Goal: Information Seeking & Learning: Check status

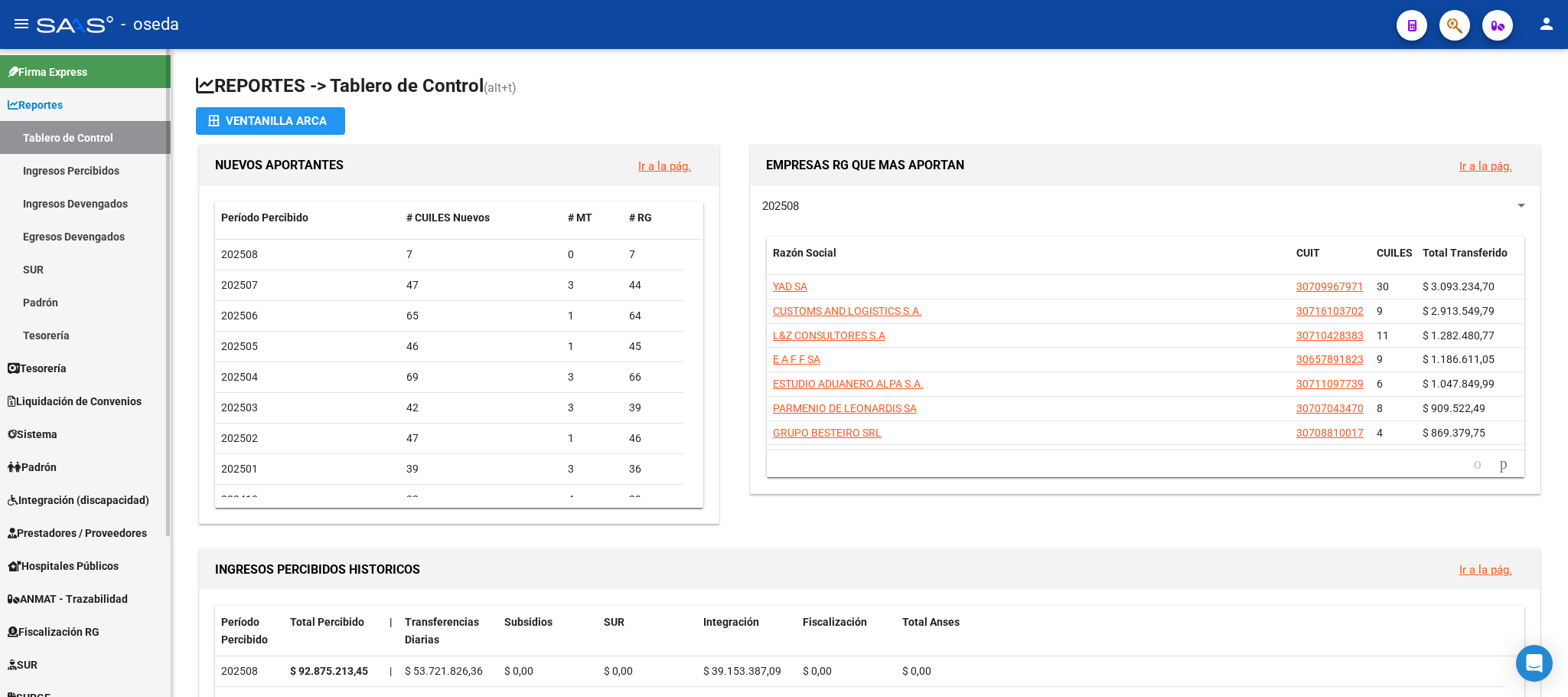
click at [39, 527] on span "Prestadores / Proveedores" at bounding box center [77, 532] width 139 height 17
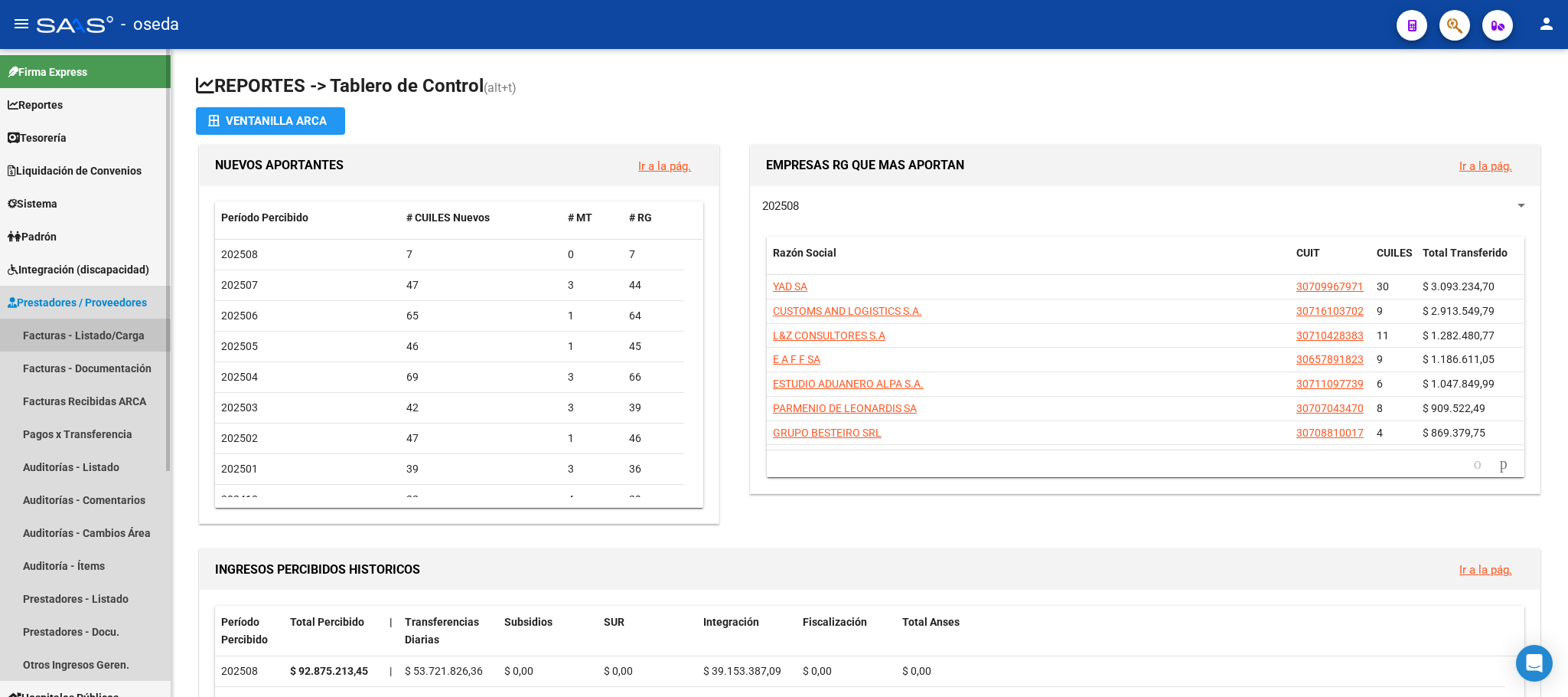
click at [87, 345] on link "Facturas - Listado/Carga" at bounding box center [85, 335] width 171 height 33
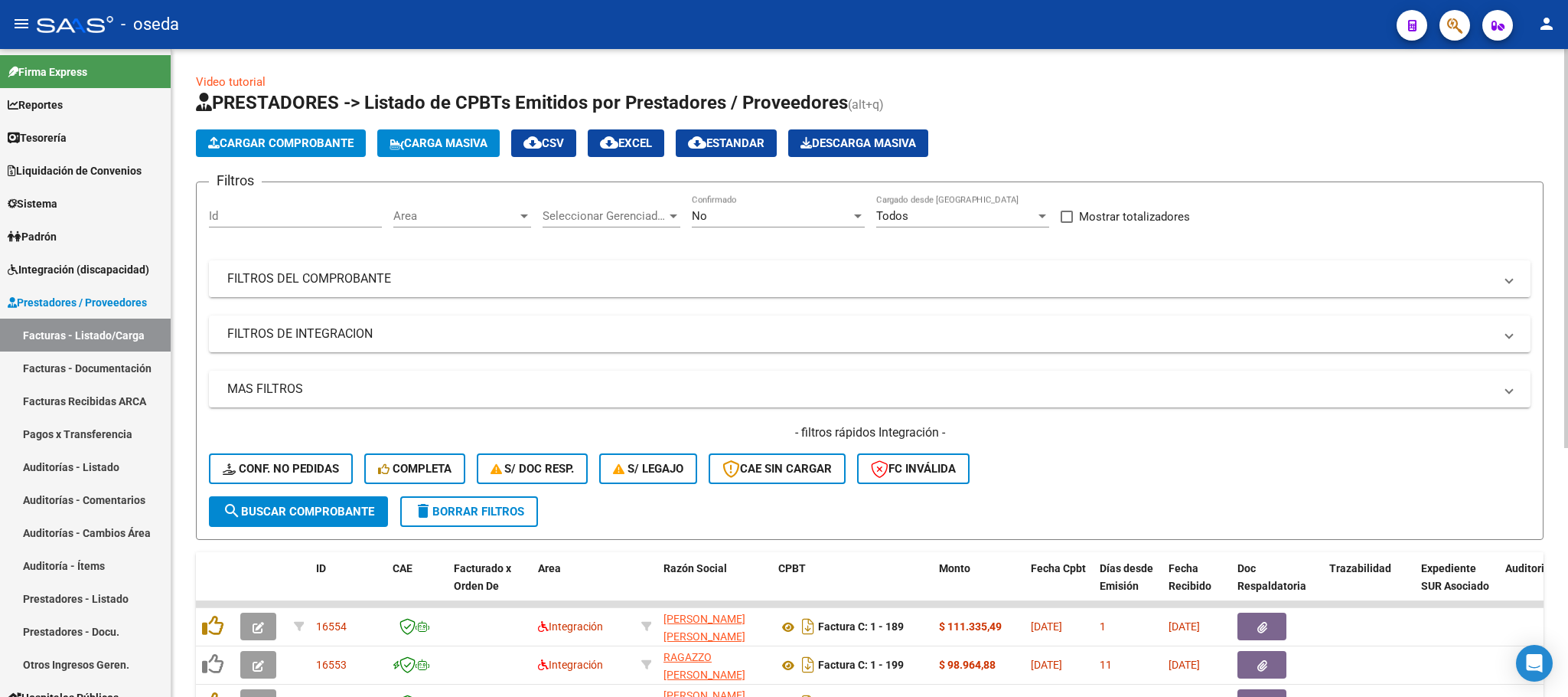
click at [802, 269] on mat-expansion-panel-header "FILTROS DEL COMPROBANTE" at bounding box center [870, 279] width 1322 height 37
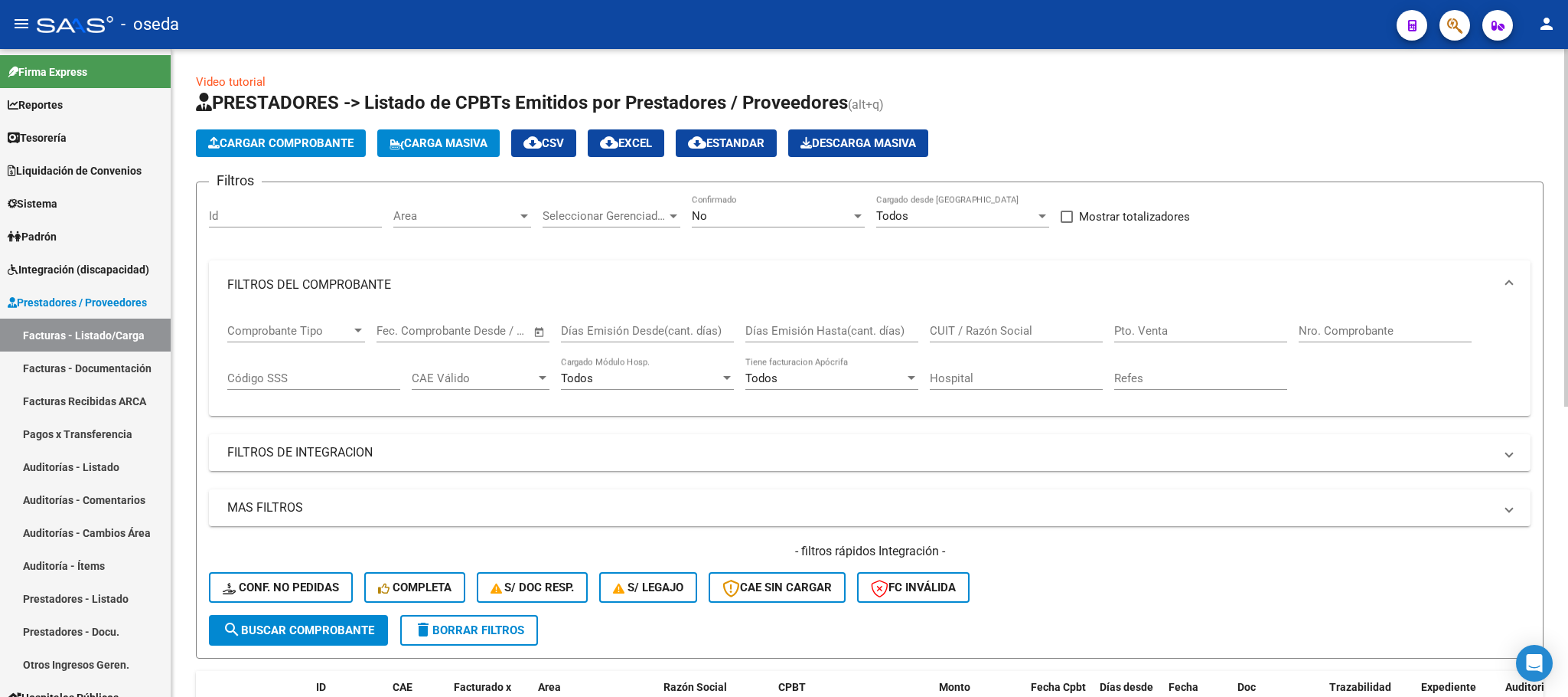
click at [1036, 327] on input "CUIT / Razón Social" at bounding box center [1016, 330] width 173 height 14
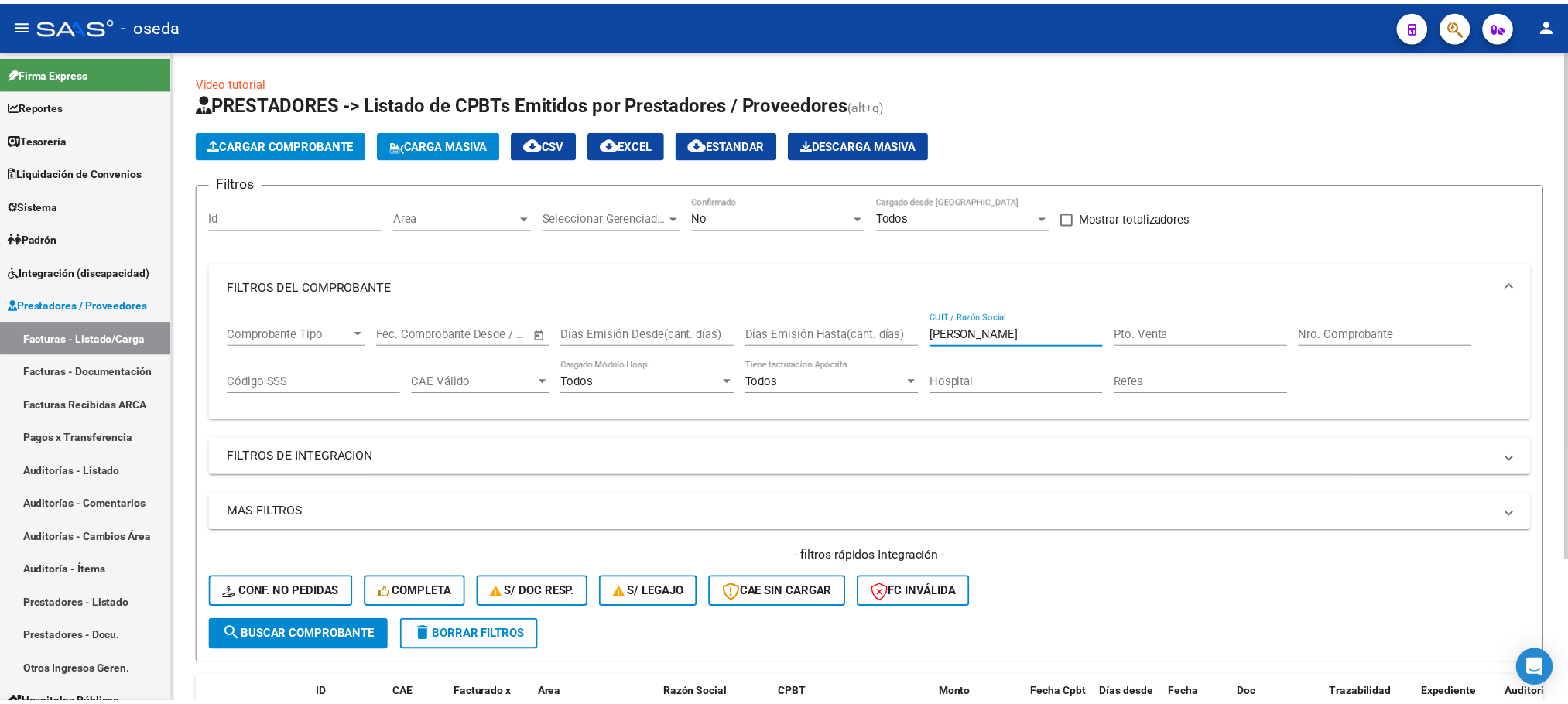
scroll to position [181, 0]
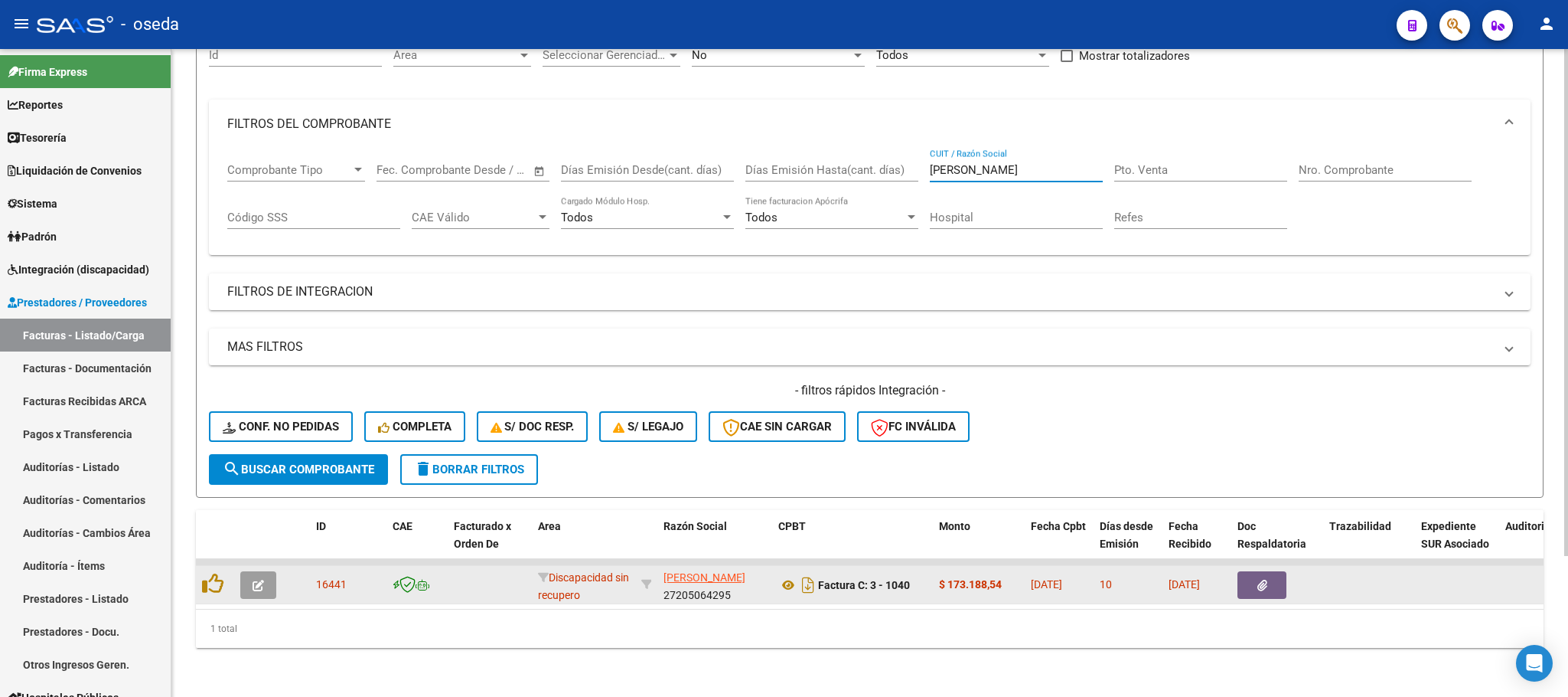
type input "vergara"
click at [258, 580] on icon "button" at bounding box center [258, 585] width 11 height 11
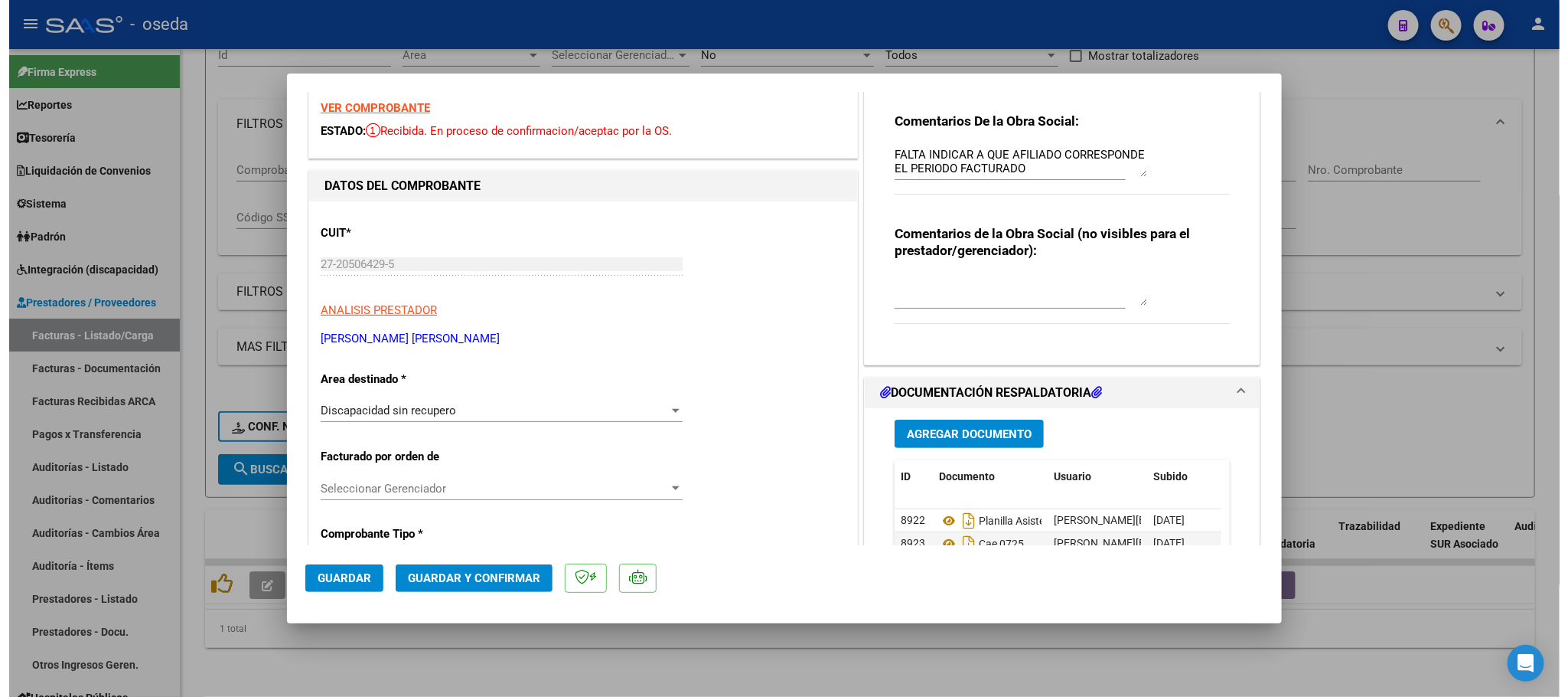
scroll to position [0, 0]
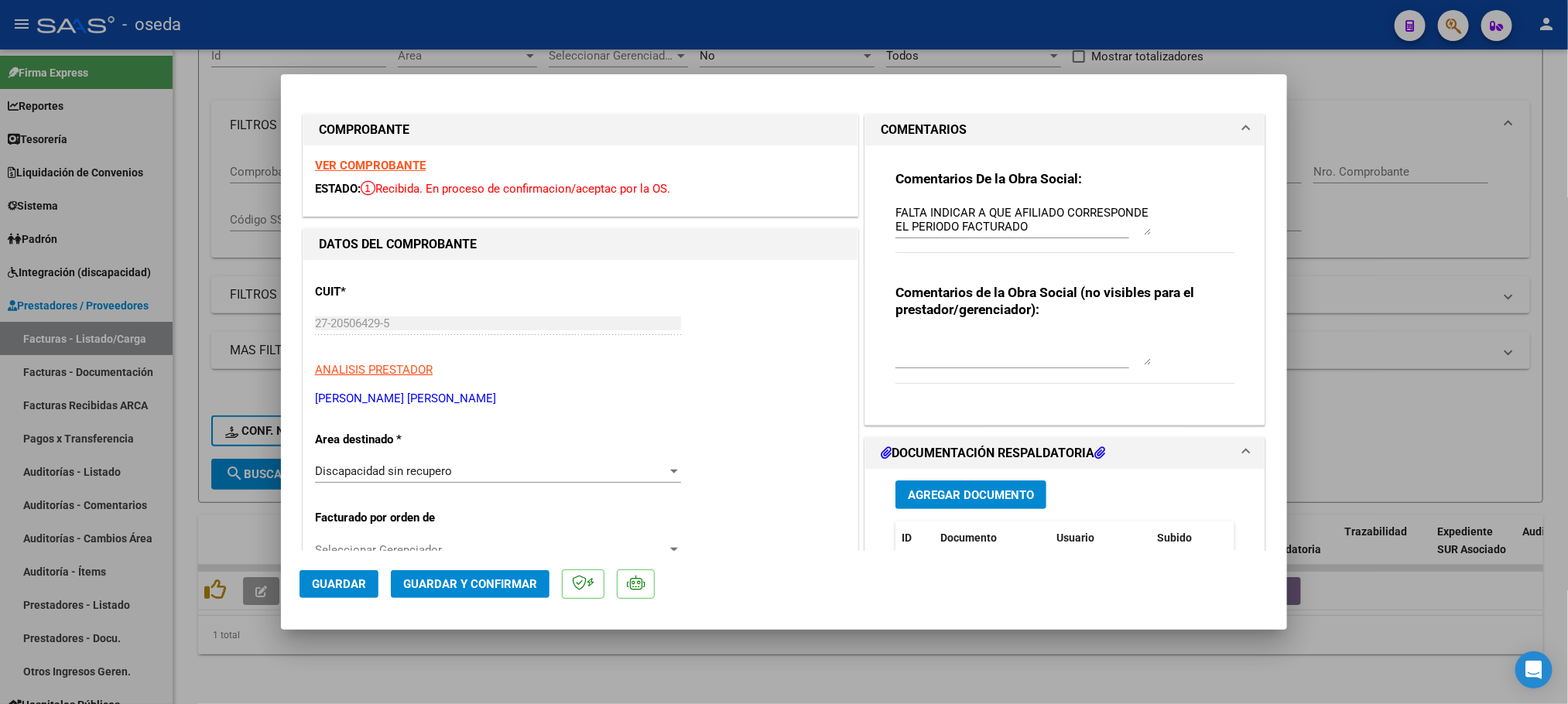
type input "$ 0,00"
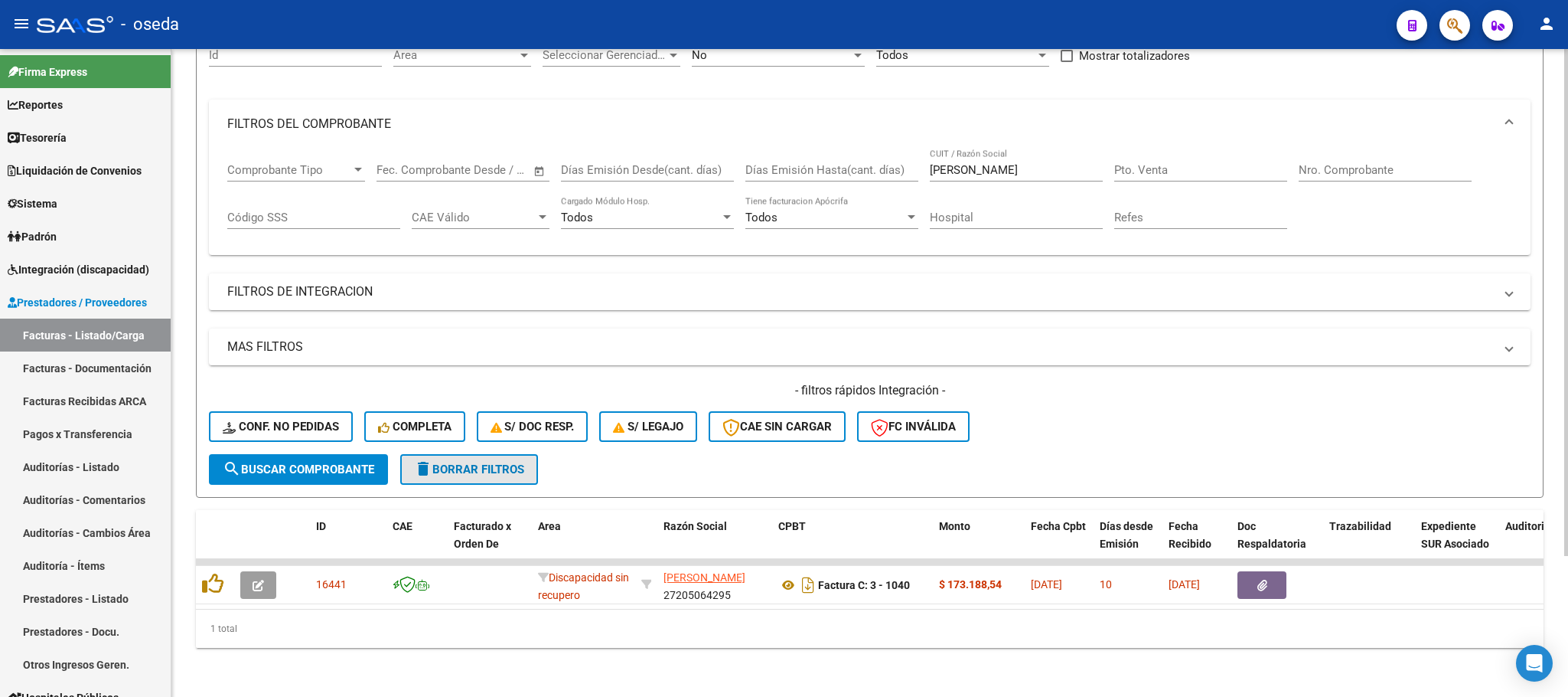
click at [523, 463] on span "delete Borrar Filtros" at bounding box center [469, 469] width 110 height 14
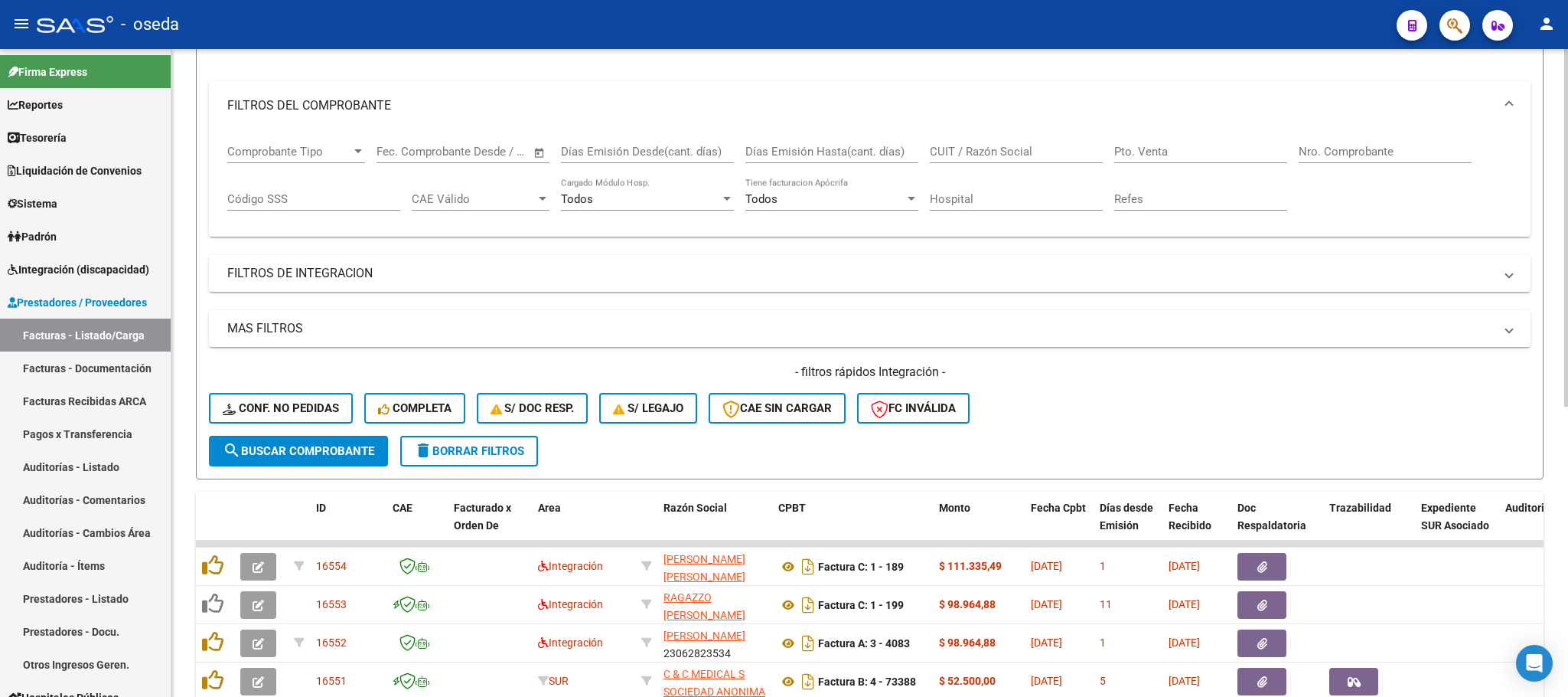
scroll to position [294, 0]
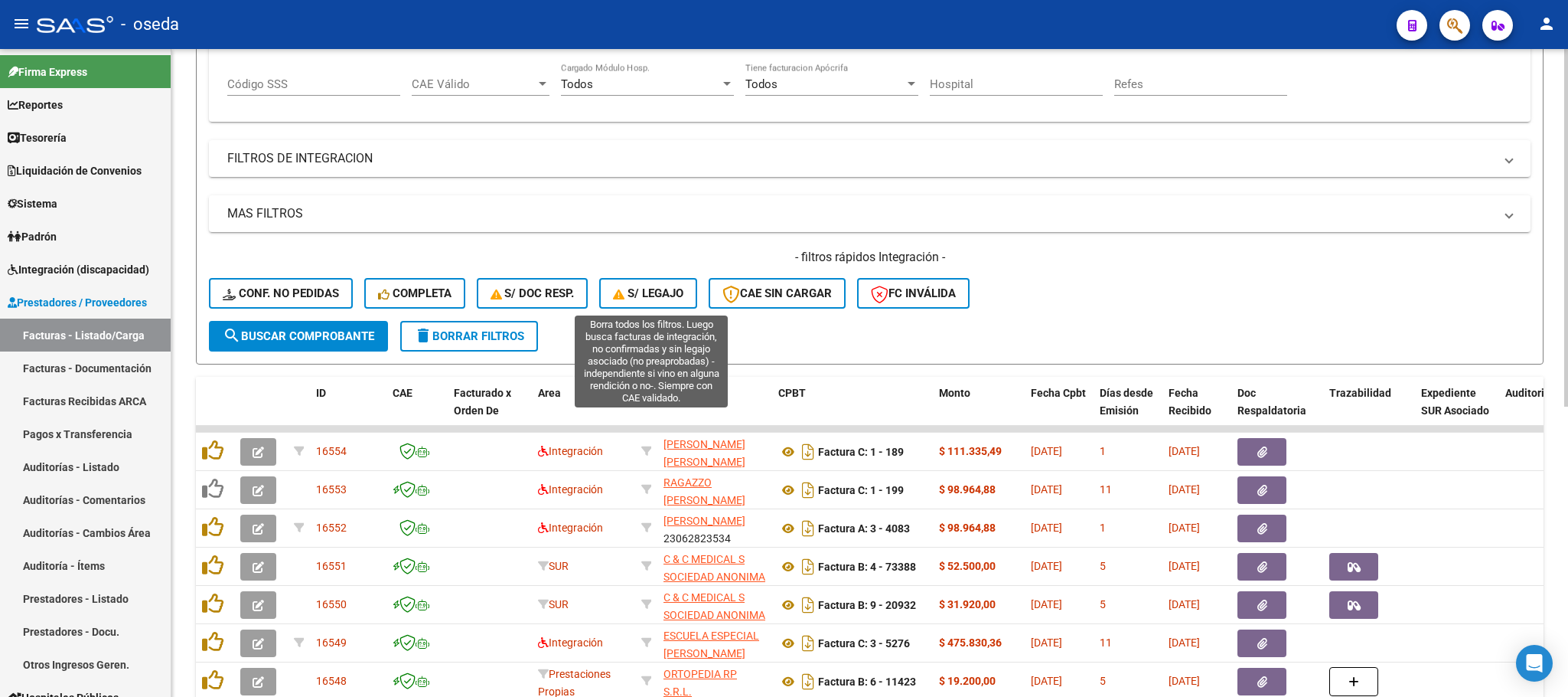
click at [641, 302] on button "S/ legajo" at bounding box center [648, 293] width 98 height 30
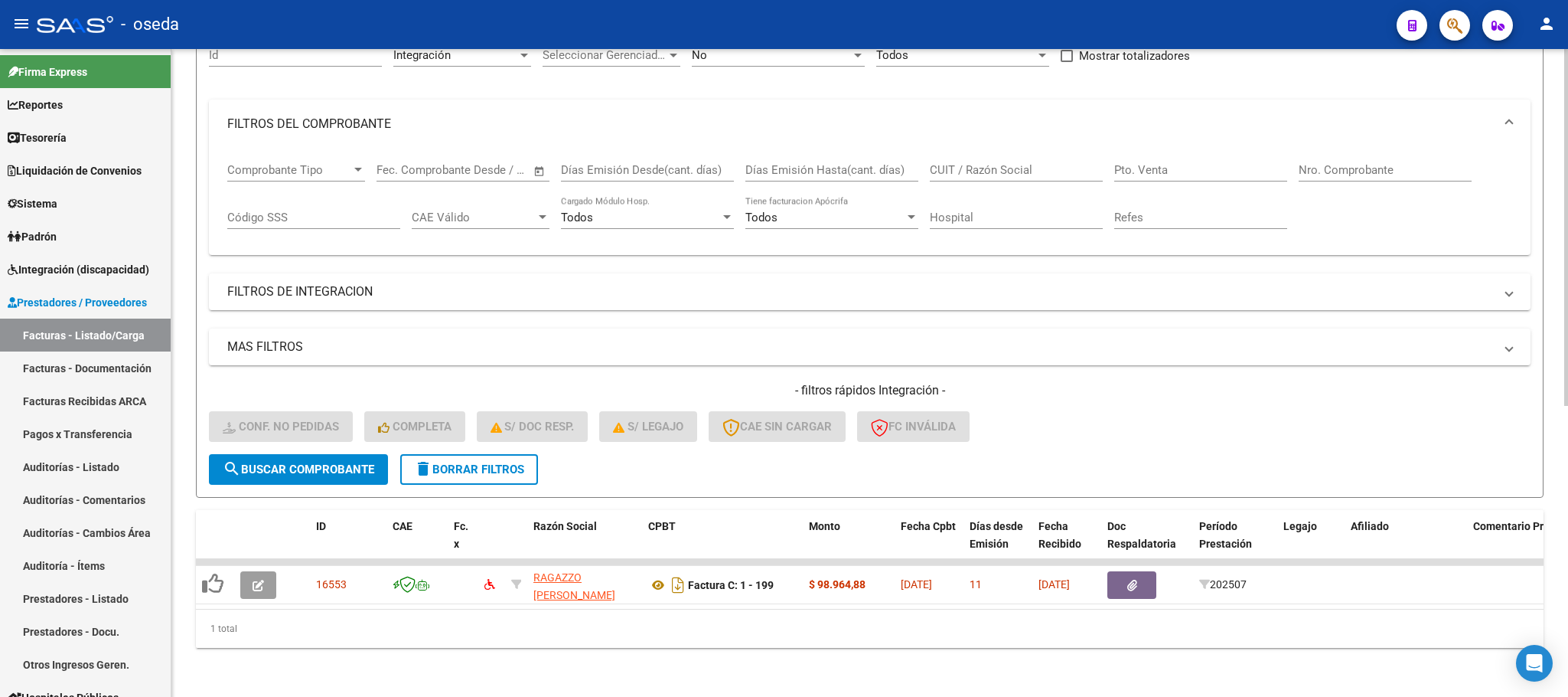
scroll to position [180, 0]
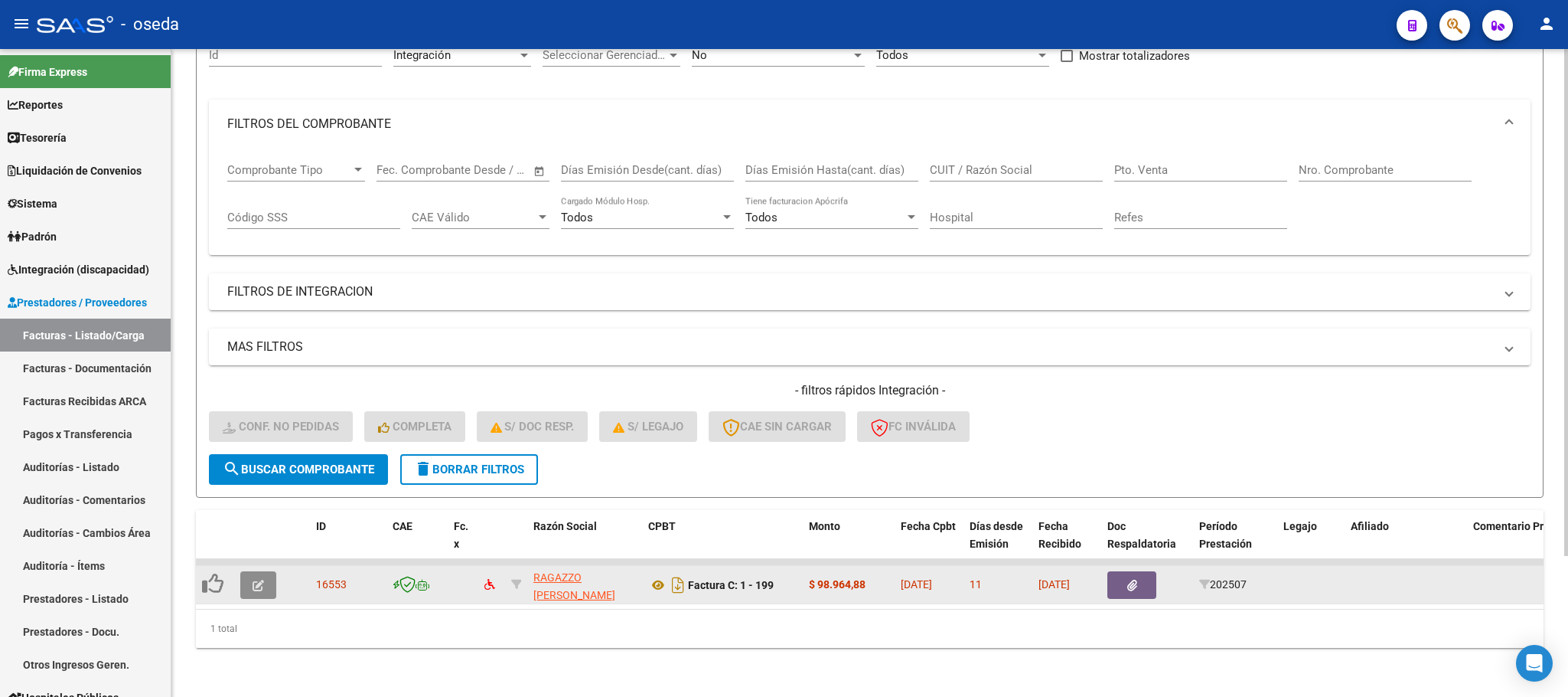
click at [268, 572] on button "button" at bounding box center [258, 585] width 36 height 27
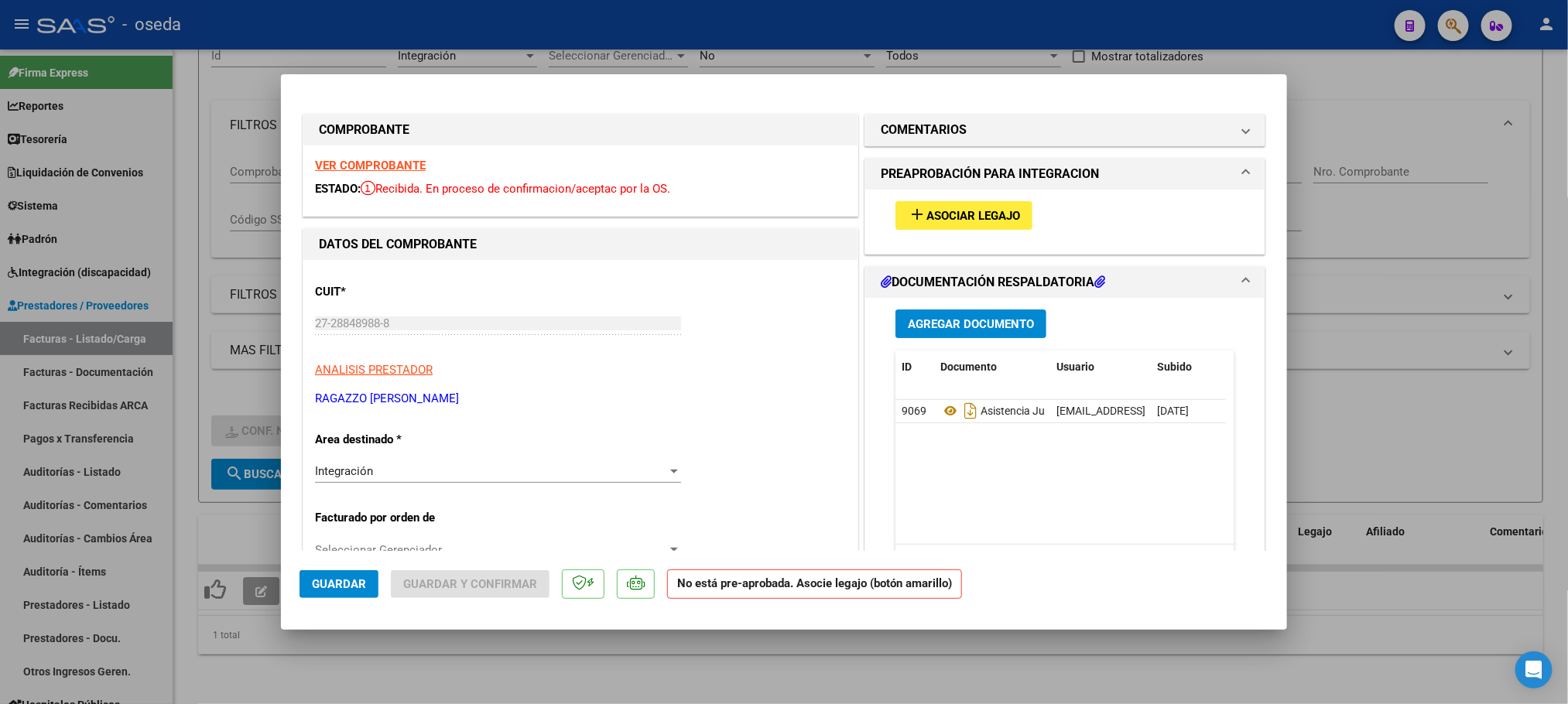
click at [961, 221] on span "Asociar Legajo" at bounding box center [973, 216] width 94 height 14
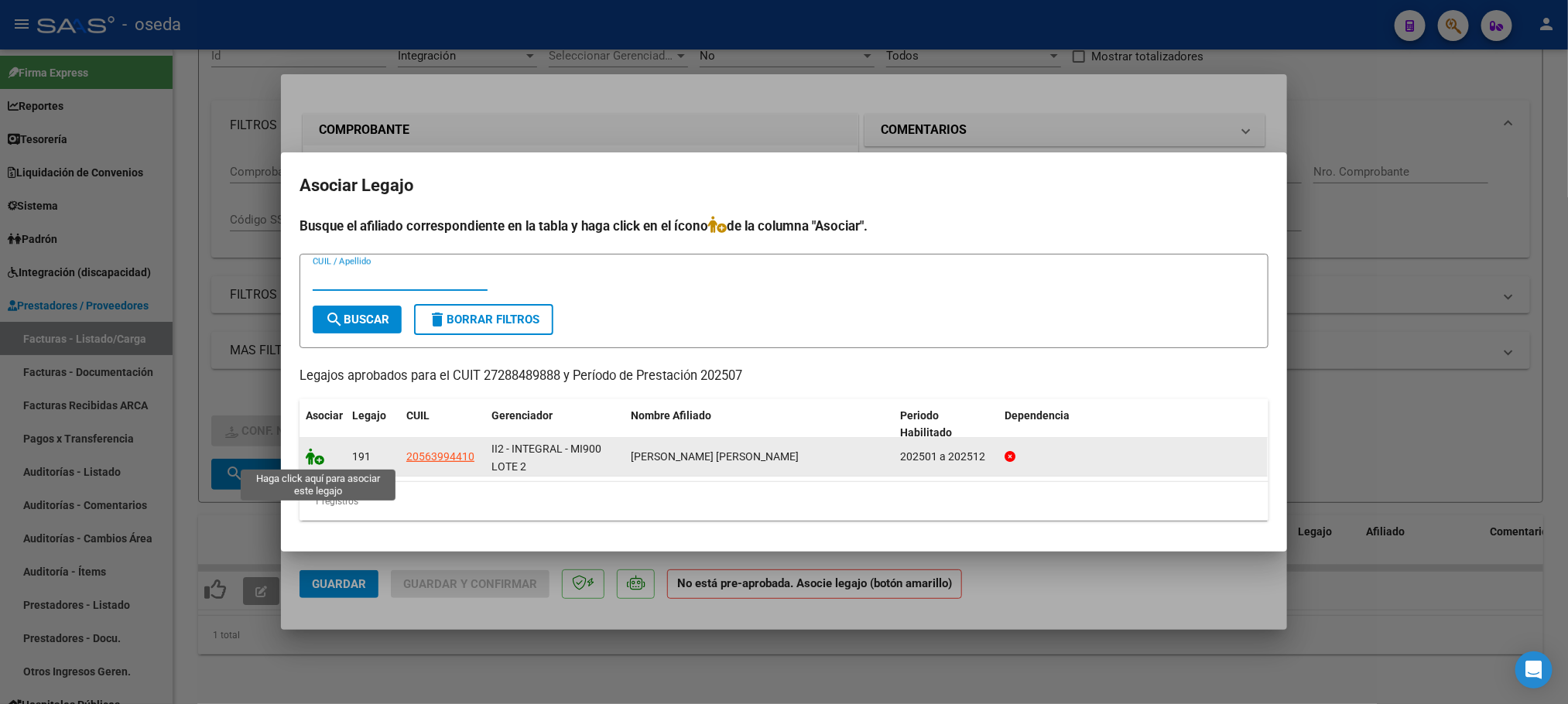
click at [313, 460] on icon at bounding box center [314, 456] width 19 height 17
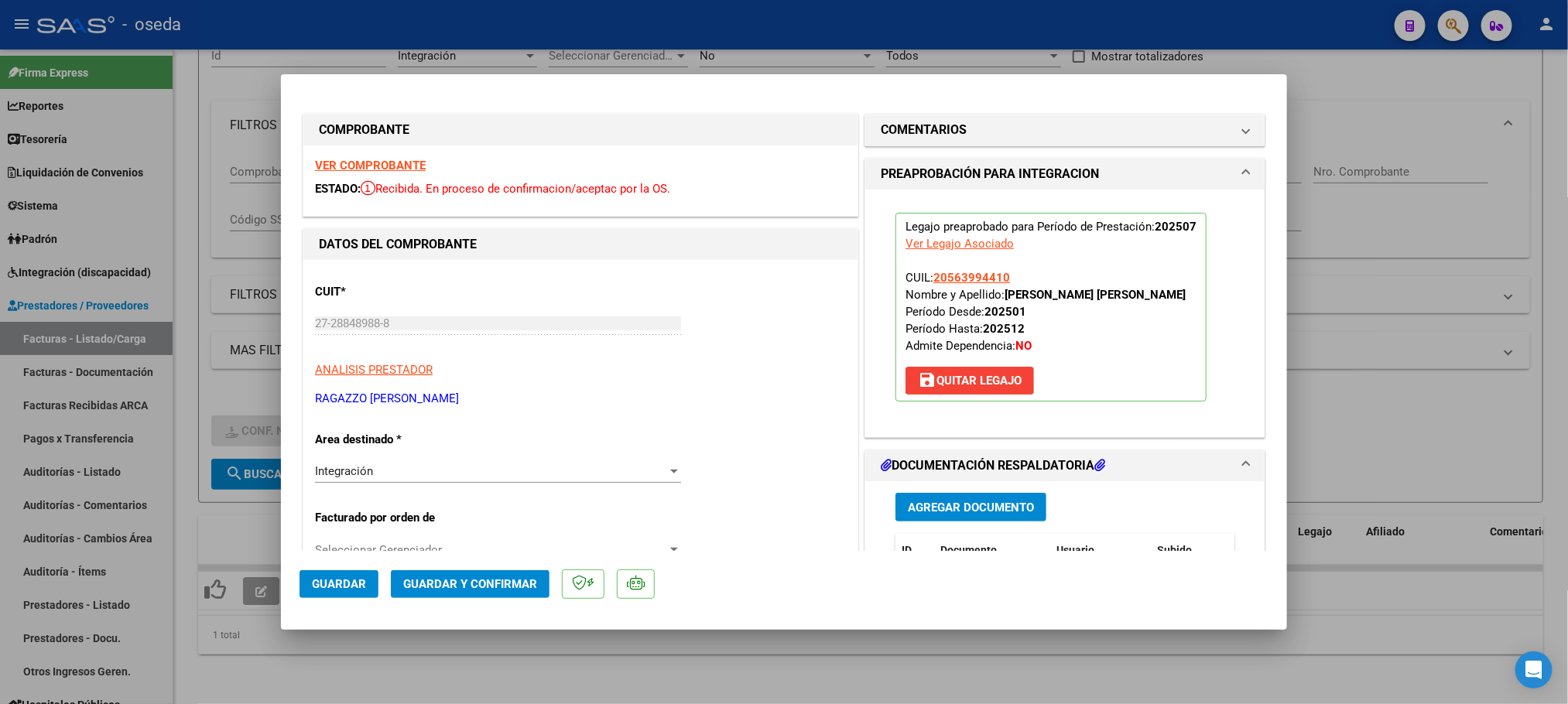
click at [327, 587] on span "Guardar" at bounding box center [338, 584] width 54 height 14
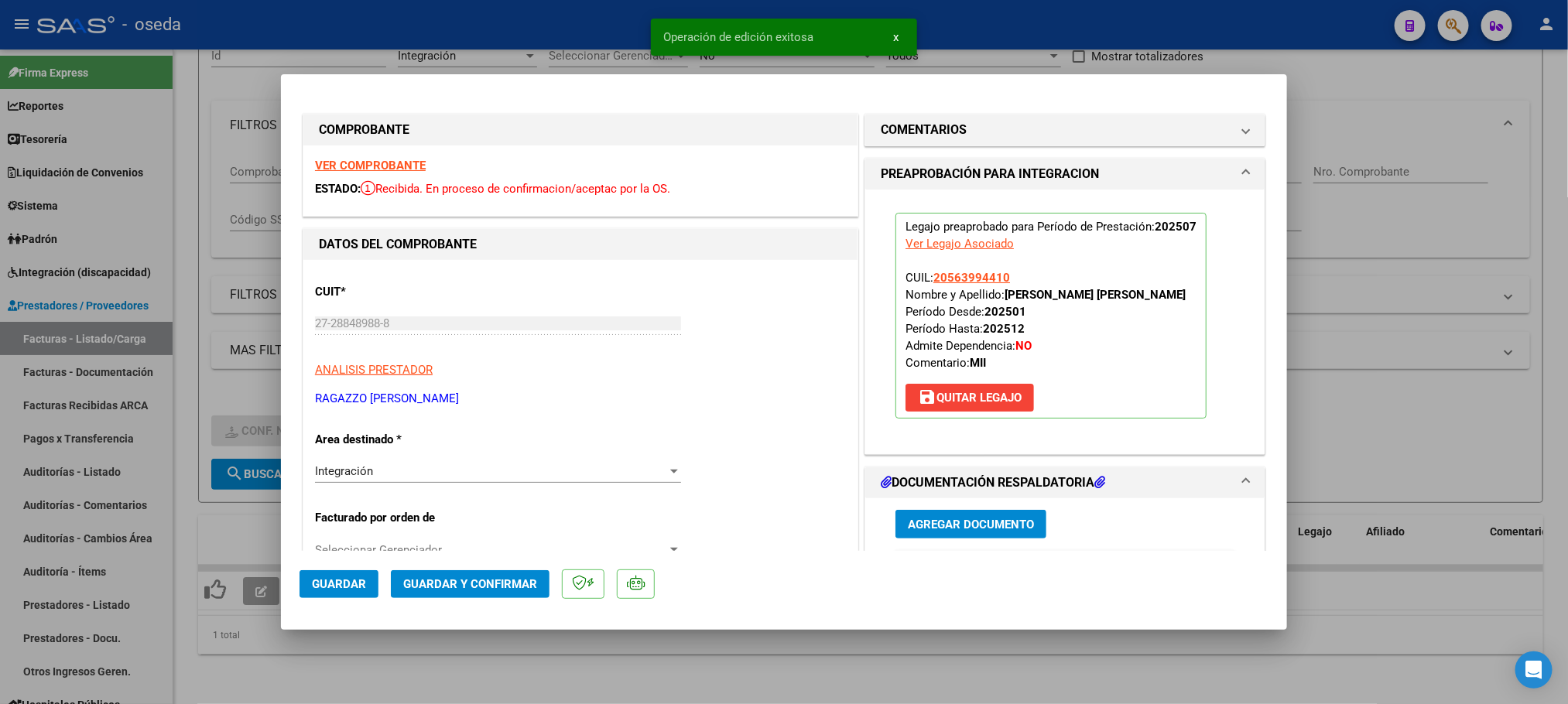
type input "$ 0,00"
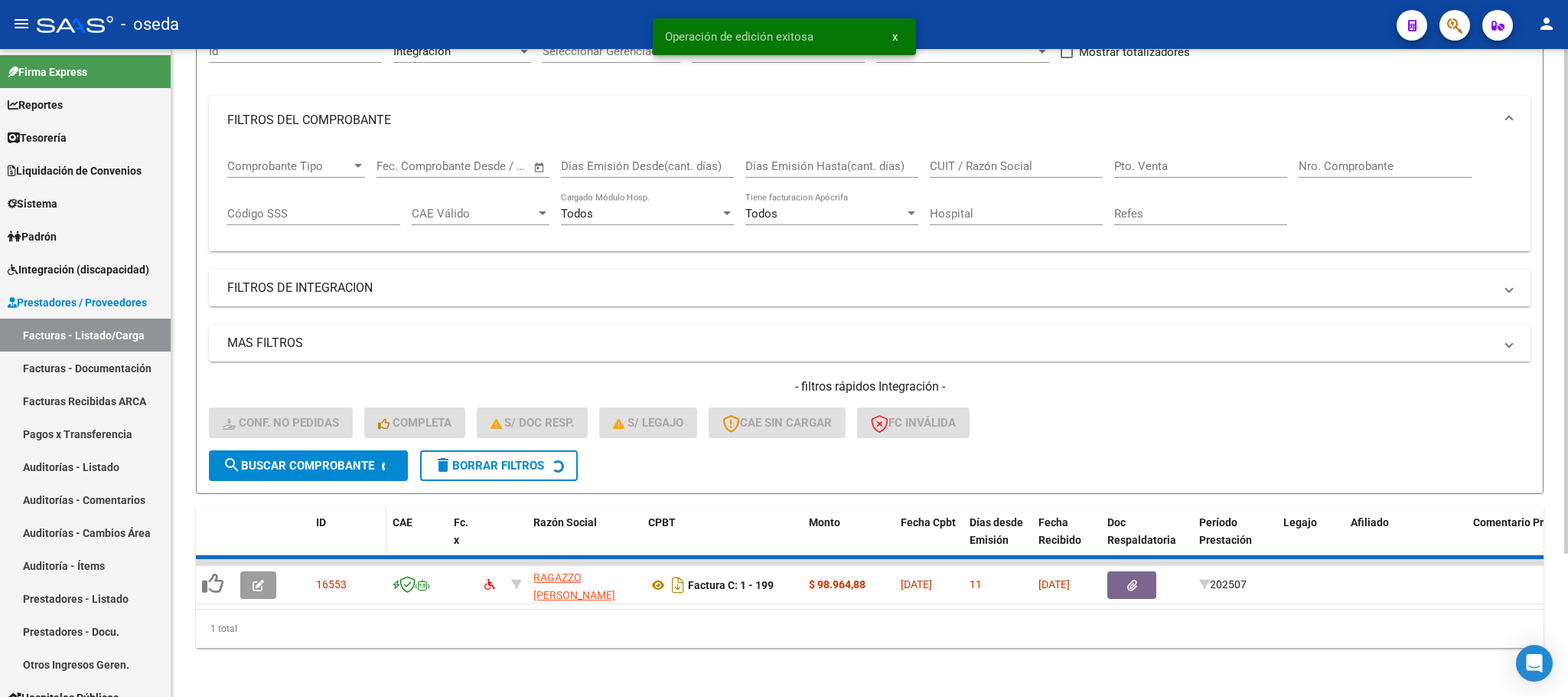
scroll to position [150, 0]
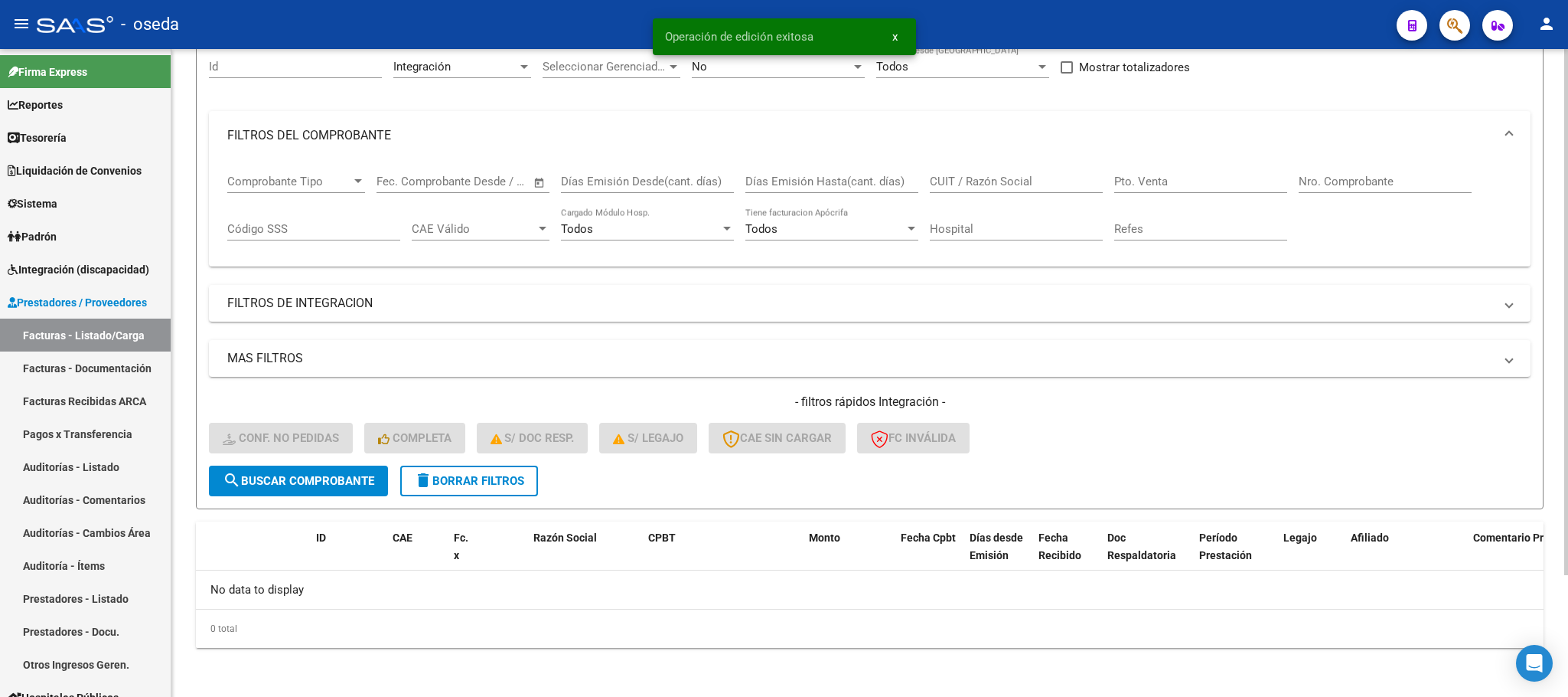
click at [468, 483] on span "delete Borrar Filtros" at bounding box center [469, 480] width 110 height 14
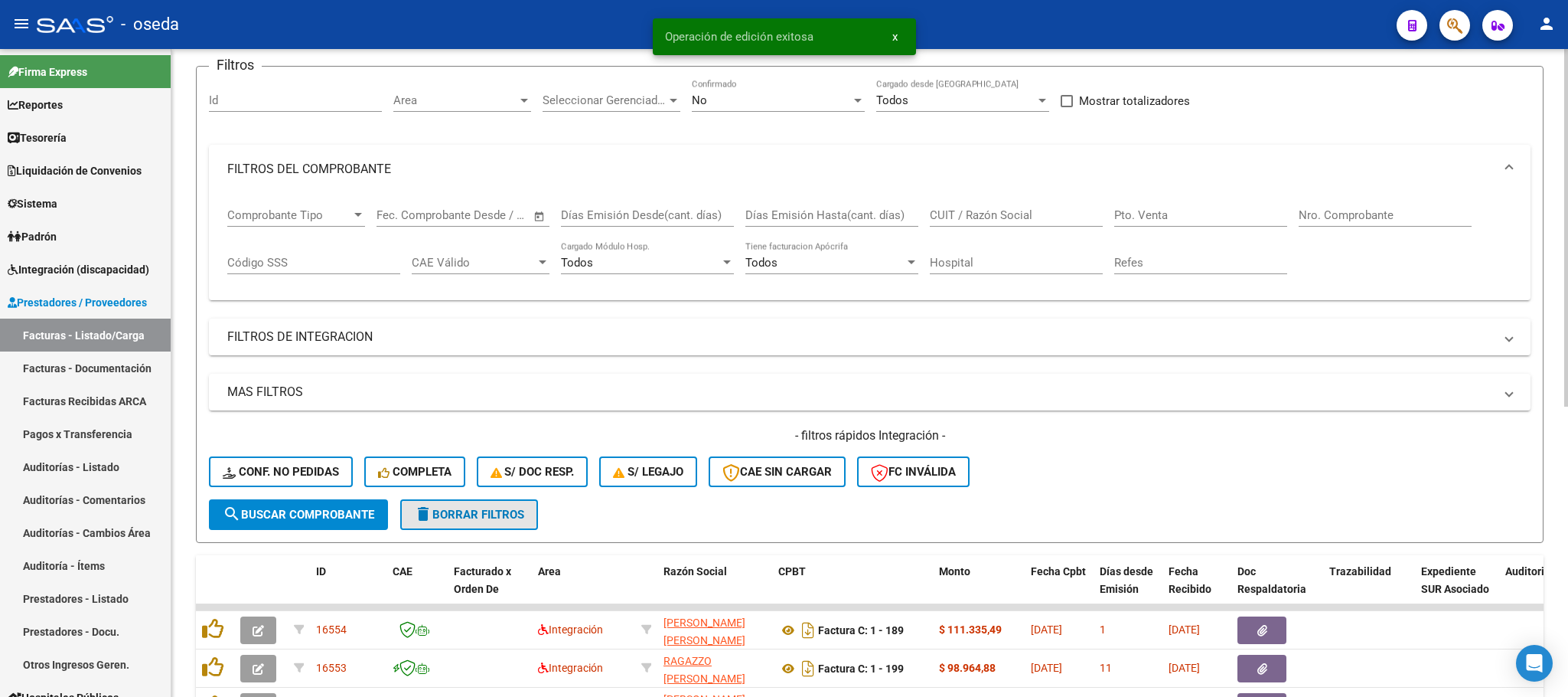
click at [529, 500] on button "delete Borrar Filtros" at bounding box center [469, 515] width 137 height 30
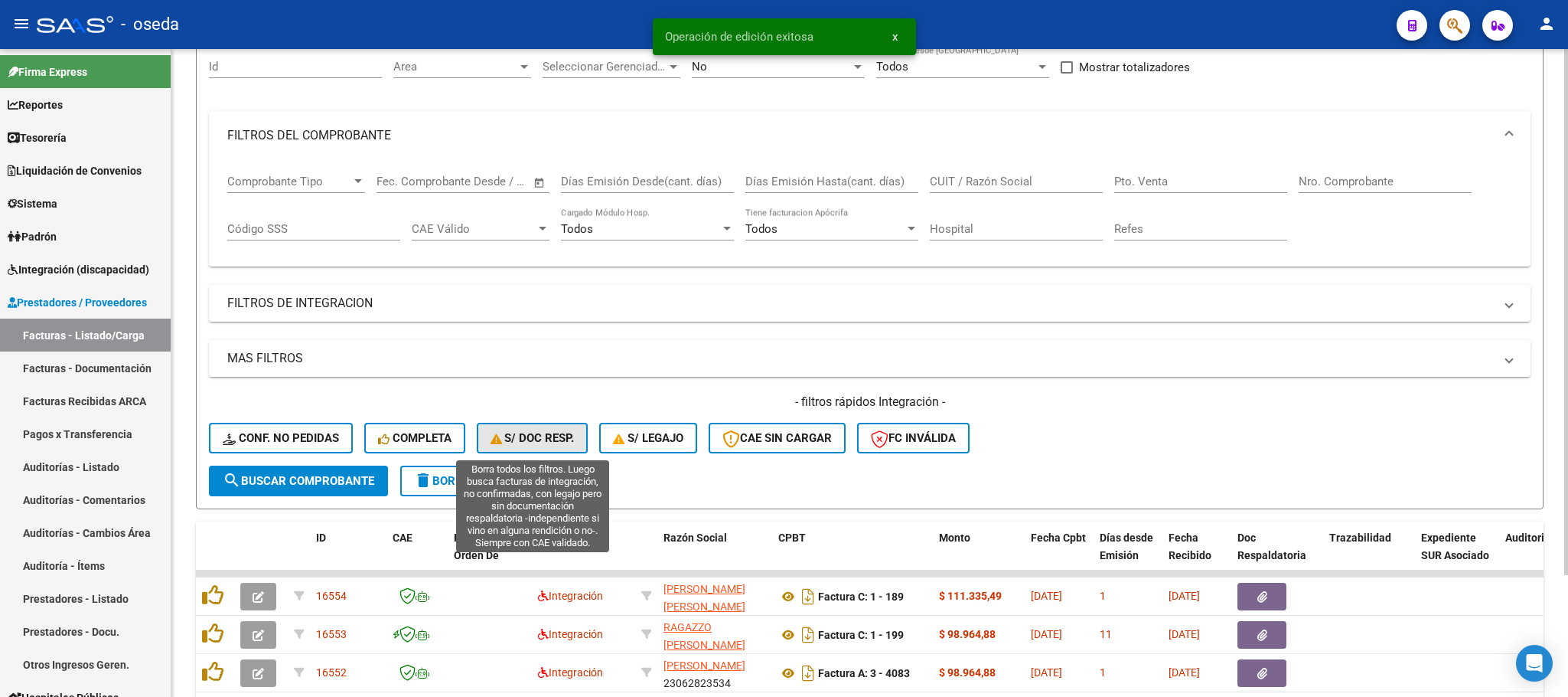
click at [523, 447] on button "S/ Doc Resp." at bounding box center [533, 438] width 112 height 30
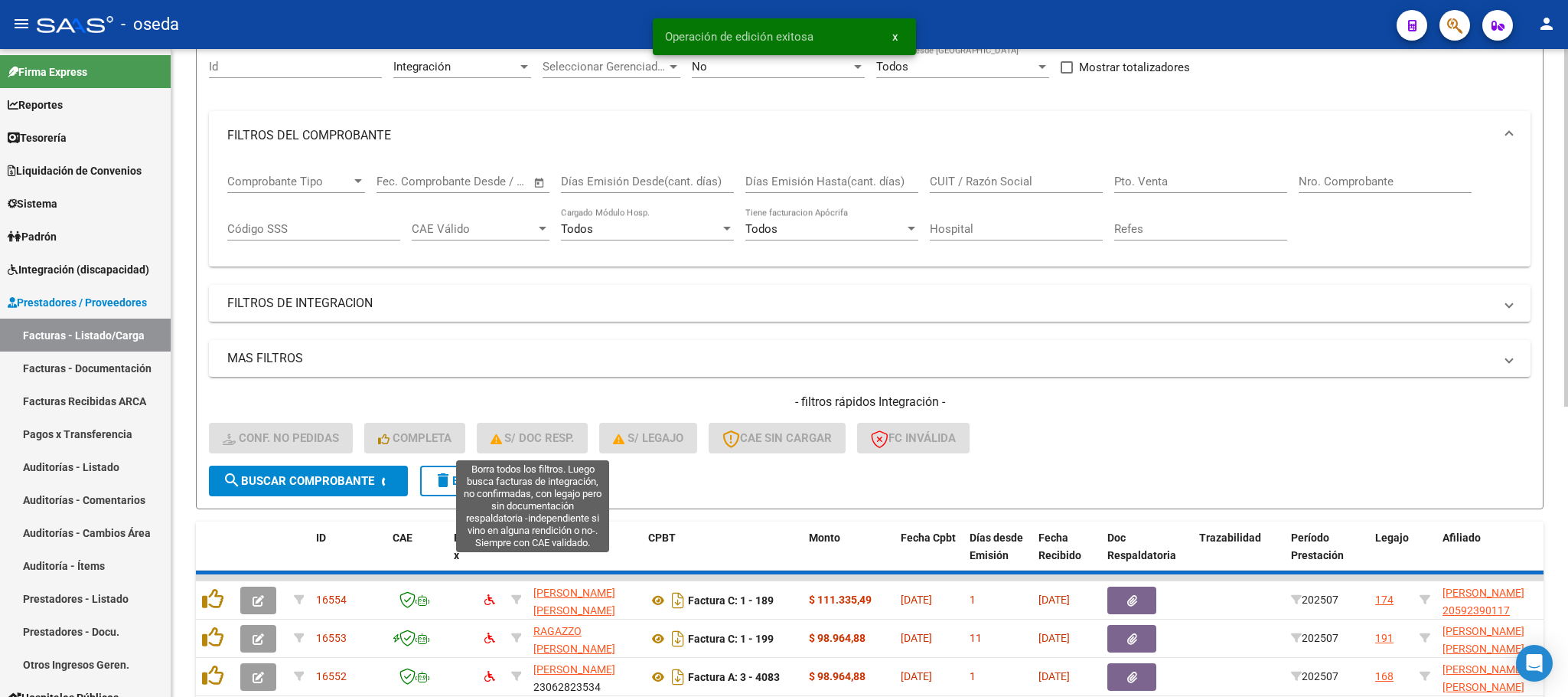
scroll to position [150, 0]
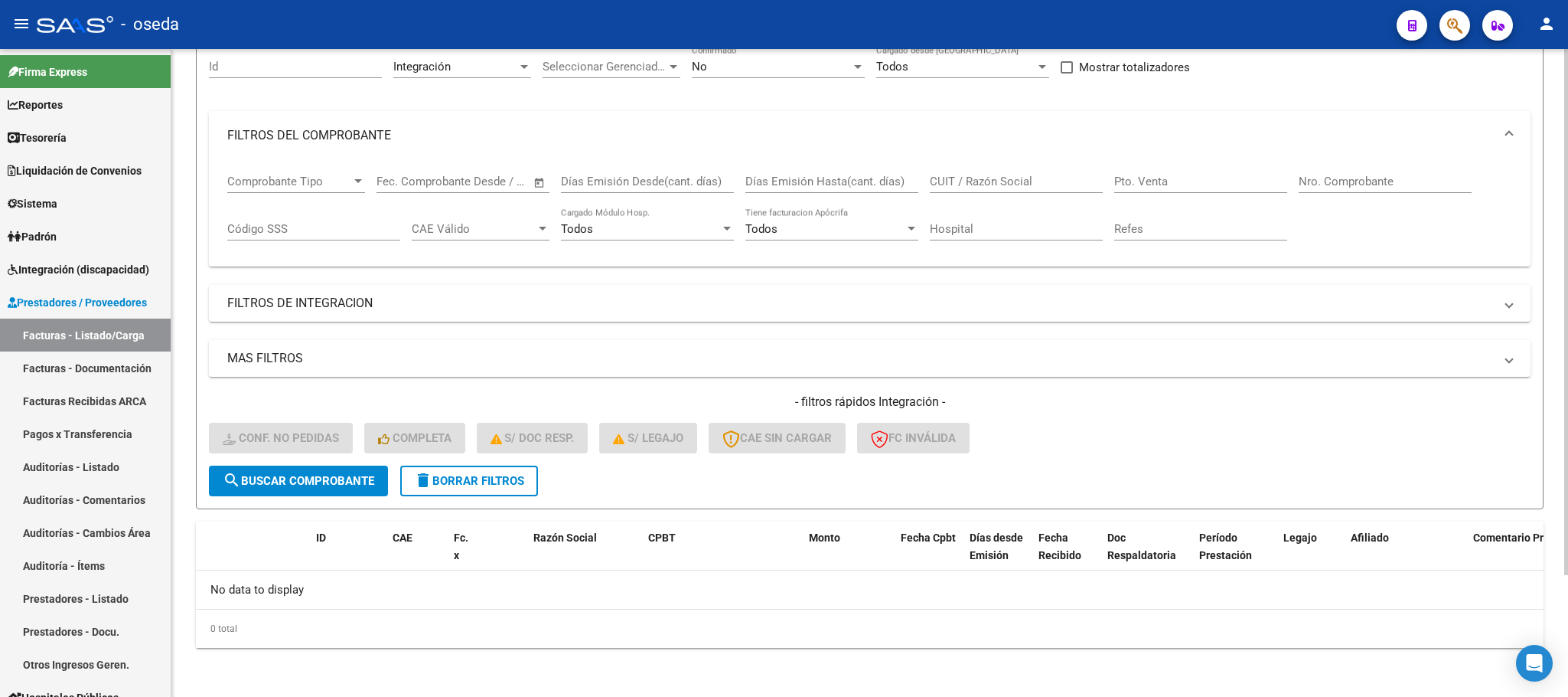
click at [496, 488] on button "delete Borrar Filtros" at bounding box center [469, 481] width 137 height 30
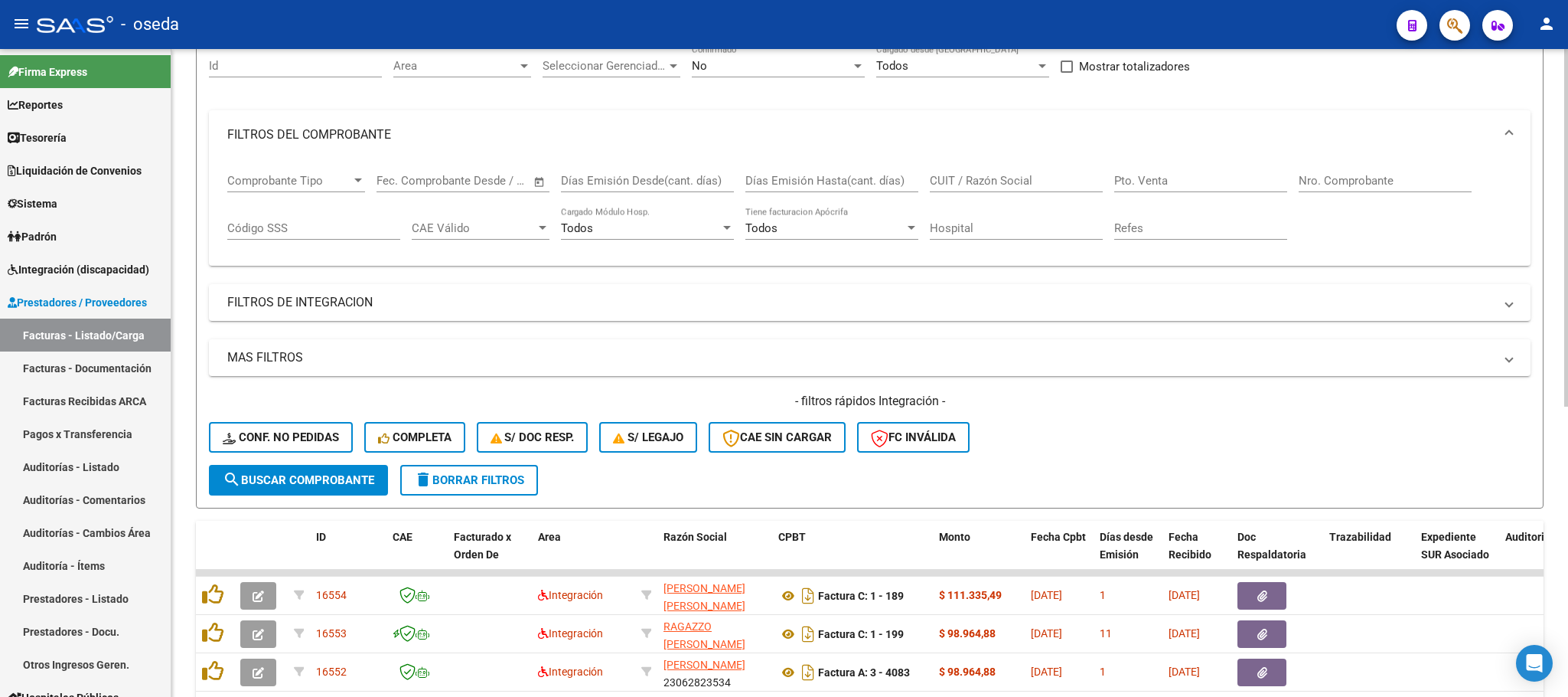
click at [450, 467] on button "delete Borrar Filtros" at bounding box center [469, 480] width 137 height 30
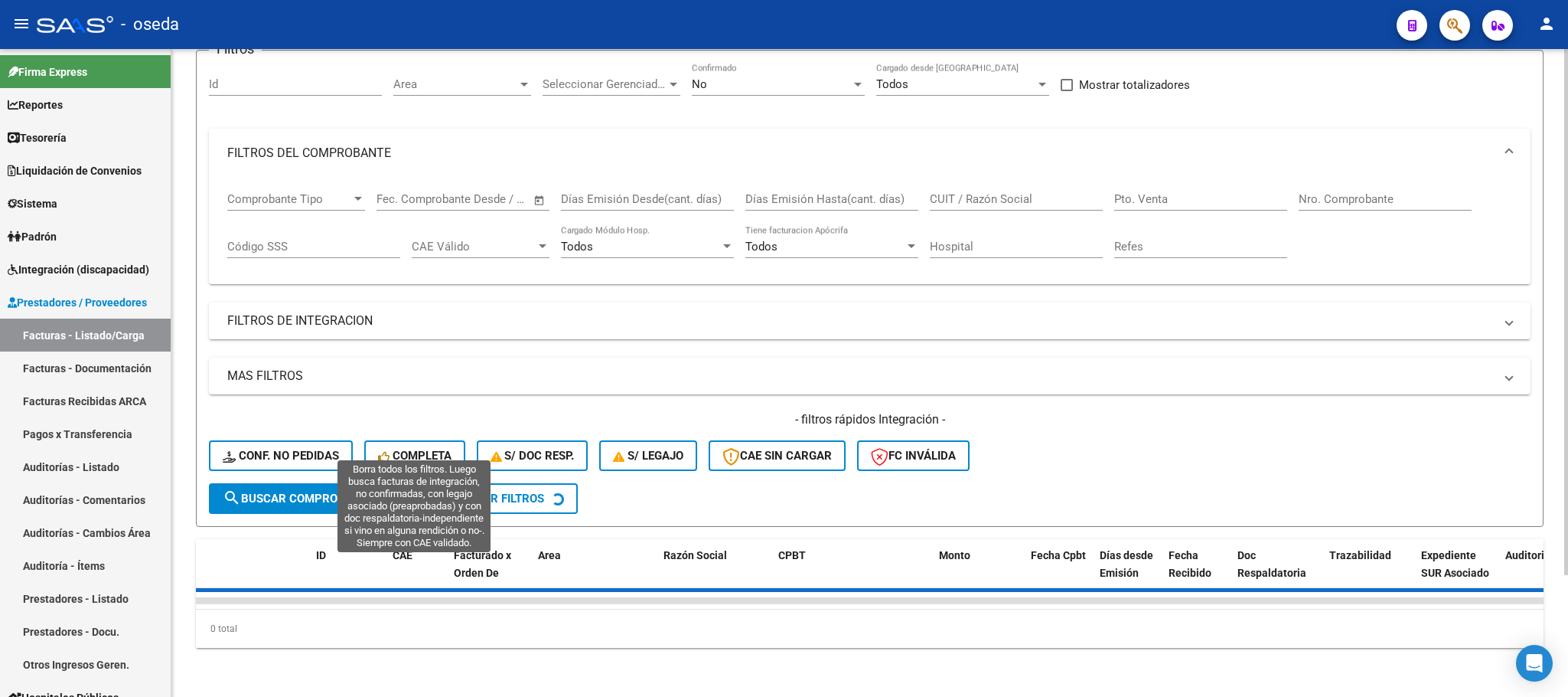
click at [443, 451] on button "Completa" at bounding box center [415, 456] width 101 height 30
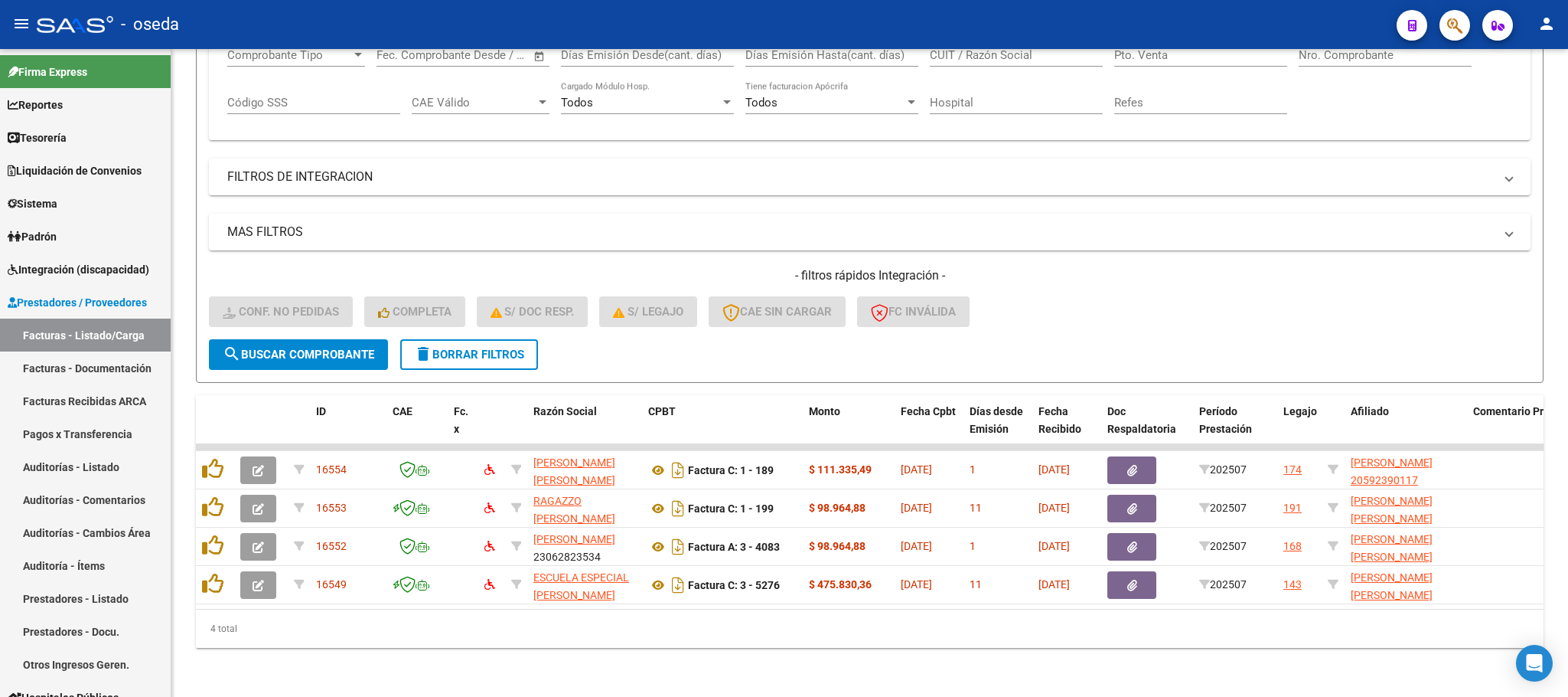
scroll to position [294, 0]
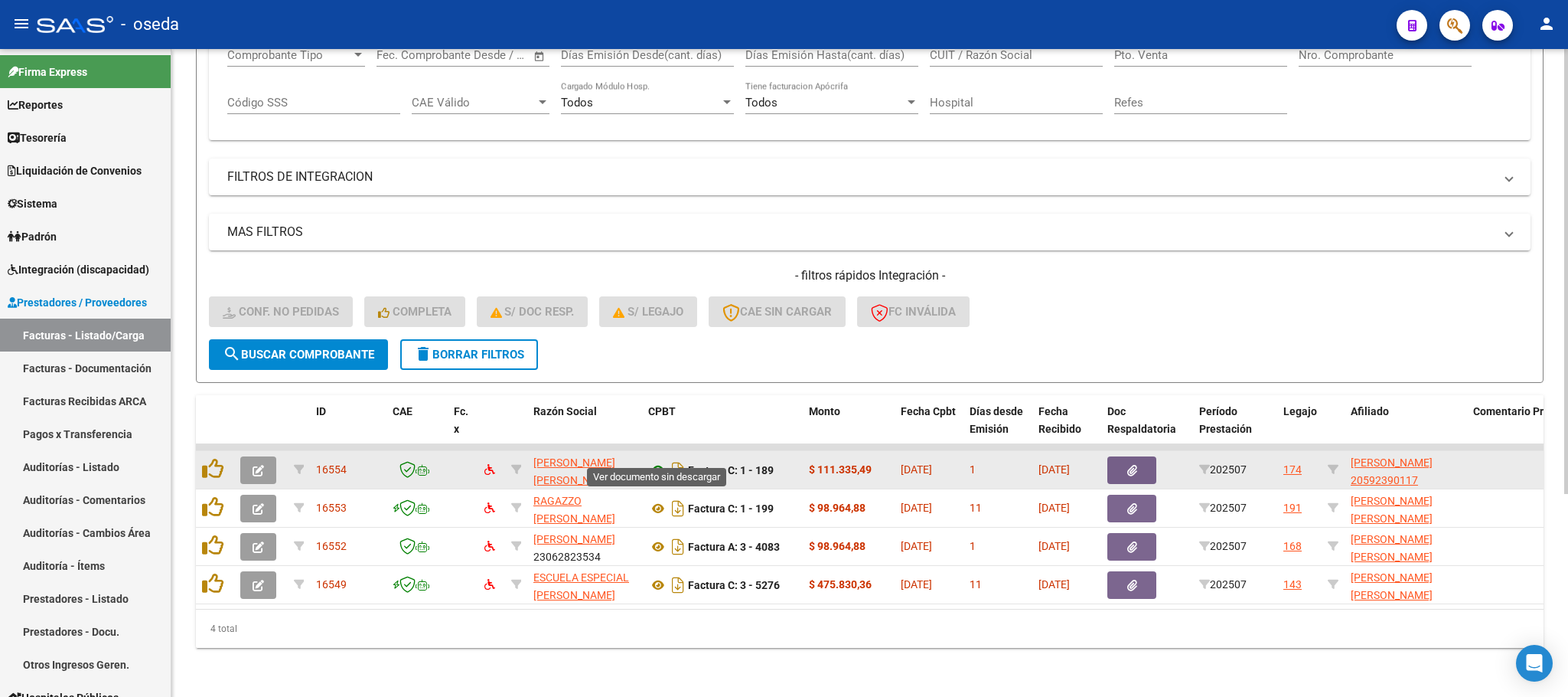
click at [654, 461] on icon at bounding box center [658, 470] width 20 height 18
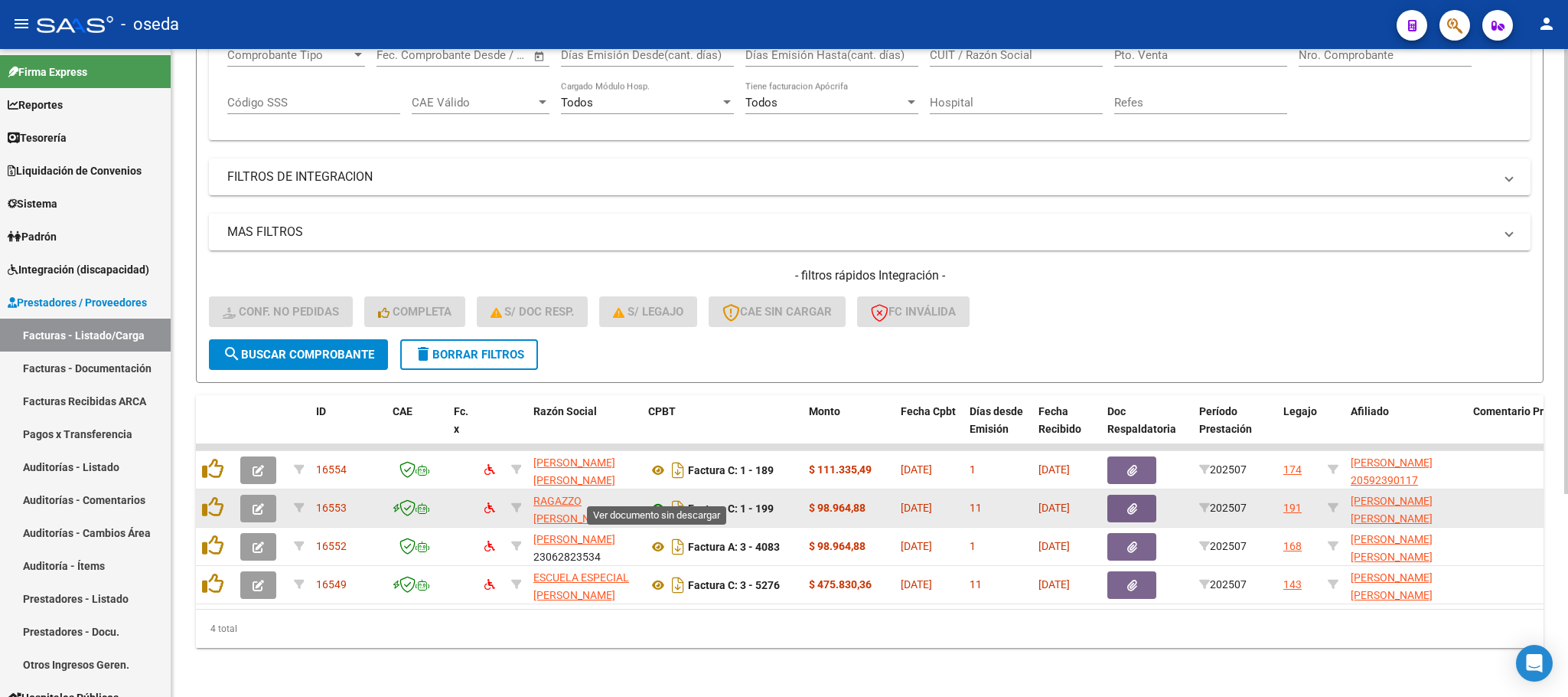
click at [657, 500] on icon at bounding box center [658, 508] width 20 height 18
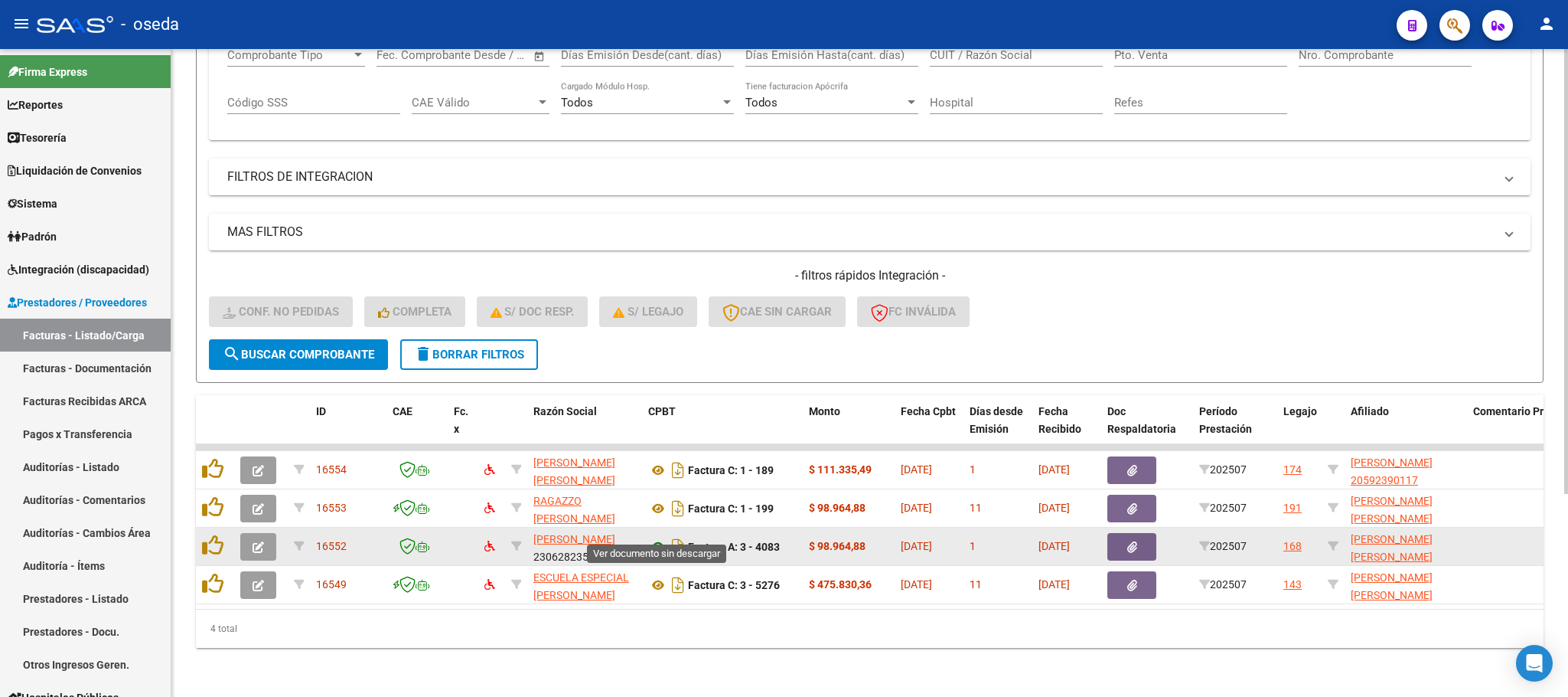
click at [657, 538] on icon at bounding box center [658, 547] width 20 height 18
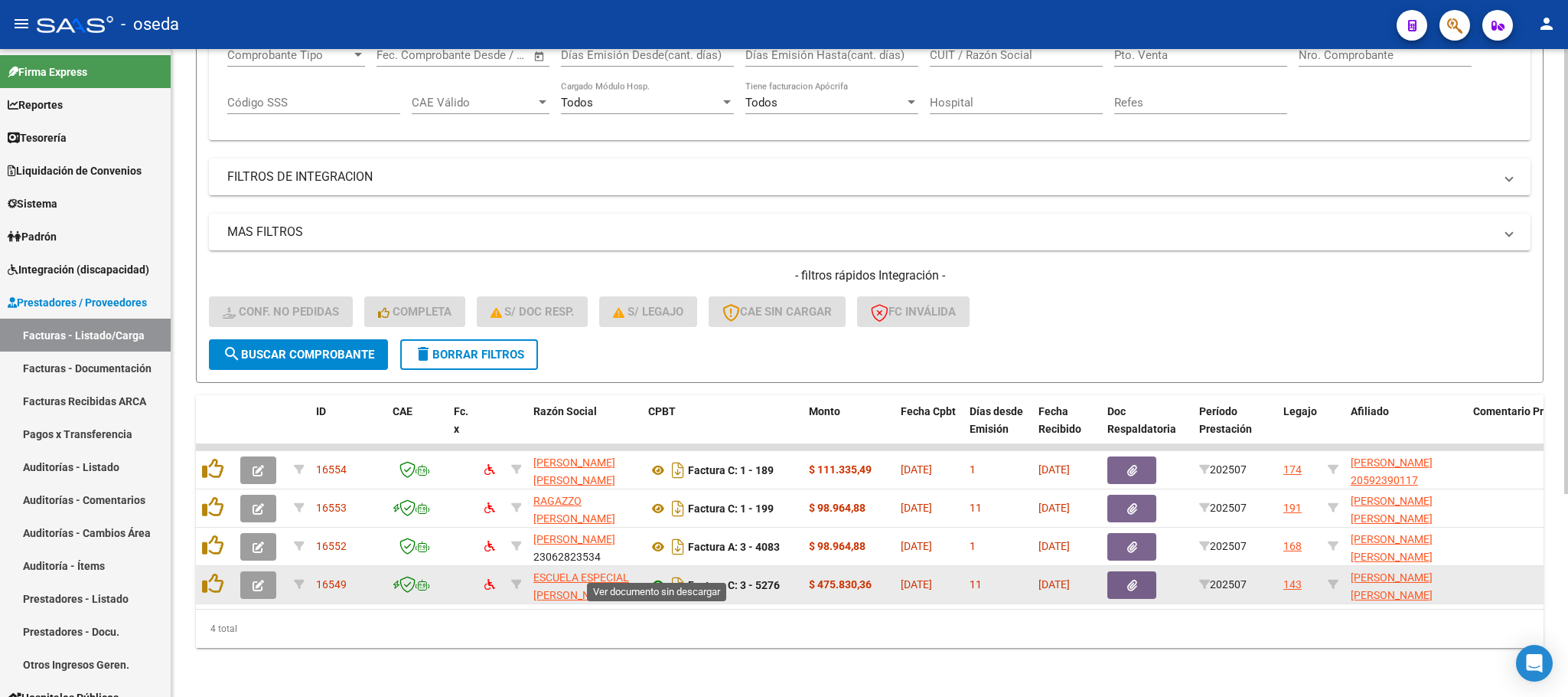
click at [649, 576] on icon at bounding box center [658, 585] width 20 height 18
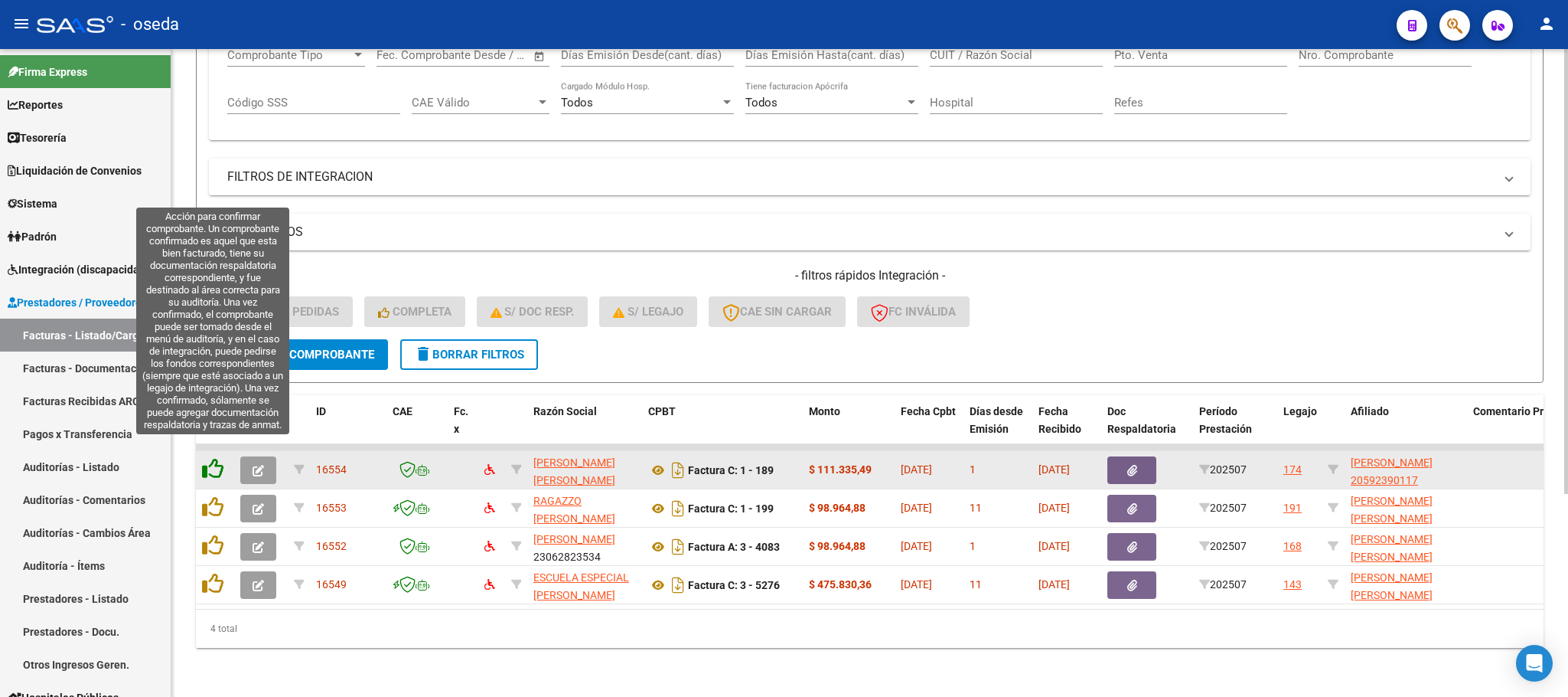
click at [212, 458] on icon at bounding box center [212, 468] width 22 height 22
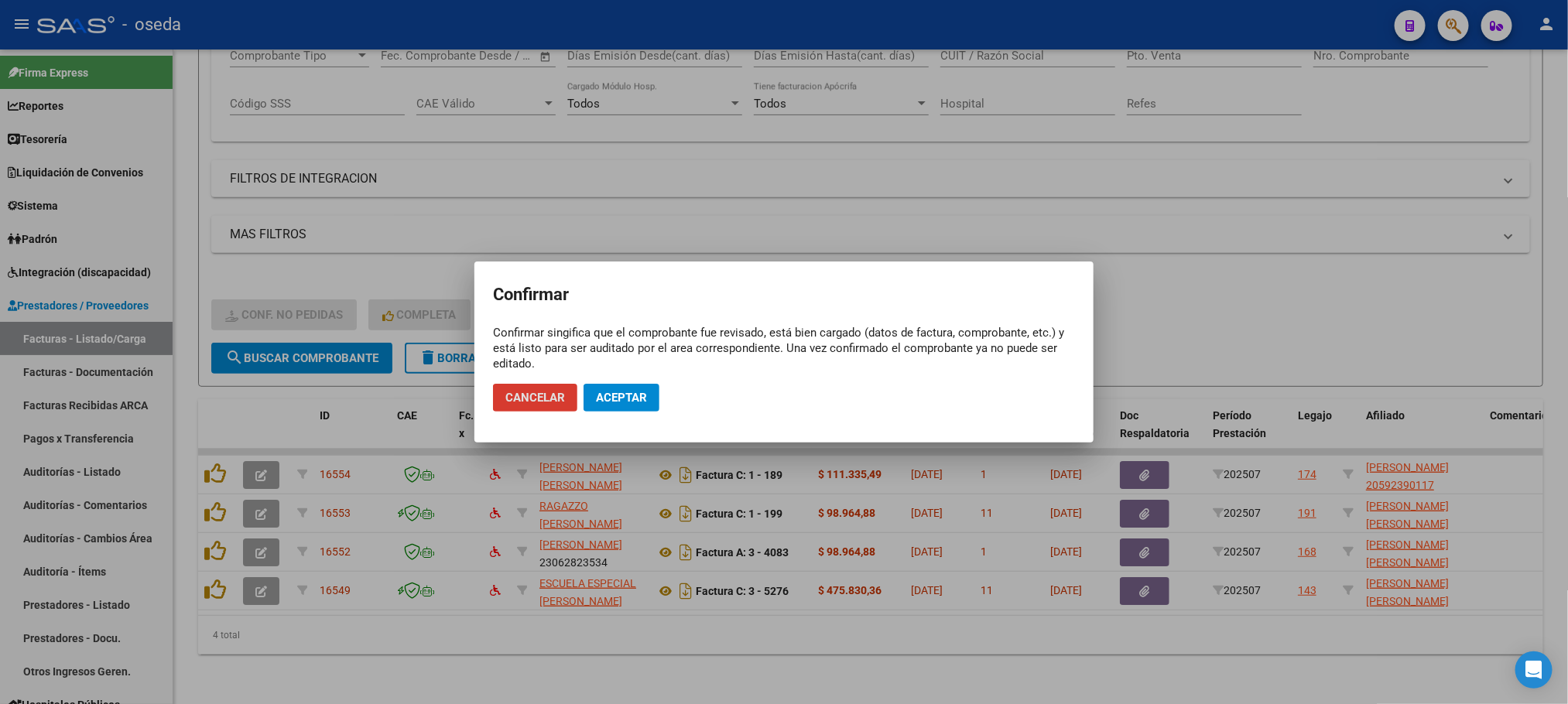
click at [620, 396] on span "Aceptar" at bounding box center [621, 397] width 51 height 14
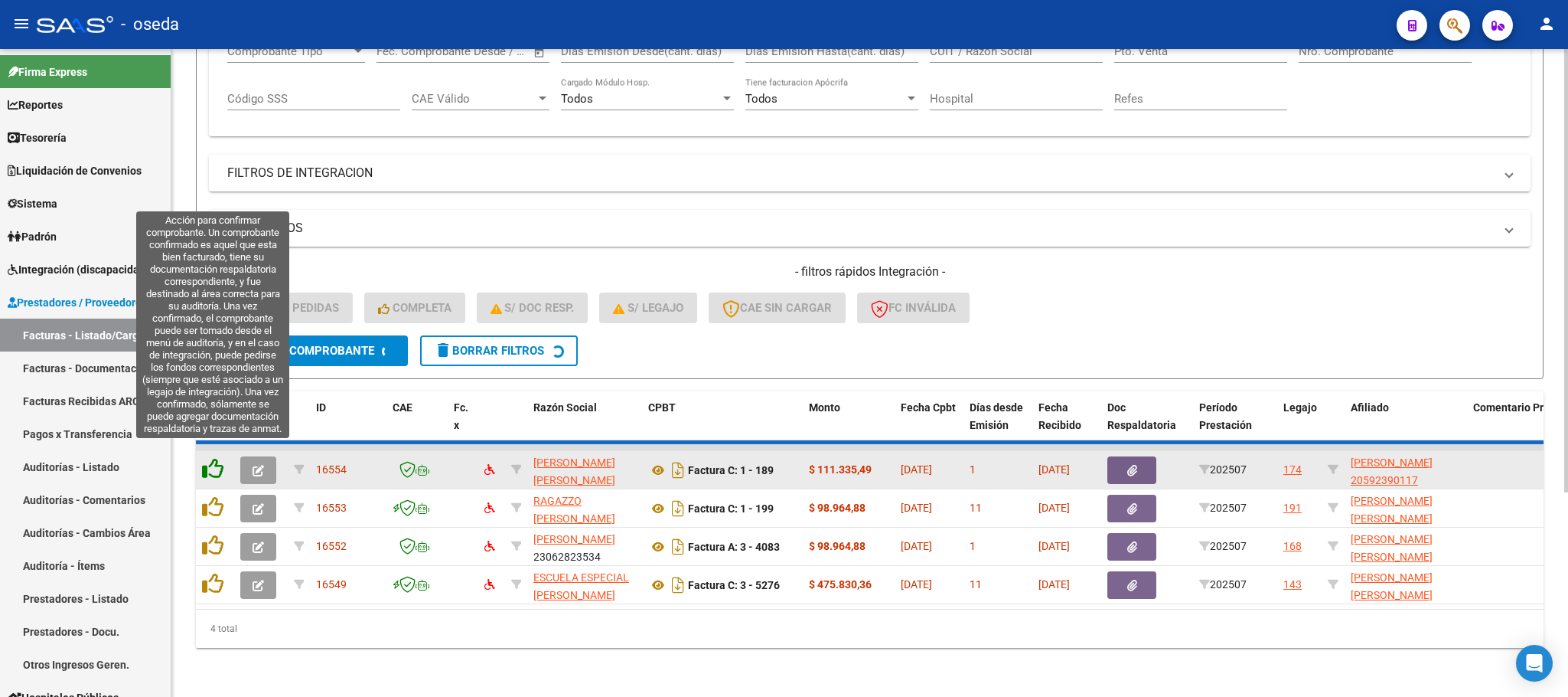
scroll to position [256, 0]
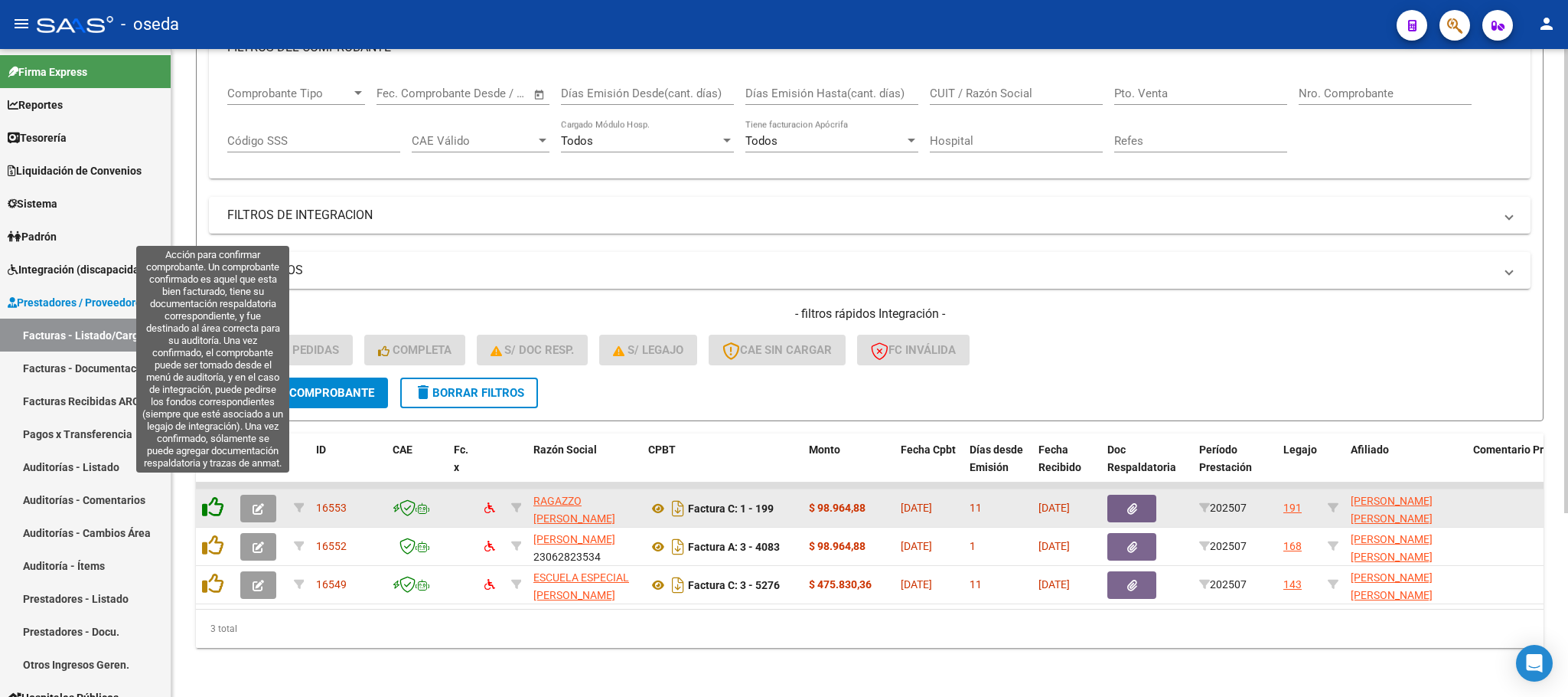
click at [212, 496] on icon at bounding box center [212, 507] width 22 height 22
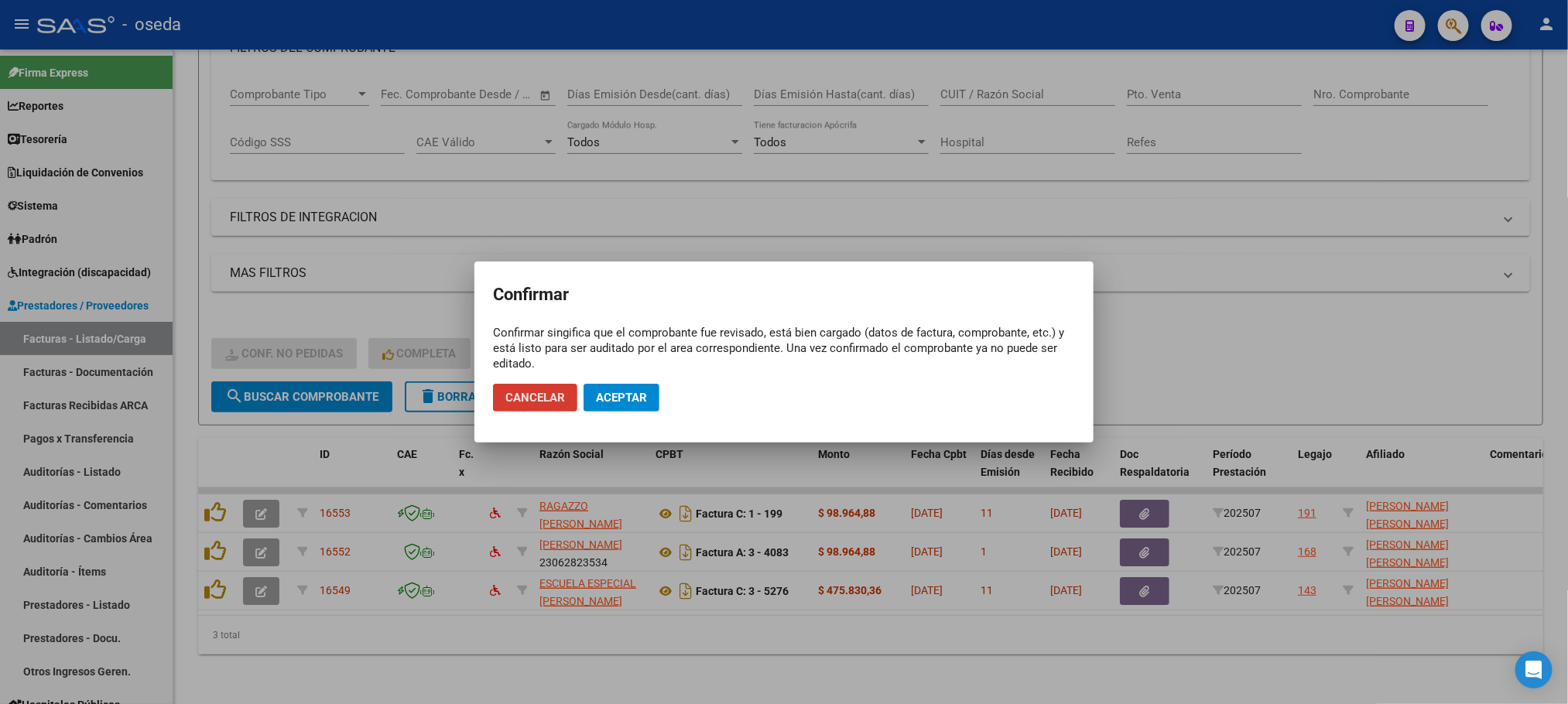
click at [608, 396] on span "Aceptar" at bounding box center [621, 397] width 51 height 14
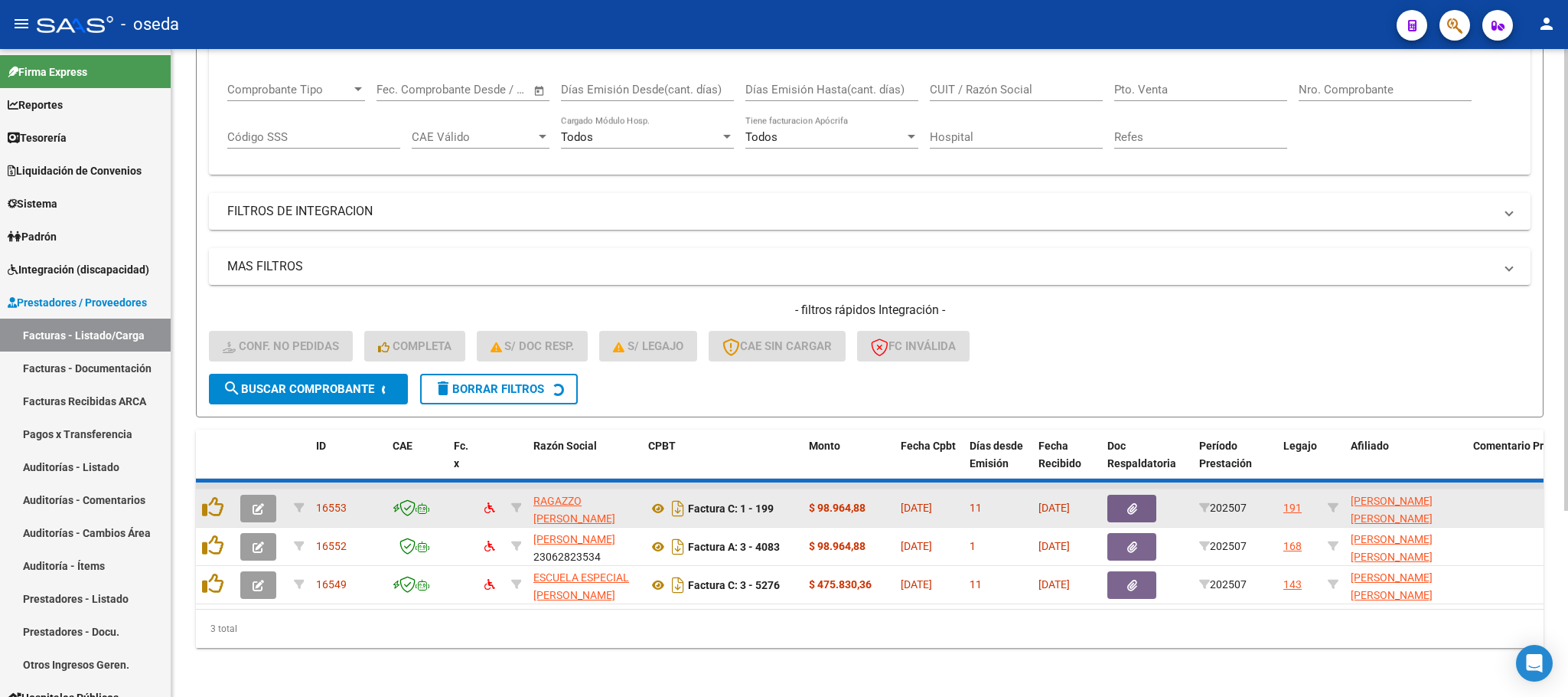
scroll to position [218, 0]
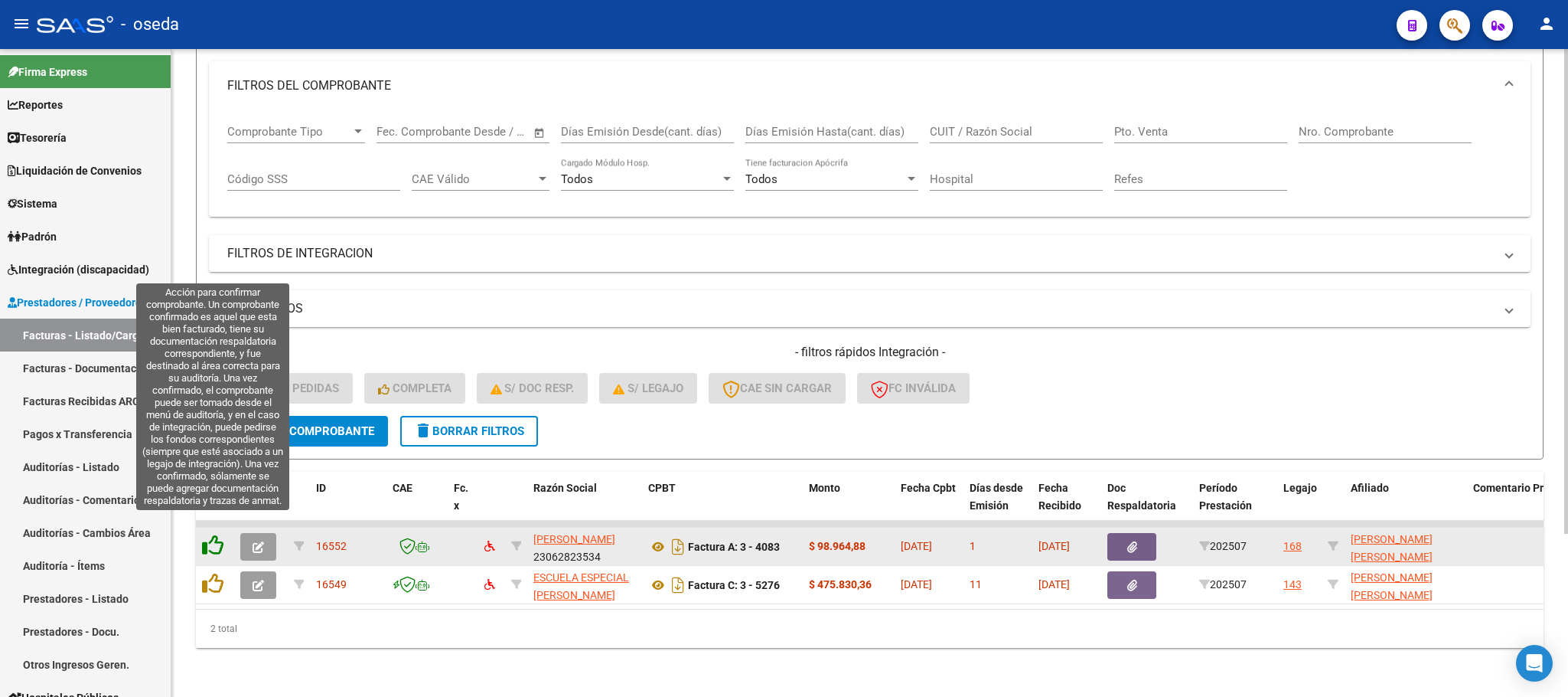
click at [214, 535] on icon at bounding box center [212, 545] width 22 height 22
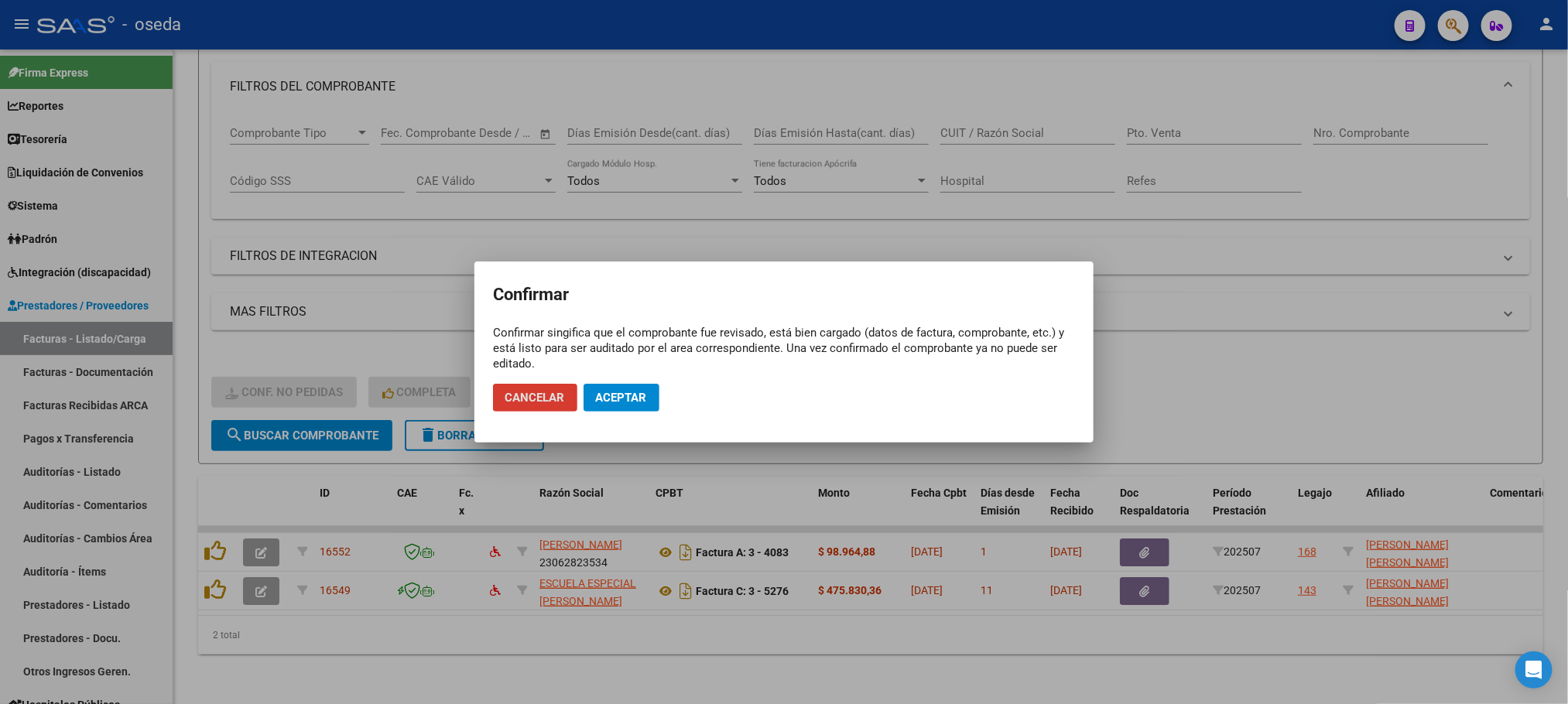
click at [616, 399] on span "Aceptar" at bounding box center [621, 397] width 51 height 14
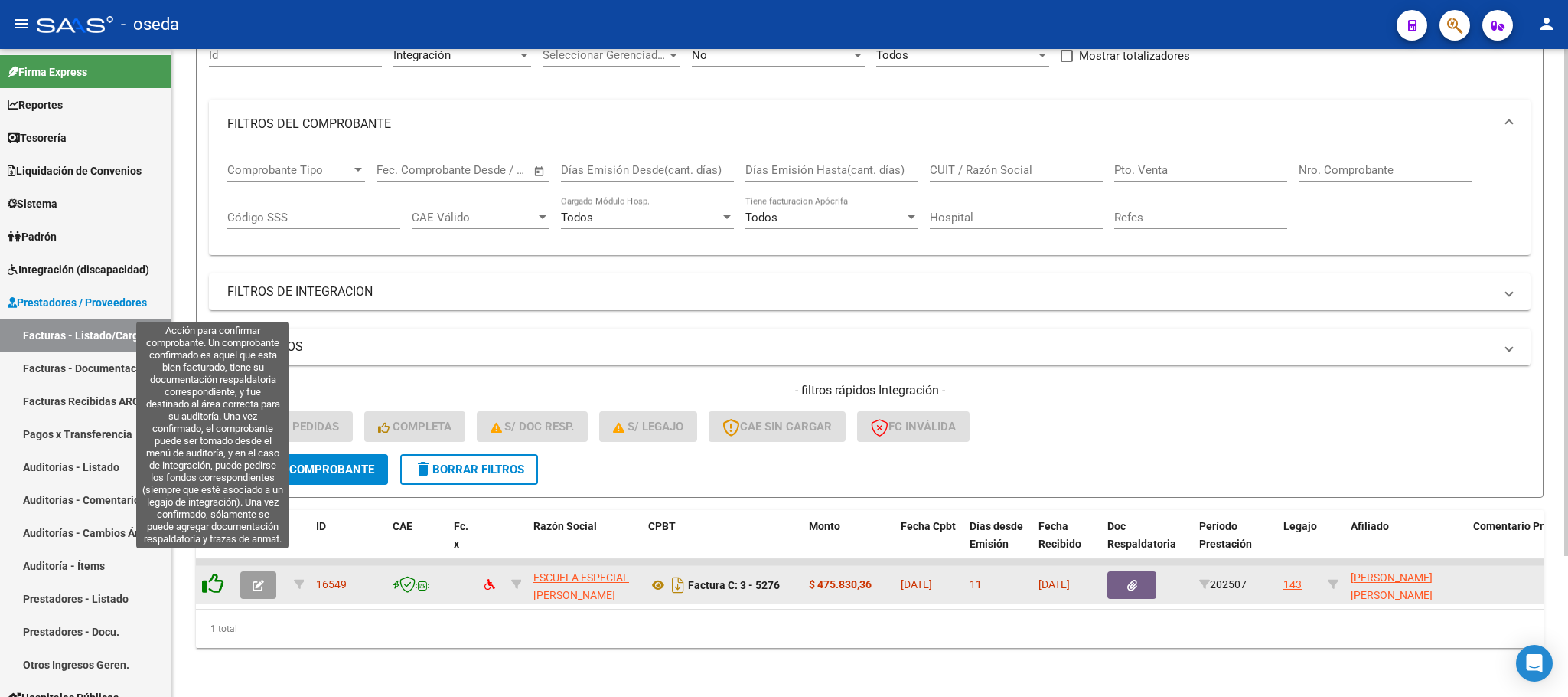
click at [209, 573] on icon at bounding box center [212, 583] width 22 height 22
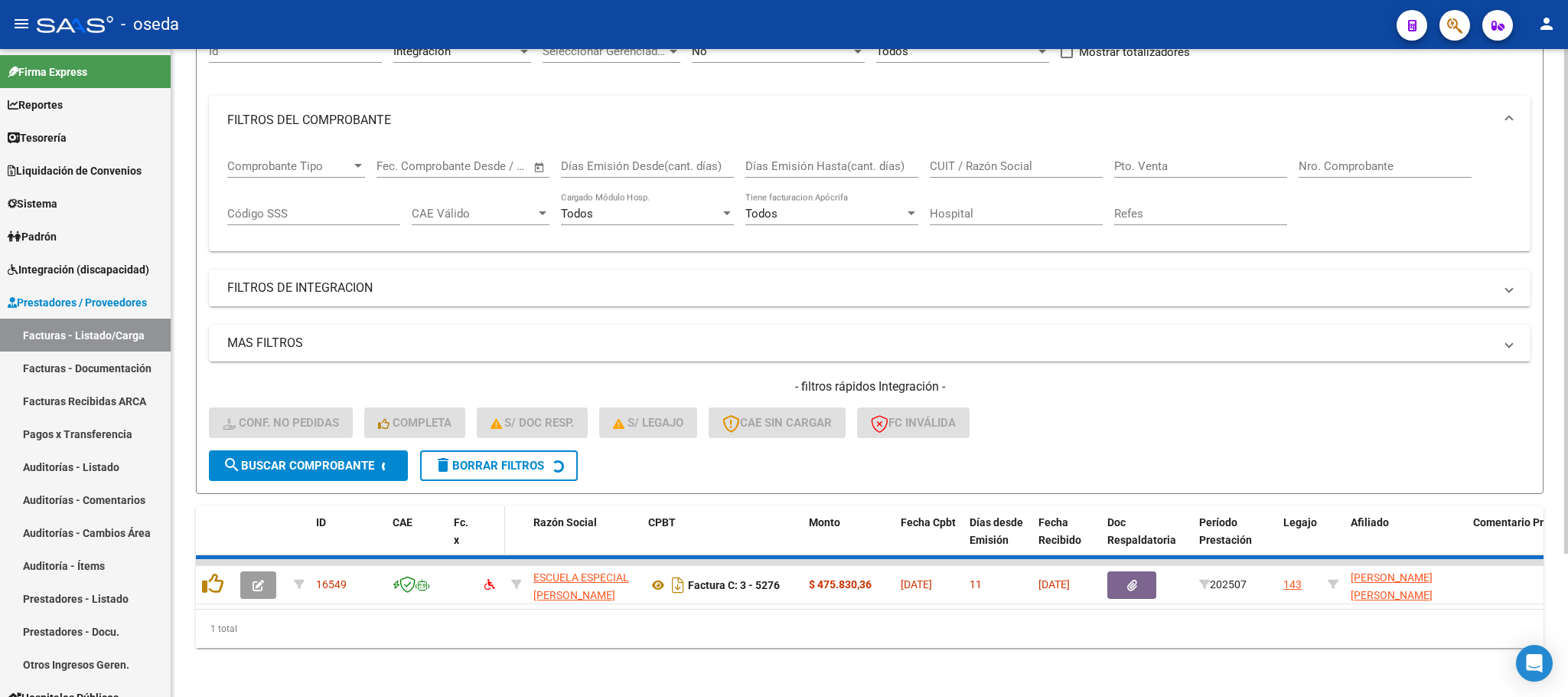
scroll to position [150, 0]
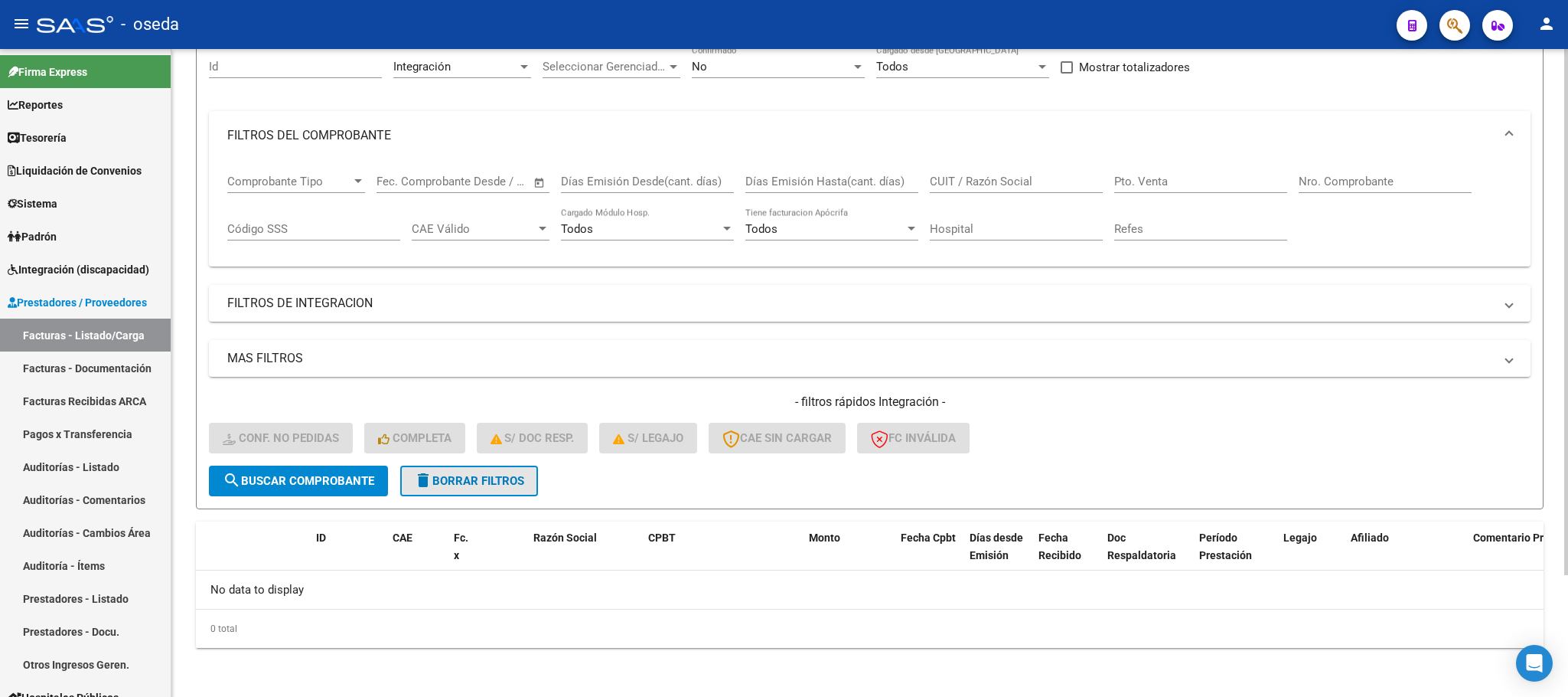
click at [502, 490] on button "delete Borrar Filtros" at bounding box center [469, 481] width 137 height 30
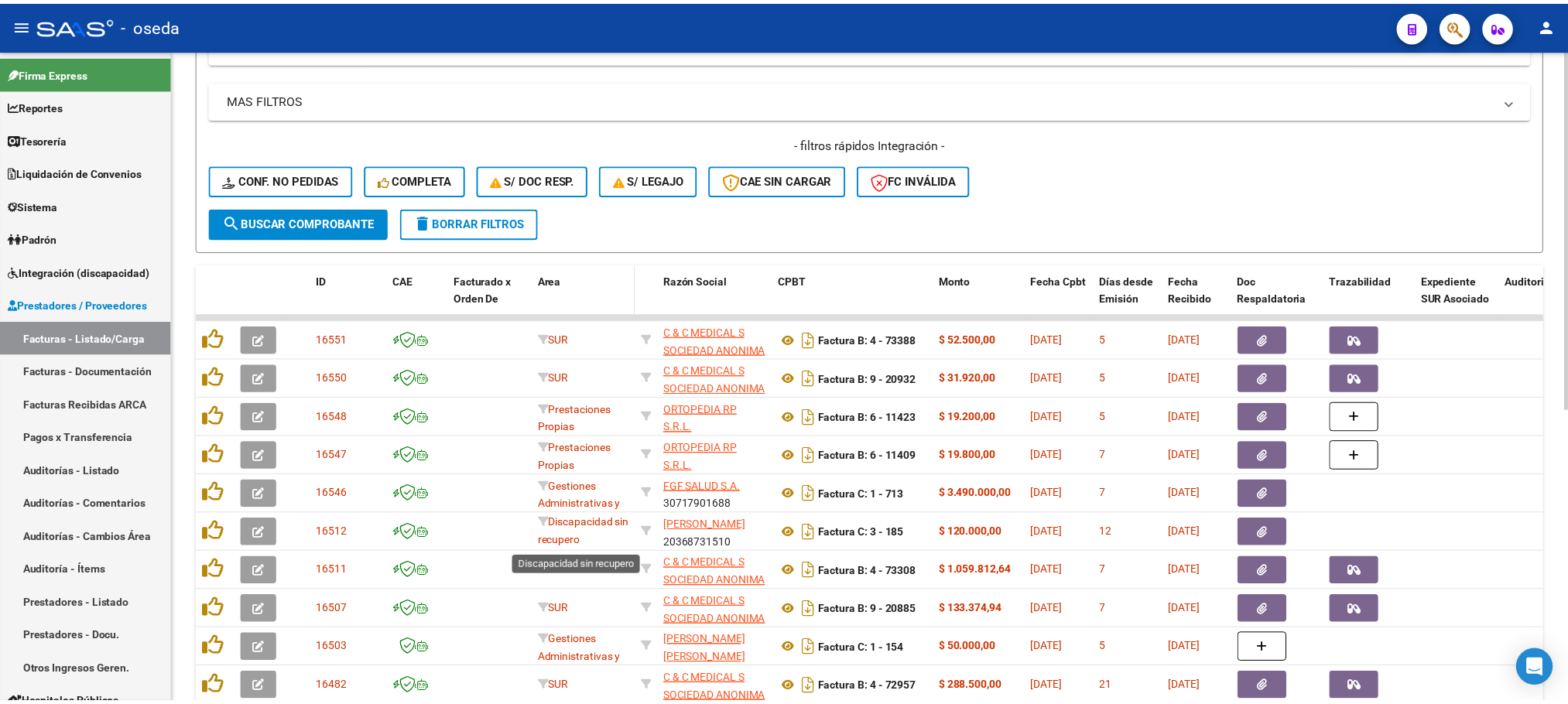
scroll to position [529, 0]
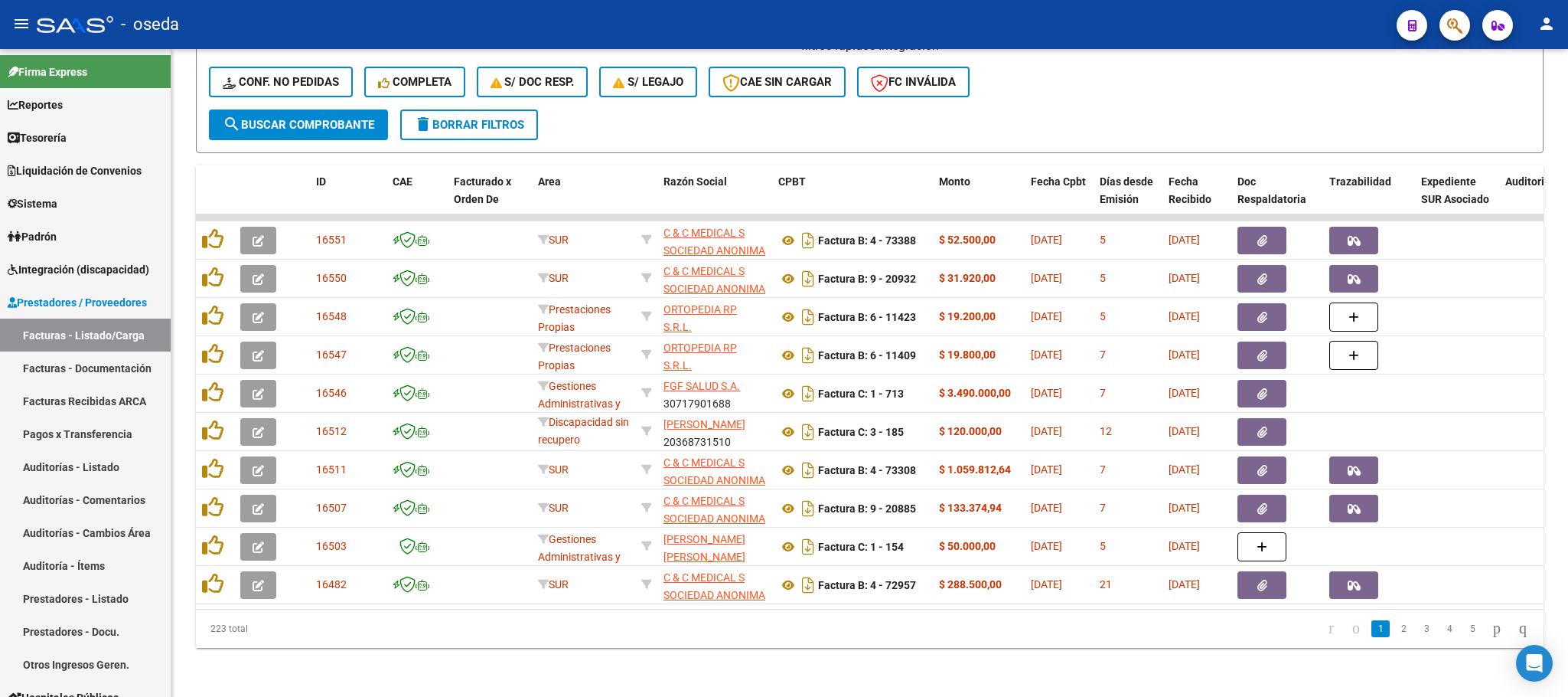
click at [1458, 35] on span "button" at bounding box center [1455, 25] width 15 height 31
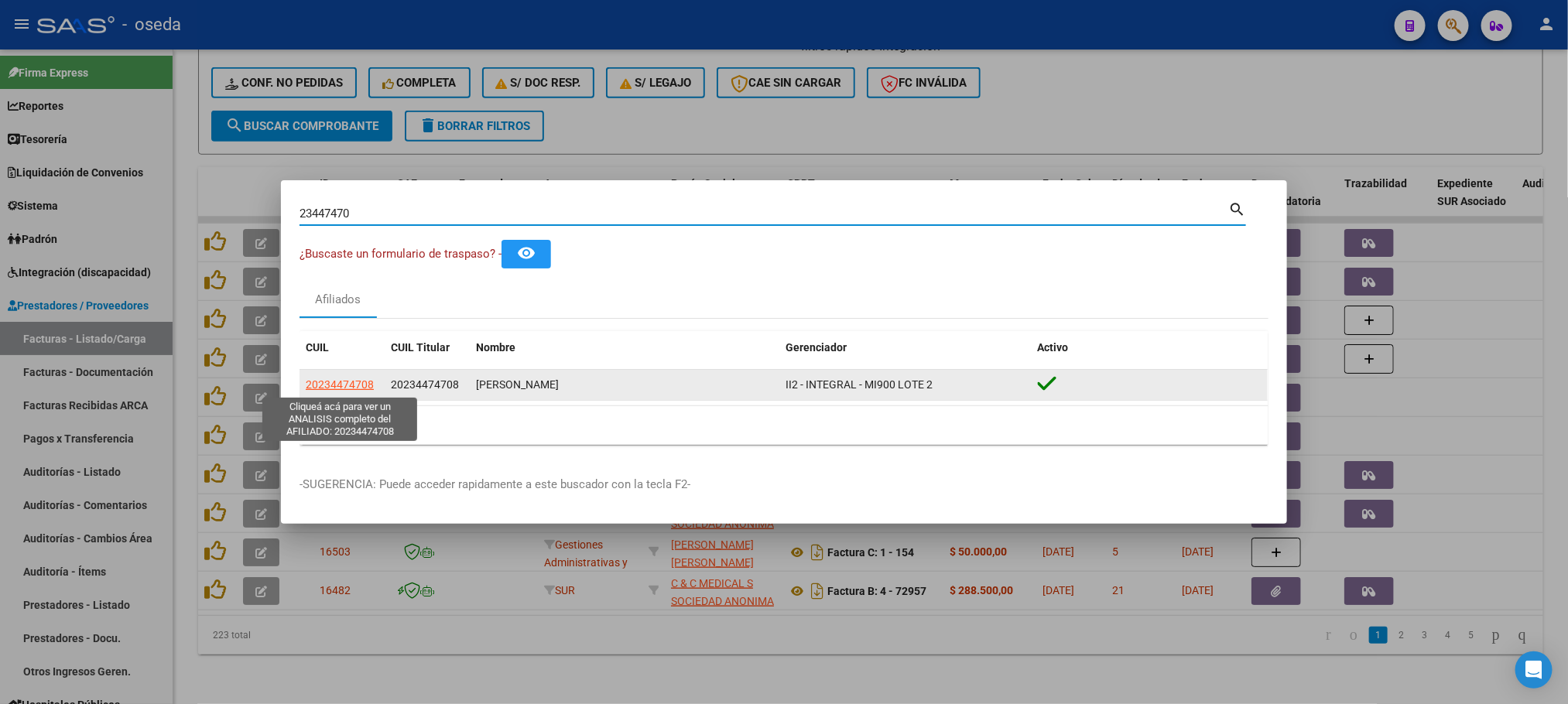
click at [326, 383] on span "20234474708" at bounding box center [339, 384] width 68 height 12
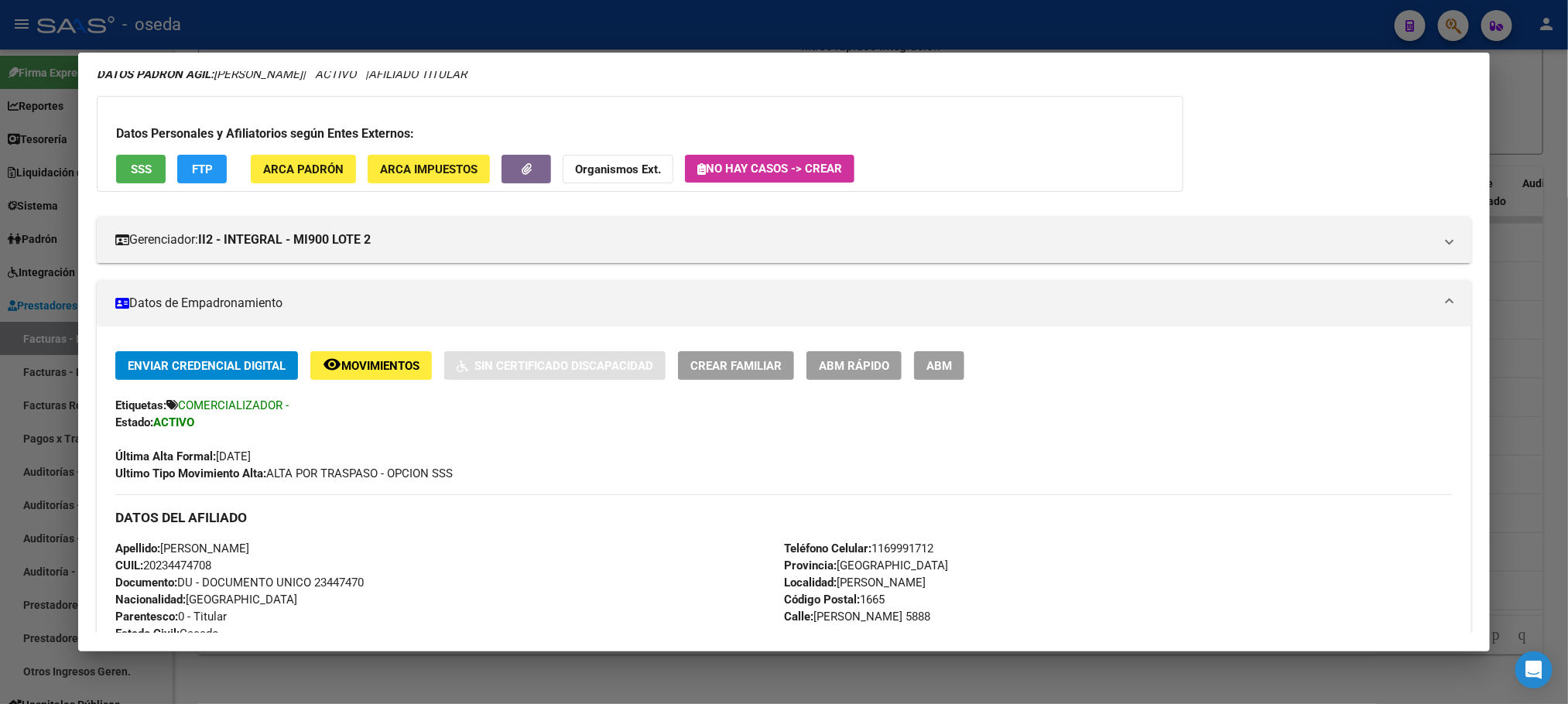
scroll to position [116, 0]
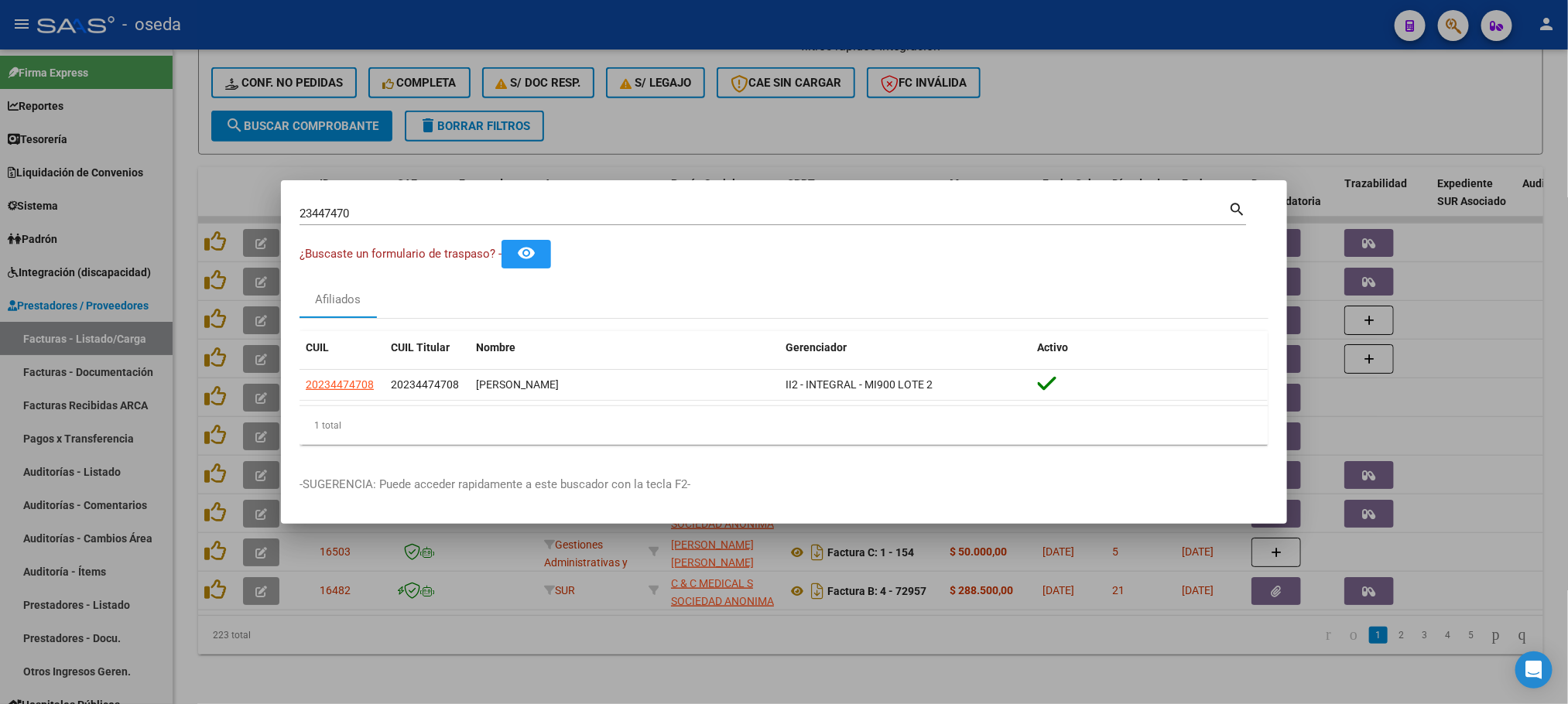
drag, startPoint x: 553, startPoint y: 212, endPoint x: 260, endPoint y: 207, distance: 293.0
click at [260, 209] on div "23447470 Buscar (apellido, dni, cuil, nro traspaso, cuit, obra social) search ¿…" at bounding box center [784, 352] width 1568 height 704
type input "22359052"
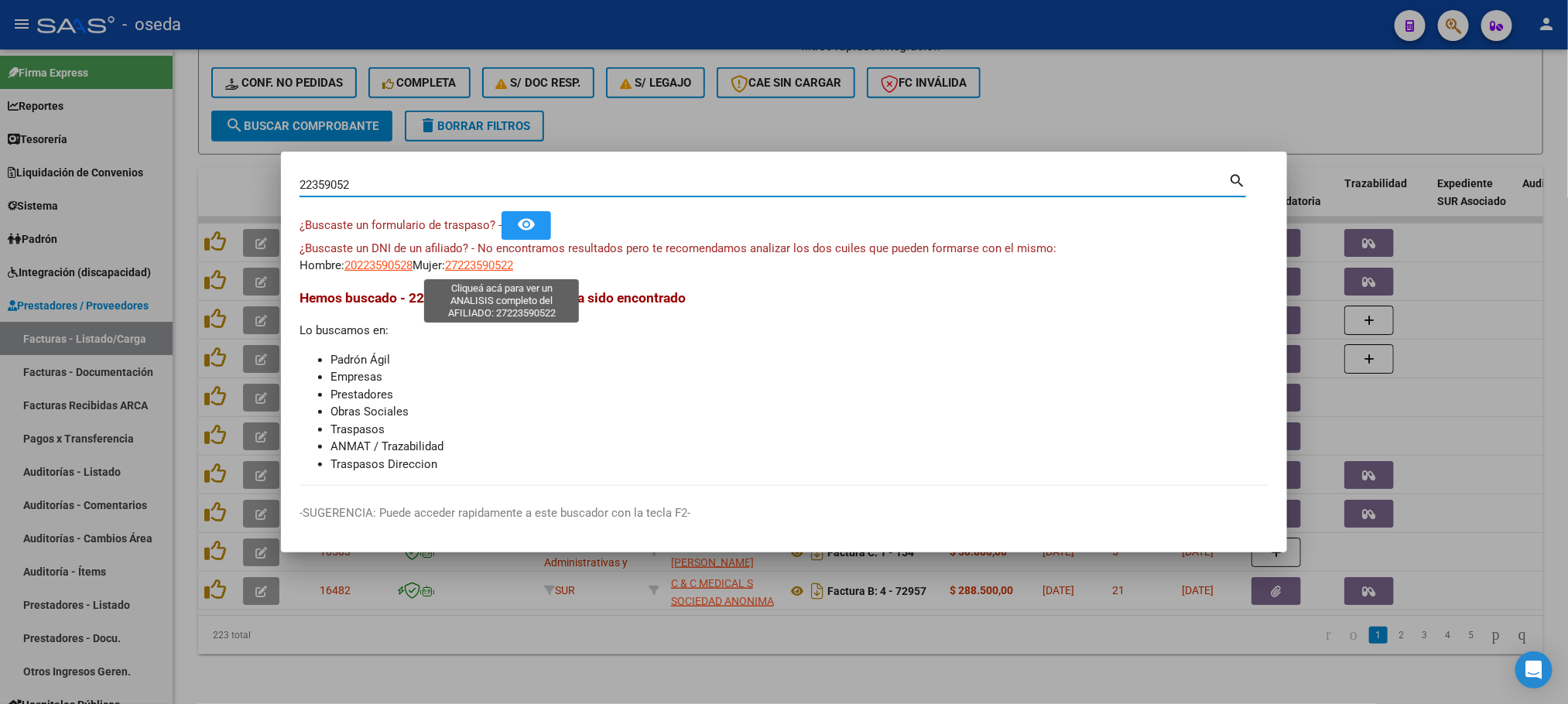
click at [511, 269] on span "27223590522" at bounding box center [479, 265] width 68 height 14
type textarea "27223590522"
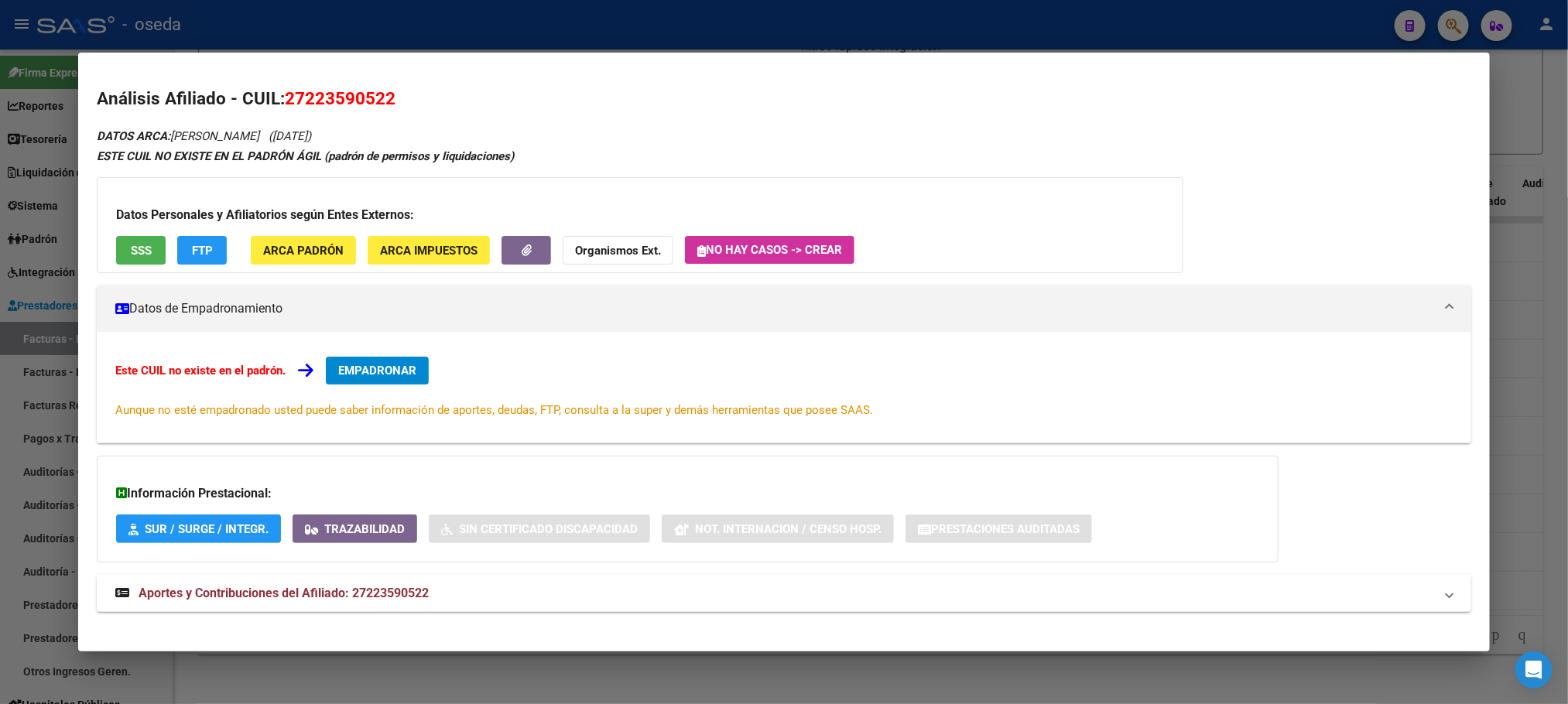
click at [307, 88] on span "27223590522" at bounding box center [340, 98] width 111 height 20
copy span "27223590522"
click at [297, 109] on h2 "Análisis Afiliado - CUIL: 27223590522" at bounding box center [784, 98] width 1374 height 27
drag, startPoint x: 293, startPoint y: 101, endPoint x: 374, endPoint y: 103, distance: 81.0
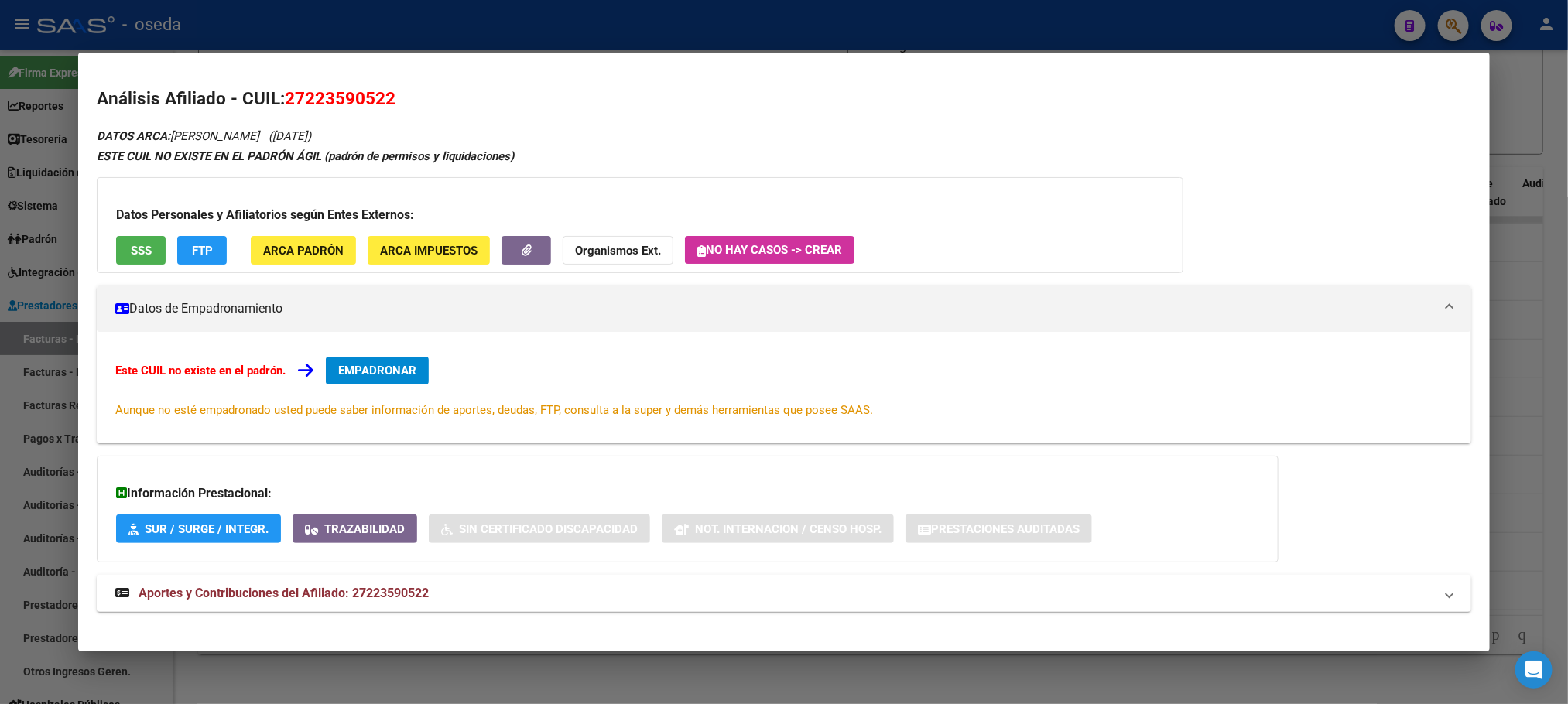
click at [374, 103] on span "27223590522" at bounding box center [340, 98] width 111 height 20
copy span "22359052"
click at [131, 244] on span "SSS" at bounding box center [141, 250] width 21 height 14
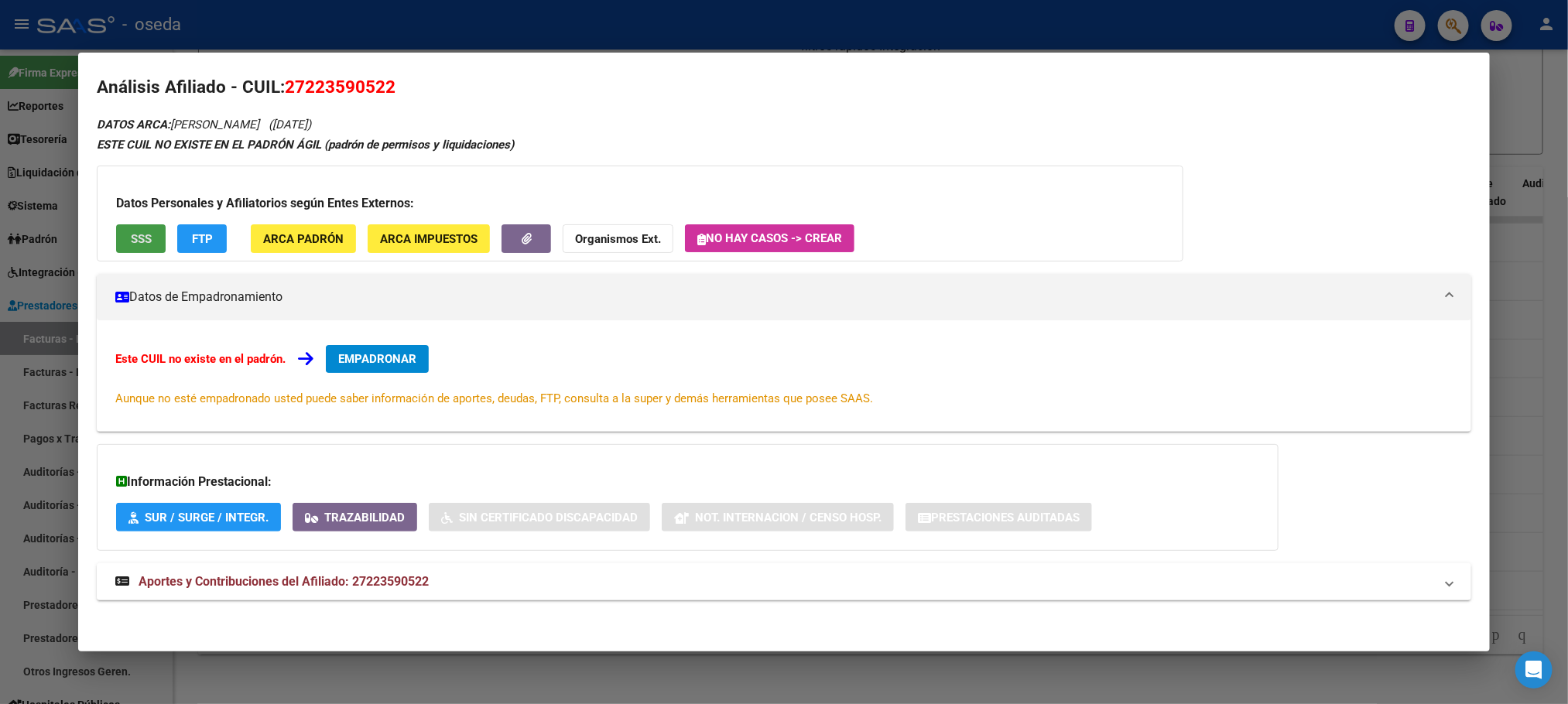
scroll to position [15, 0]
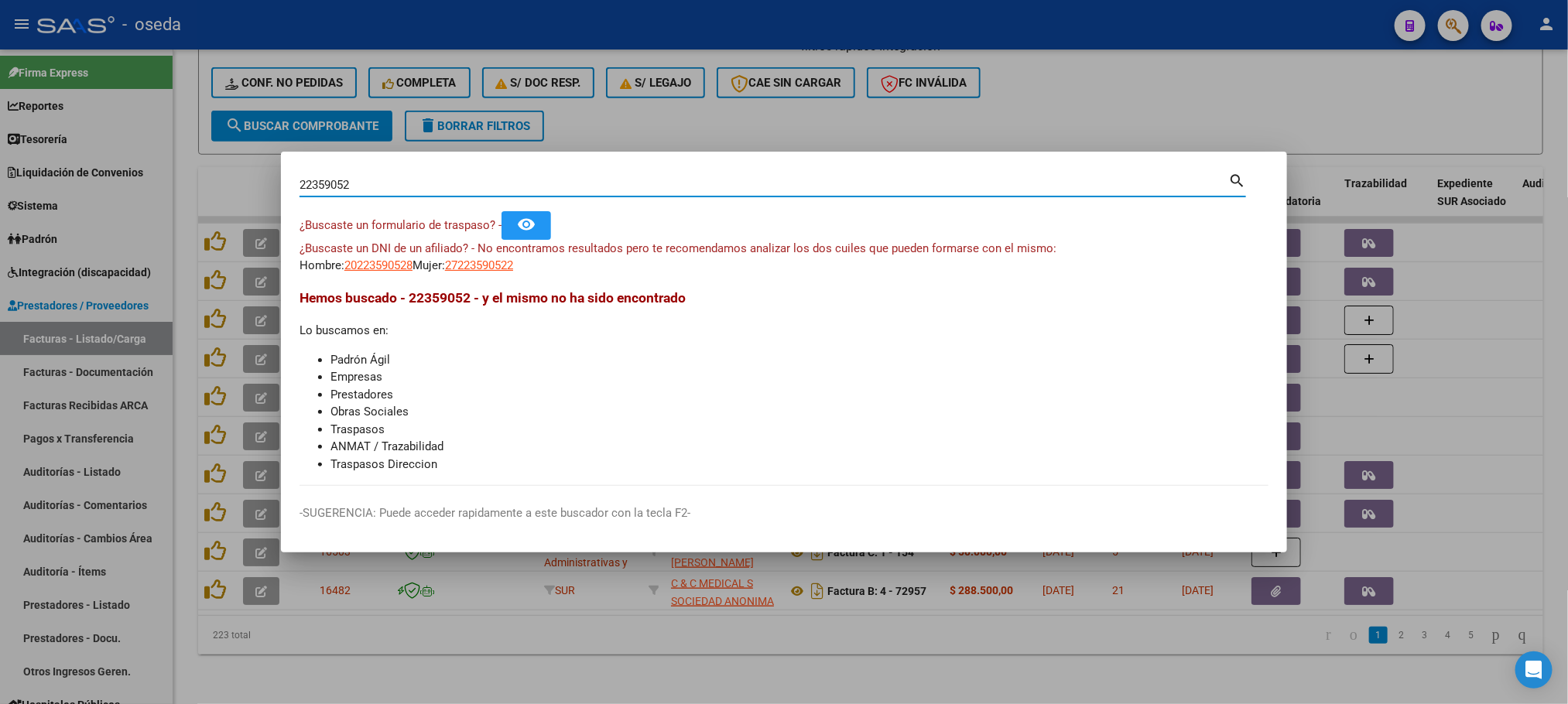
drag, startPoint x: 358, startPoint y: 181, endPoint x: 48, endPoint y: 194, distance: 310.3
click at [48, 194] on div "22359052 Buscar (apellido, dni, cuil, nro traspaso, cuit, obra social) search ¿…" at bounding box center [784, 352] width 1568 height 704
type input "lauphan"
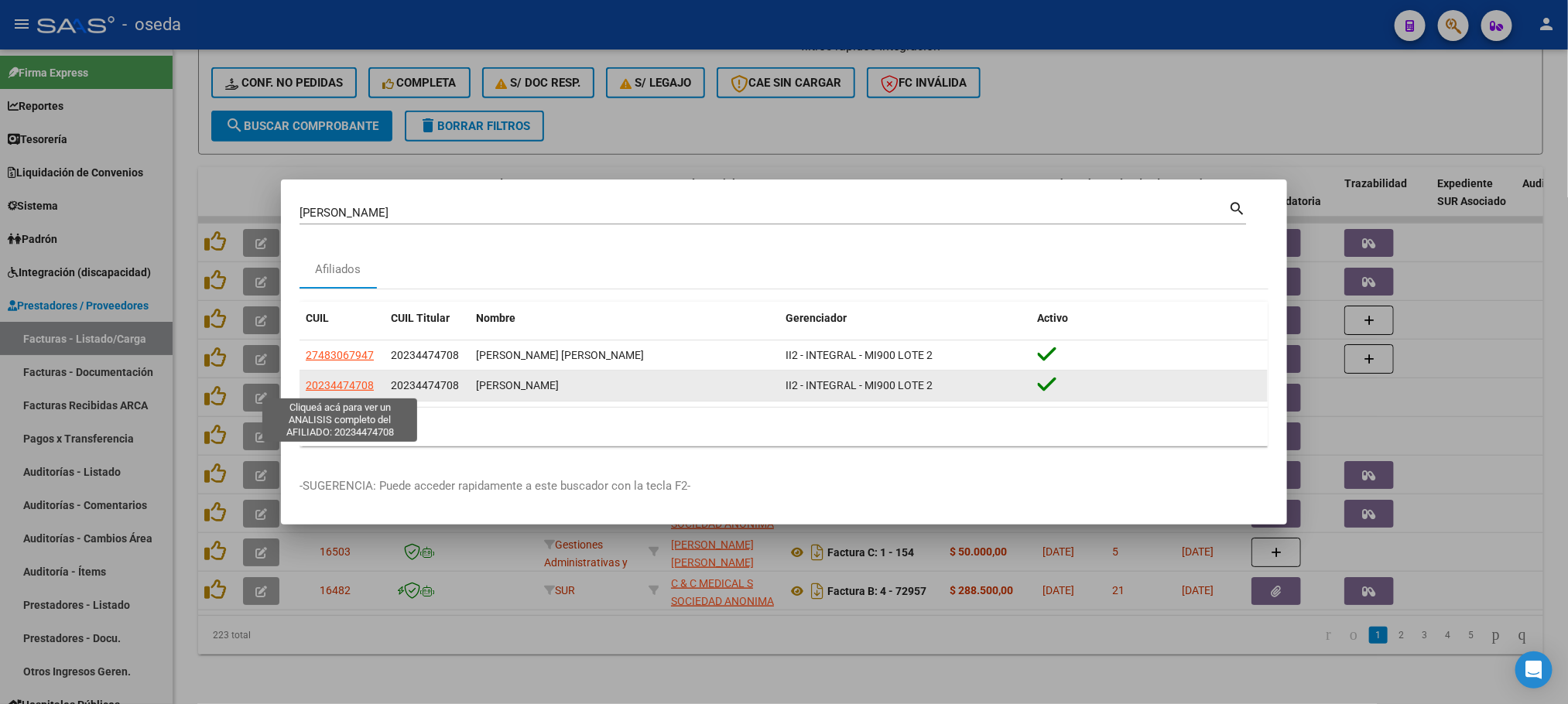
click at [328, 388] on span "20234474708" at bounding box center [339, 385] width 68 height 12
type textarea "20234474708"
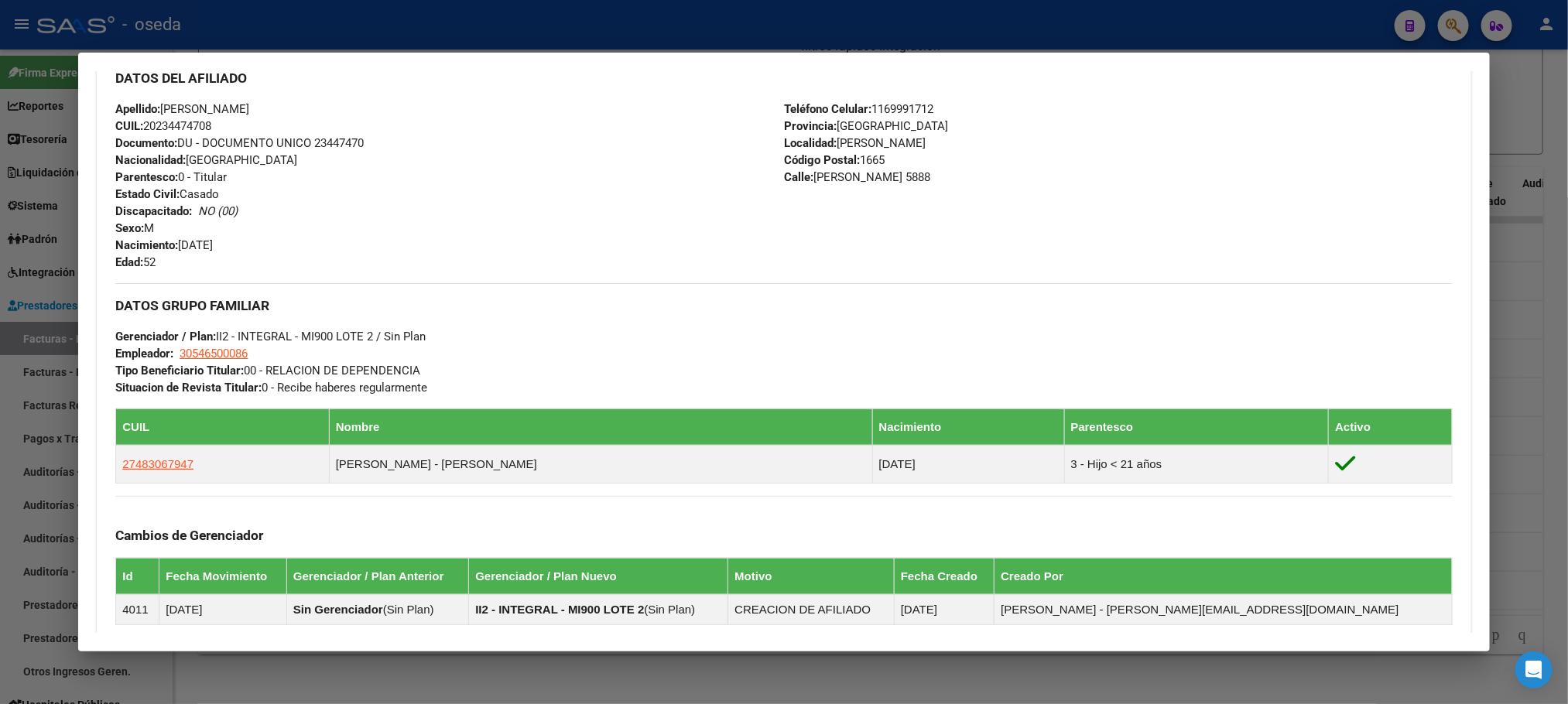
scroll to position [738, 0]
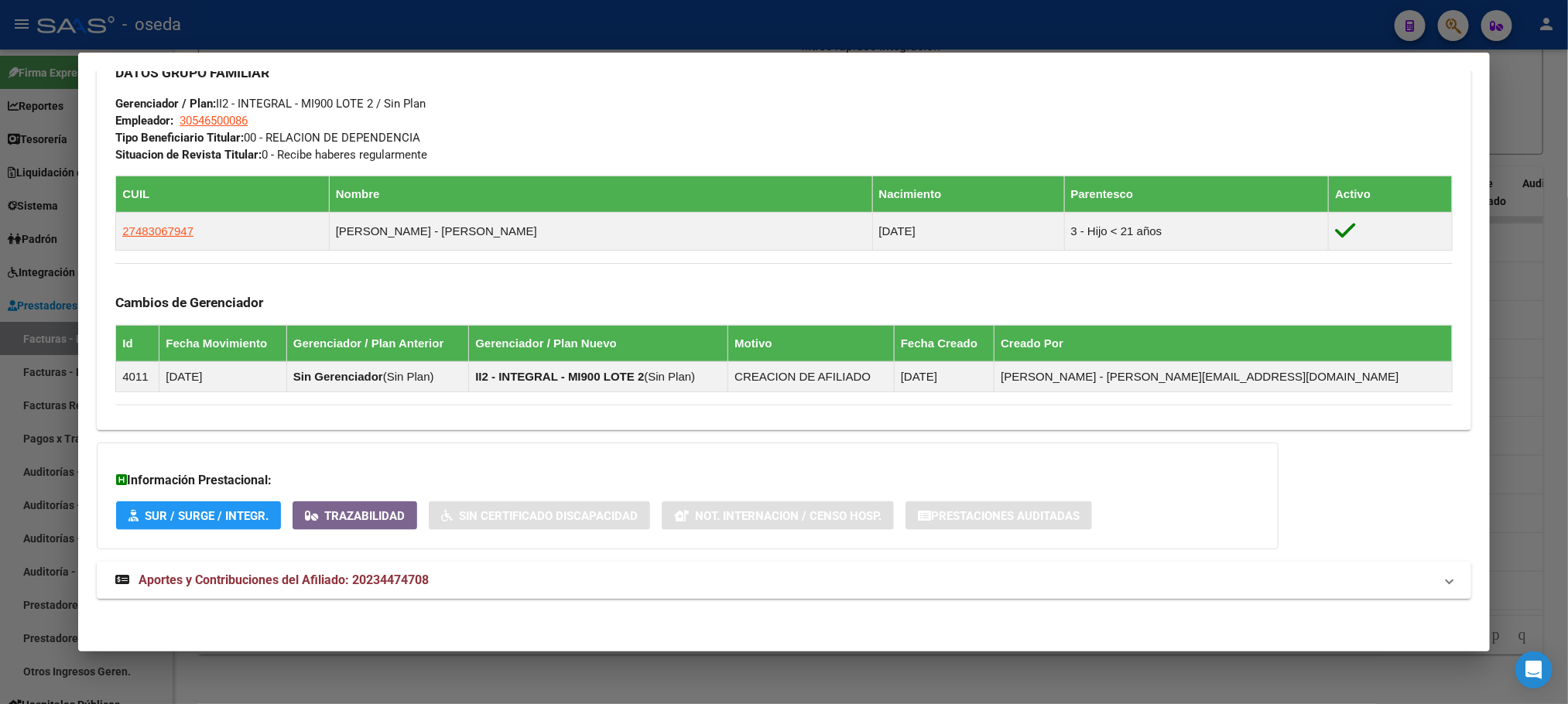
click at [358, 579] on span "Aportes y Contribuciones del Afiliado: 20234474708" at bounding box center [284, 580] width 290 height 15
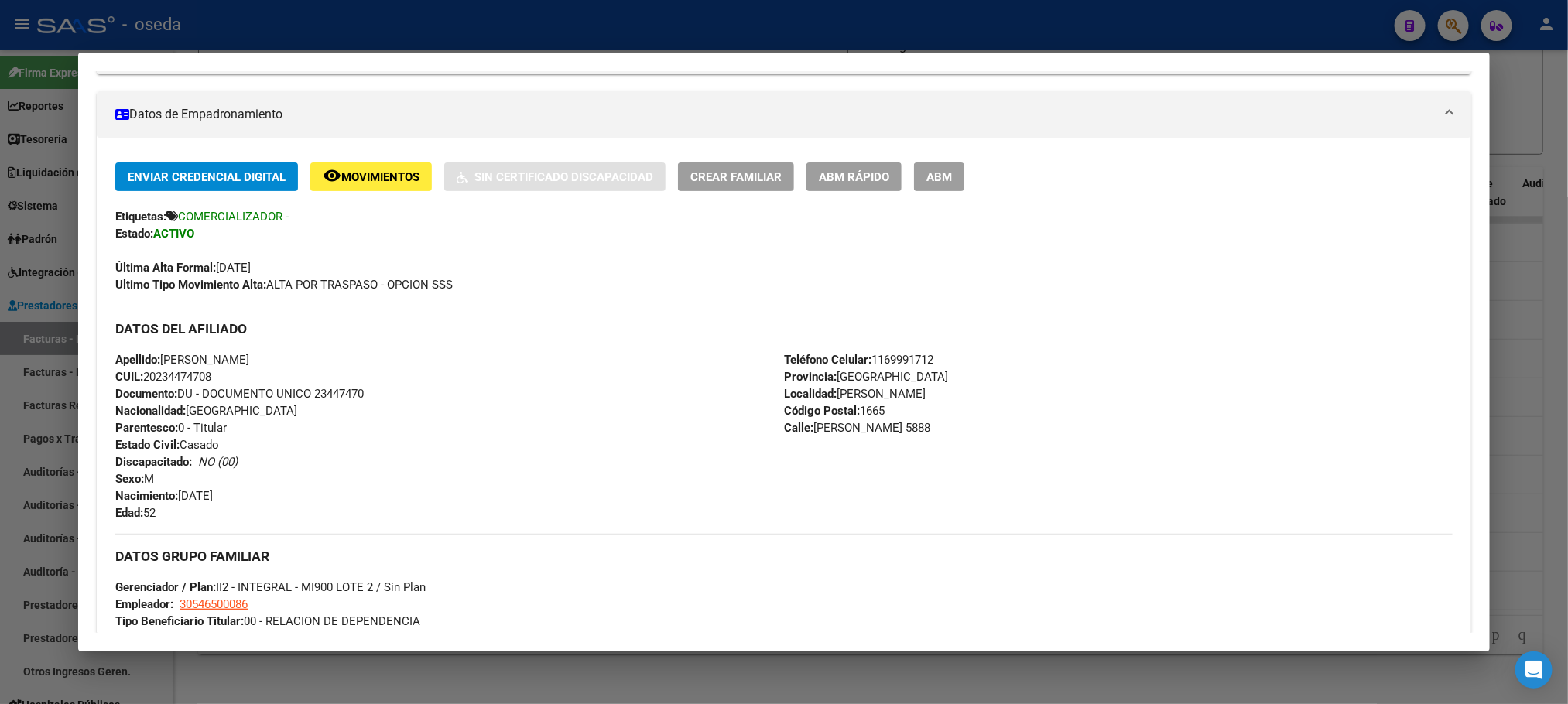
scroll to position [365, 0]
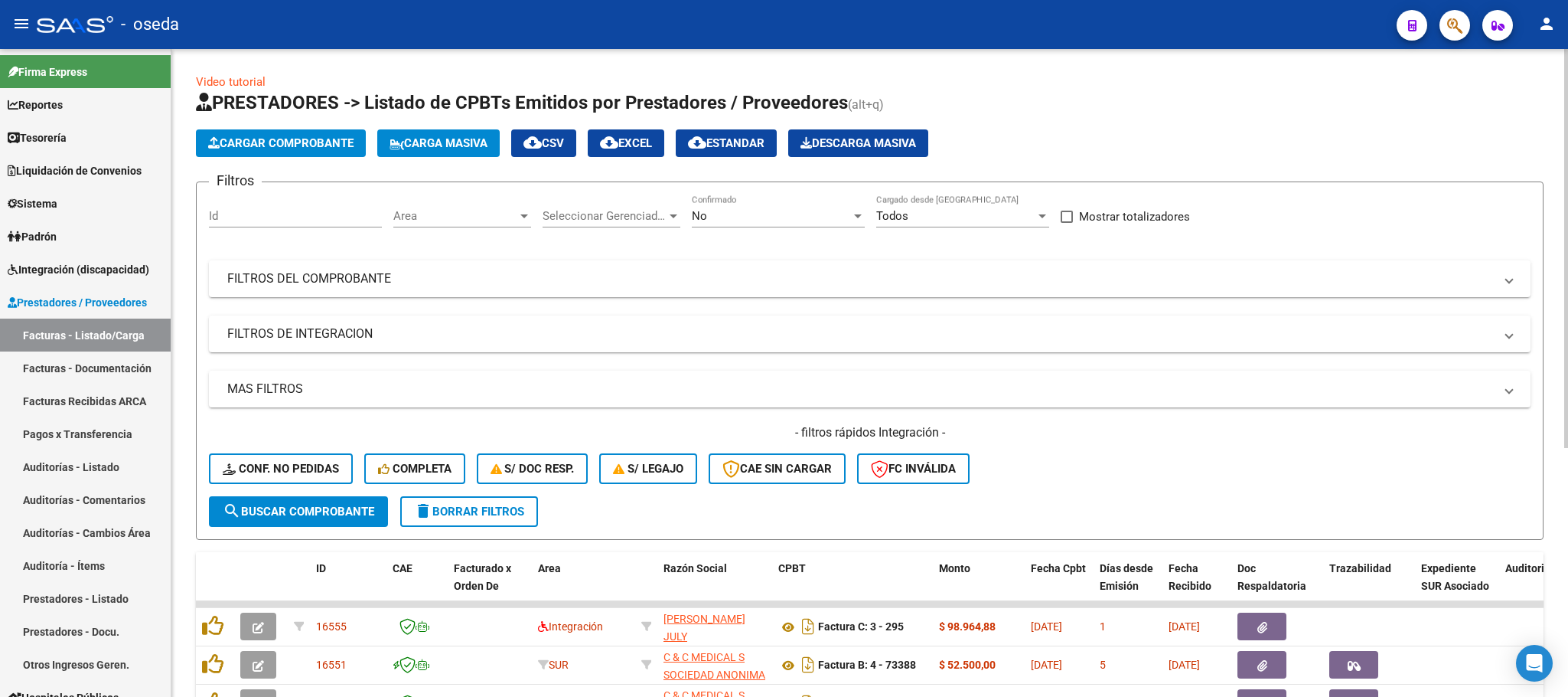
scroll to position [229, 0]
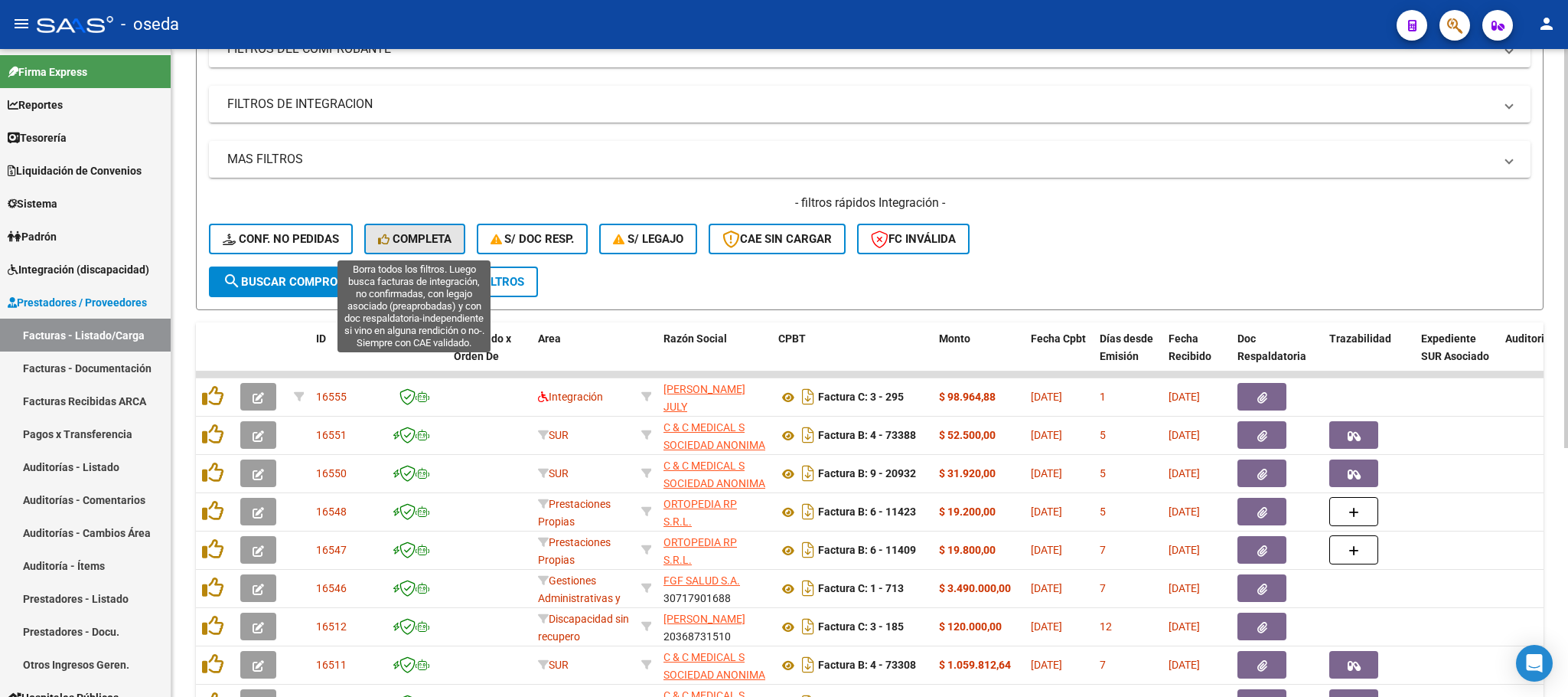
click at [423, 239] on span "Completa" at bounding box center [415, 238] width 73 height 14
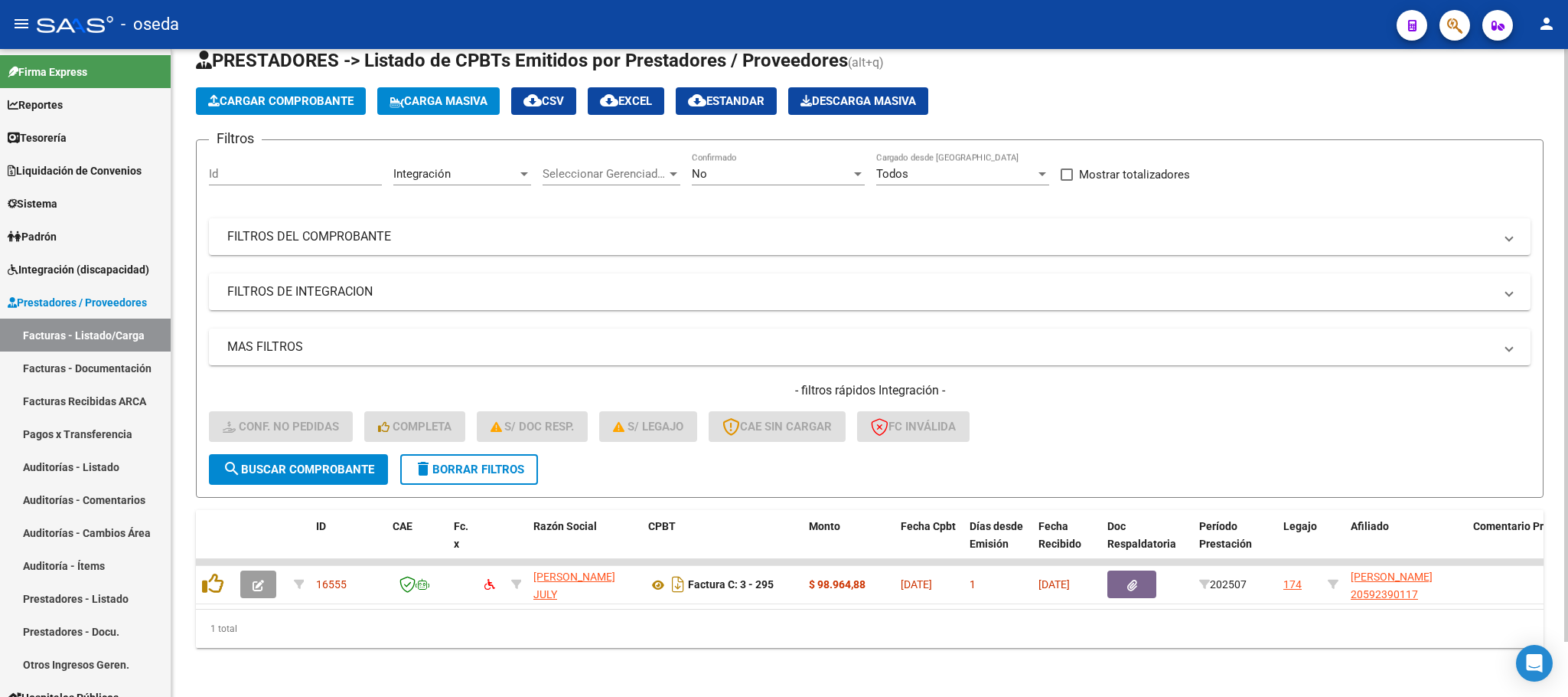
scroll to position [60, 0]
click at [498, 463] on span "delete Borrar Filtros" at bounding box center [469, 469] width 110 height 14
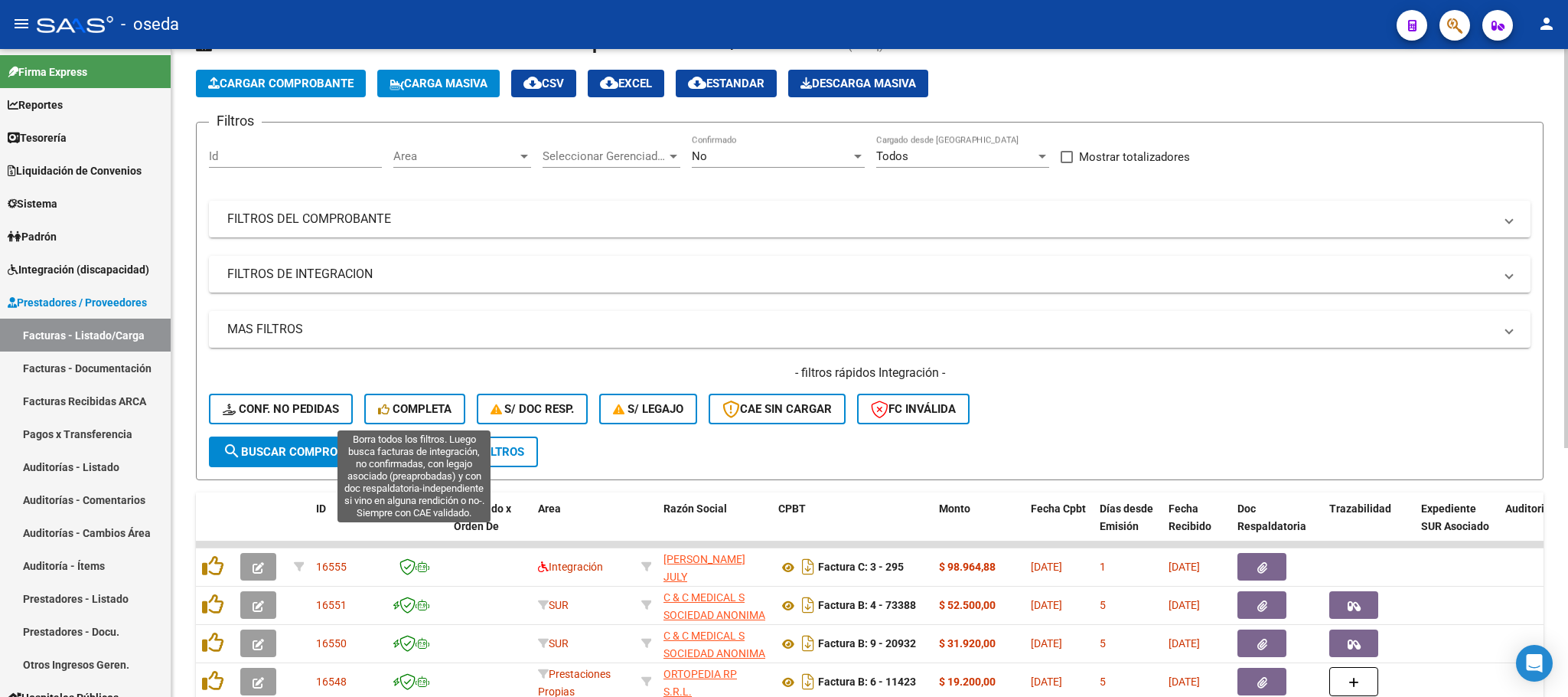
click at [448, 398] on button "Completa" at bounding box center [415, 409] width 101 height 30
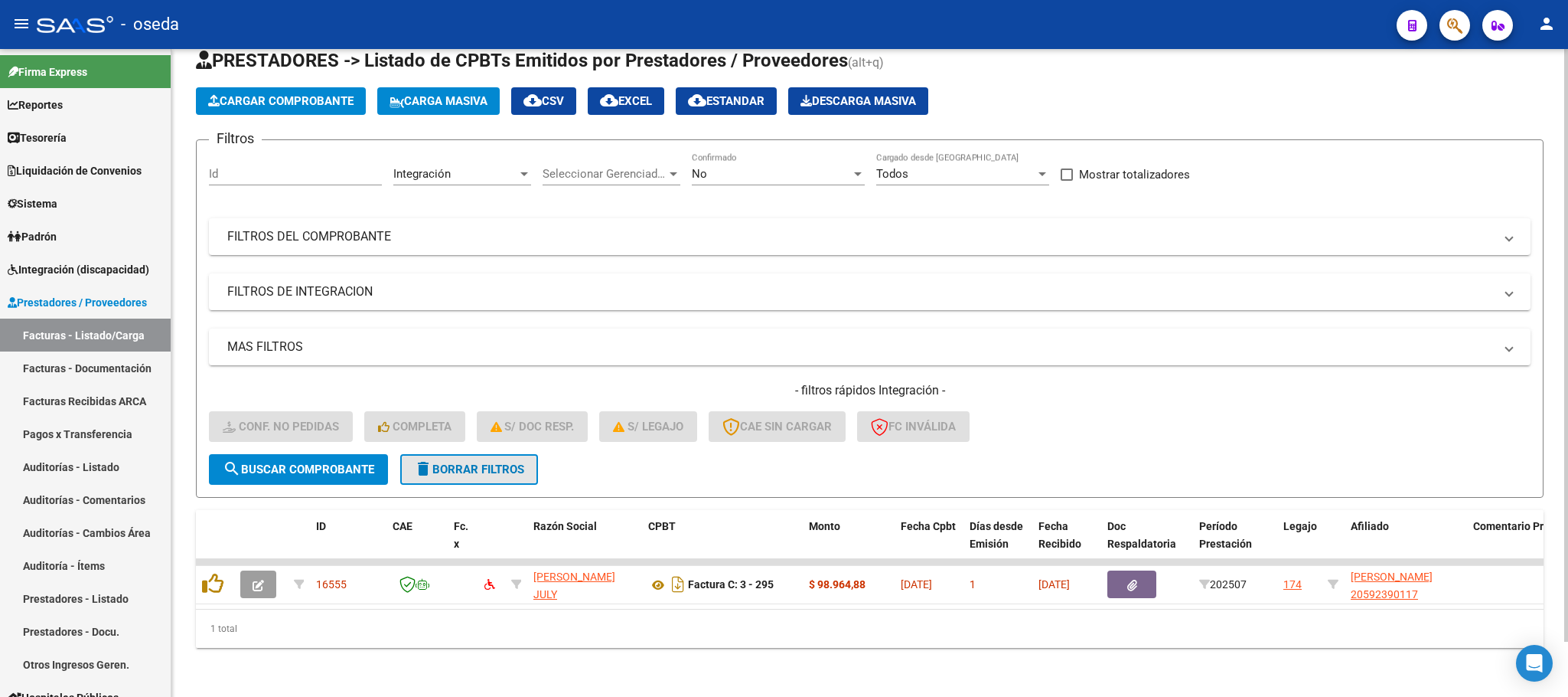
click at [453, 463] on span "delete Borrar Filtros" at bounding box center [469, 469] width 110 height 14
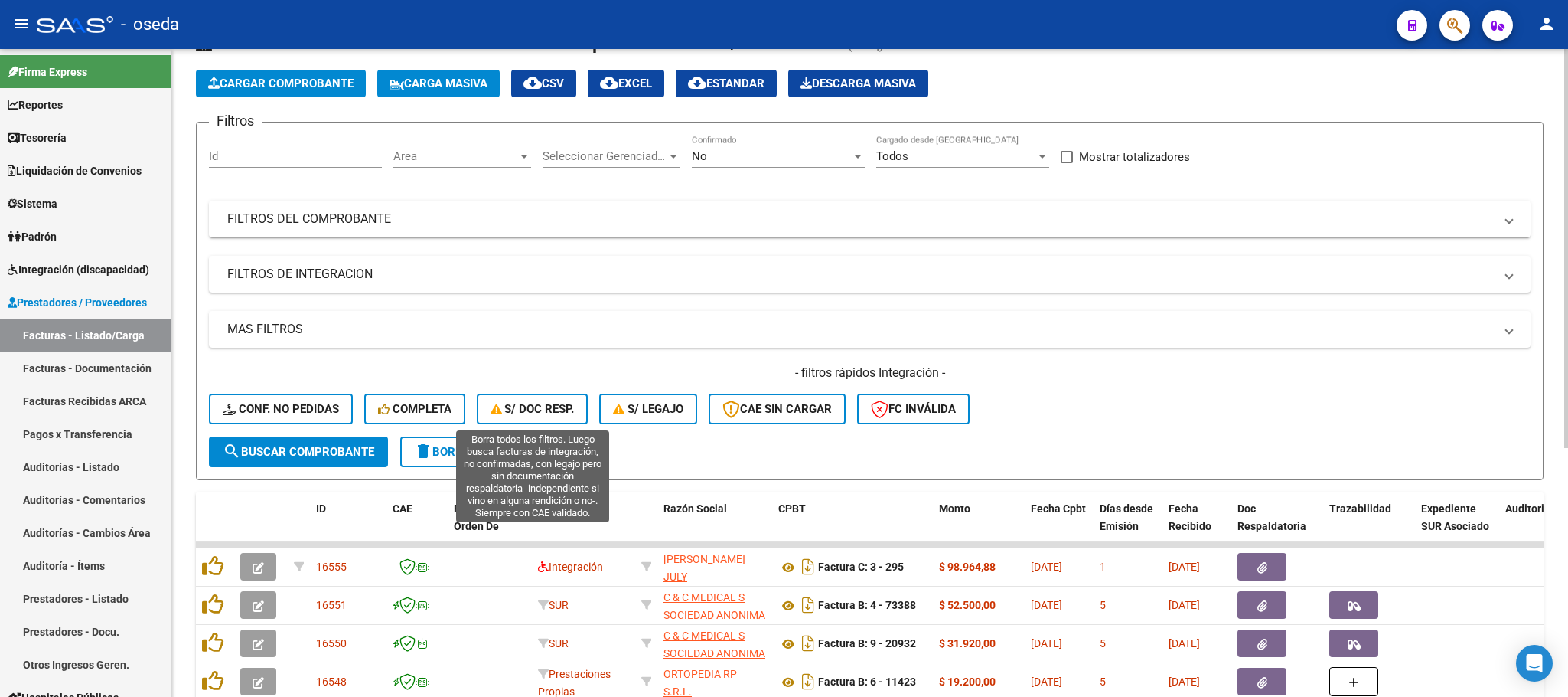
click at [505, 409] on span "S/ Doc Resp." at bounding box center [532, 408] width 84 height 14
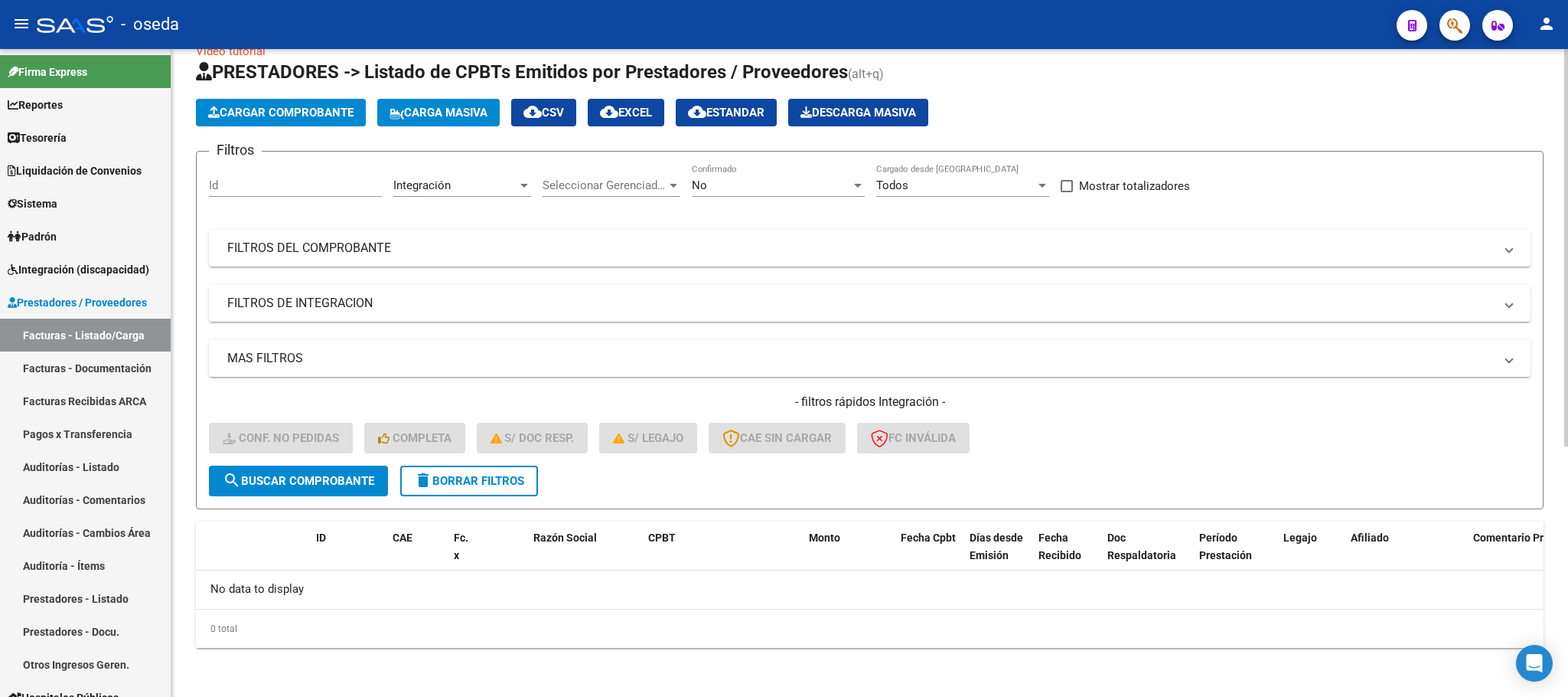
scroll to position [30, 0]
click at [496, 475] on span "delete Borrar Filtros" at bounding box center [469, 481] width 110 height 14
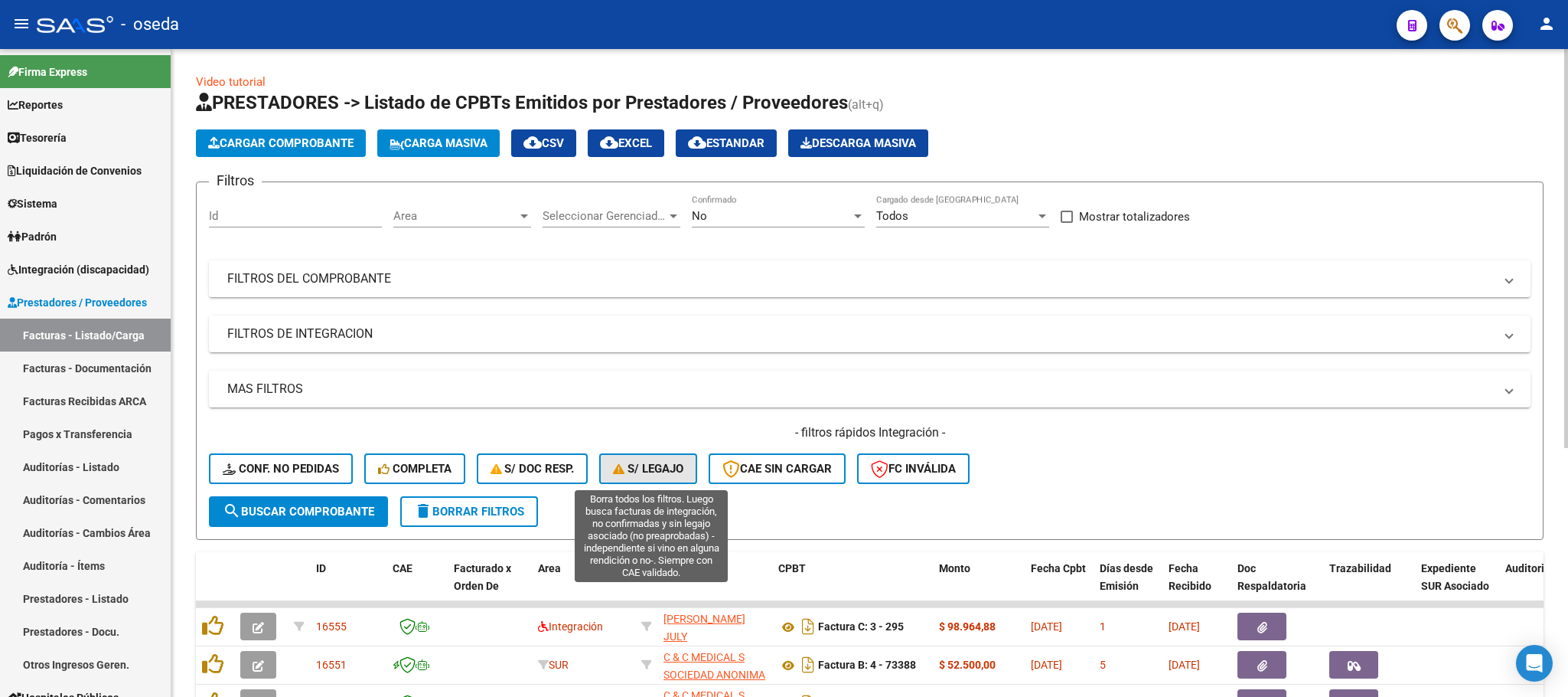
click at [654, 455] on button "S/ legajo" at bounding box center [648, 468] width 98 height 30
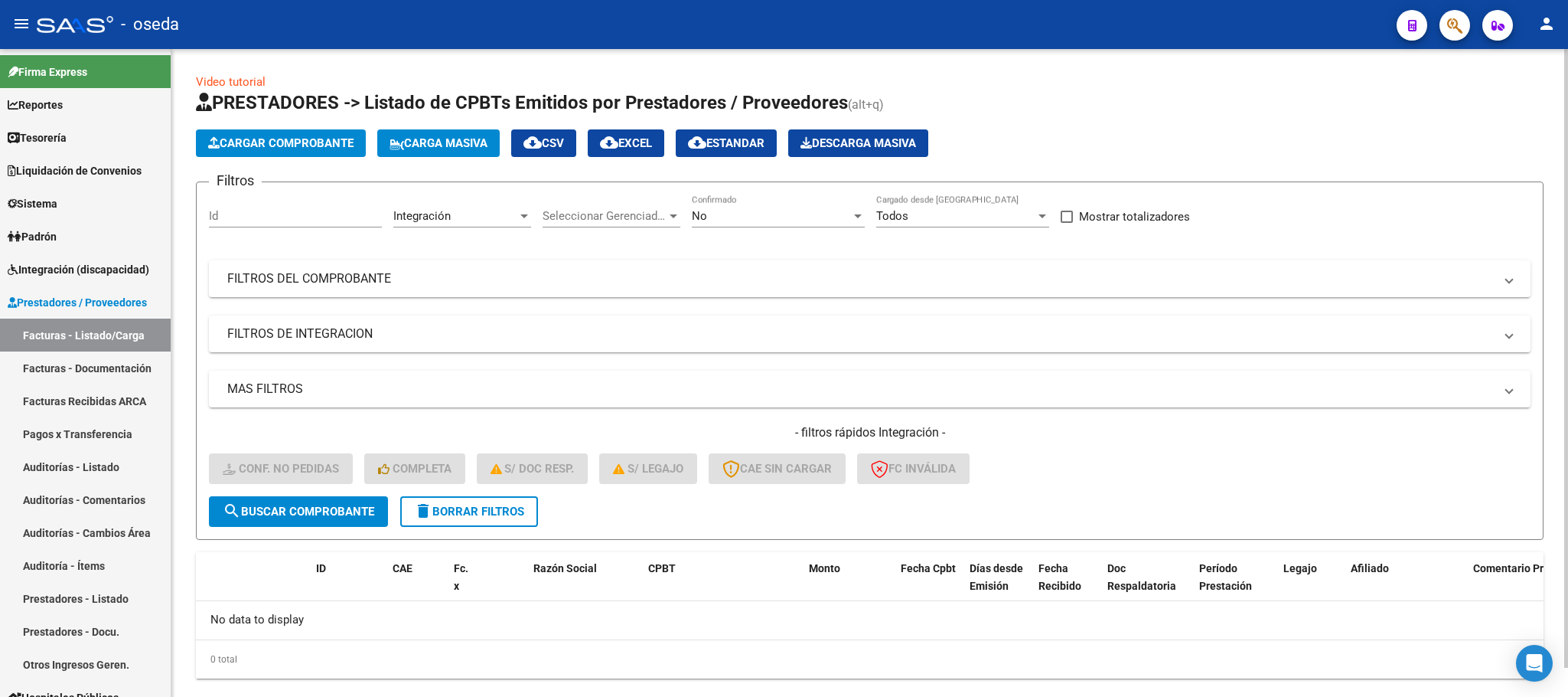
click at [542, 506] on form "Filtros Id Integración Area Seleccionar Gerenciador Seleccionar Gerenciador No …" at bounding box center [869, 360] width 1348 height 358
click at [542, 508] on form "Filtros Id Integración Area Seleccionar Gerenciador Seleccionar Gerenciador No …" at bounding box center [869, 360] width 1348 height 358
click at [535, 512] on button "delete Borrar Filtros" at bounding box center [469, 512] width 137 height 30
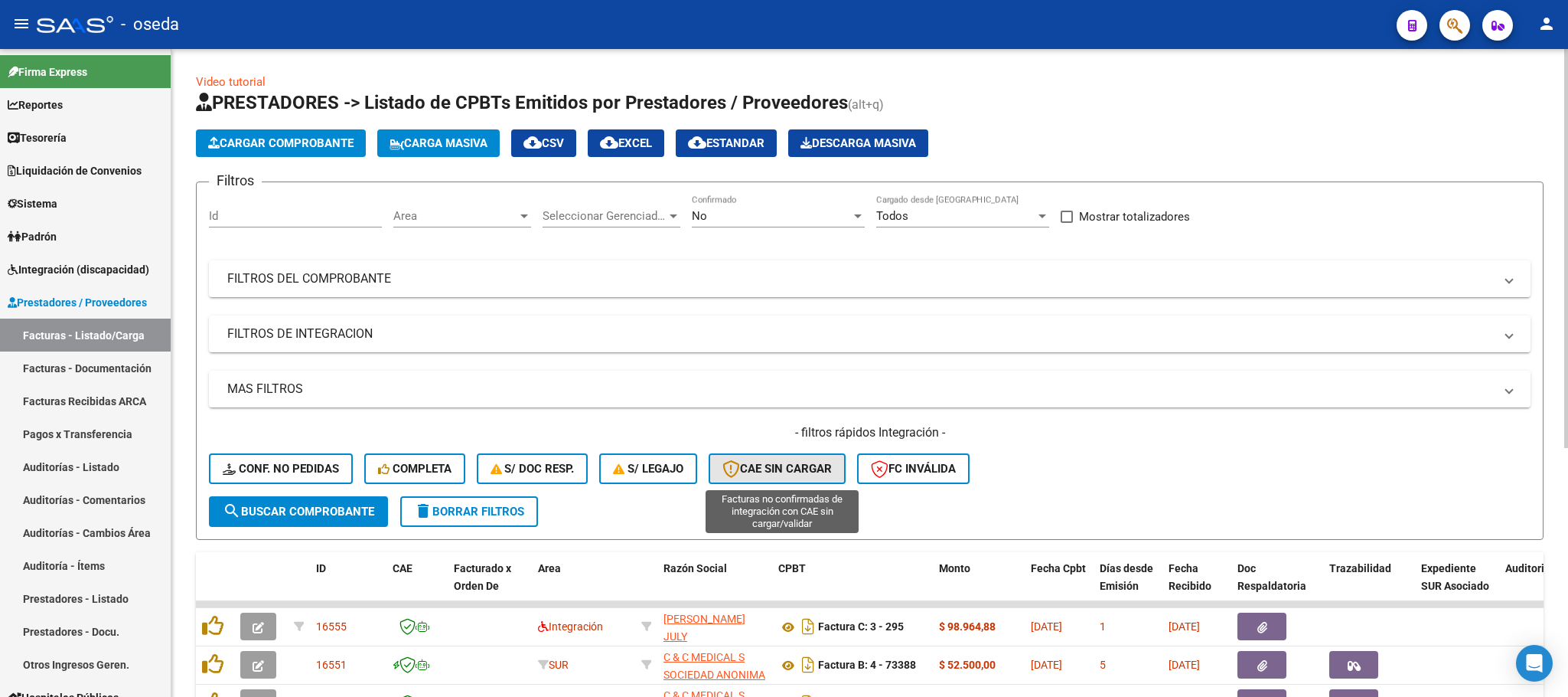
click at [756, 464] on span "CAE SIN CARGAR" at bounding box center [777, 468] width 109 height 14
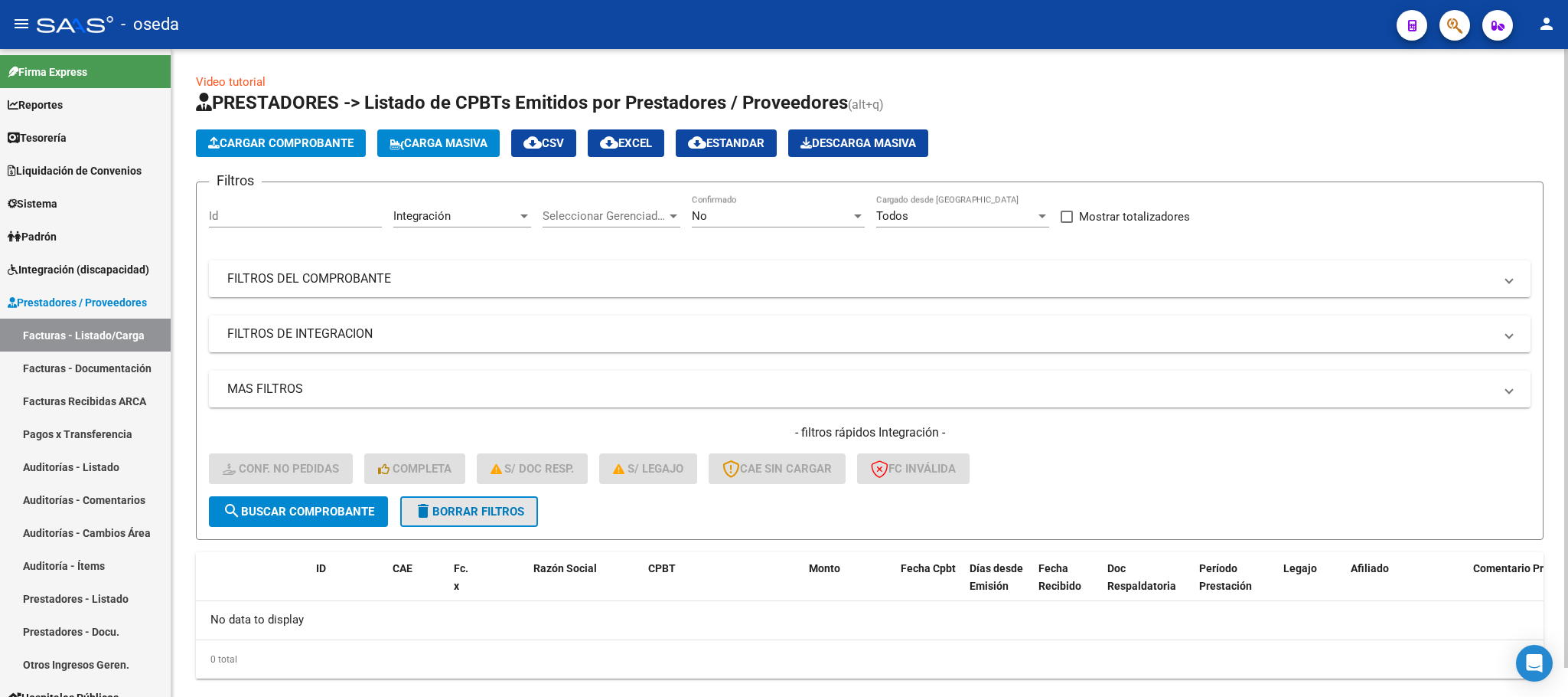
click at [497, 510] on span "delete Borrar Filtros" at bounding box center [469, 511] width 110 height 14
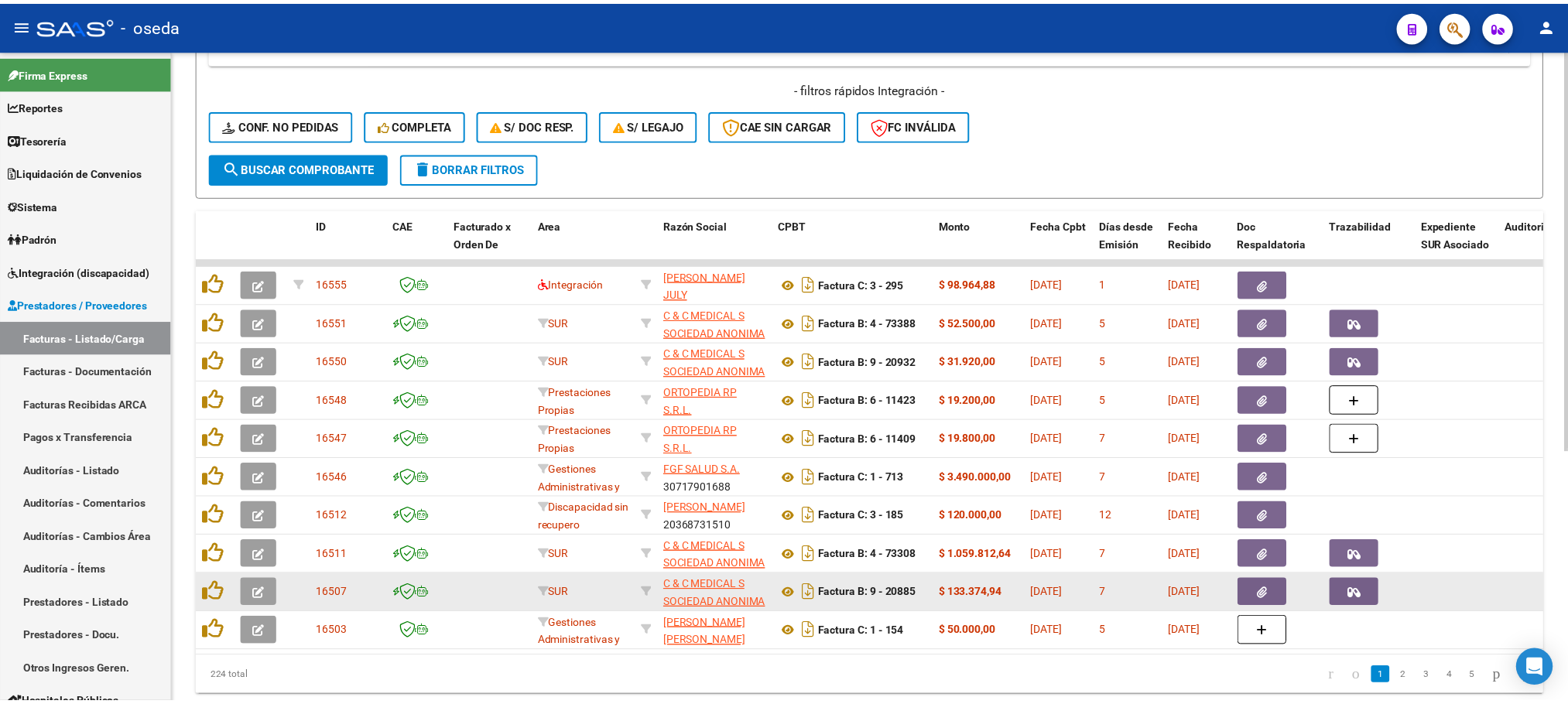
scroll to position [409, 0]
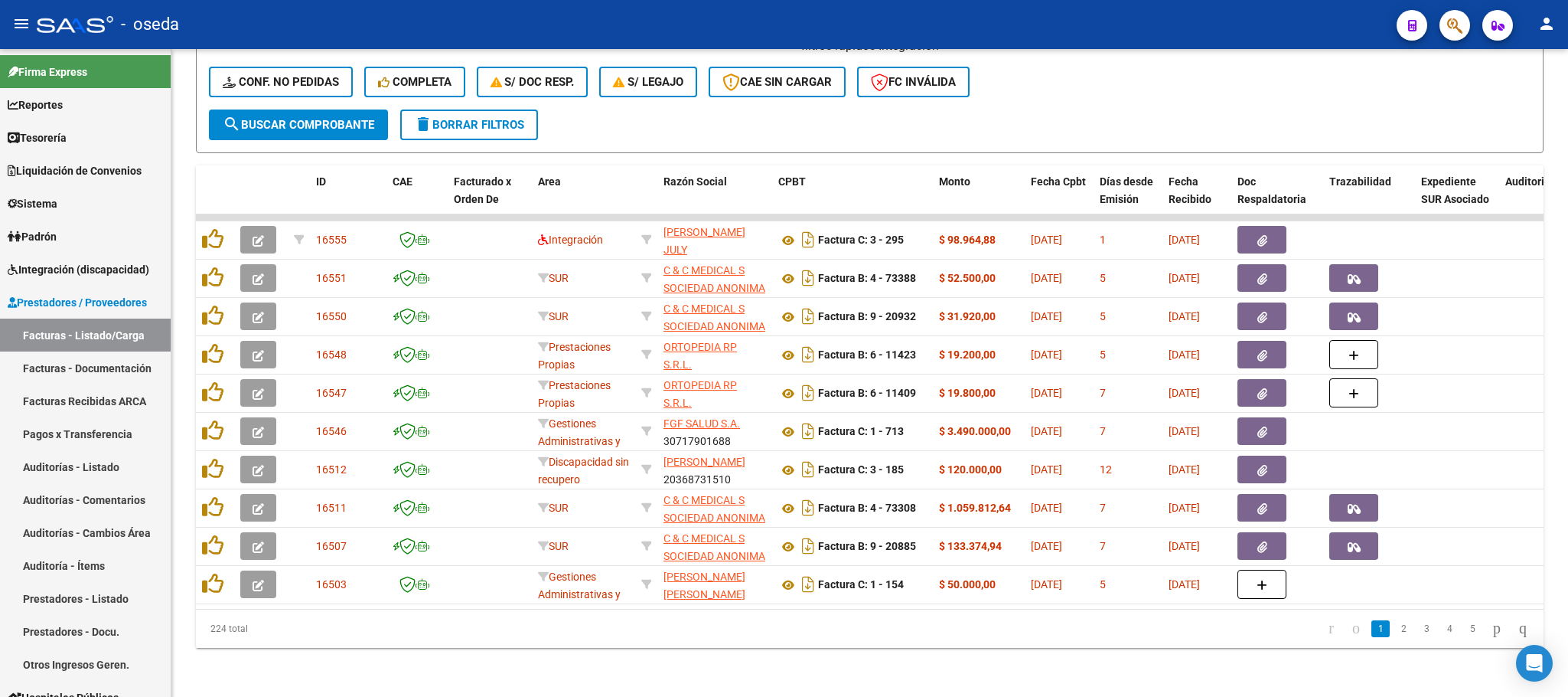
click at [1465, 17] on button "button" at bounding box center [1455, 25] width 30 height 30
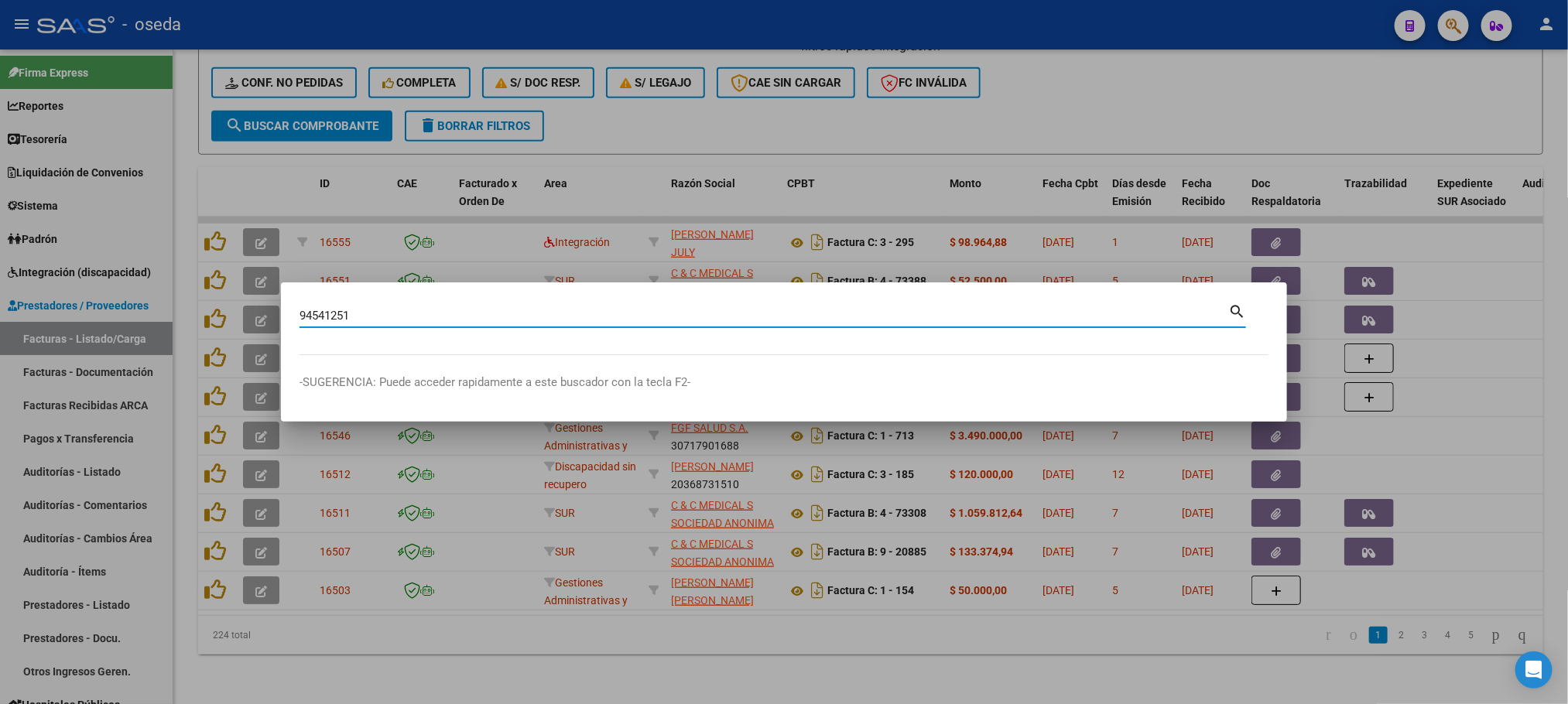
type input "94541251"
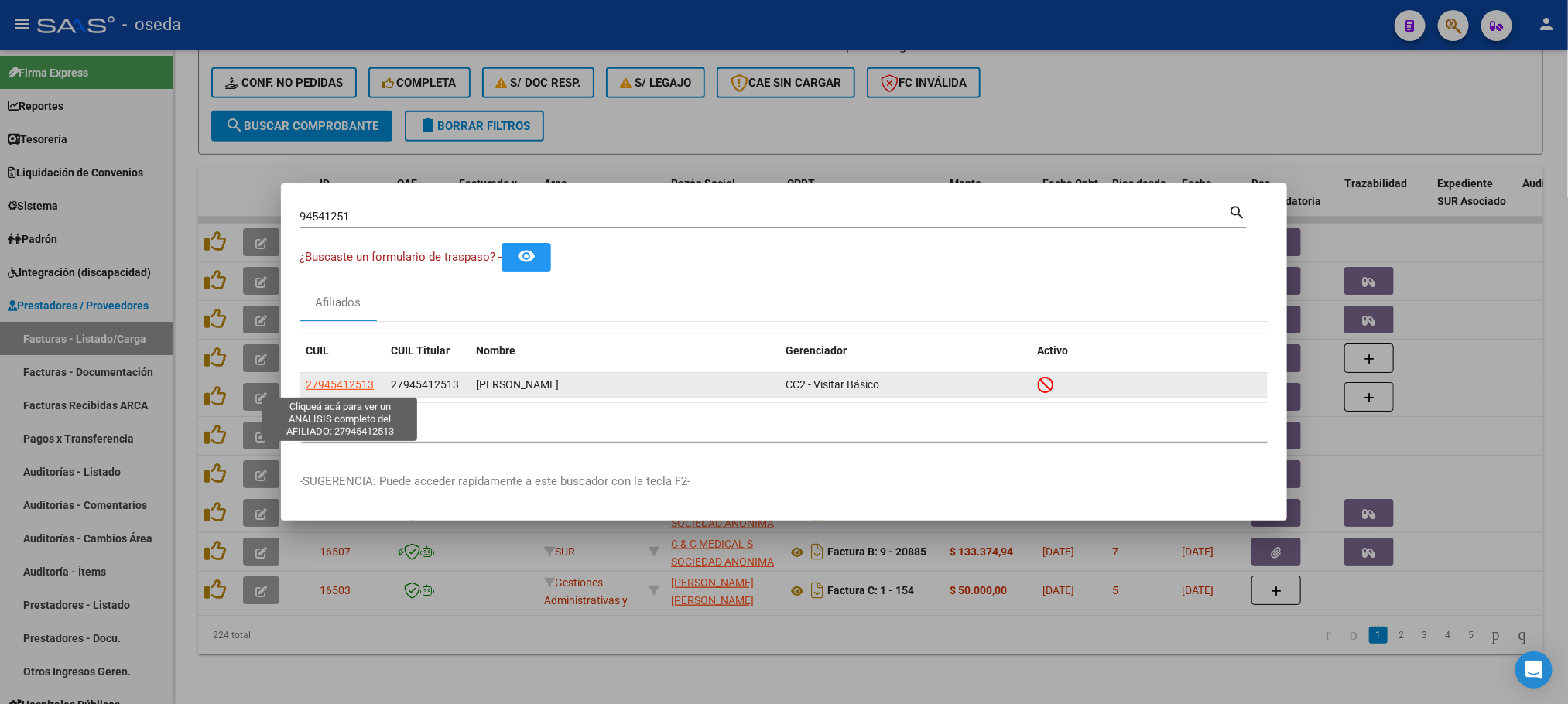
click at [314, 388] on span "27945412513" at bounding box center [339, 384] width 68 height 12
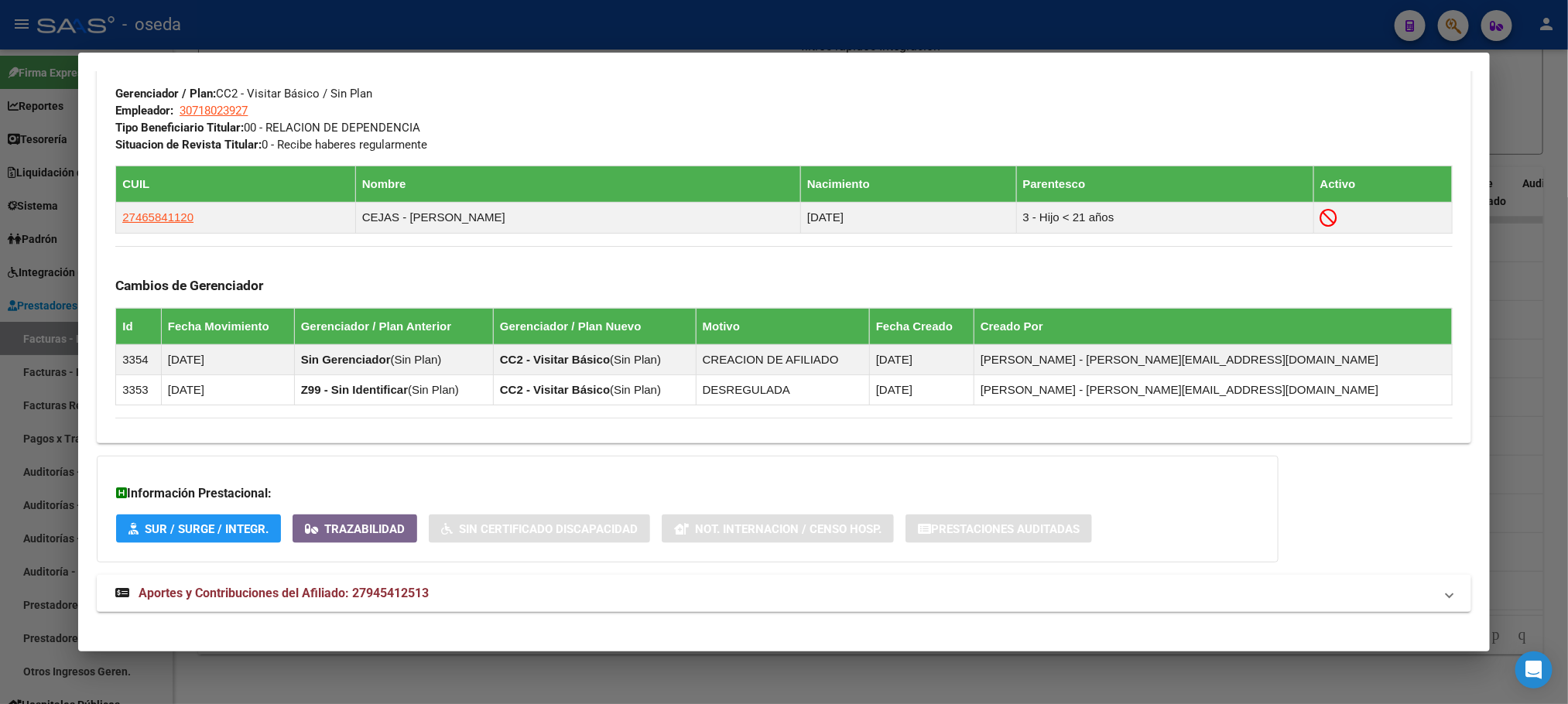
scroll to position [824, 0]
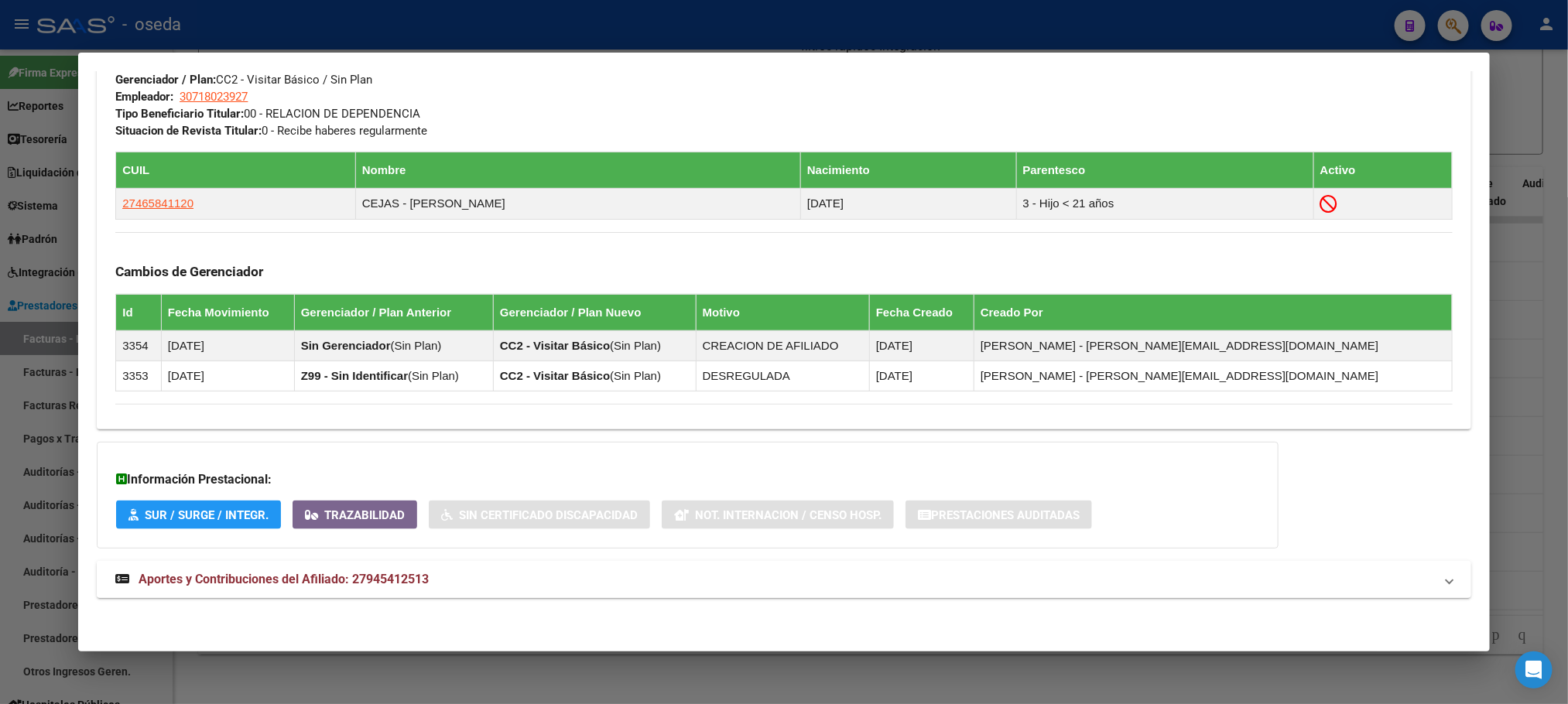
click at [301, 583] on span "Aportes y Contribuciones del Afiliado: 27945412513" at bounding box center [284, 579] width 290 height 15
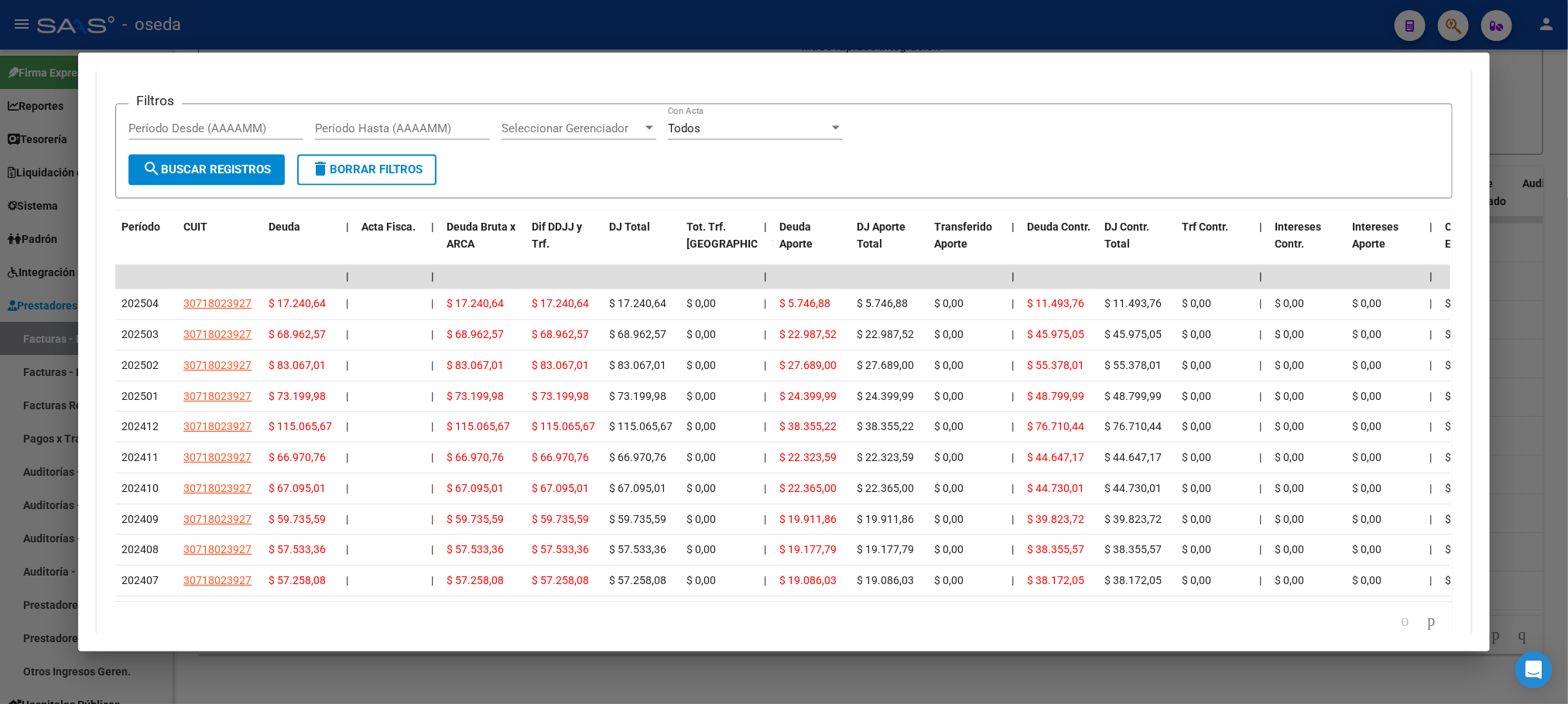
scroll to position [1358, 0]
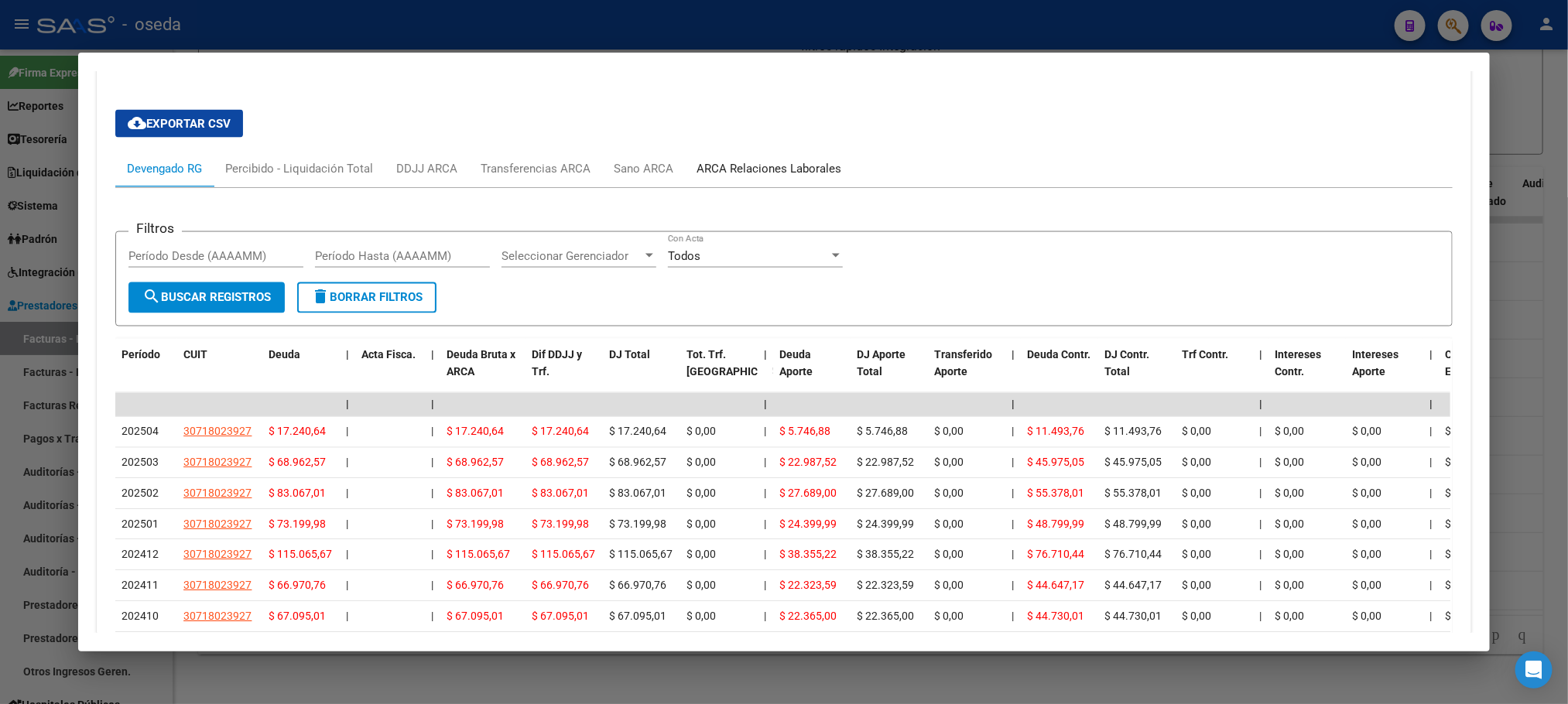
click at [780, 174] on div "ARCA Relaciones Laborales" at bounding box center [768, 168] width 145 height 17
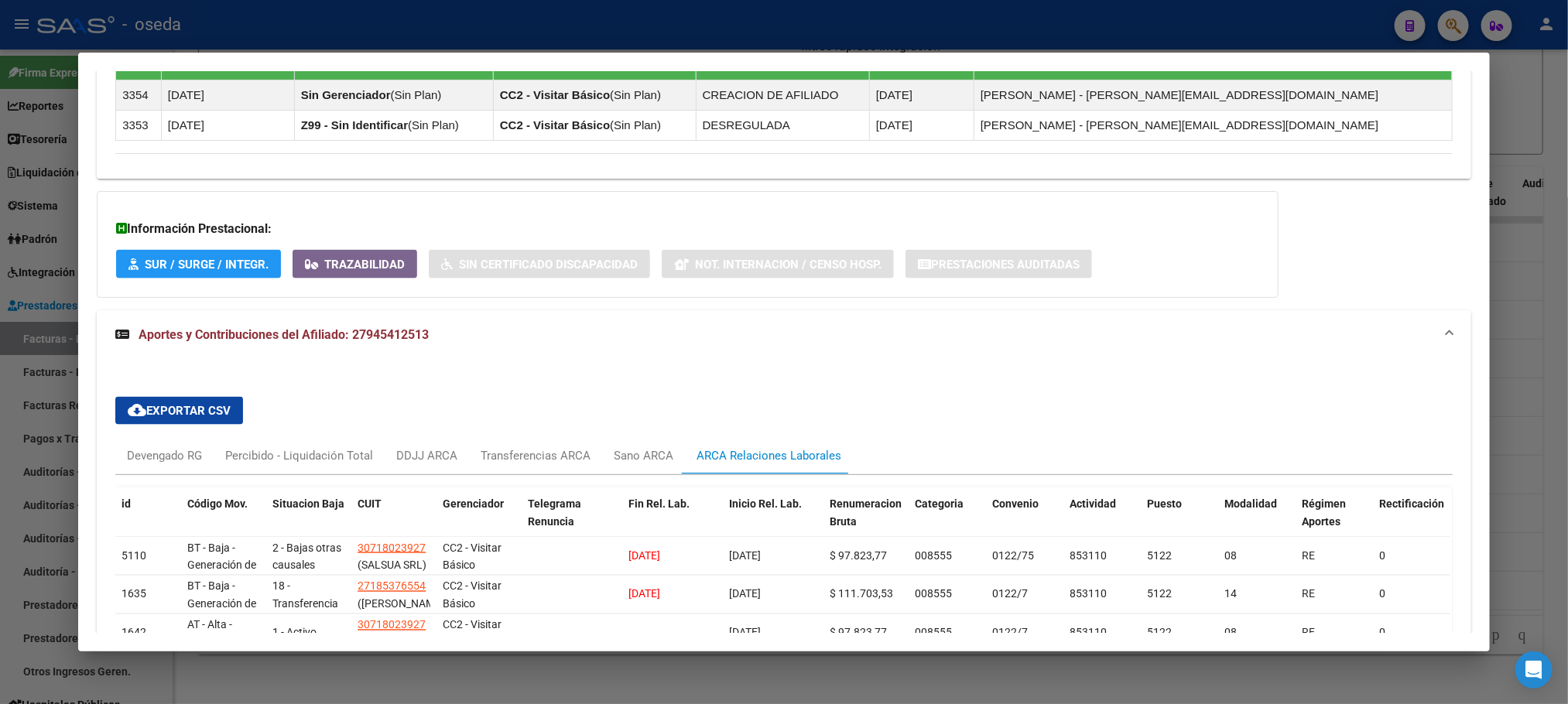
scroll to position [1269, 0]
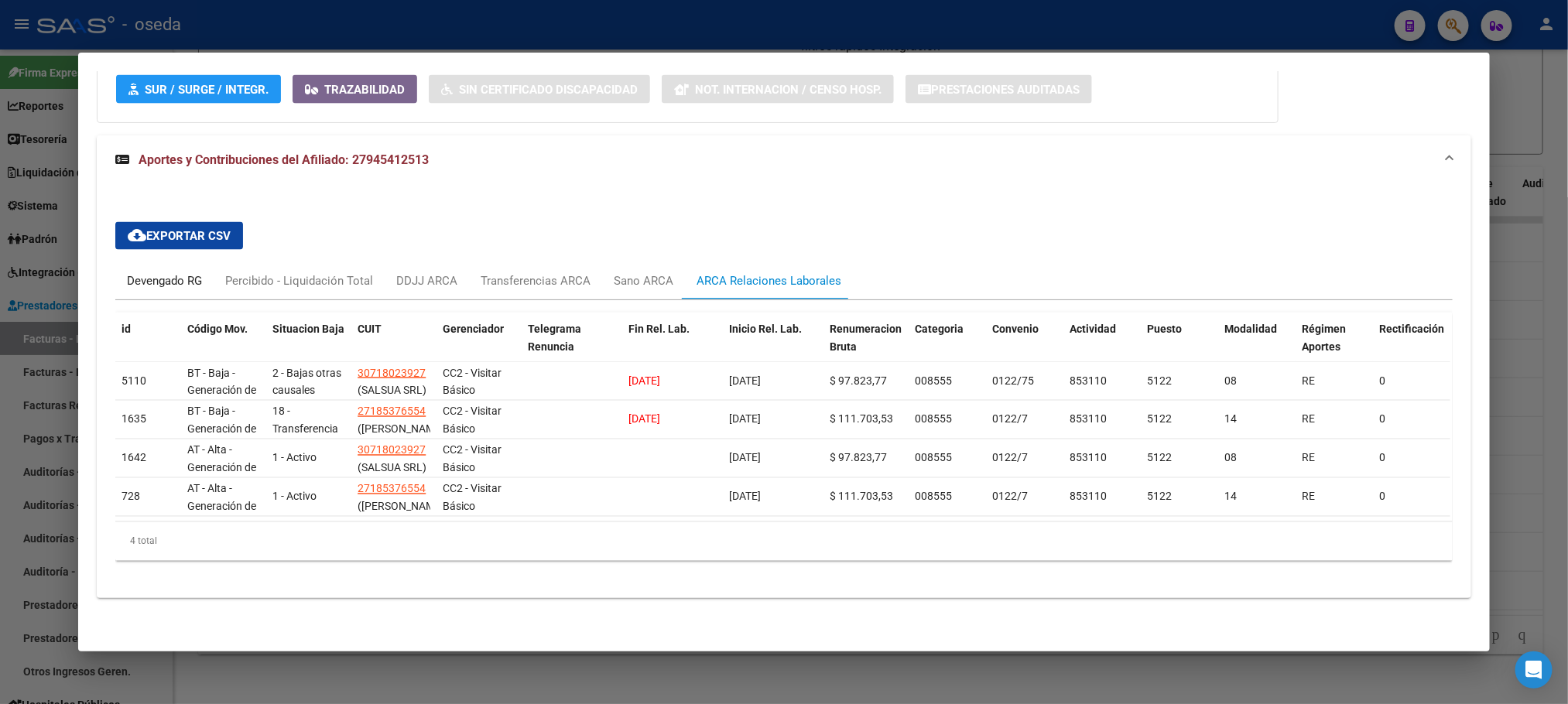
click at [138, 272] on div "Devengado RG" at bounding box center [164, 280] width 75 height 17
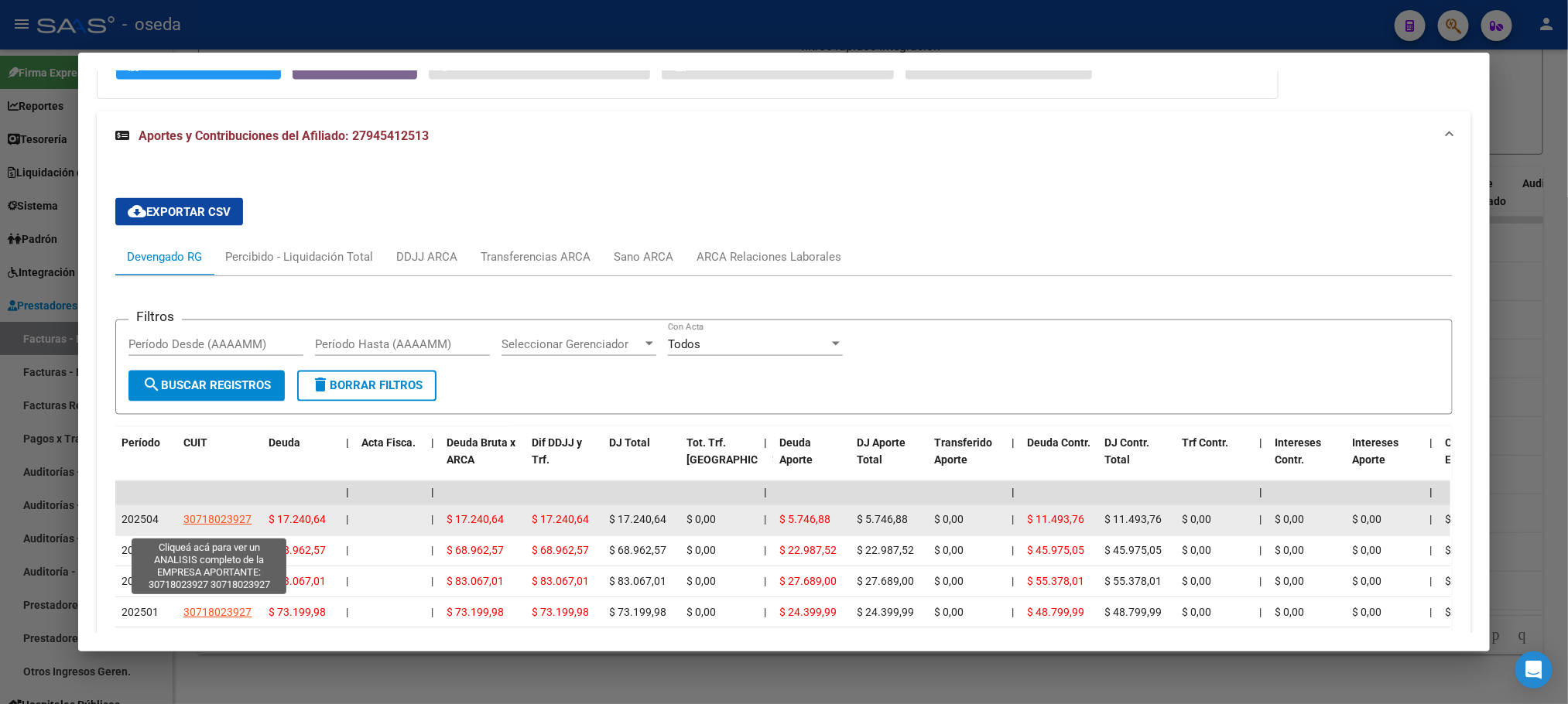
click at [202, 526] on span "30718023927" at bounding box center [217, 519] width 68 height 12
type textarea "30718023927"
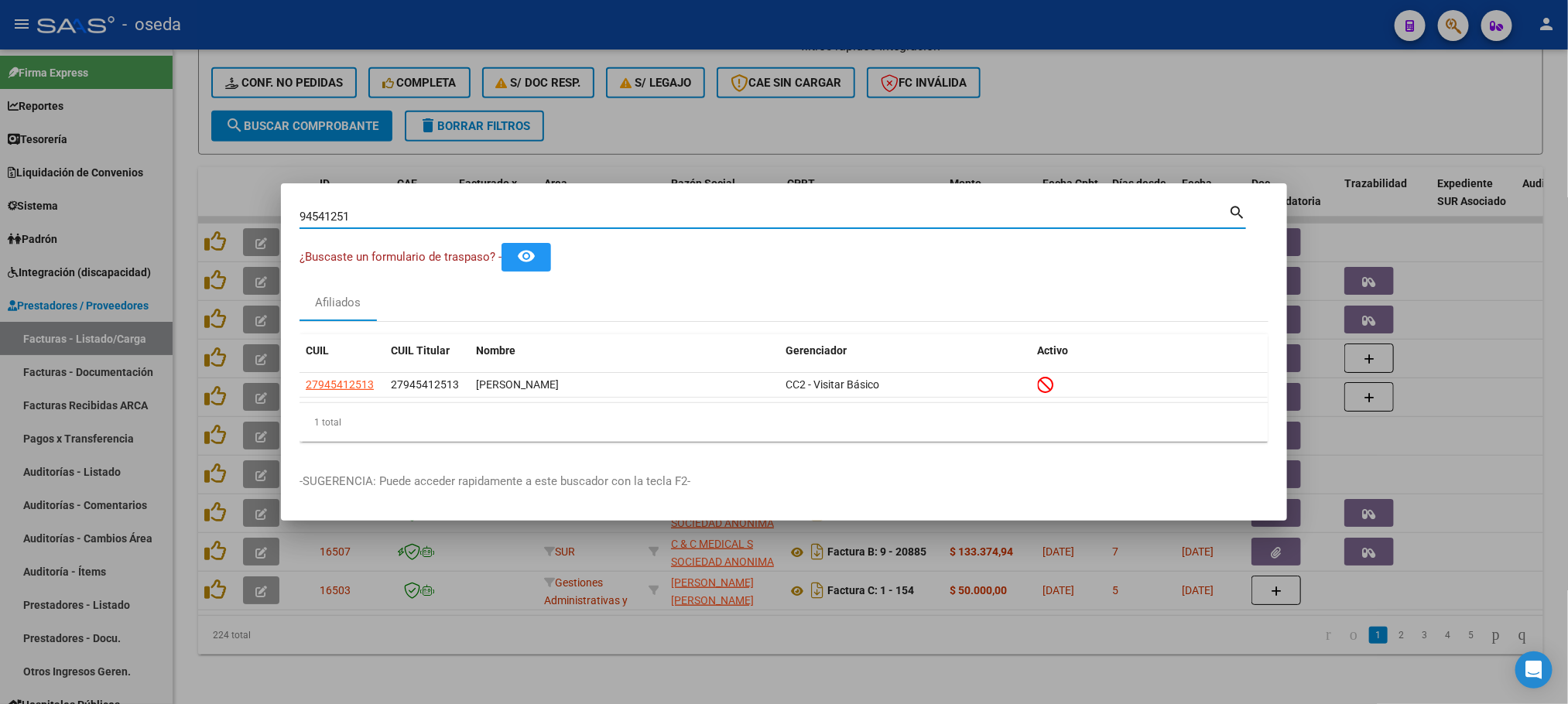
drag, startPoint x: 746, startPoint y: 210, endPoint x: 45, endPoint y: 207, distance: 701.0
click at [45, 207] on div "94541251 Buscar (apellido, dni, cuil, nro traspaso, cuit, obra social) search ¿…" at bounding box center [784, 352] width 1568 height 704
type input "51222325"
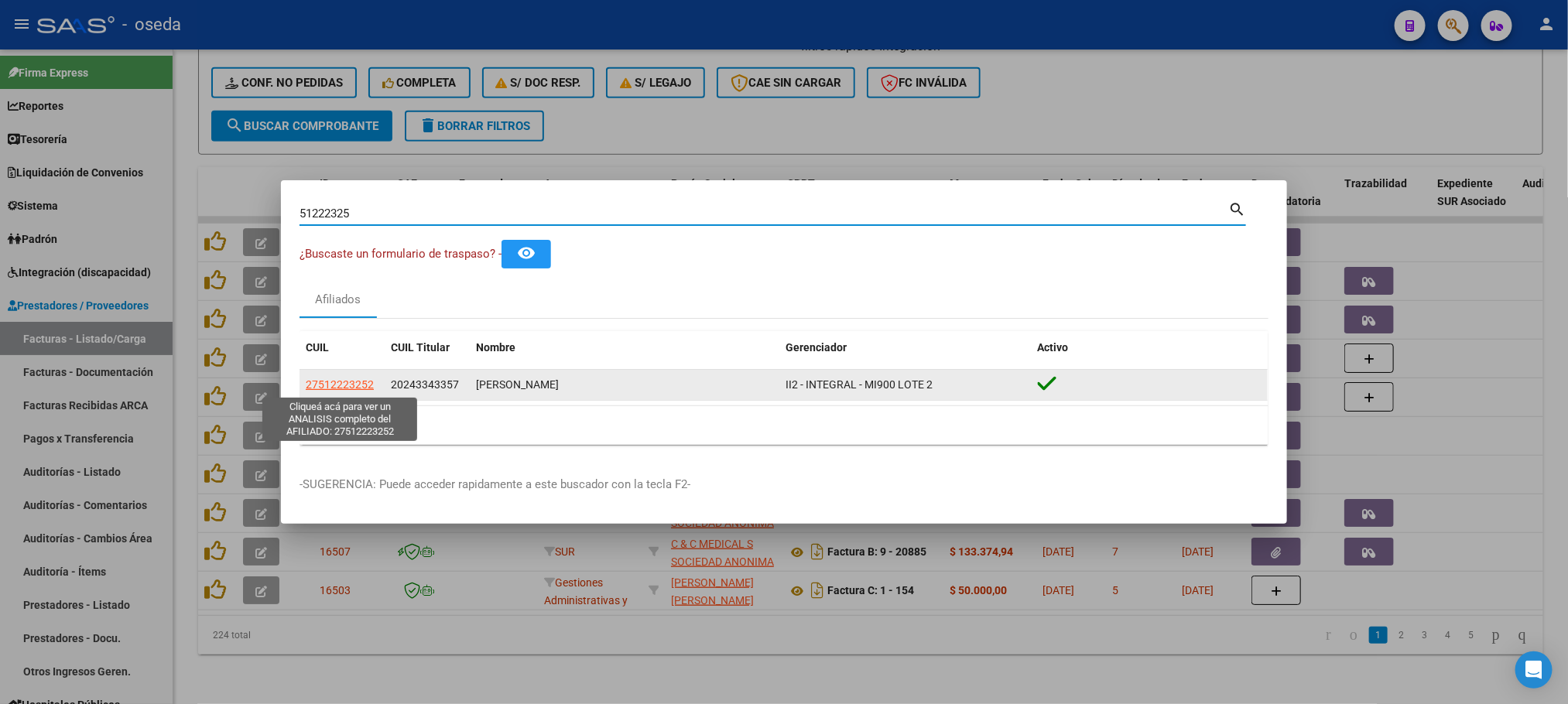
click at [328, 386] on span "27512223252" at bounding box center [339, 384] width 68 height 12
type textarea "27512223252"
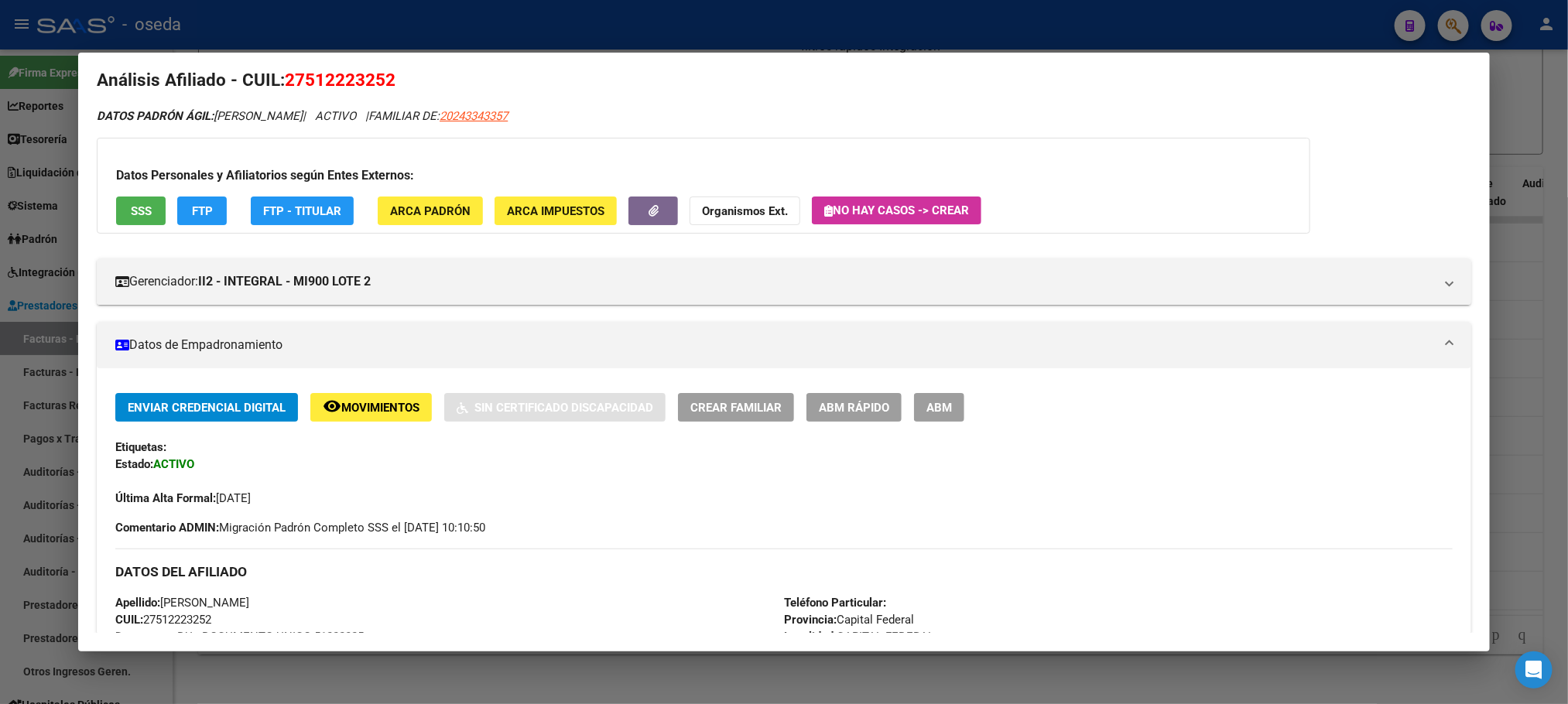
scroll to position [0, 0]
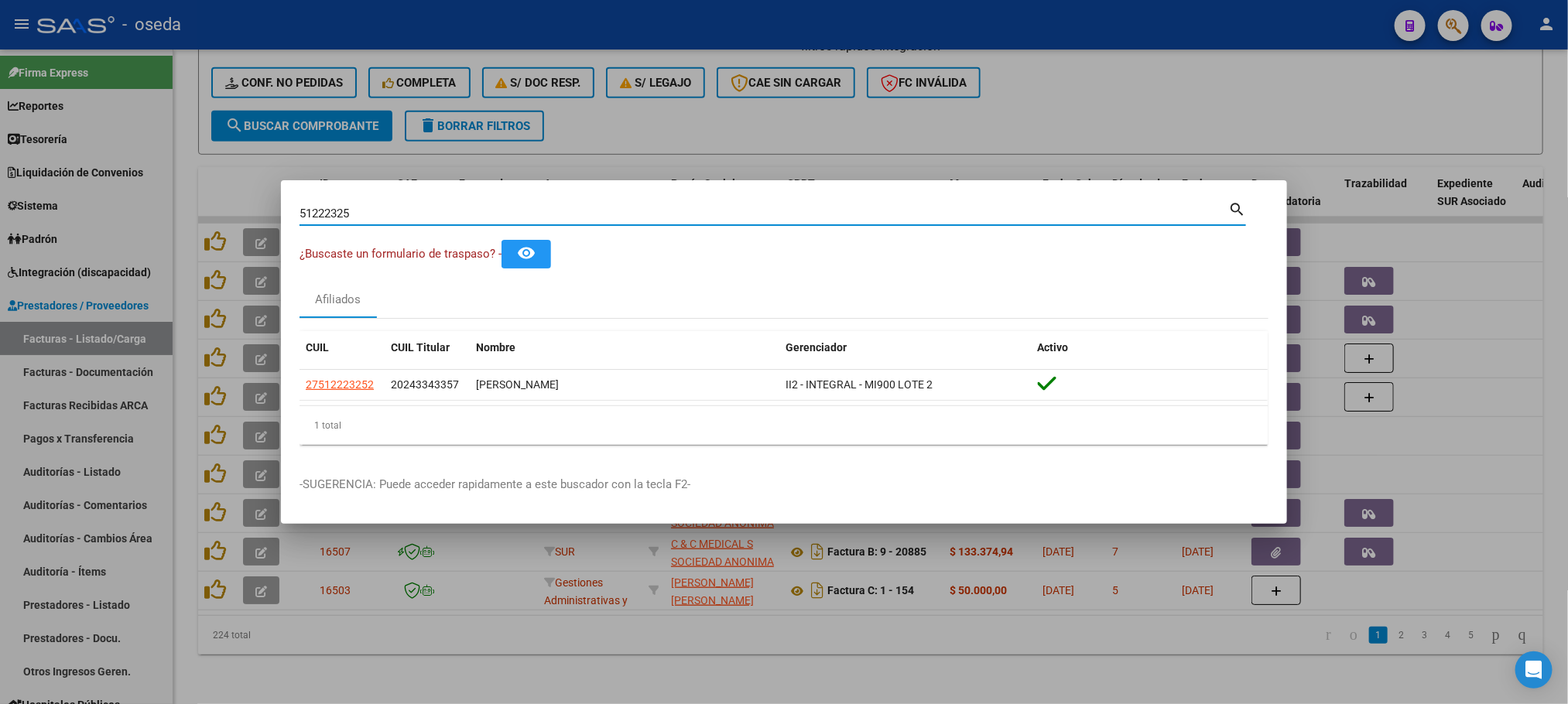
drag, startPoint x: 602, startPoint y: 216, endPoint x: 0, endPoint y: 293, distance: 606.9
click at [0, 293] on div "51222325 Buscar (apellido, dni, cuil, nro traspaso, cuit, obra social) search ¿…" at bounding box center [784, 352] width 1568 height 704
type input "dc l"
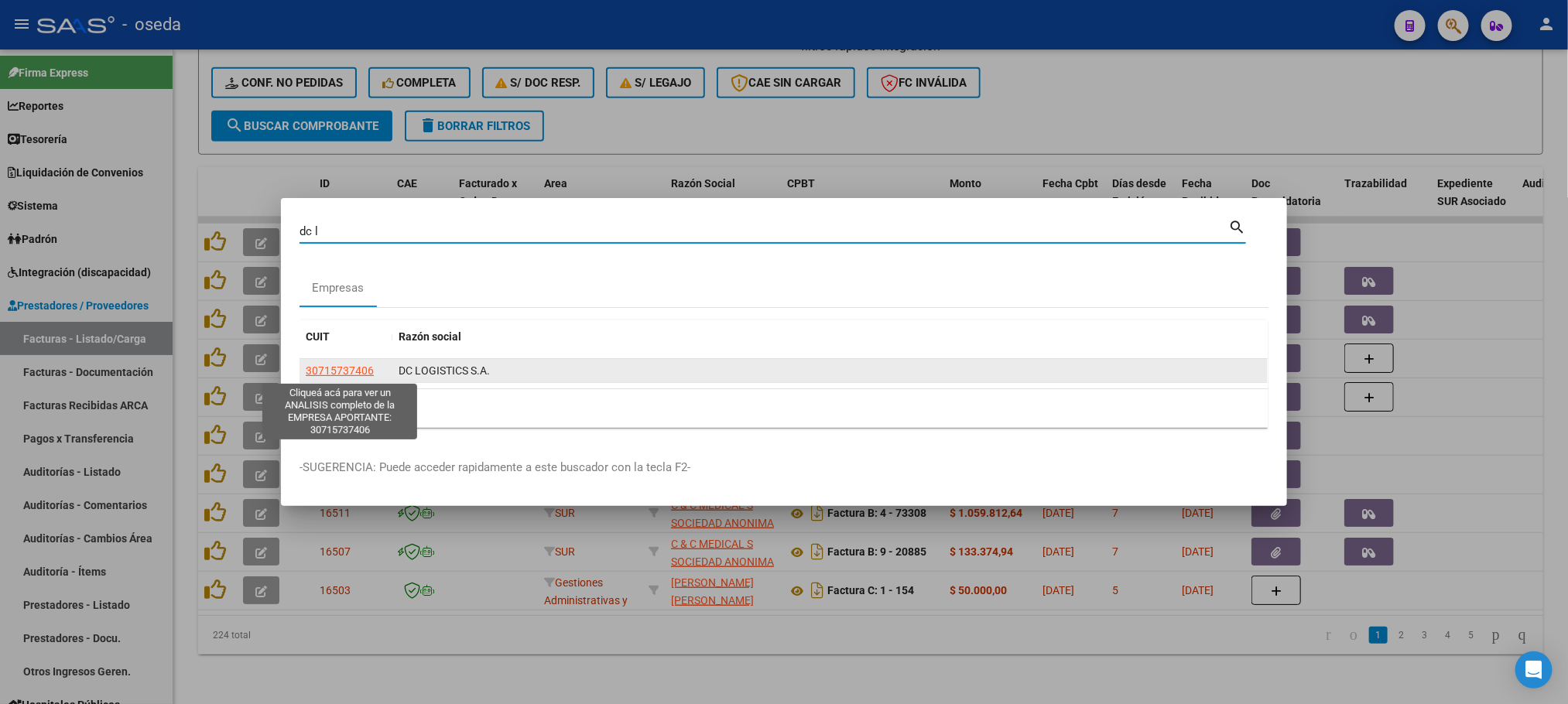
click at [313, 370] on span "30715737406" at bounding box center [339, 370] width 68 height 12
type textarea "30715737406"
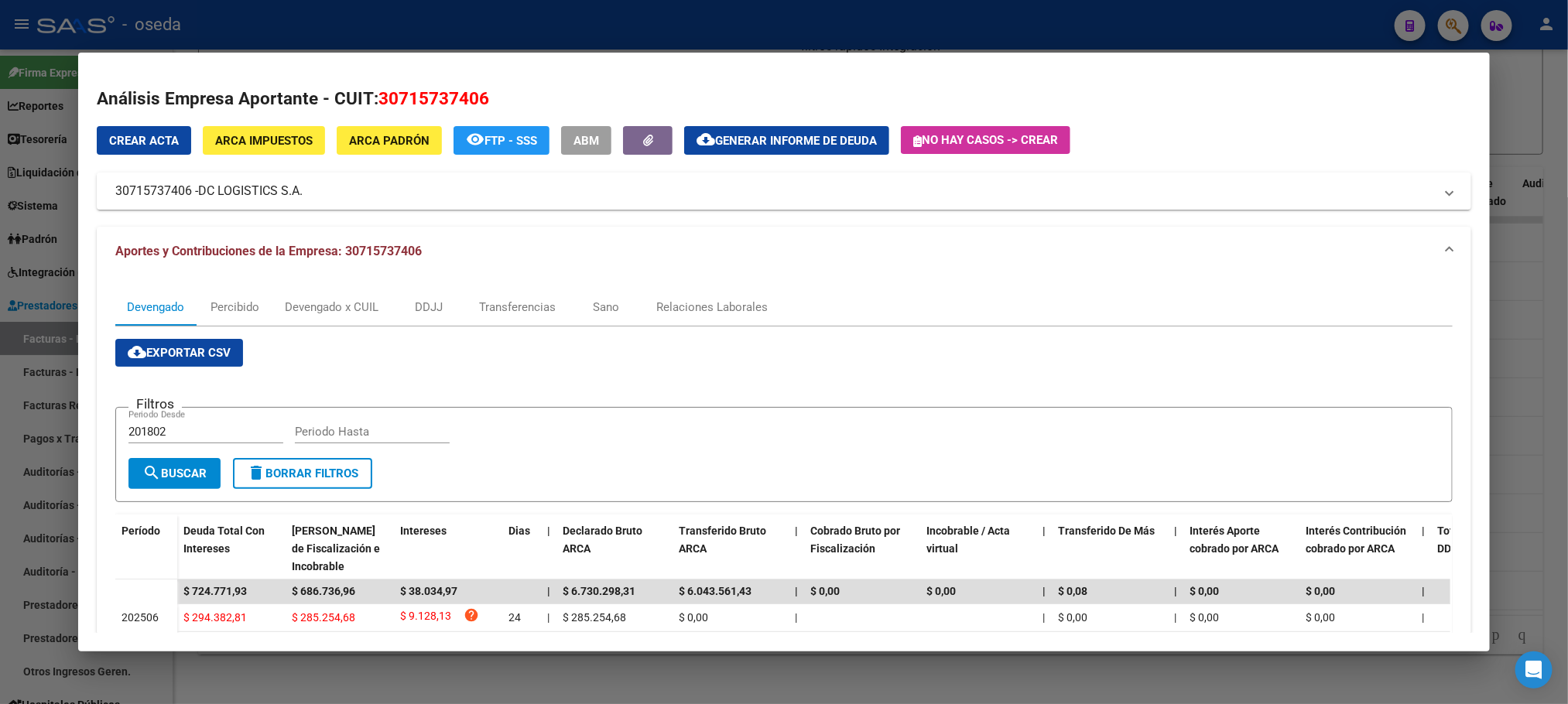
scroll to position [116, 0]
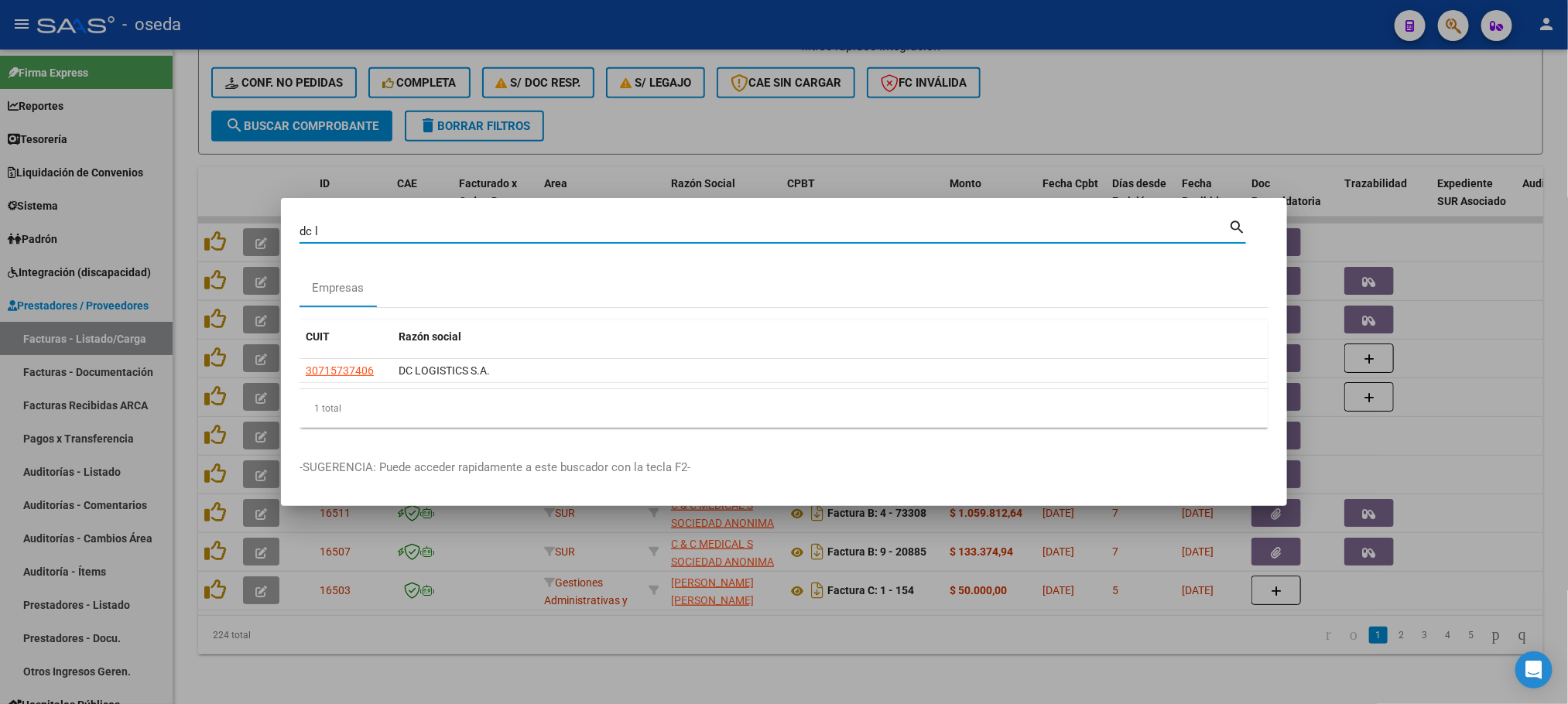
drag, startPoint x: 439, startPoint y: 234, endPoint x: 131, endPoint y: 226, distance: 308.1
click at [131, 226] on div "dc l Buscar (apellido, dni, cuil, nro traspaso, cuit, obra social) search Empre…" at bounding box center [784, 352] width 1568 height 704
type input "22925777"
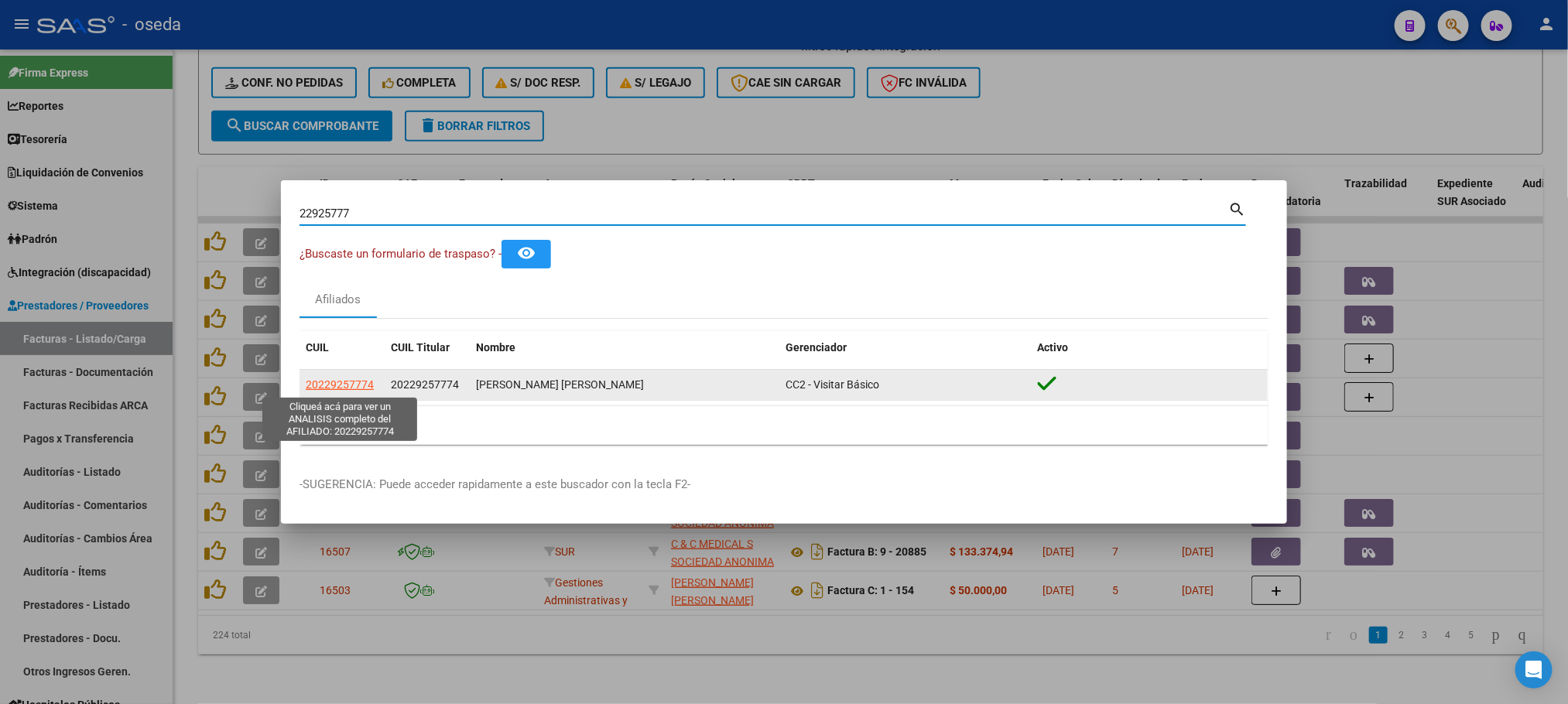
click at [325, 391] on span "20229257774" at bounding box center [339, 384] width 68 height 12
type textarea "20229257774"
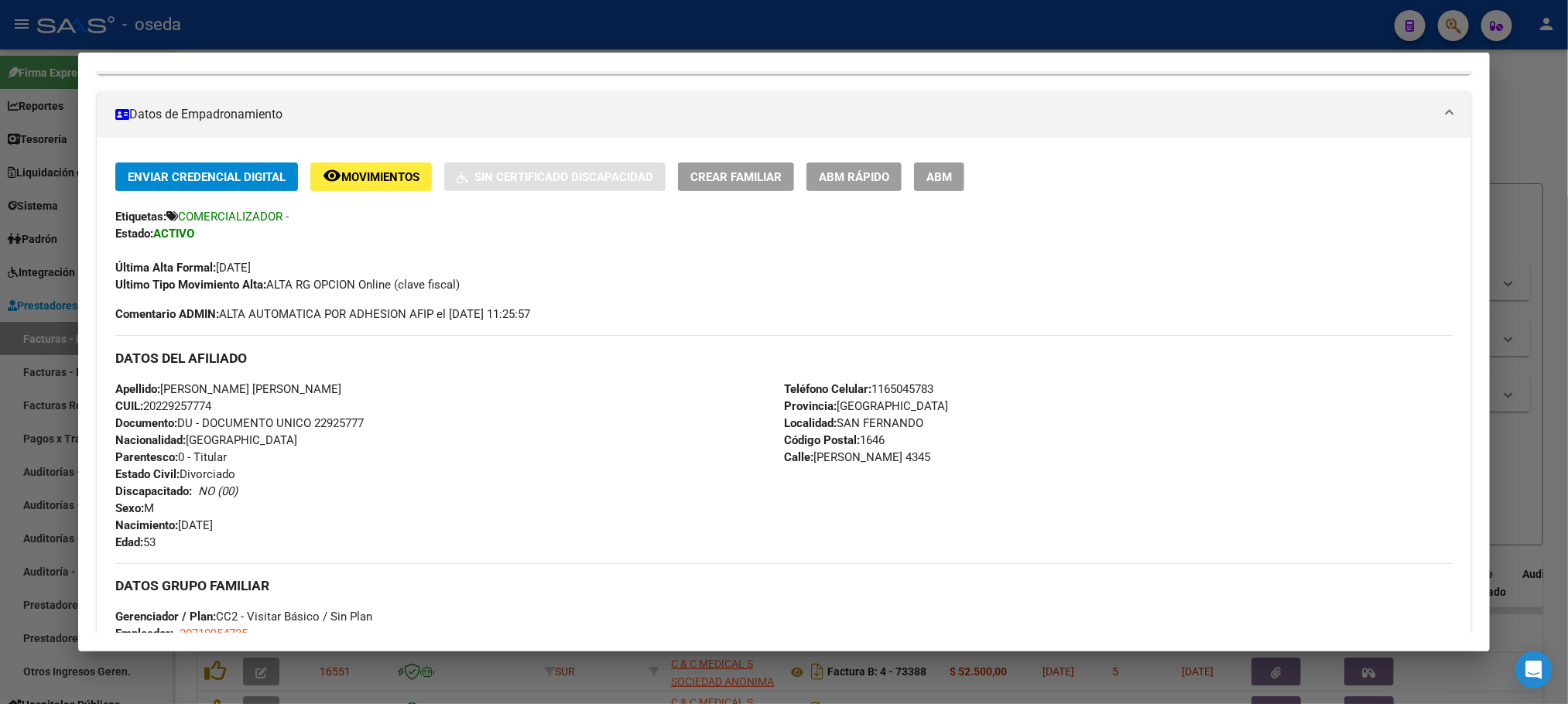
scroll to position [464, 0]
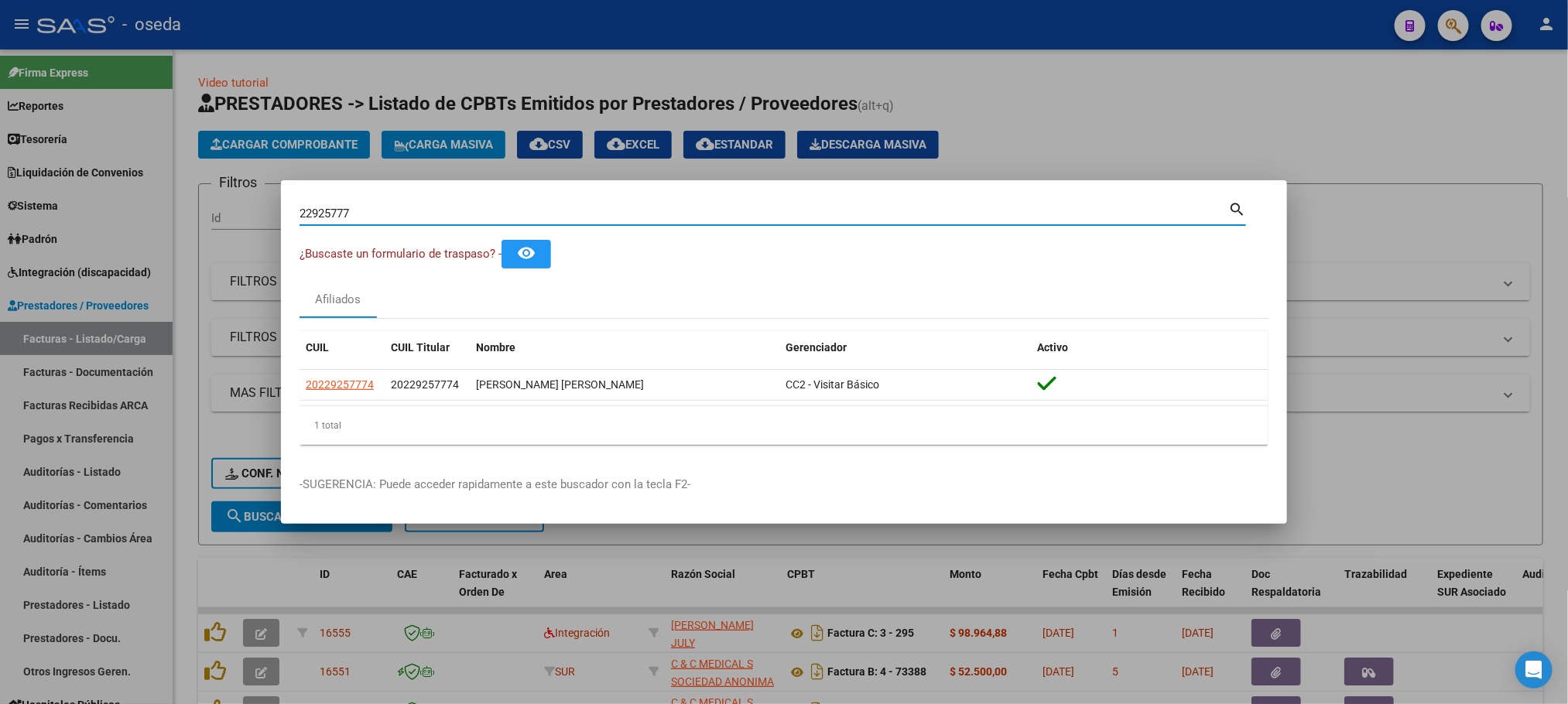
drag, startPoint x: 416, startPoint y: 212, endPoint x: 109, endPoint y: 233, distance: 307.7
click at [161, 237] on div "22925777 Buscar (apellido, dni, cuil, nro traspaso, cuit, obra social) search ¿…" at bounding box center [784, 352] width 1568 height 704
type input "[PERSON_NAME]"
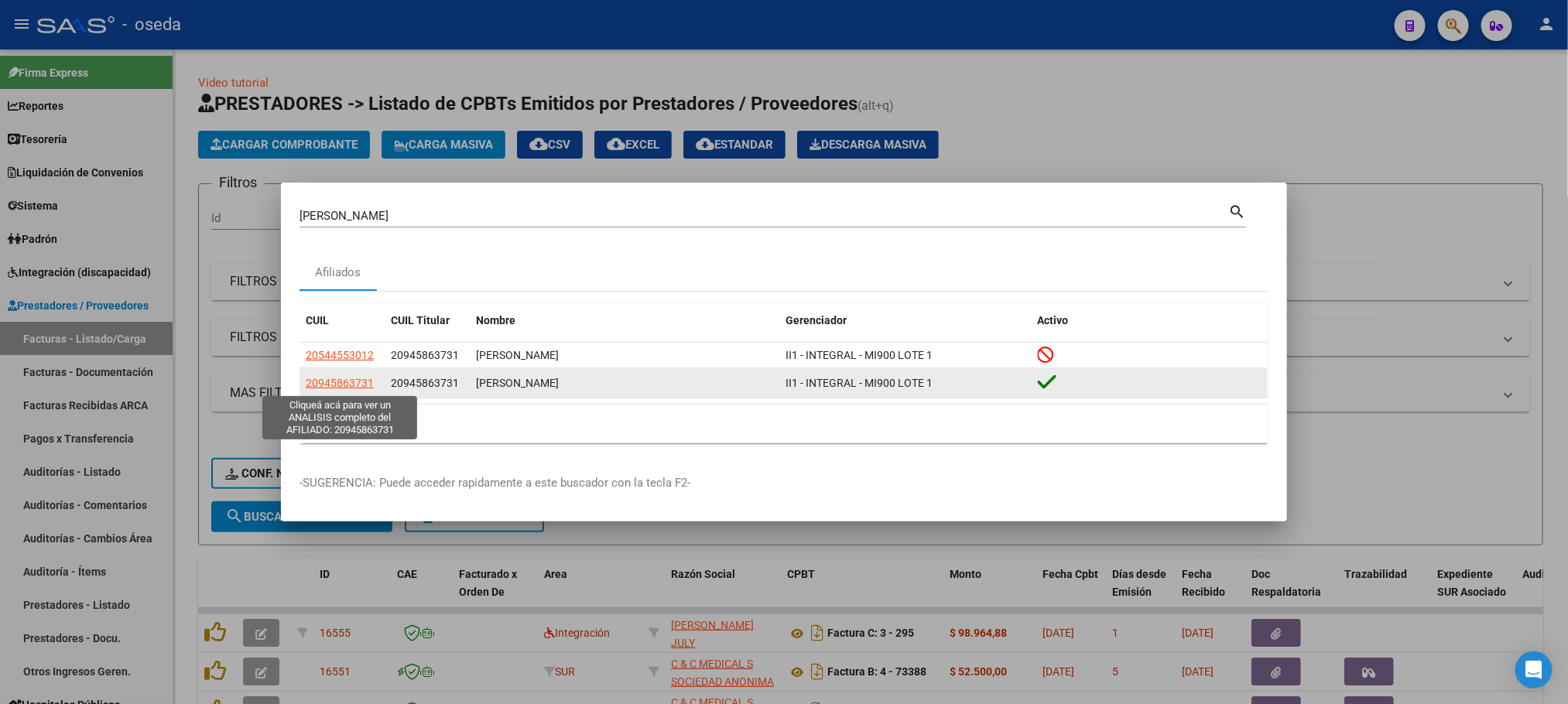
click at [338, 383] on span "20945863731" at bounding box center [339, 383] width 68 height 12
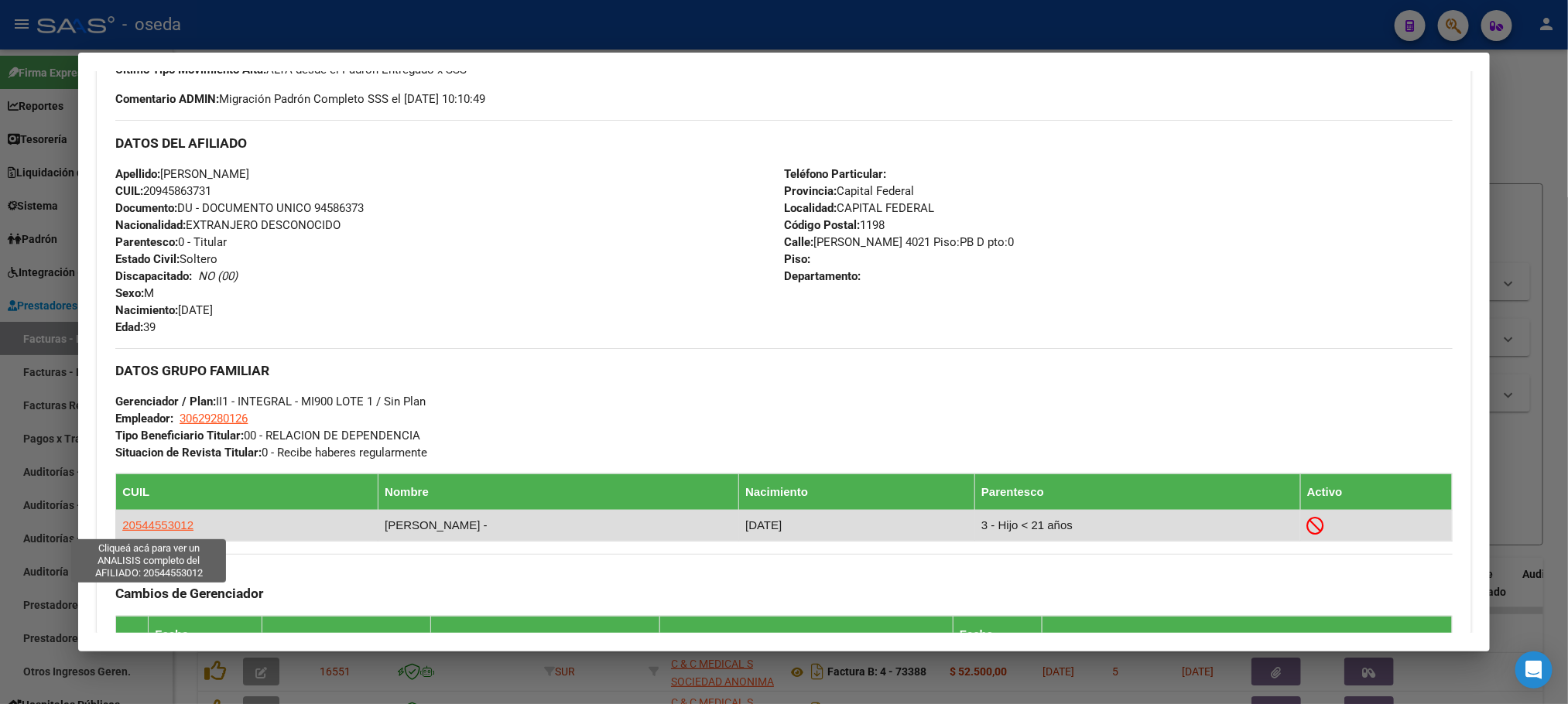
click at [170, 530] on span "20544553012" at bounding box center [158, 525] width 71 height 13
type textarea "20544553012"
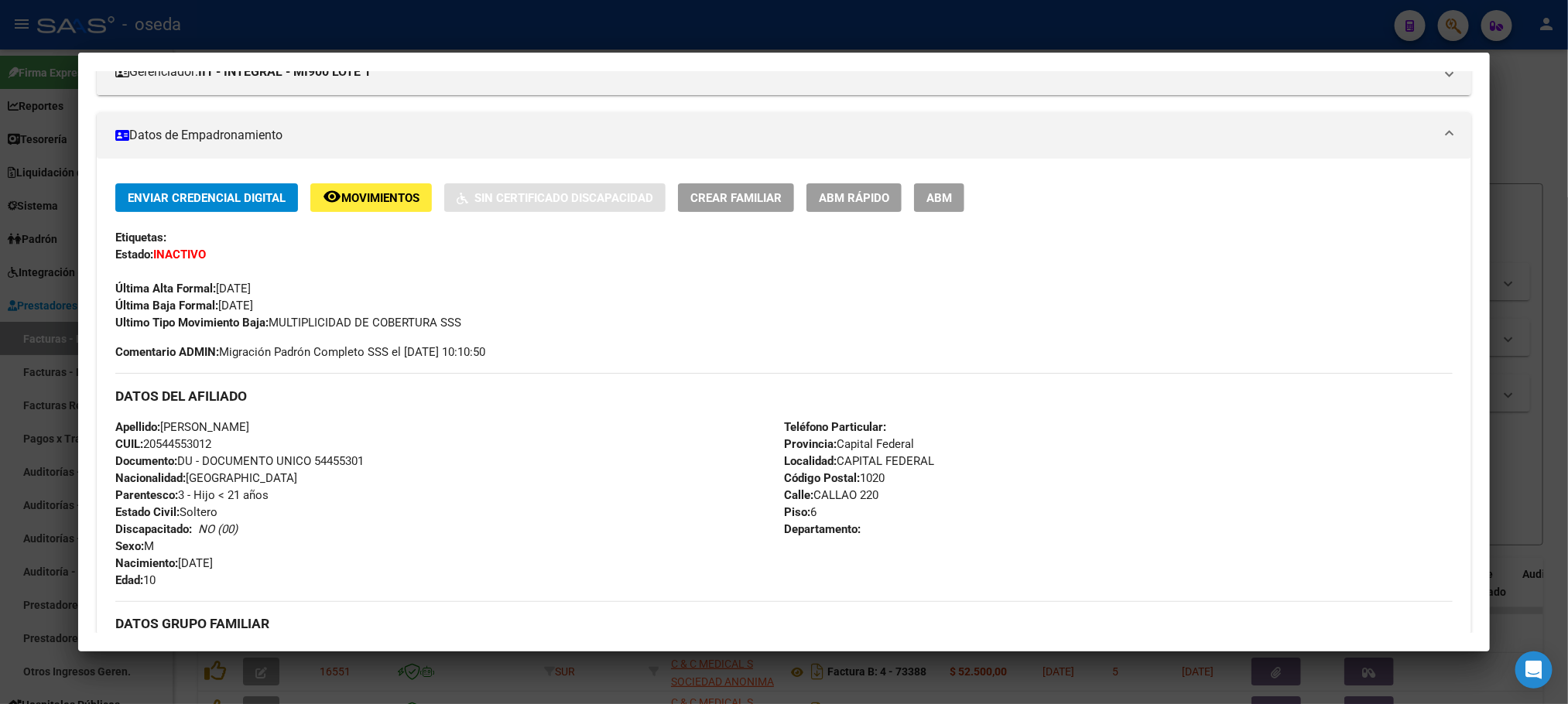
scroll to position [232, 0]
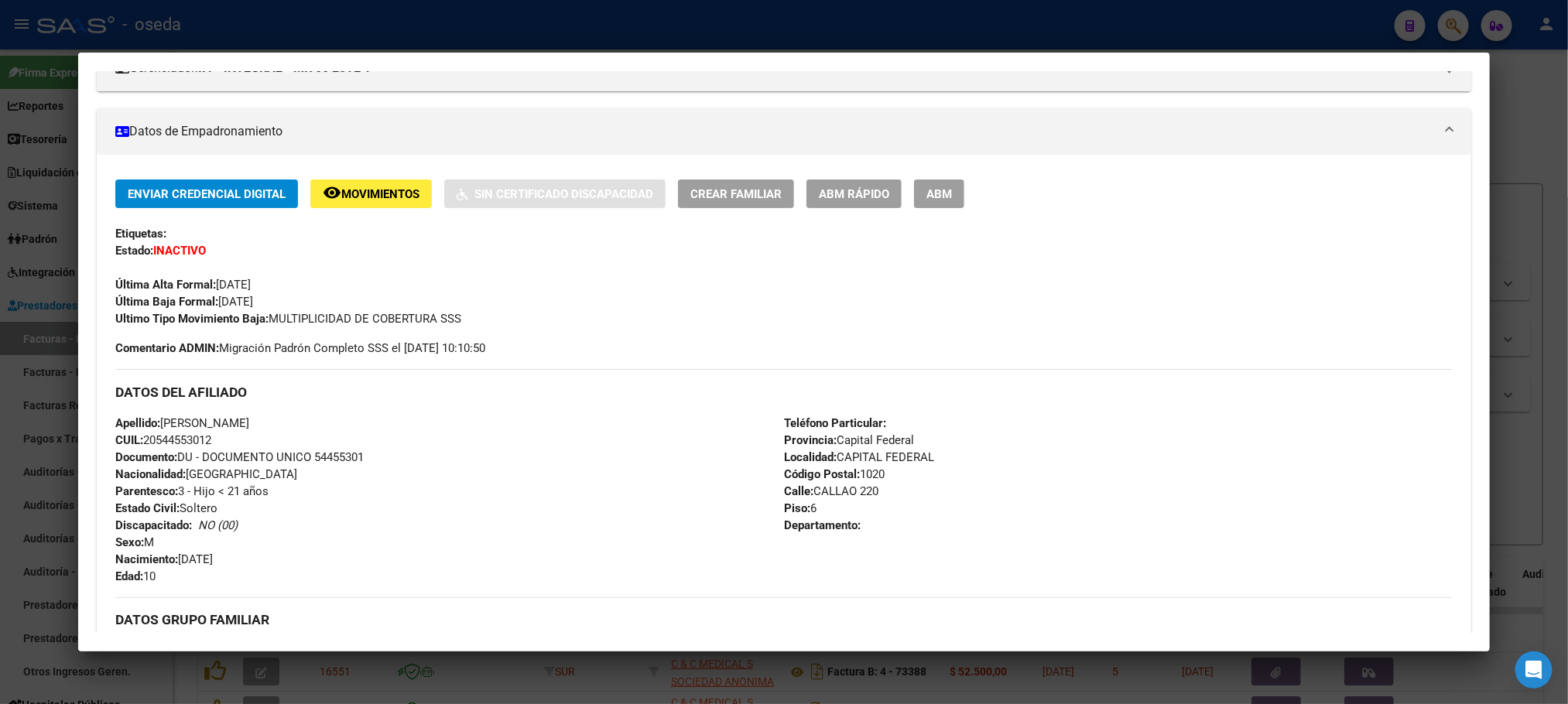
click at [324, 459] on span "Documento: DU - DOCUMENTO UNICO 54455301" at bounding box center [240, 457] width 249 height 14
copy span "54455301"
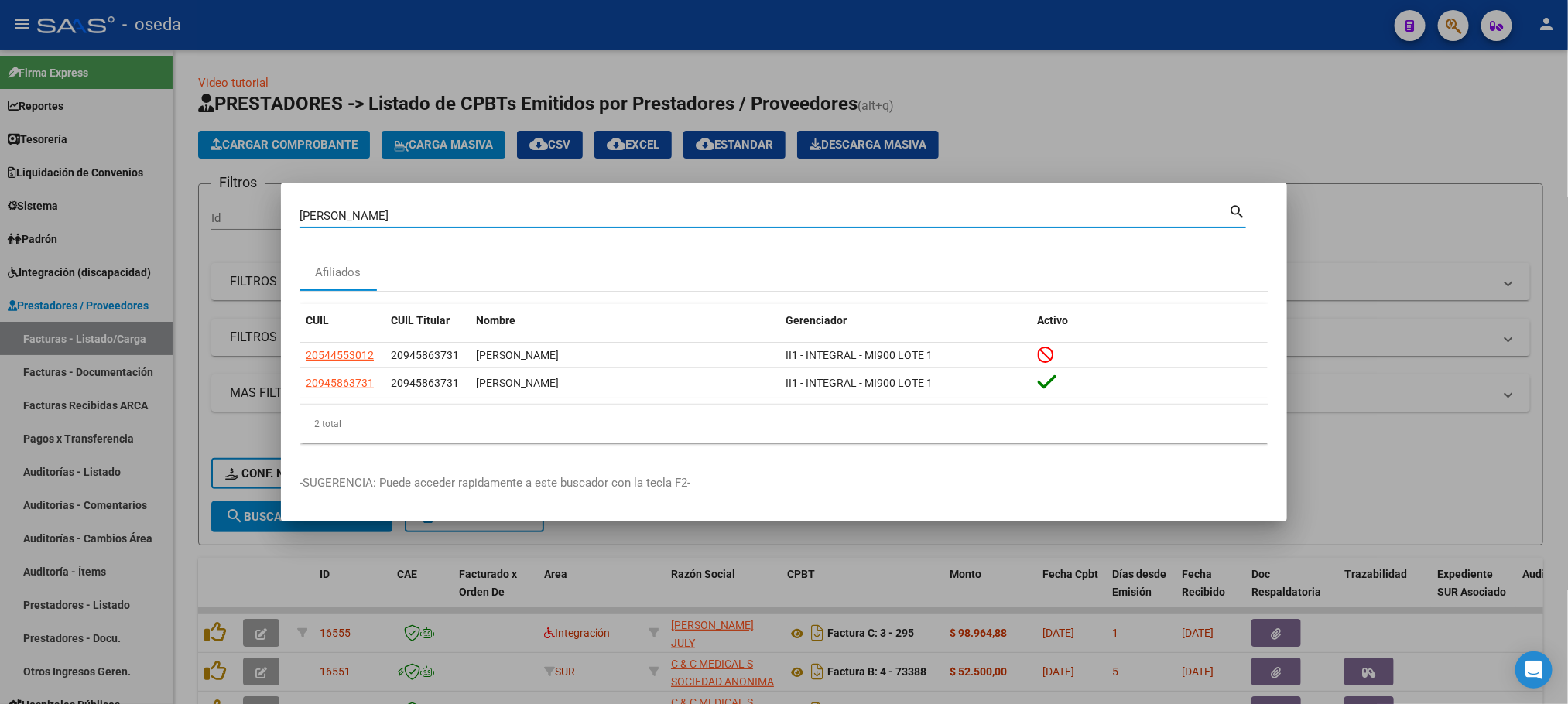
drag, startPoint x: 367, startPoint y: 212, endPoint x: 8, endPoint y: 204, distance: 359.1
click at [9, 204] on div "[PERSON_NAME] Buscar (apellido, dni, cuil, nro traspaso, cuit, obra social) sea…" at bounding box center [784, 352] width 1568 height 704
paste input "20945863731"
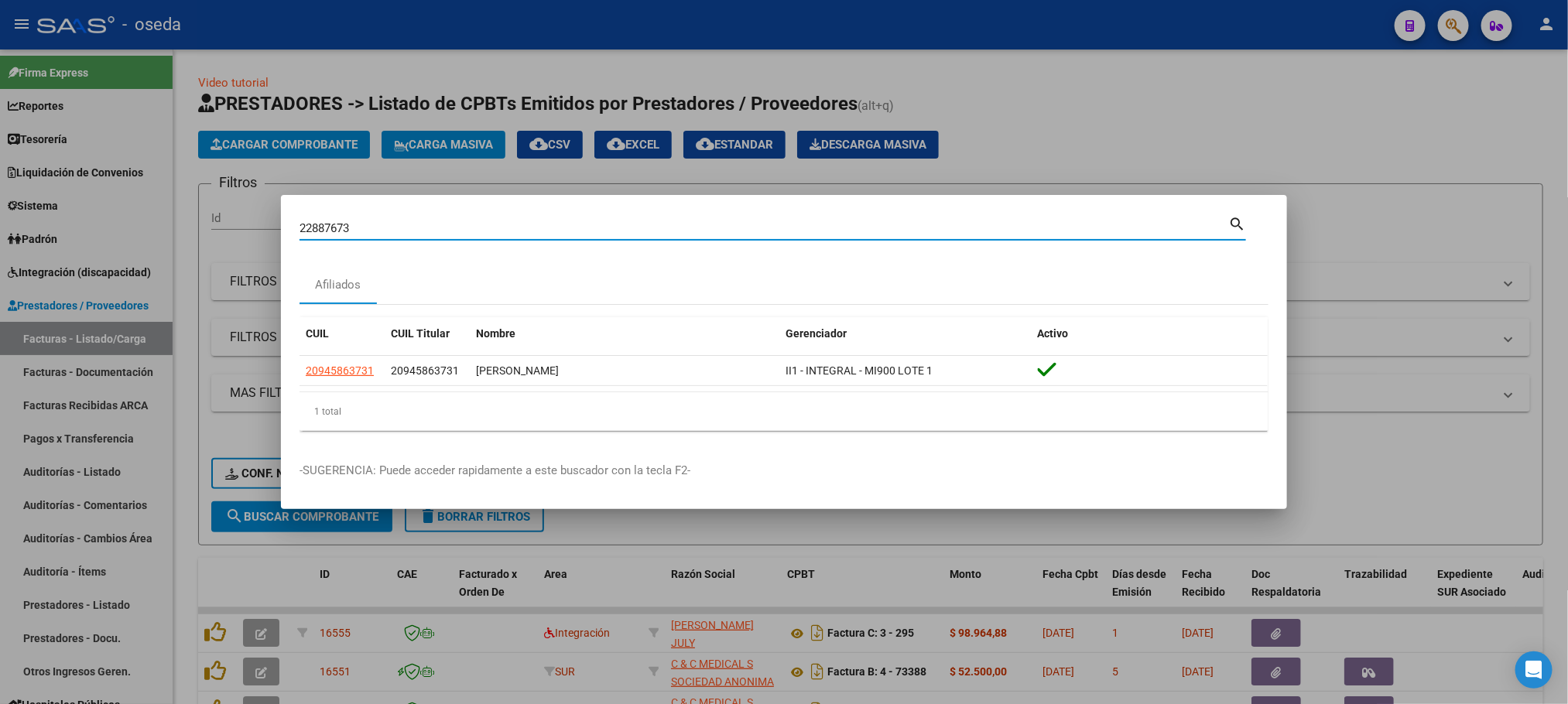
type input "22887673"
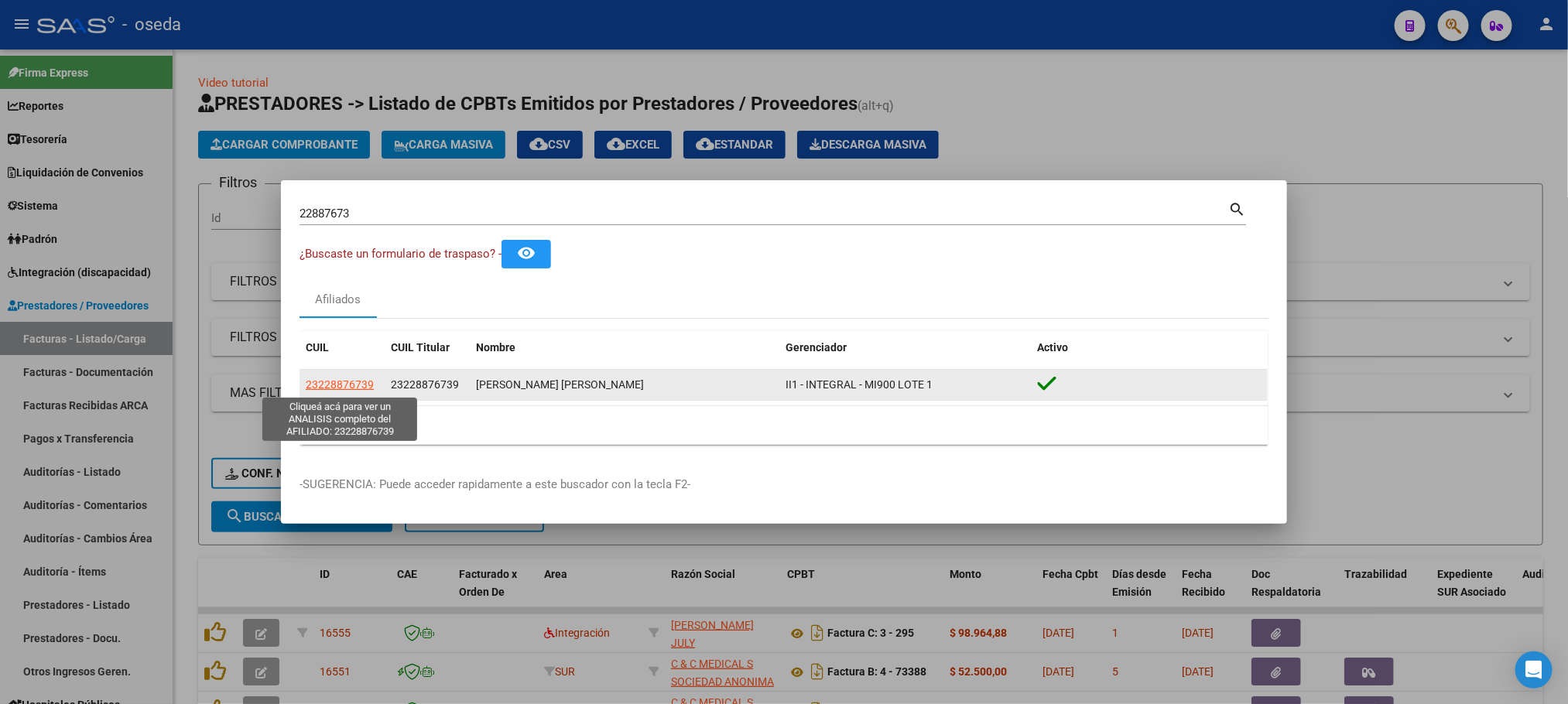
click at [358, 390] on span "23228876739" at bounding box center [339, 384] width 68 height 12
type textarea "23228876739"
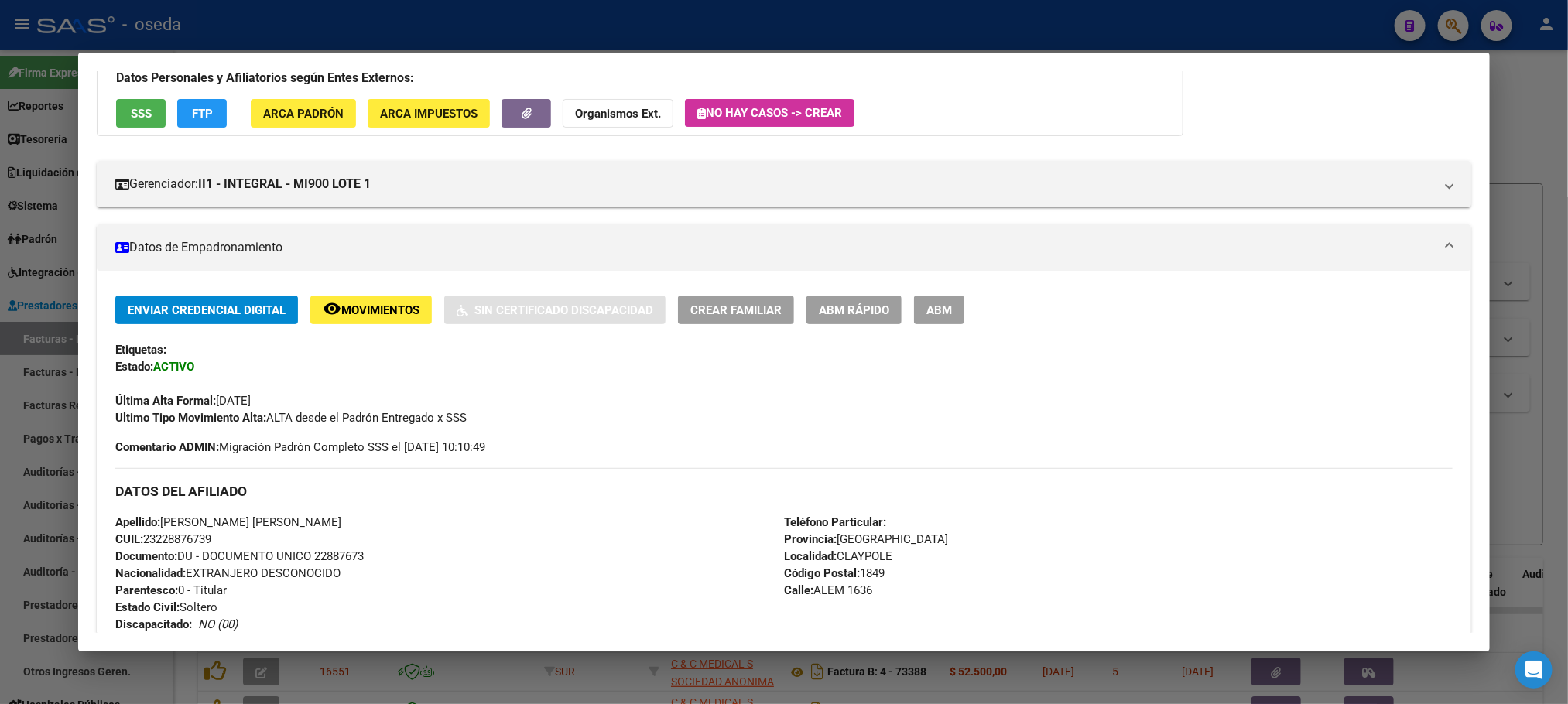
scroll to position [0, 0]
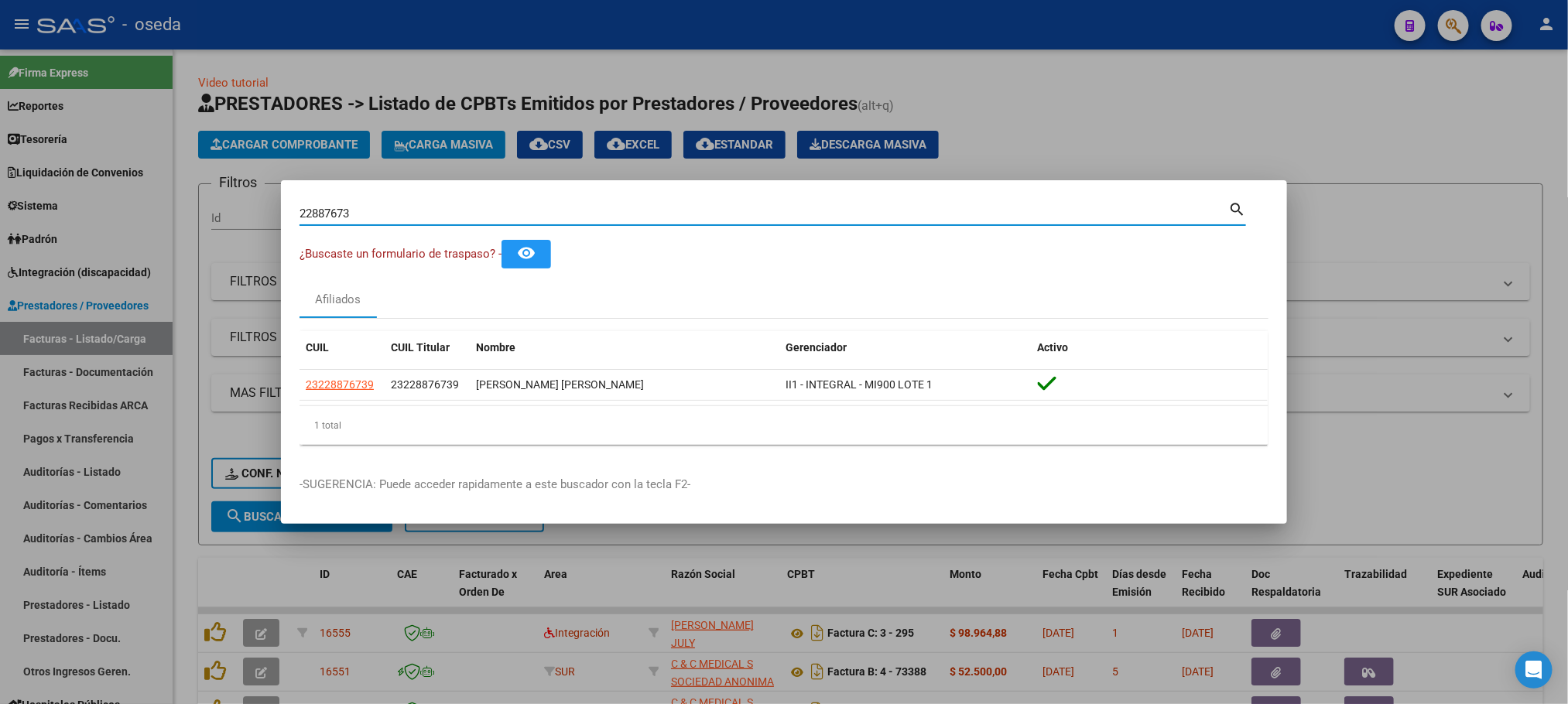
drag, startPoint x: 386, startPoint y: 209, endPoint x: 82, endPoint y: 178, distance: 305.6
click at [82, 178] on div "22887673 Buscar (apellido, dni, cuil, [PERSON_NAME], cuit, obra social) search …" at bounding box center [784, 352] width 1568 height 704
paste input "0187396051"
type input "20187396051"
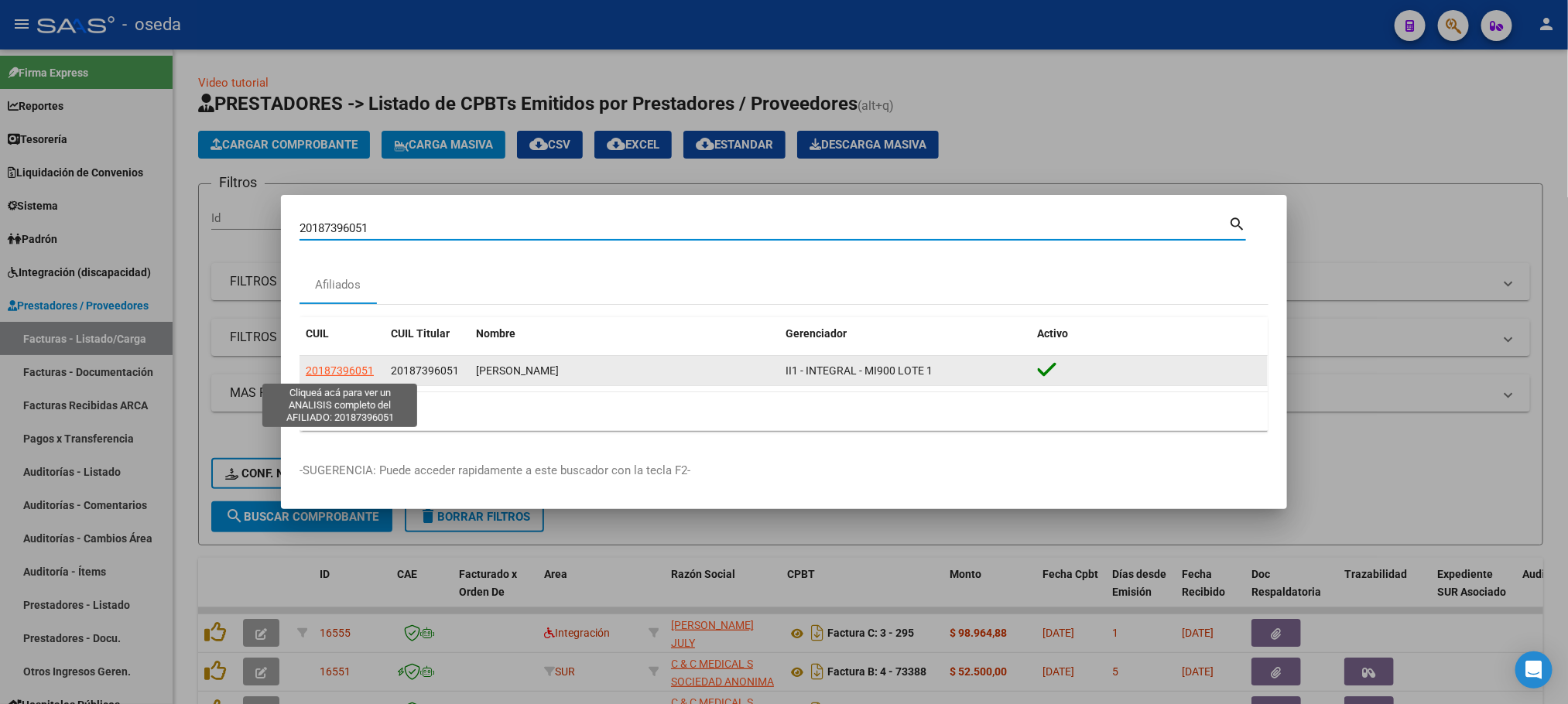
click at [317, 370] on span "20187396051" at bounding box center [339, 370] width 68 height 12
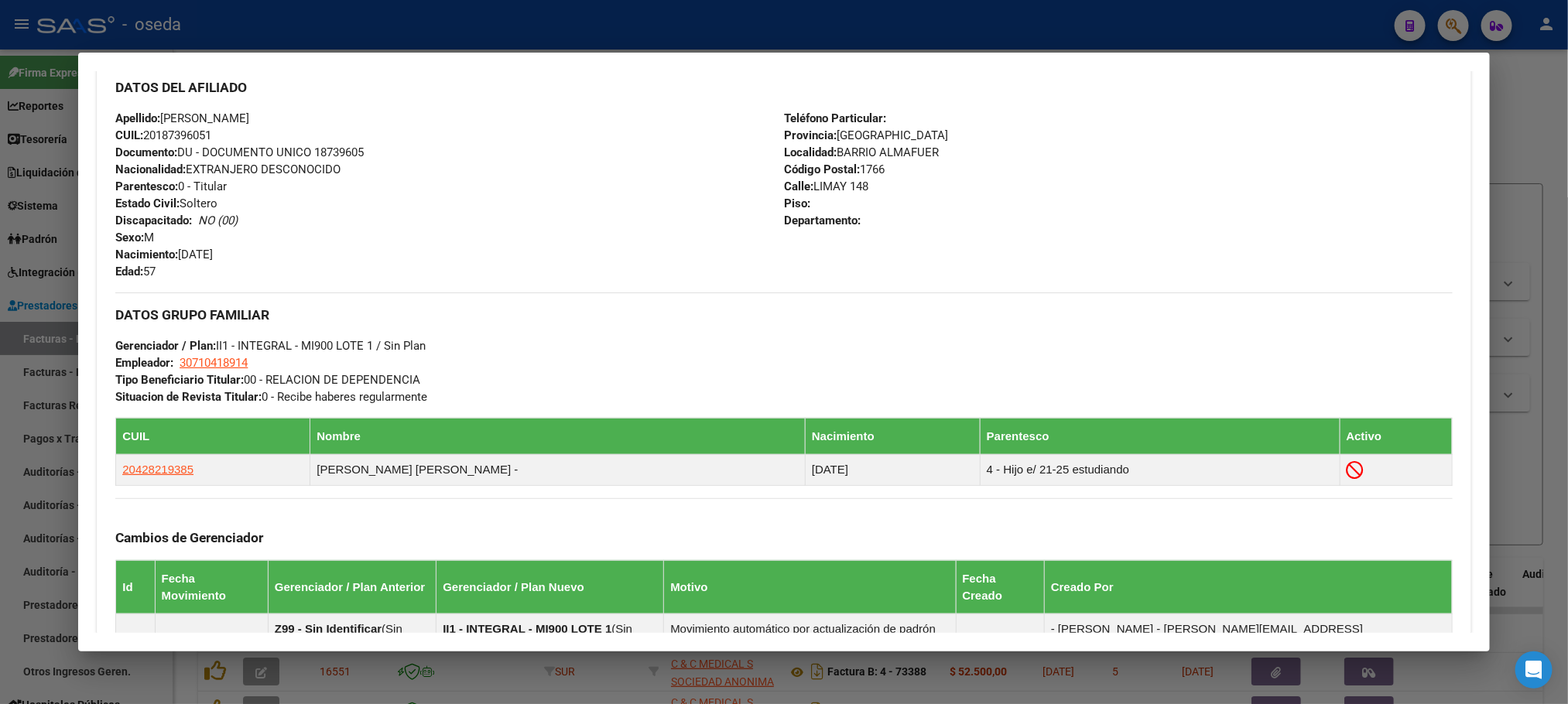
scroll to position [580, 0]
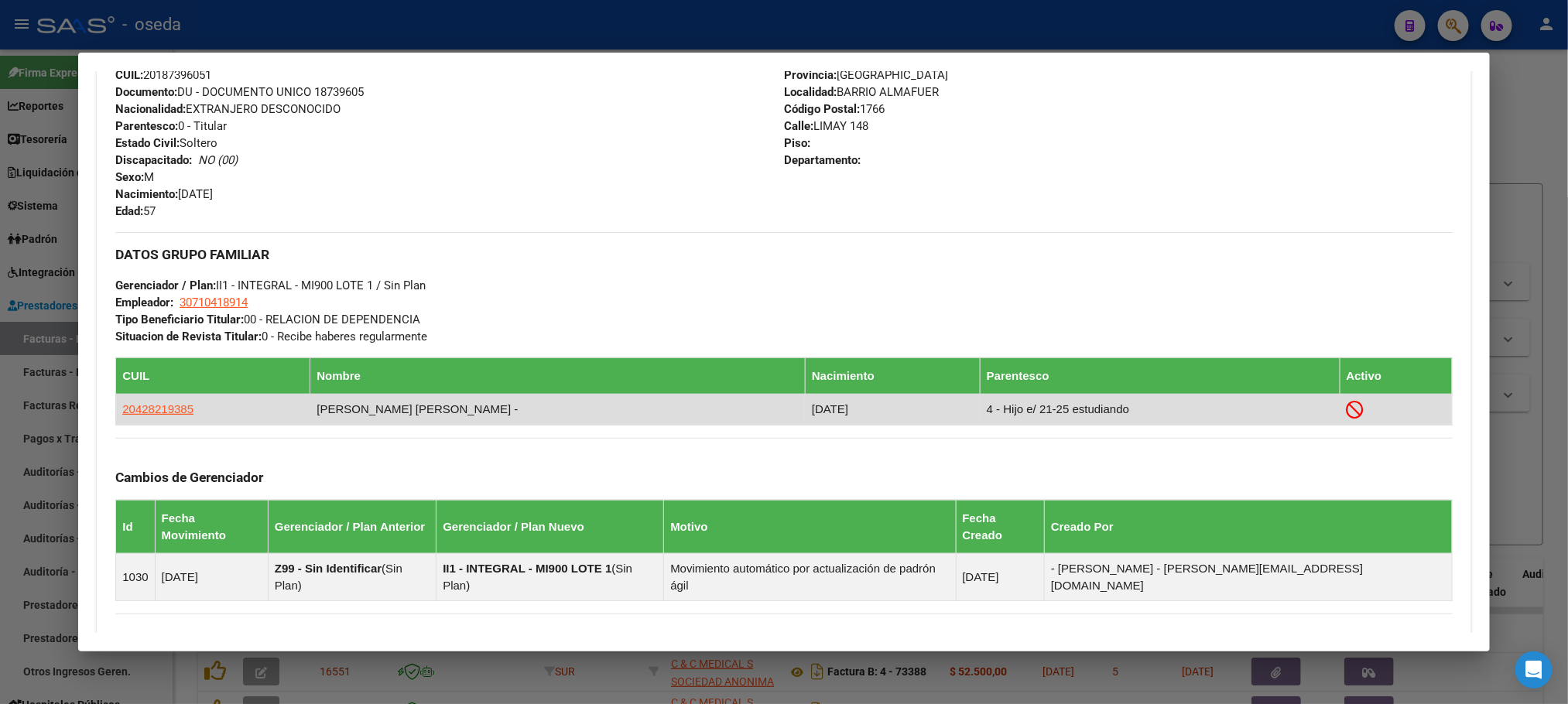
click at [147, 417] on app-link-go-to "20428219385" at bounding box center [158, 409] width 71 height 17
click at [147, 412] on span "20428219385" at bounding box center [158, 409] width 71 height 13
type textarea "20428219385"
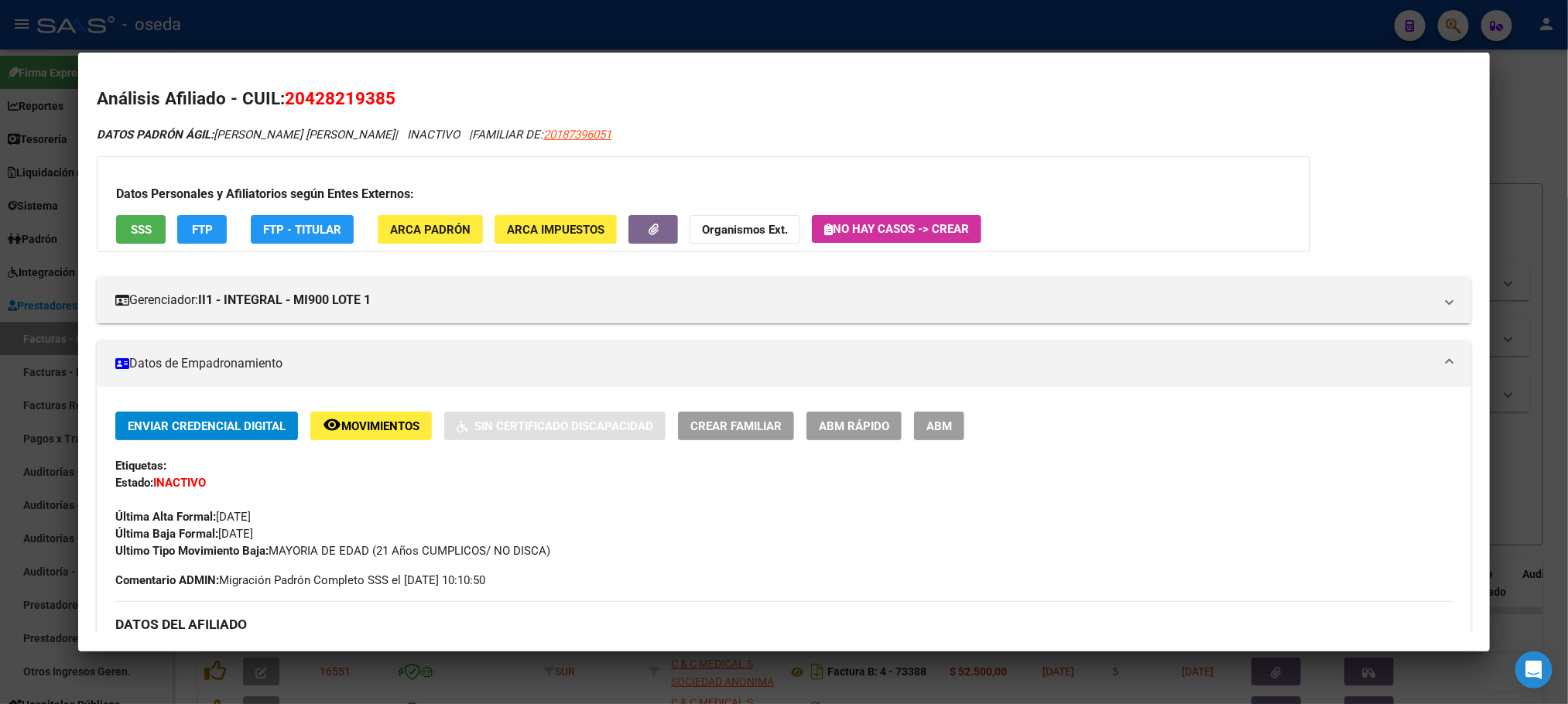
click at [333, 414] on button "remove_red_eye Movimientos" at bounding box center [371, 425] width 121 height 28
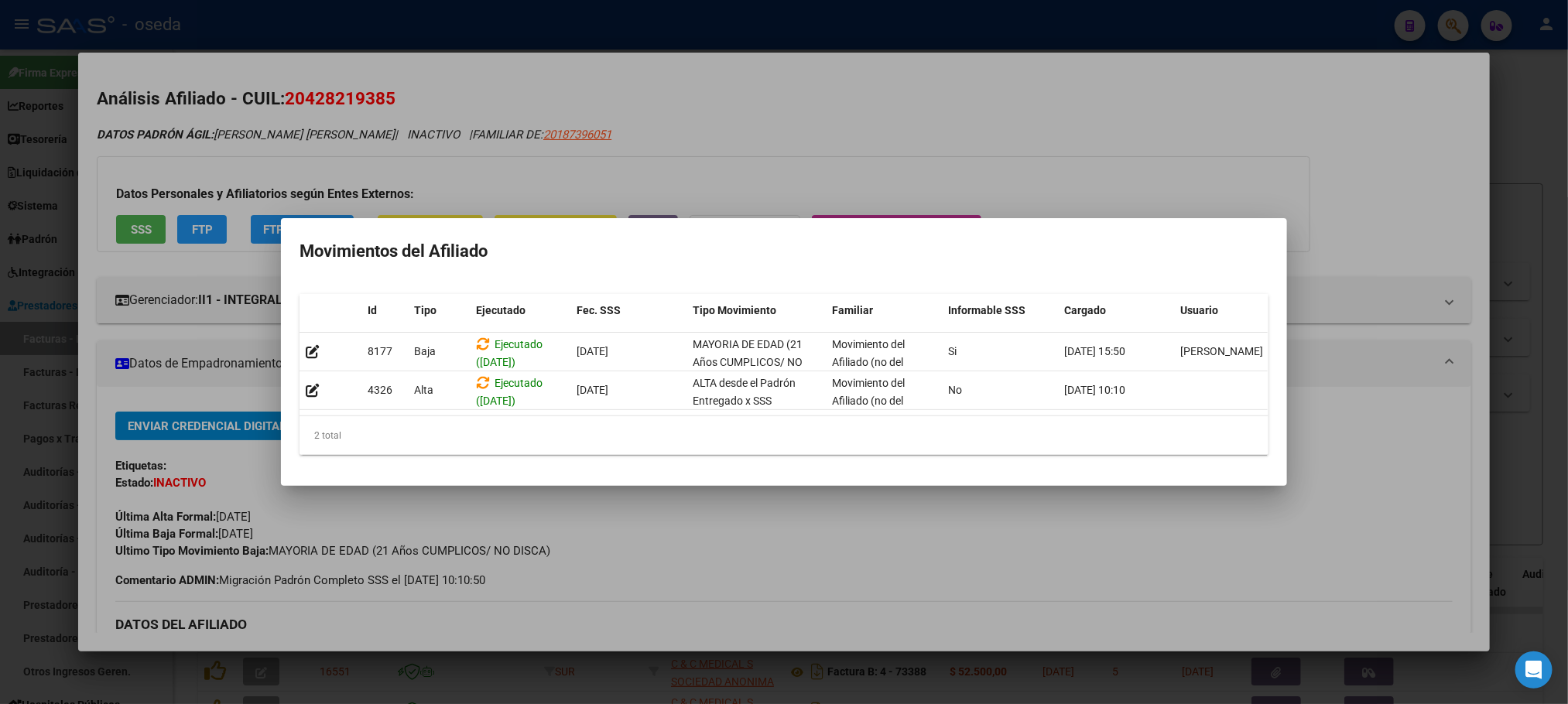
click at [1391, 163] on div at bounding box center [784, 352] width 1568 height 704
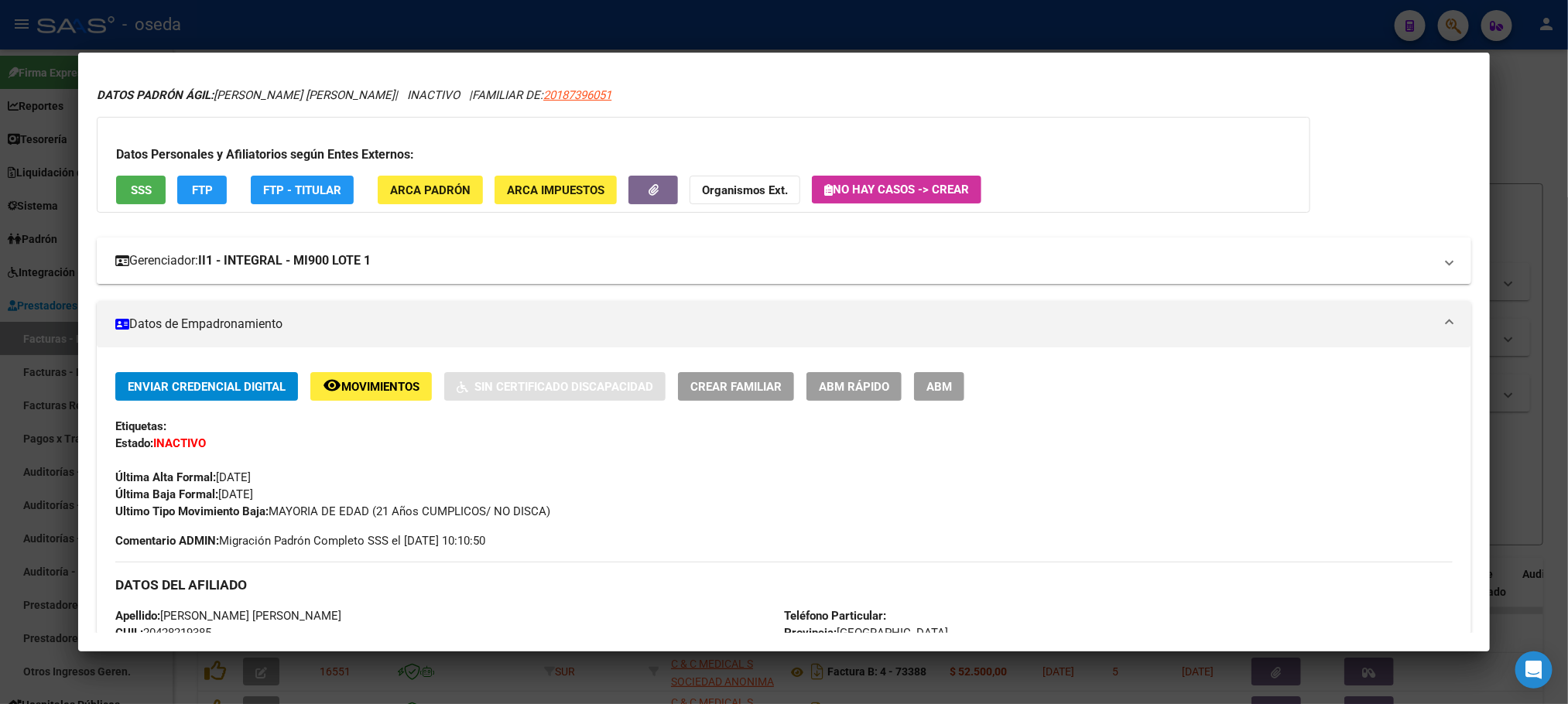
scroll to position [0, 0]
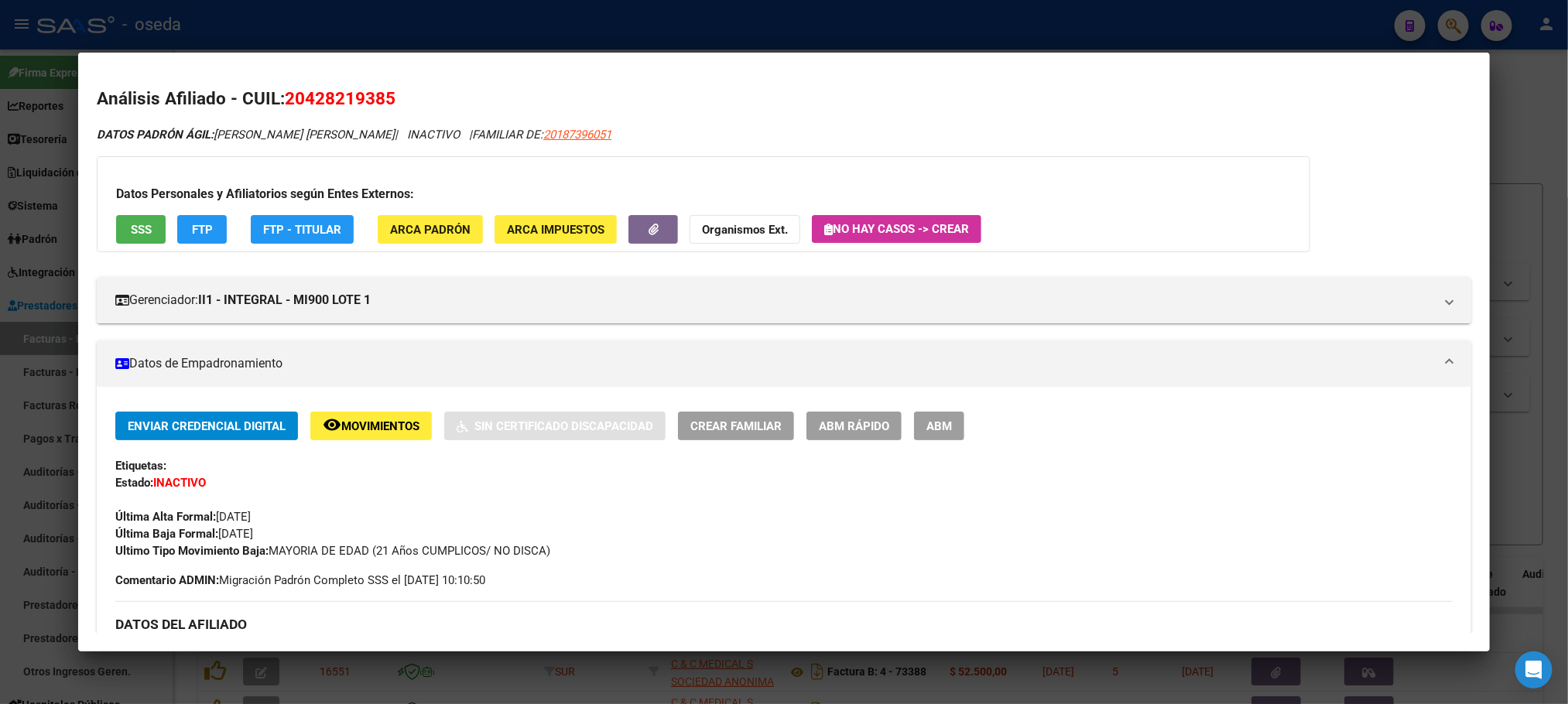
click at [416, 422] on button "remove_red_eye Movimientos" at bounding box center [371, 425] width 121 height 28
click at [553, 133] on span "20187396051" at bounding box center [578, 134] width 68 height 14
type textarea "20187396051"
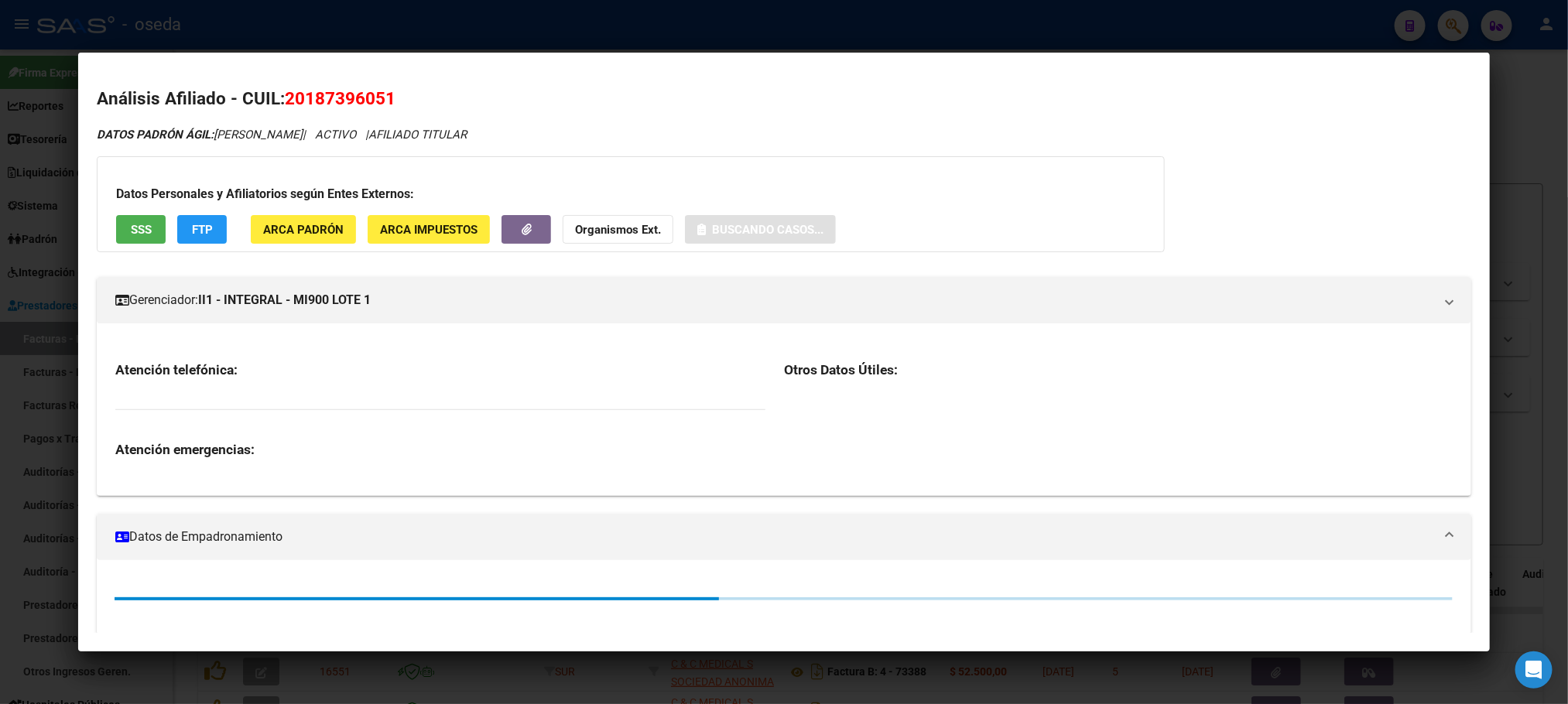
click at [292, 88] on span "20187396051" at bounding box center [340, 98] width 111 height 20
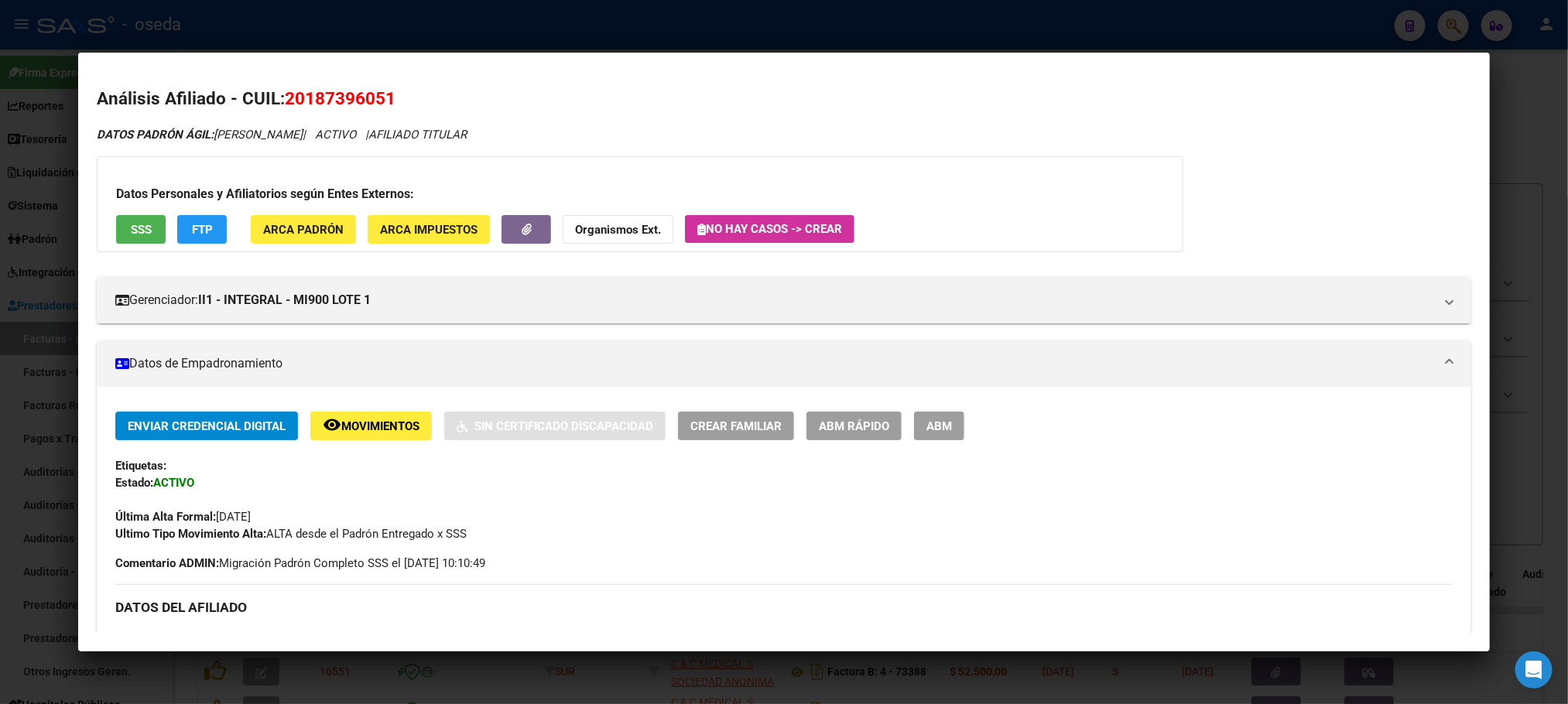
copy span "20187396051"
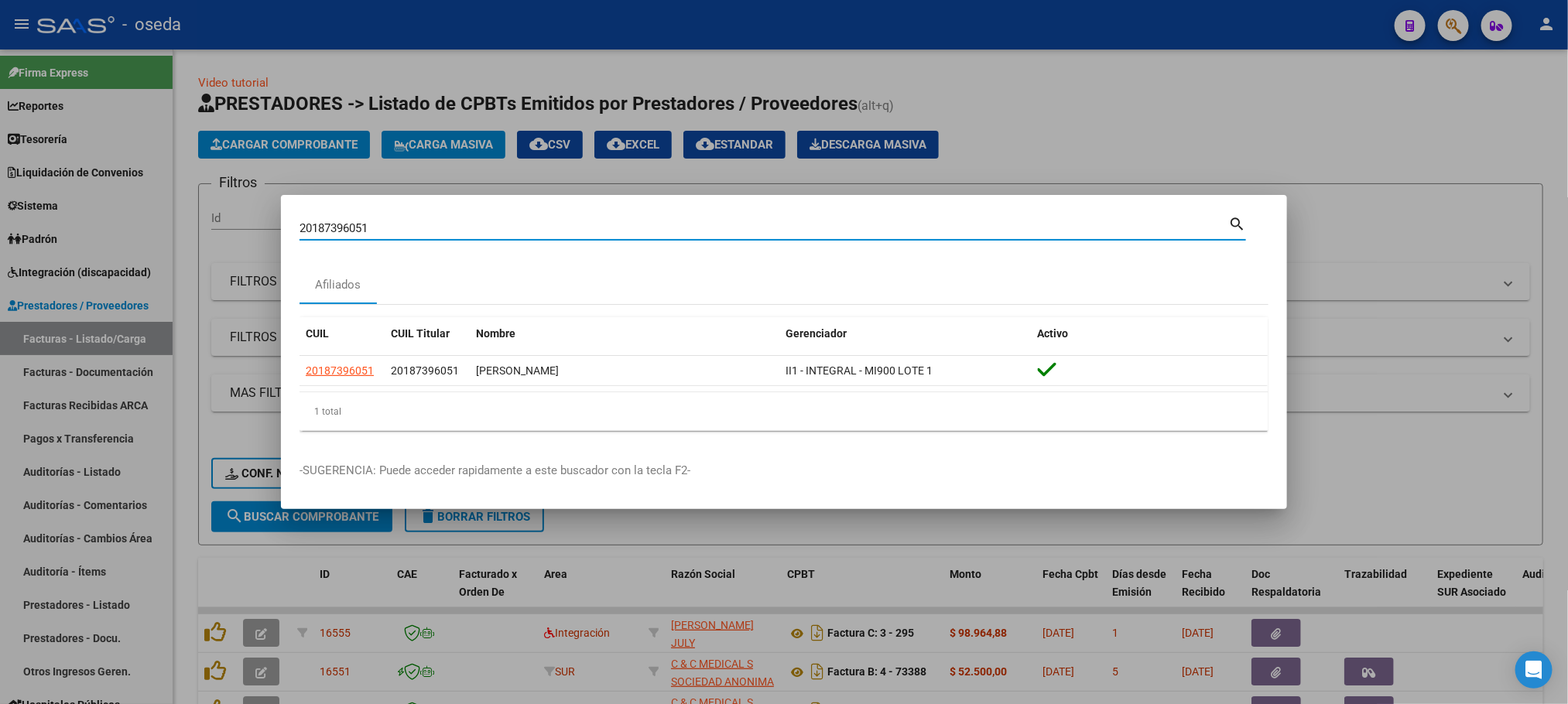
drag, startPoint x: 567, startPoint y: 225, endPoint x: 0, endPoint y: 158, distance: 570.9
click at [0, 157] on div "20187396051 Buscar (apellido, dni, cuil, nro traspaso, cuit, obra social) searc…" at bounding box center [784, 352] width 1568 height 704
type input "RUFFA"
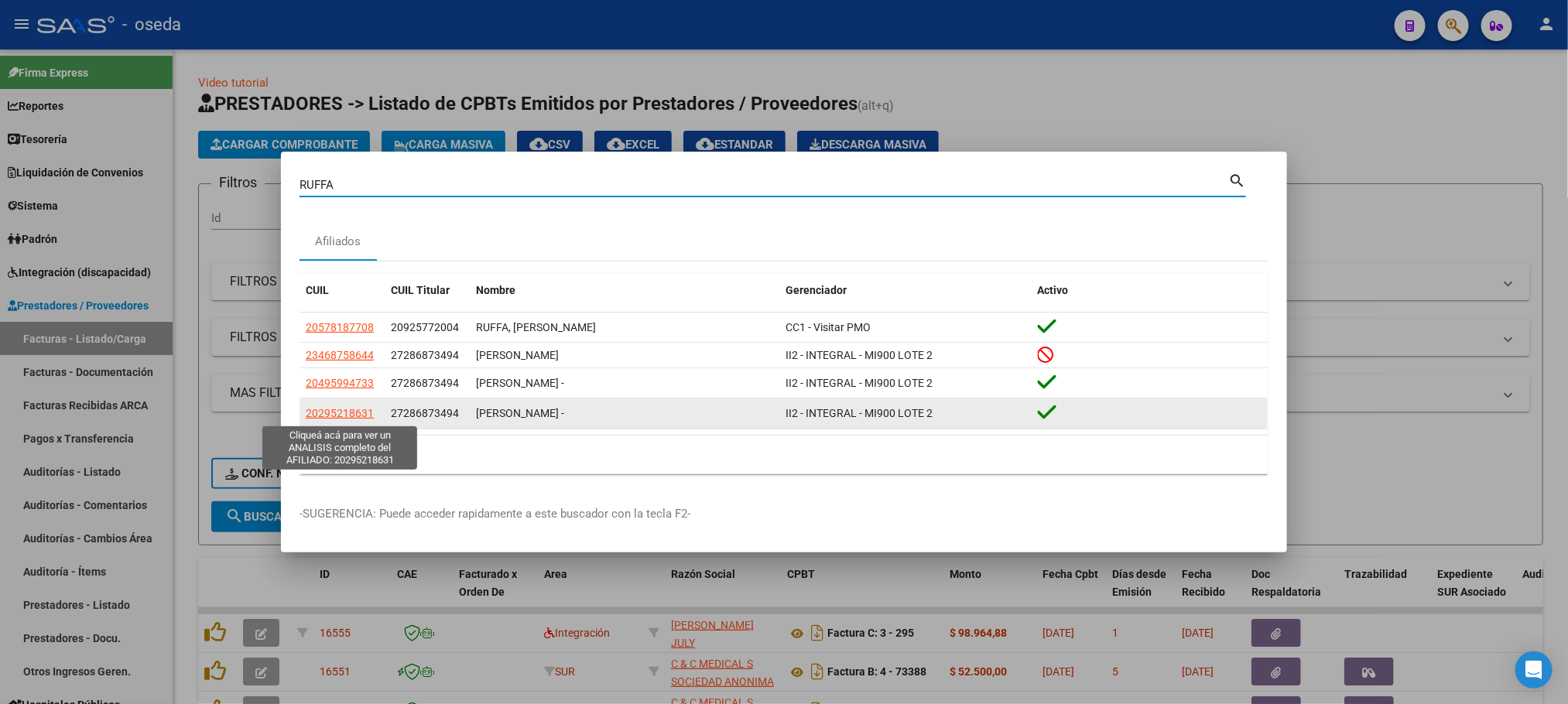
click at [324, 416] on span "20295218631" at bounding box center [339, 413] width 68 height 12
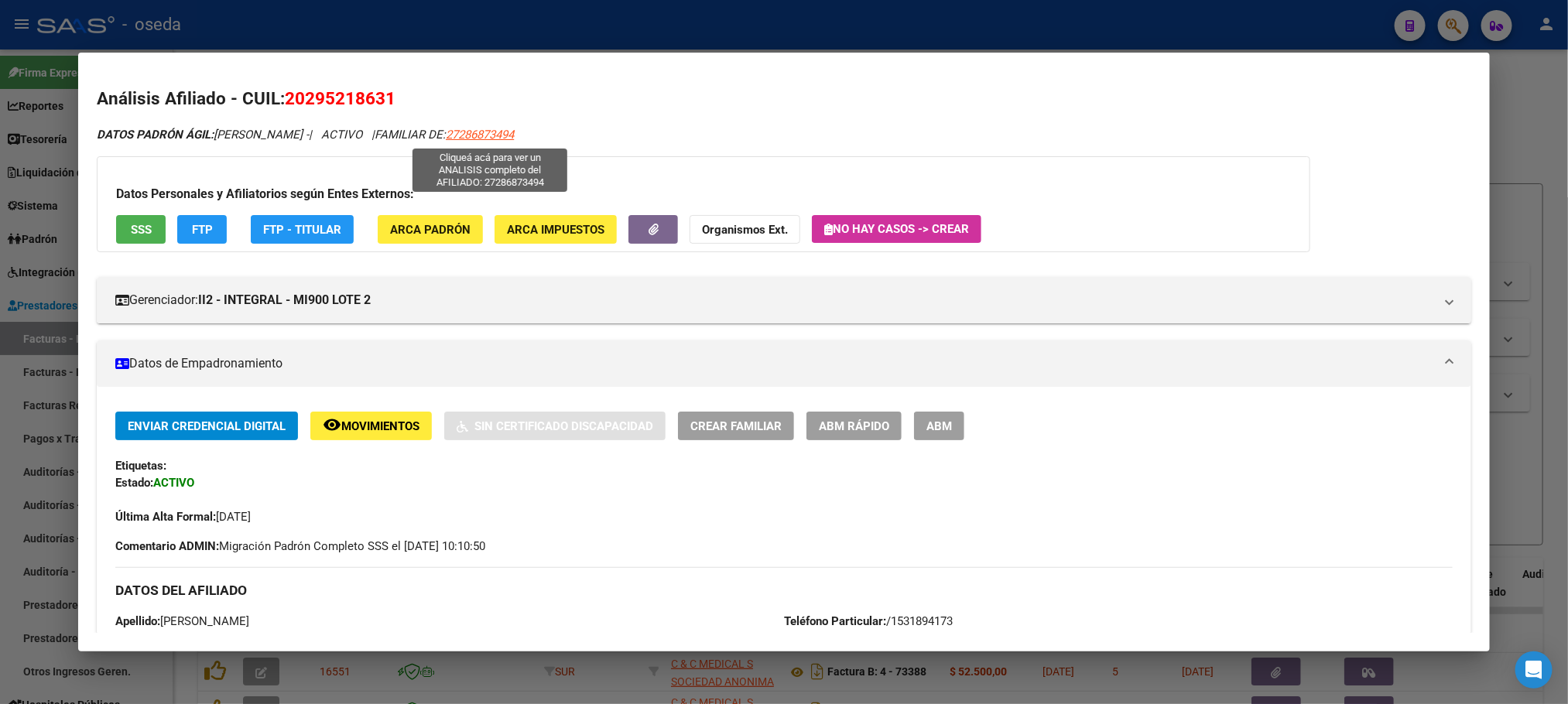
click at [476, 140] on span "27286873494" at bounding box center [480, 134] width 68 height 14
type textarea "27286873494"
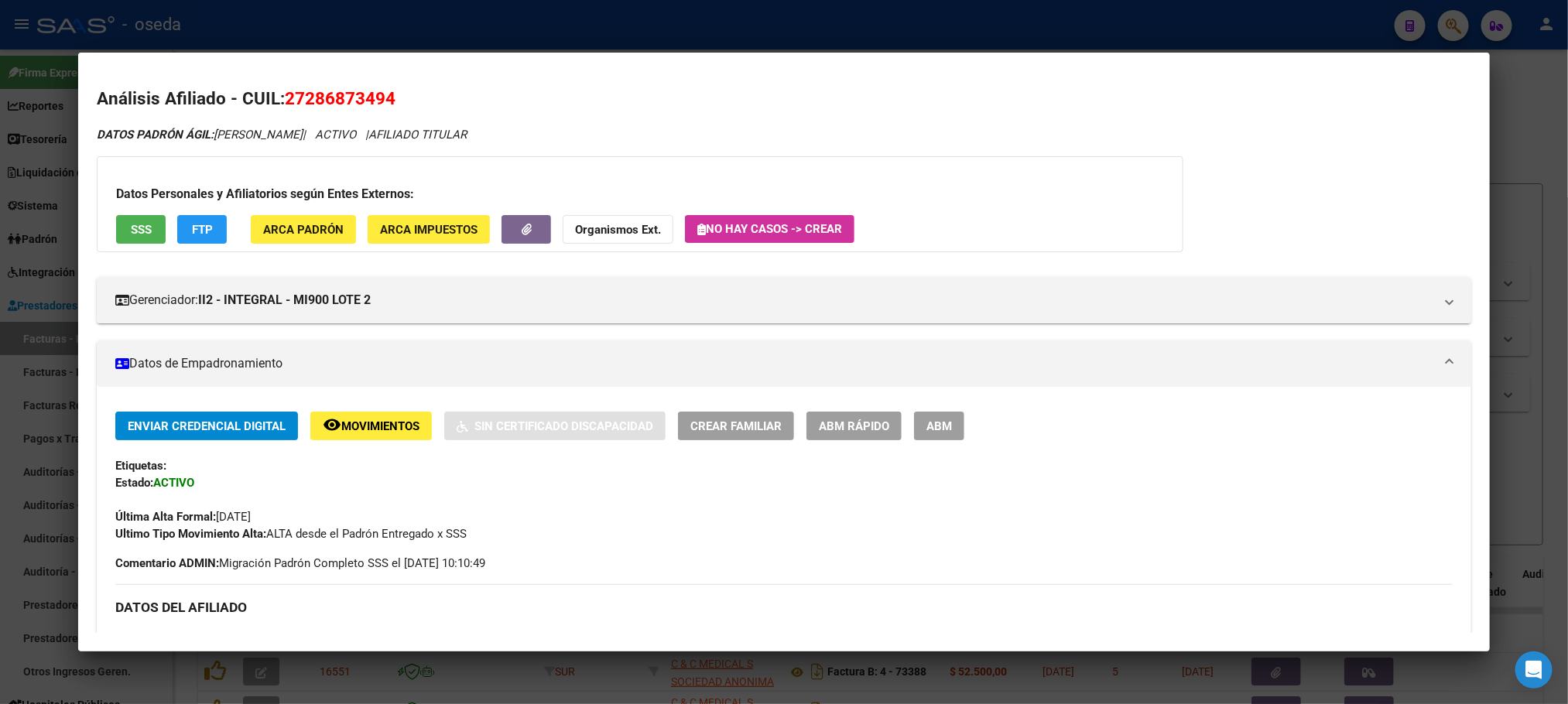
click at [842, 422] on span "ABM Rápido" at bounding box center [854, 425] width 70 height 14
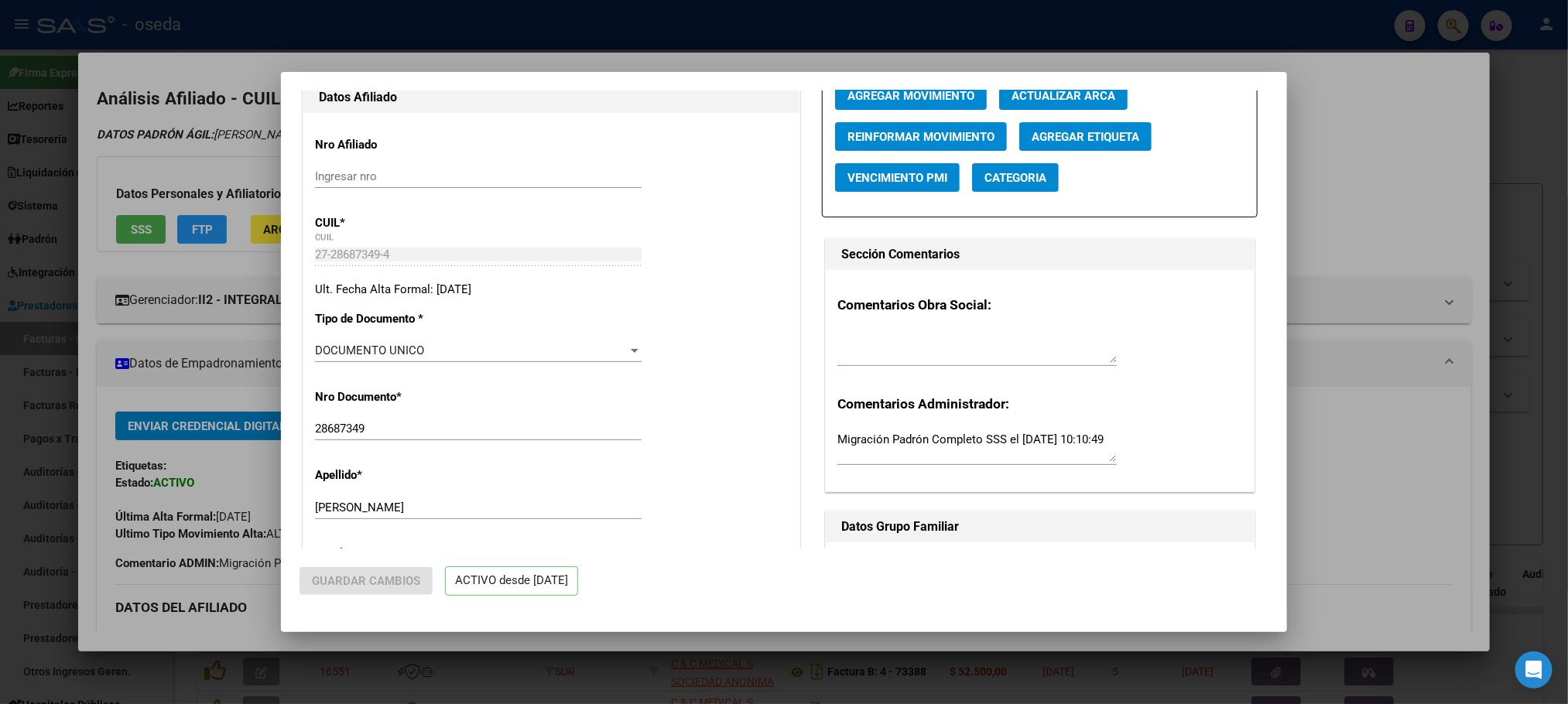
radio input "true"
type input "20-21459275-5"
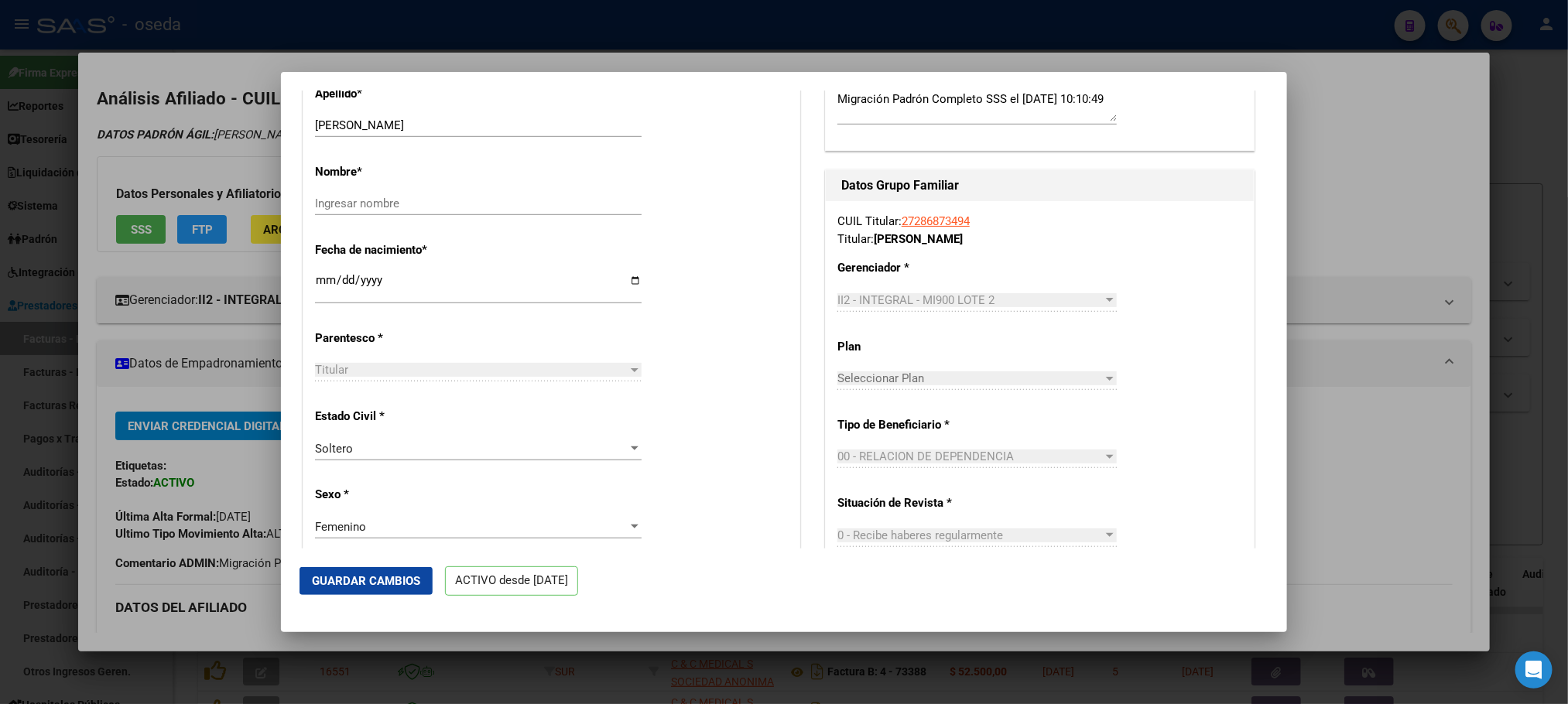
scroll to position [464, 0]
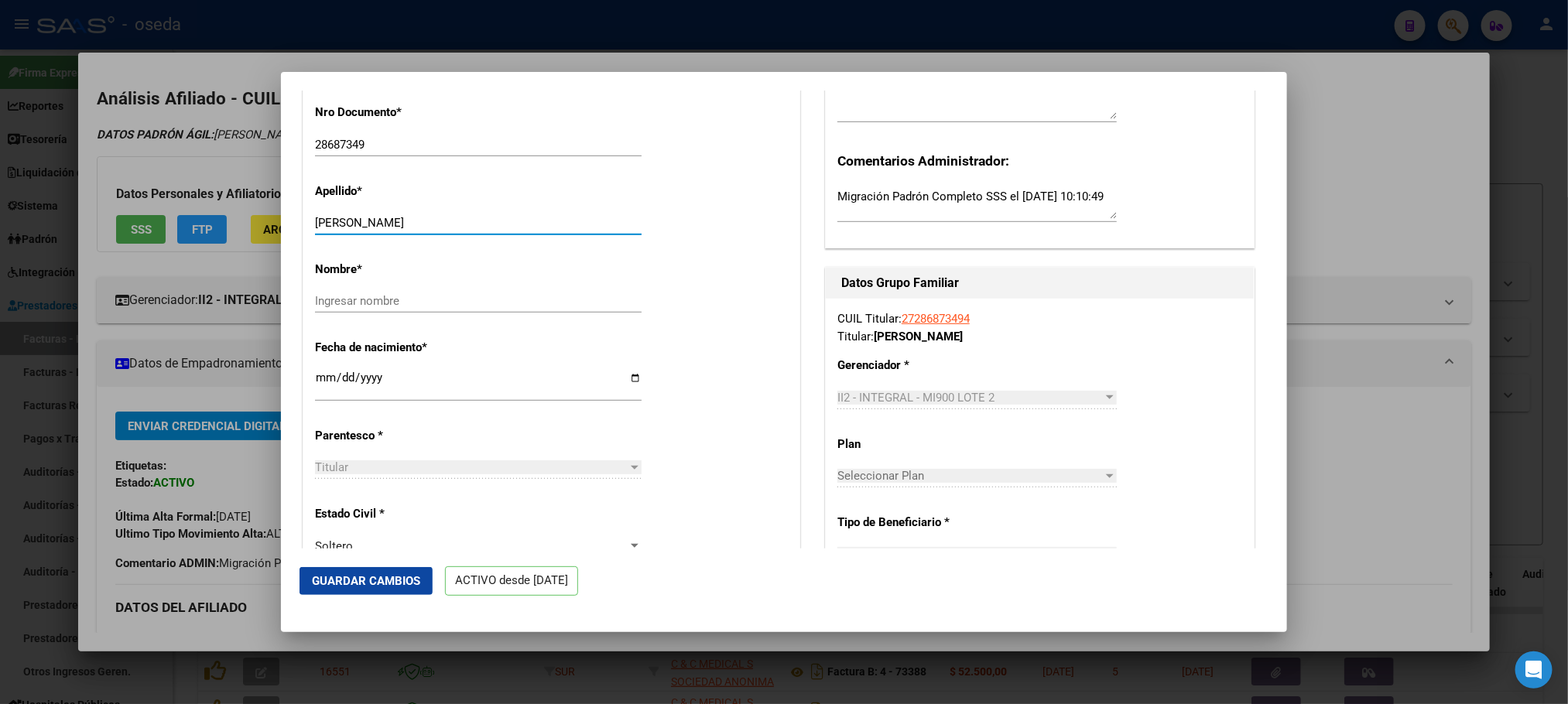
drag, startPoint x: 363, startPoint y: 231, endPoint x: 569, endPoint y: 220, distance: 206.3
click at [569, 220] on div "Apellido * [PERSON_NAME] apellido" at bounding box center [551, 210] width 473 height 78
type input "[PERSON_NAME]"
paste input "MARIANELA"
type input "MARIANELA"
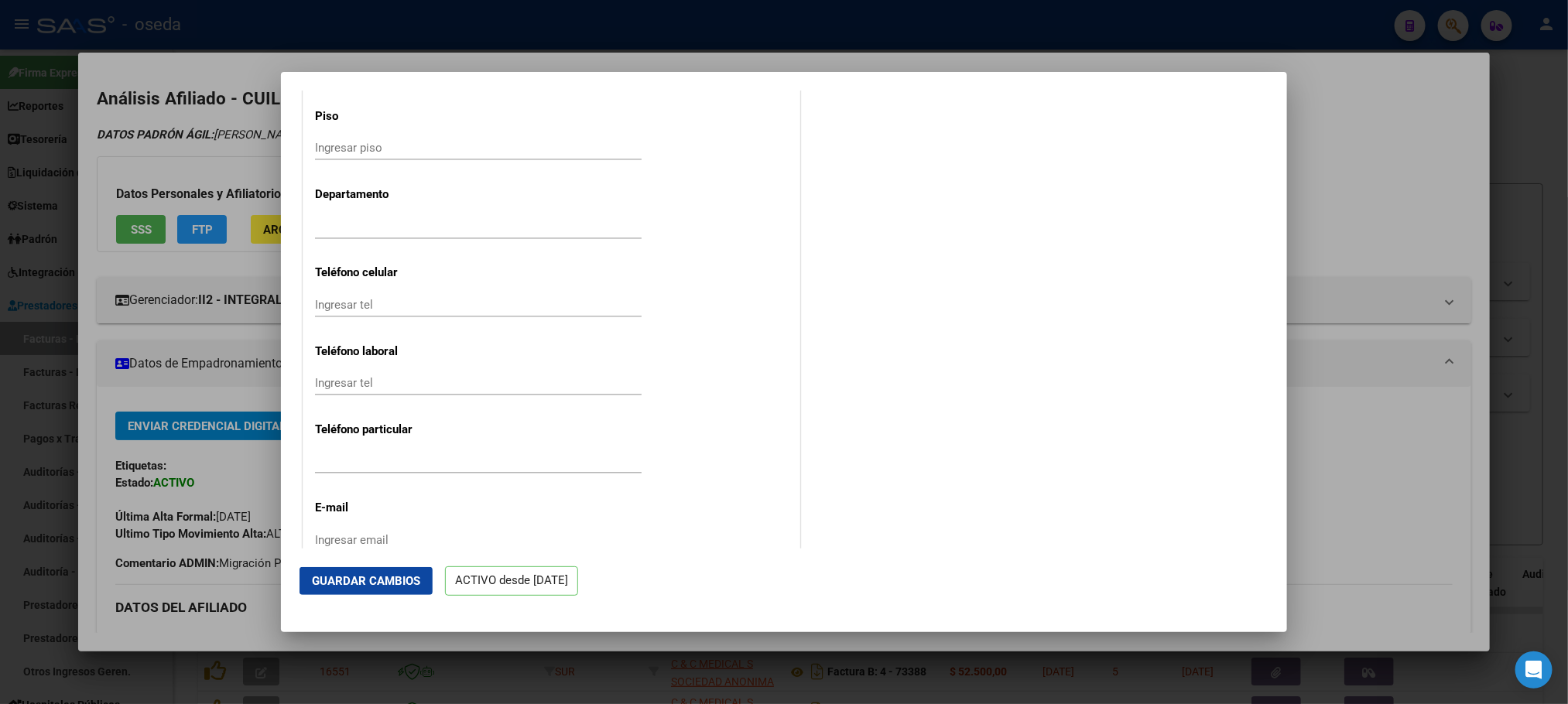
scroll to position [1857, 0]
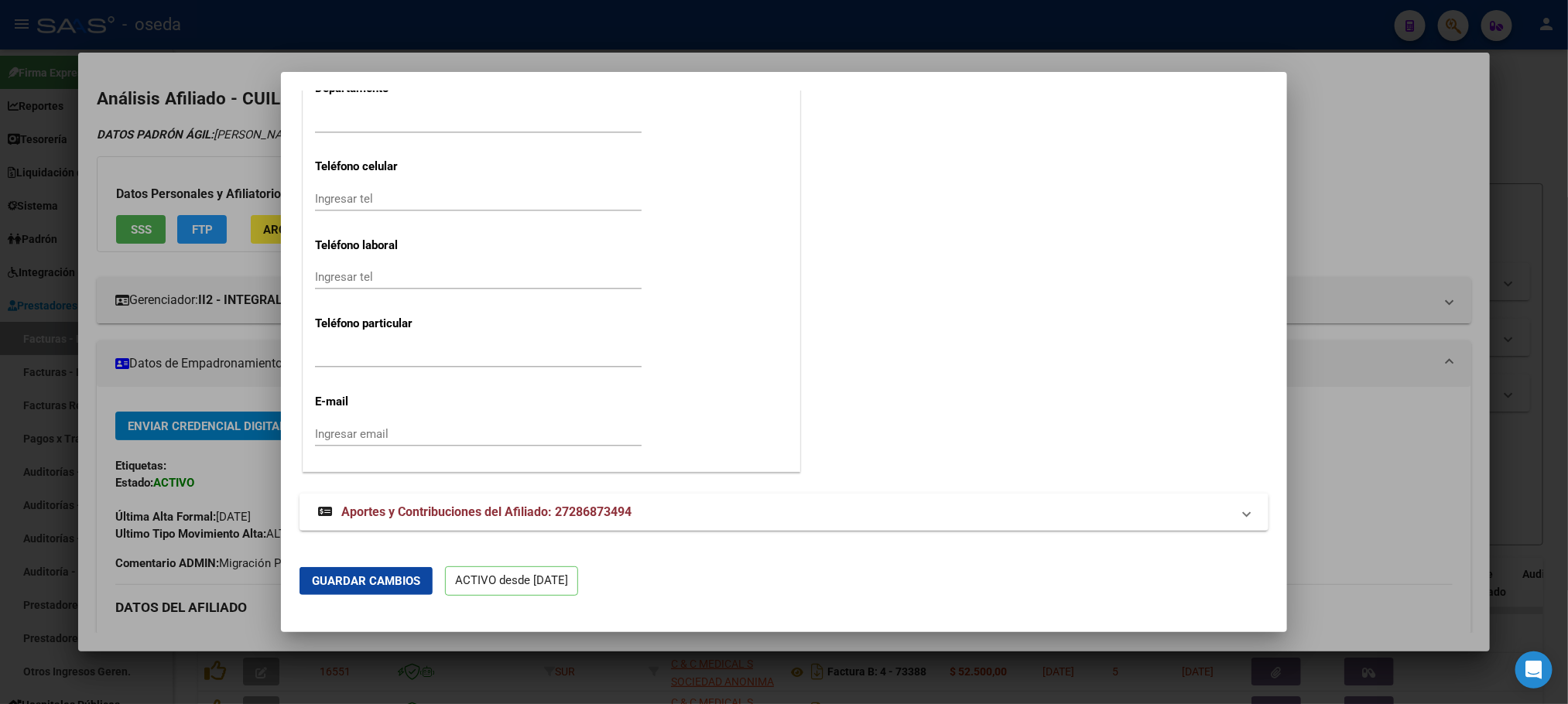
click at [405, 206] on input "Ingresar tel" at bounding box center [478, 199] width 326 height 14
type input "1131894173"
click at [406, 441] on input "Ingresar email" at bounding box center [478, 434] width 326 height 14
type input "[PERSON_NAME][EMAIL_ADDRESS][PERSON_NAME][DOMAIN_NAME]"
click at [370, 579] on span "Guardar Cambios" at bounding box center [366, 580] width 108 height 14
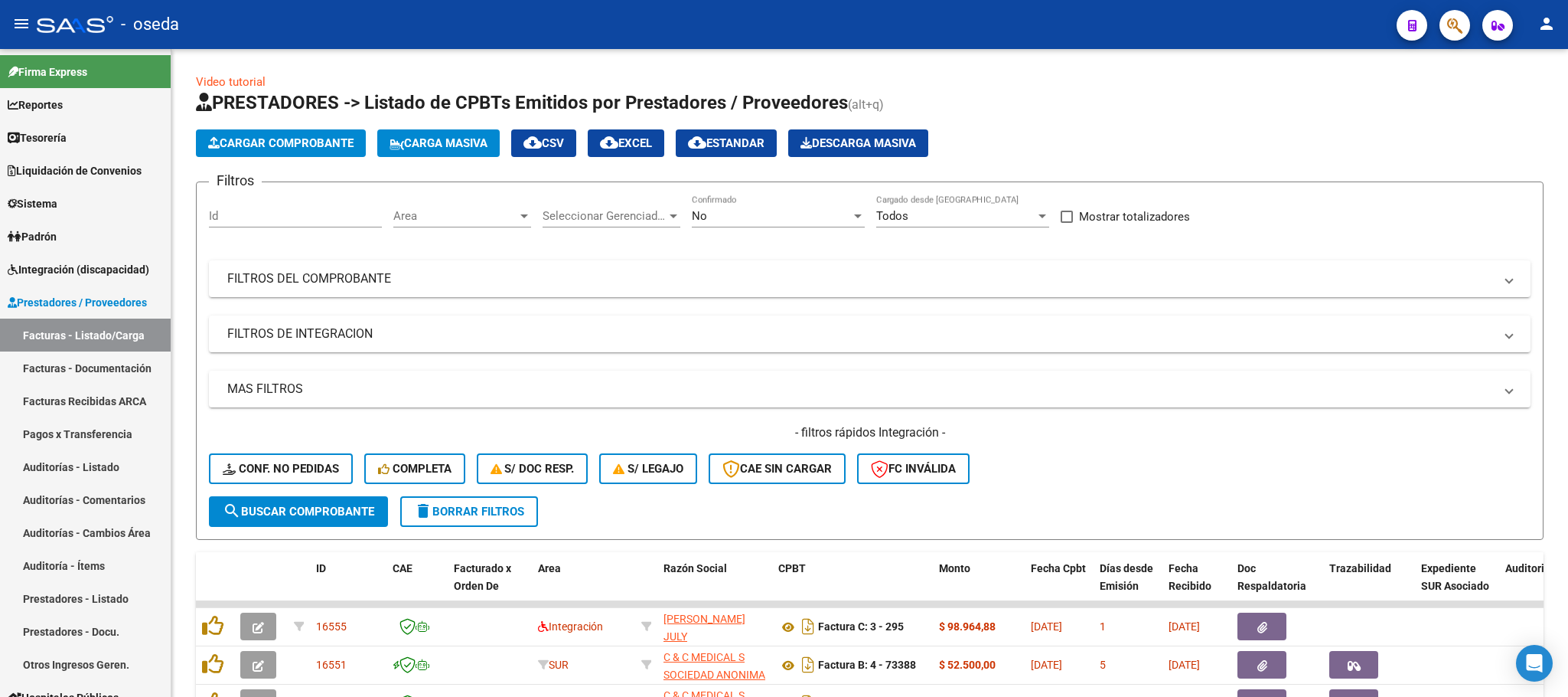
click at [1455, 39] on span "button" at bounding box center [1455, 25] width 15 height 31
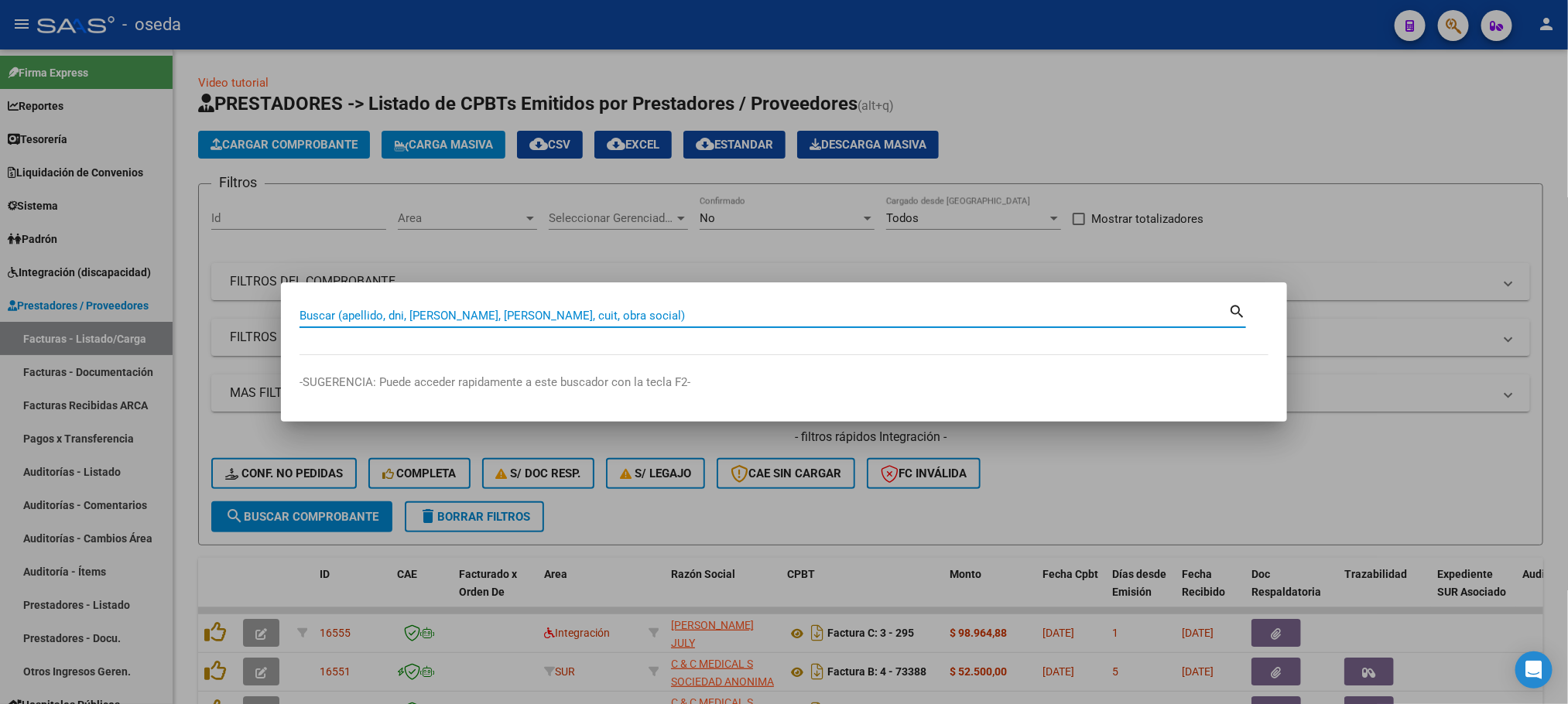
paste input "43170309"
type input "43170309"
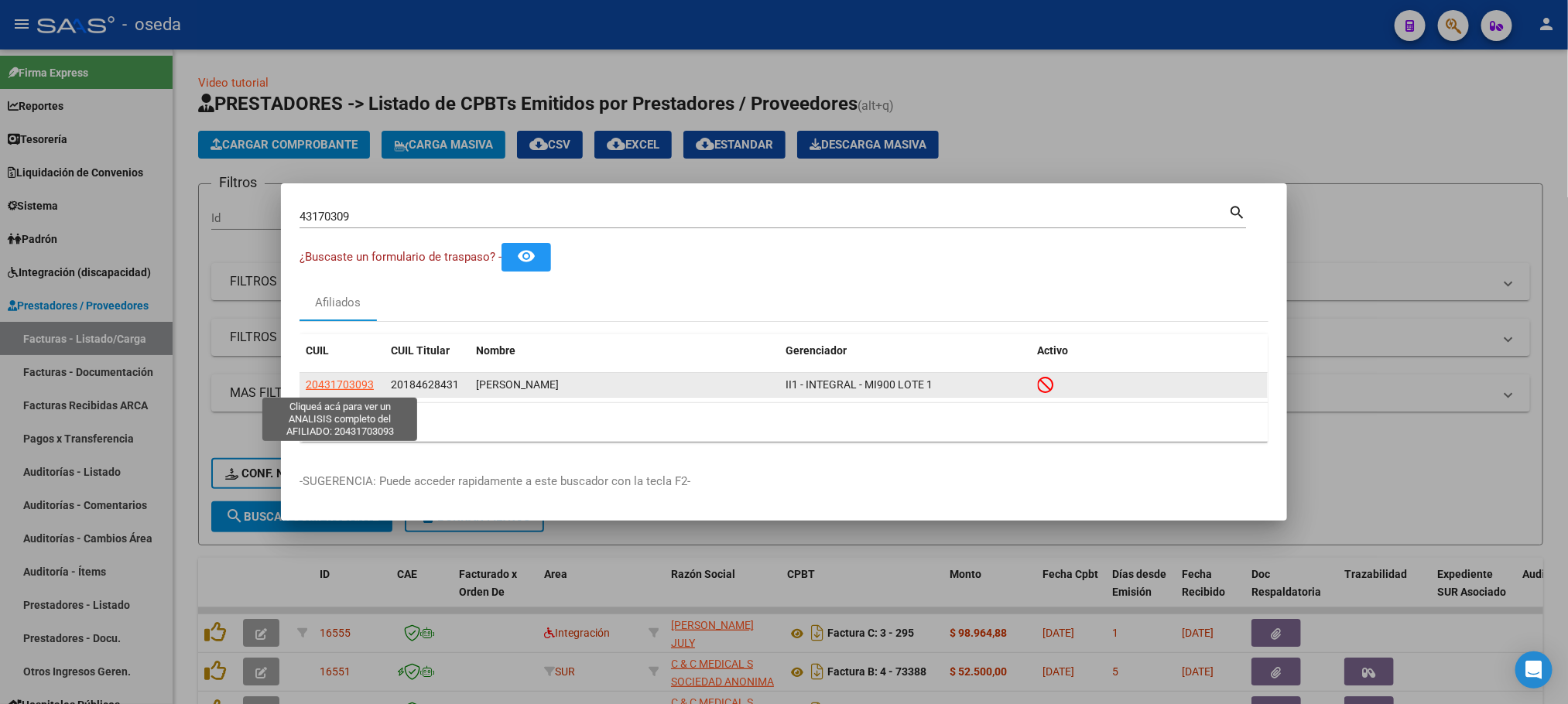
click at [323, 390] on span "20431703093" at bounding box center [339, 384] width 68 height 12
type textarea "20431703093"
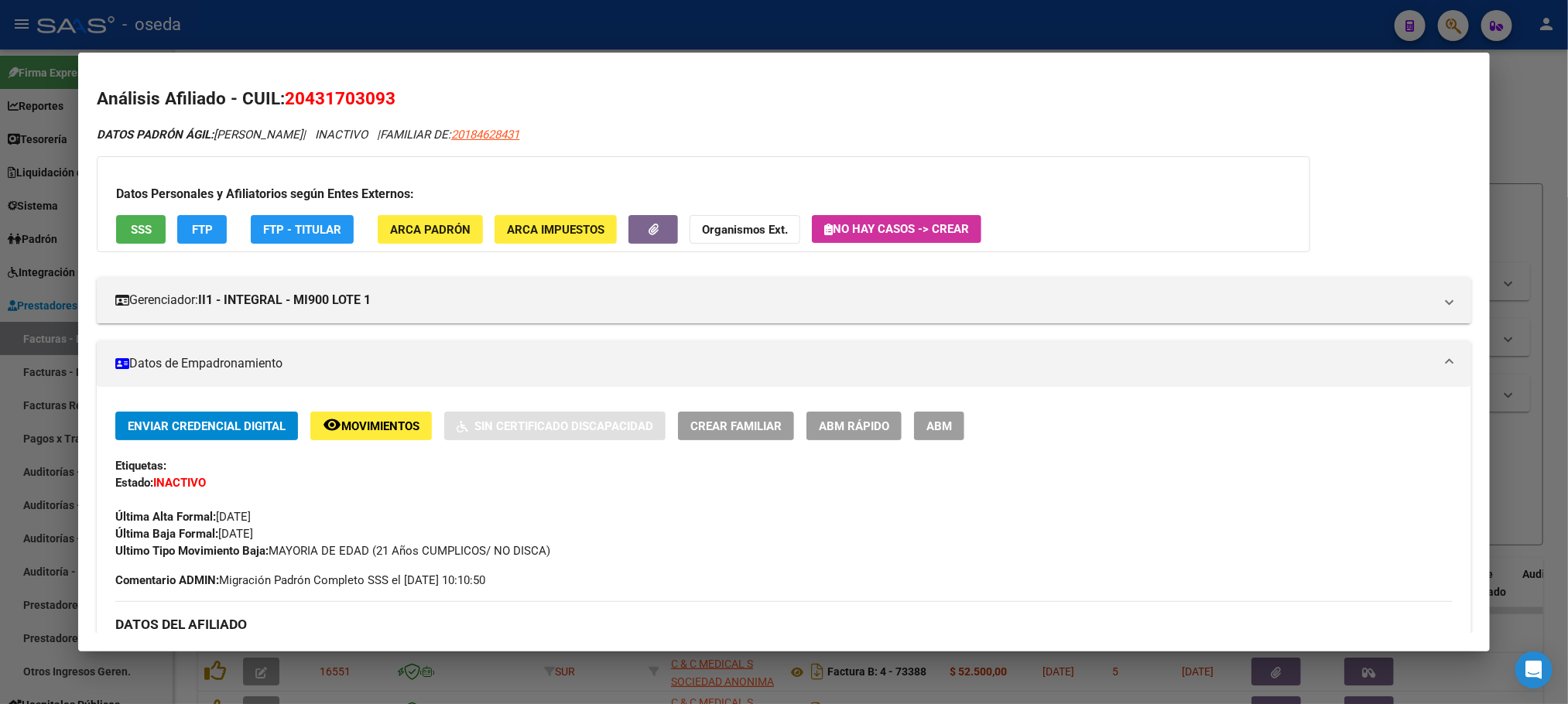
click at [372, 433] on span "Movimientos" at bounding box center [380, 425] width 78 height 14
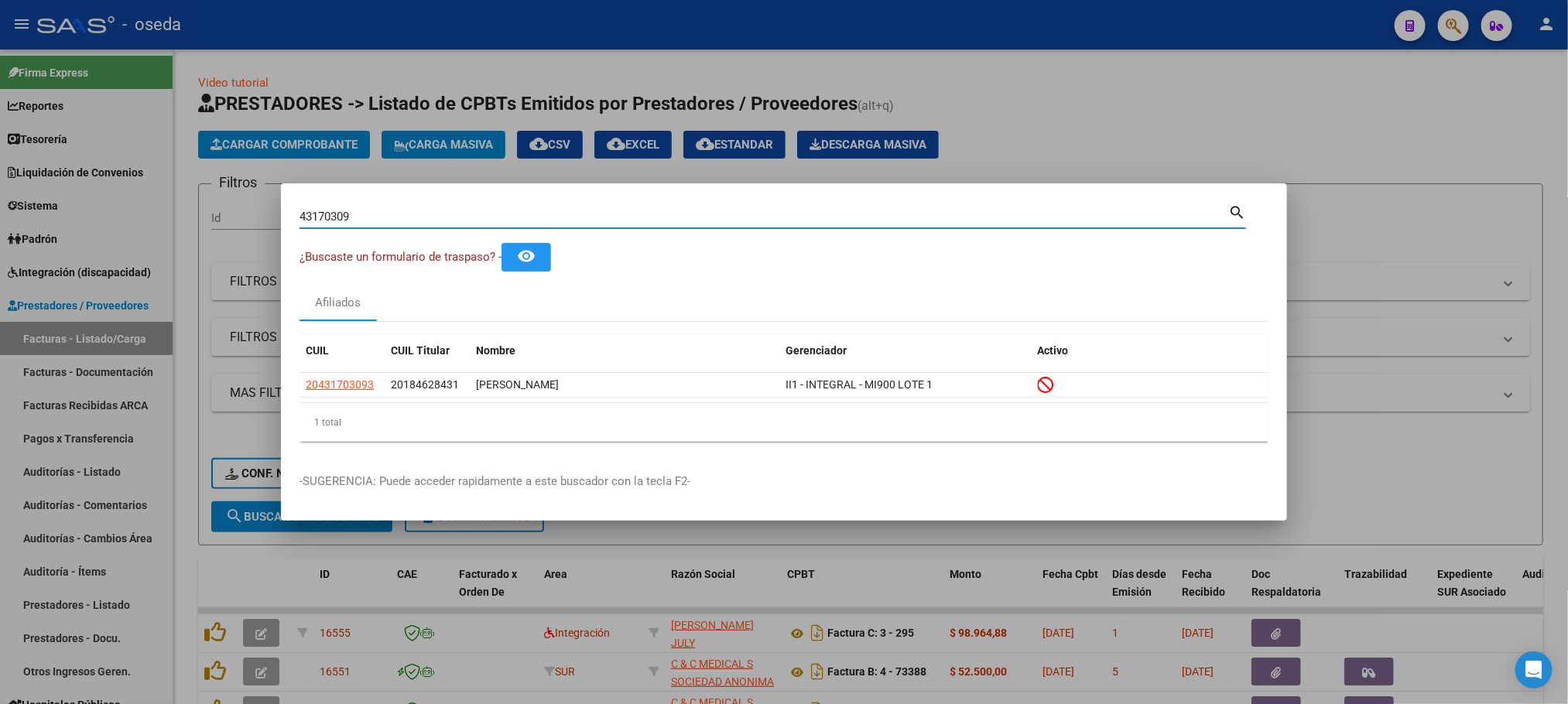
drag, startPoint x: 525, startPoint y: 213, endPoint x: 0, endPoint y: 152, distance: 528.5
click at [0, 152] on div "43170309 Buscar (apellido, dni, cuil, nro traspaso, cuit, obra social) search ¿…" at bounding box center [784, 352] width 1568 height 704
paste input "35324212"
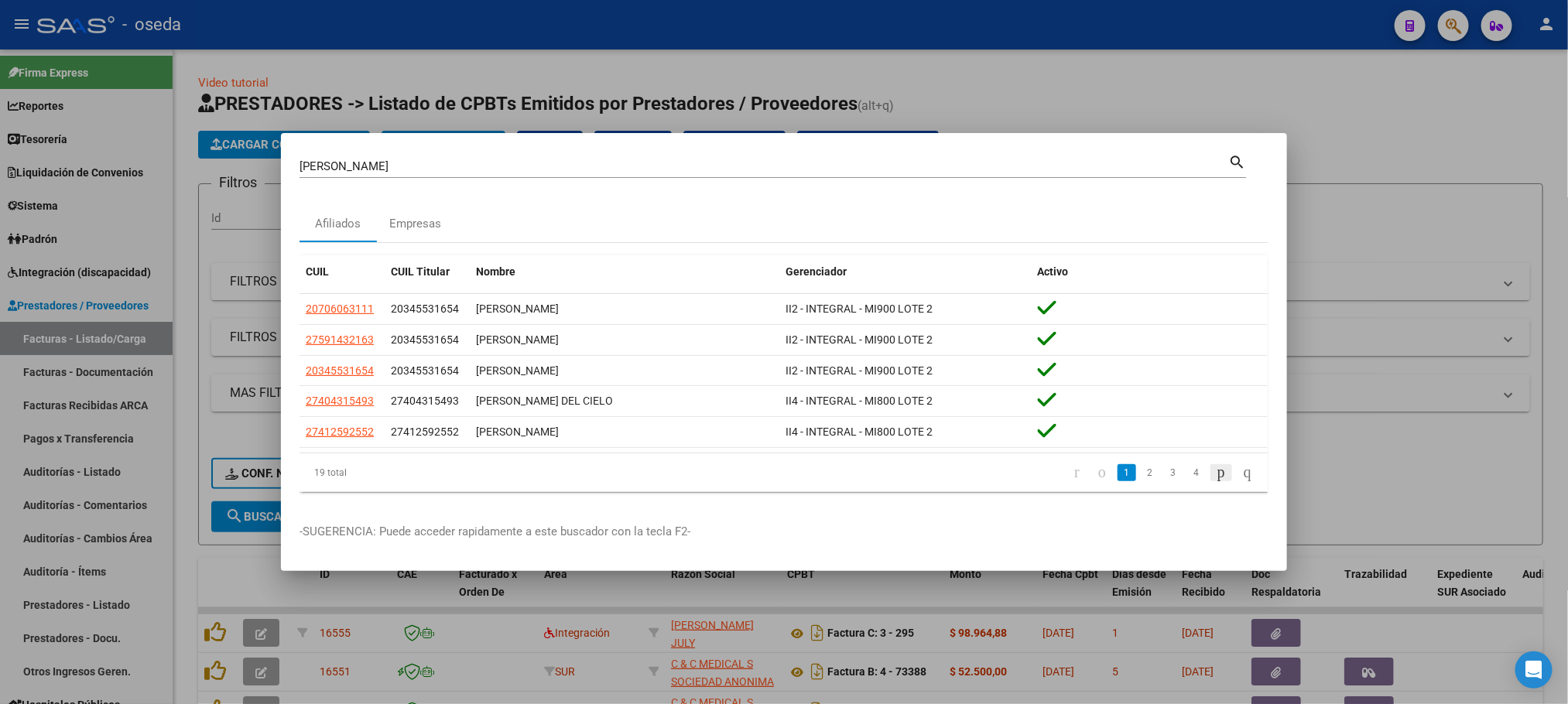
click at [1215, 474] on icon "go to next page" at bounding box center [1221, 471] width 12 height 19
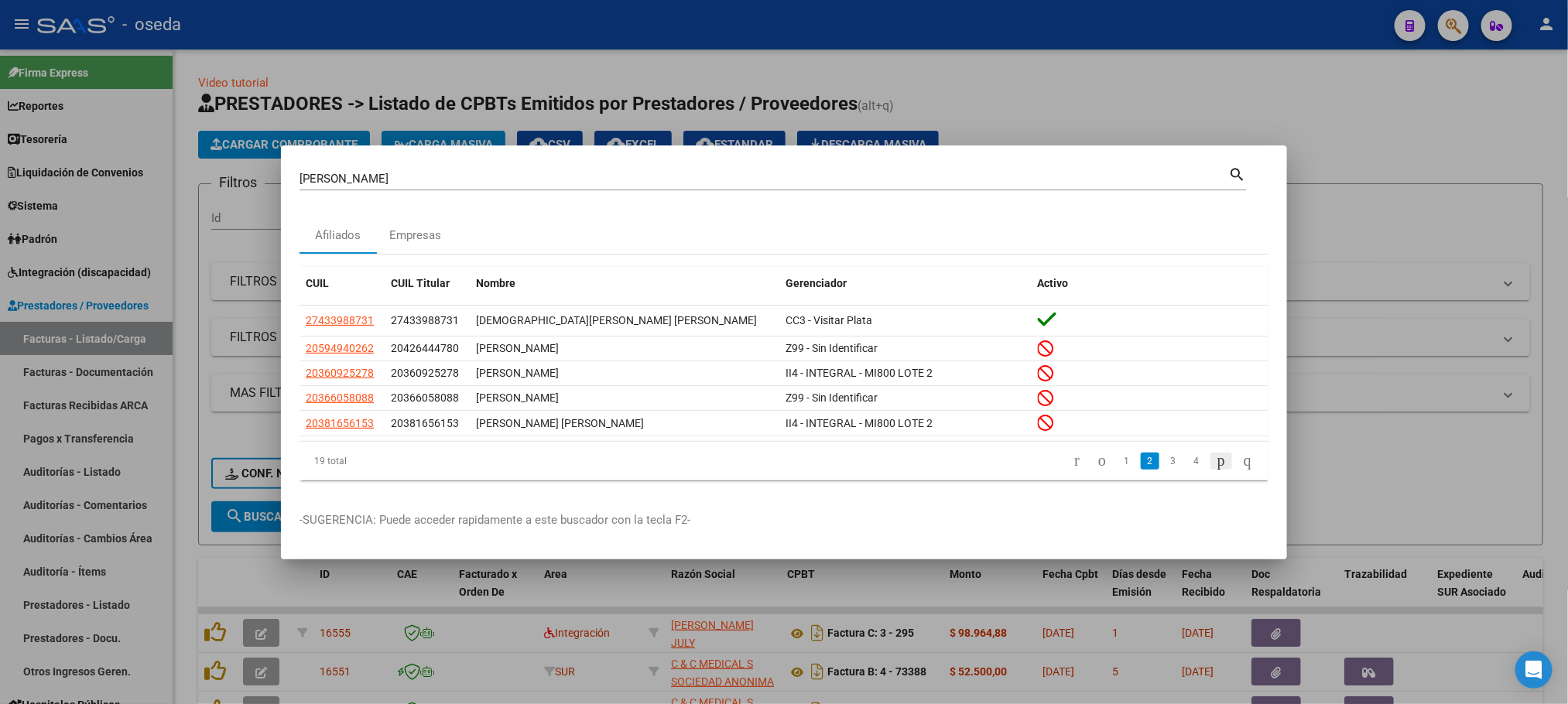
click at [1209, 474] on li at bounding box center [1221, 461] width 27 height 27
click at [1215, 465] on icon "go to next page" at bounding box center [1221, 460] width 12 height 19
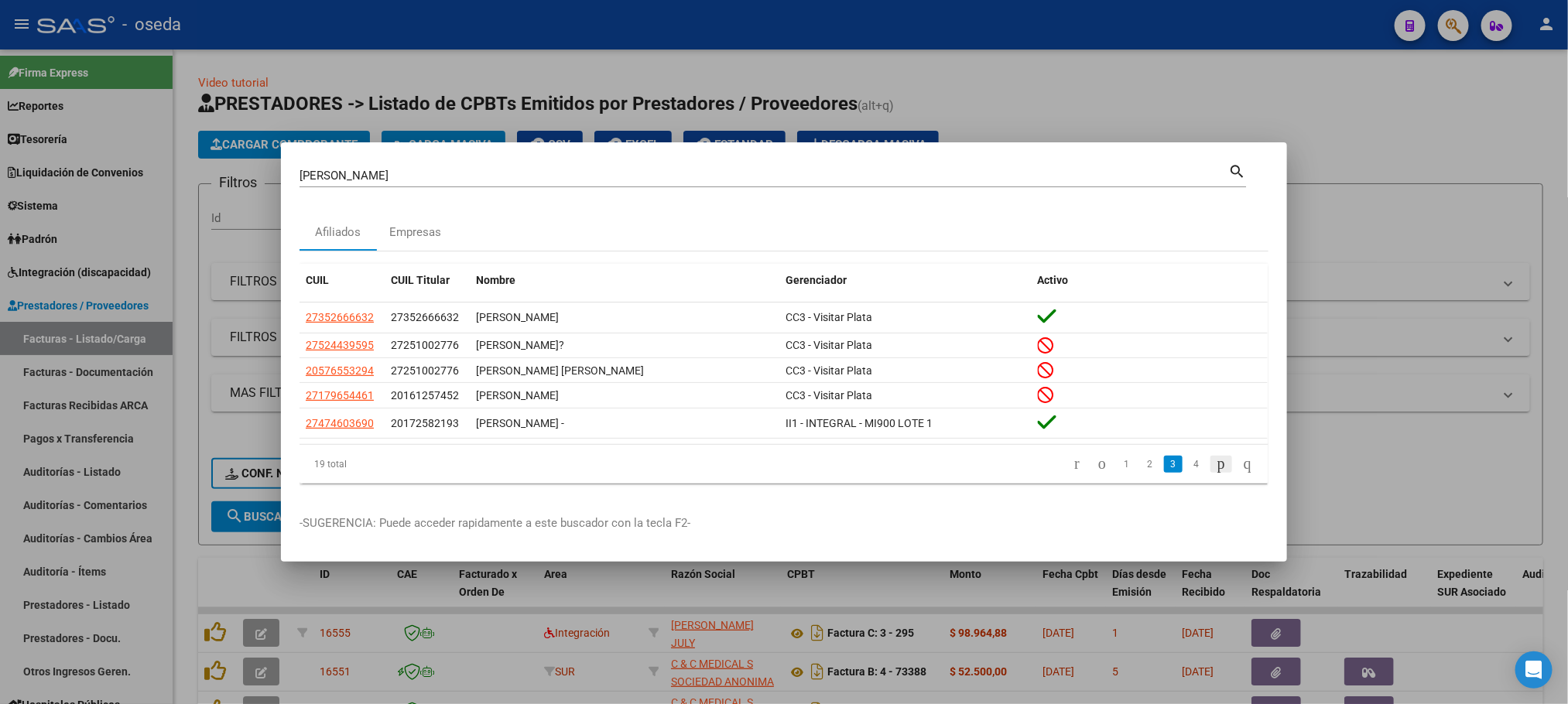
click at [1215, 465] on icon "go to next page" at bounding box center [1221, 463] width 12 height 19
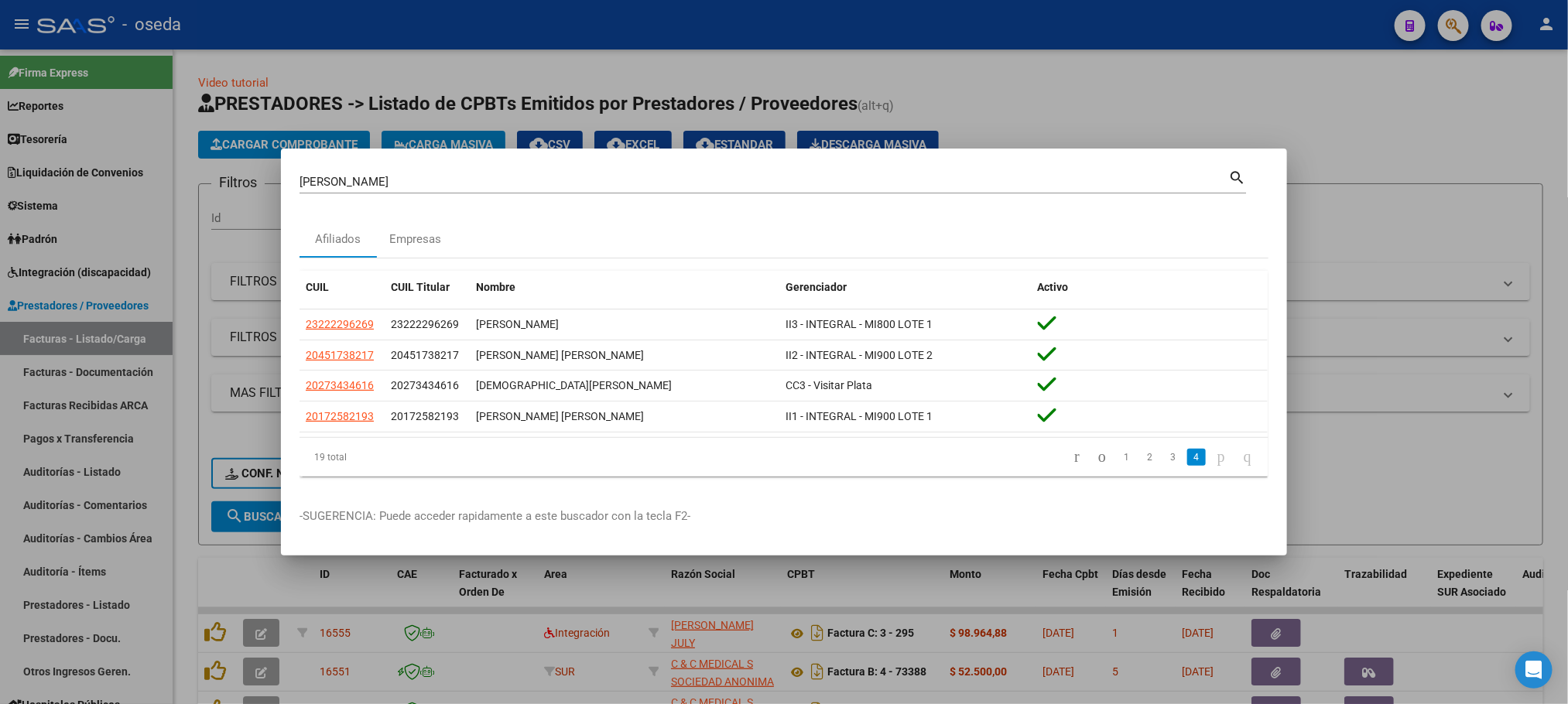
click at [1215, 465] on icon "go to next page" at bounding box center [1221, 456] width 12 height 19
click at [1072, 460] on icon "go to first page" at bounding box center [1077, 456] width 10 height 19
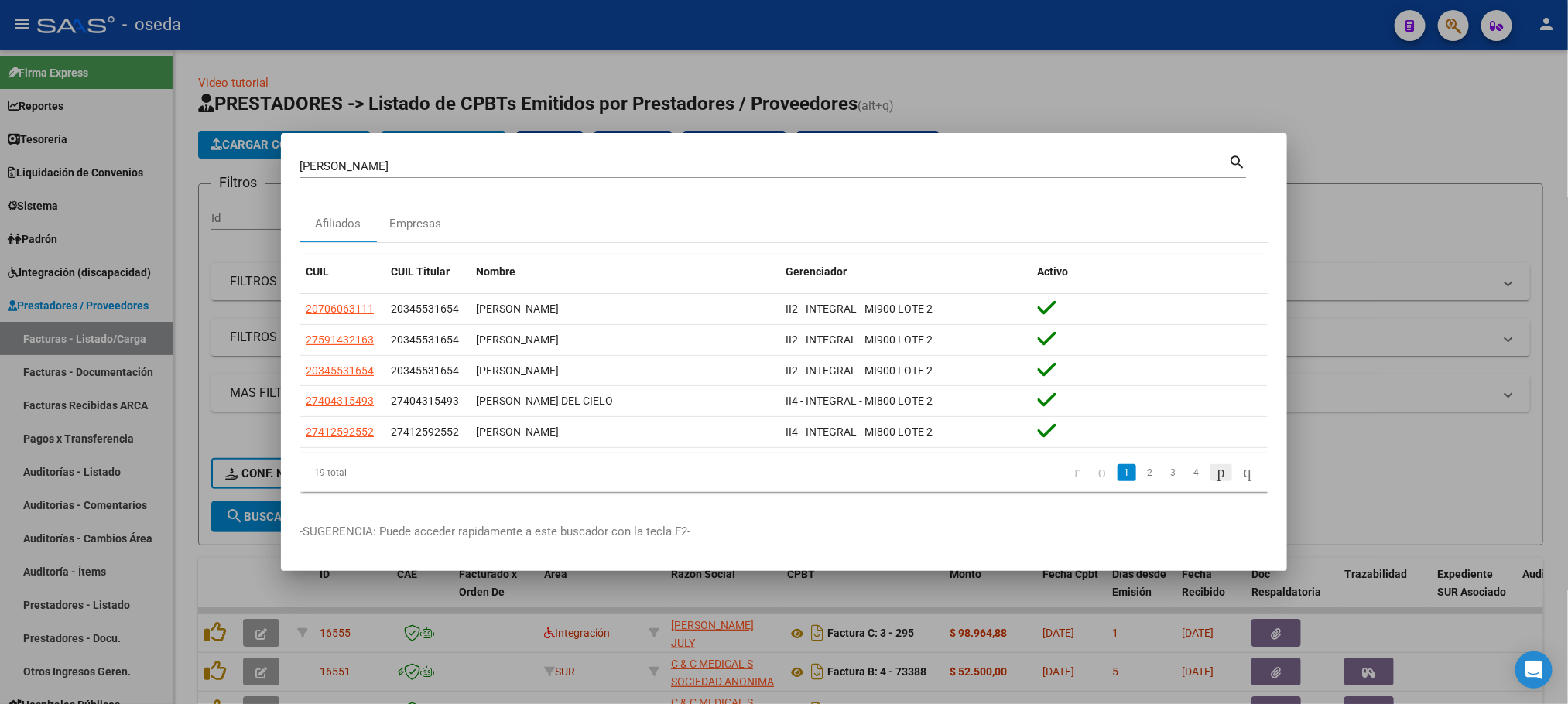
click at [1215, 470] on icon "go to next page" at bounding box center [1221, 471] width 12 height 19
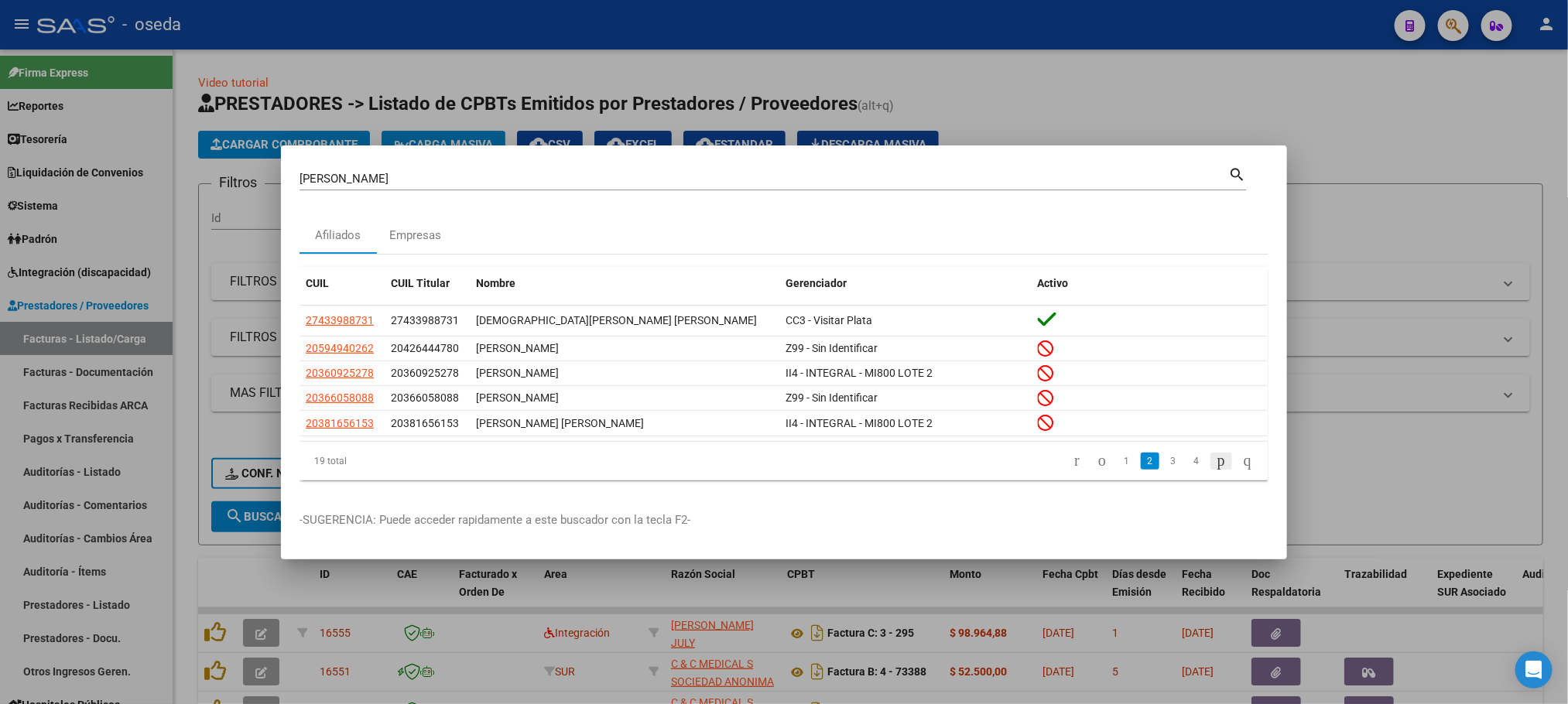
click at [1215, 470] on icon "go to next page" at bounding box center [1221, 460] width 12 height 19
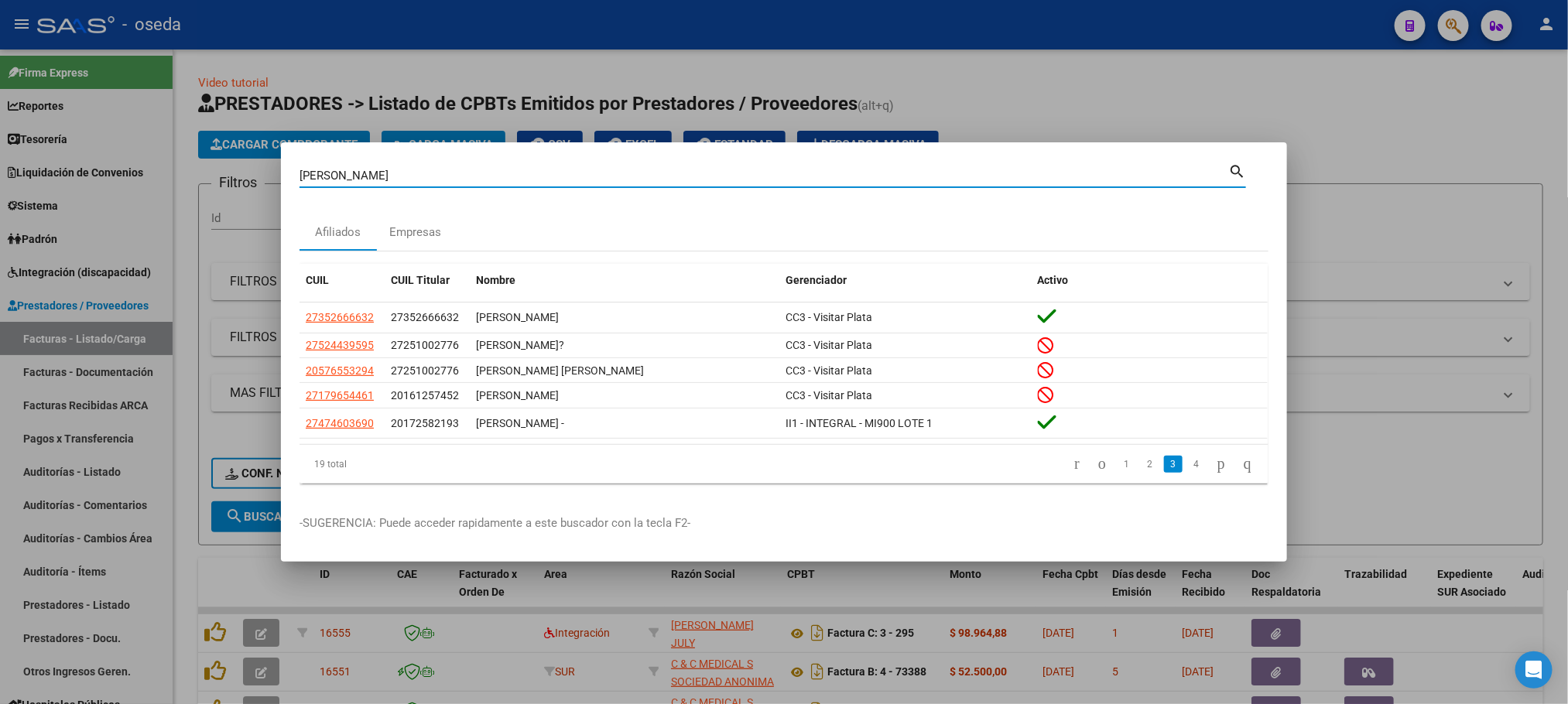
drag, startPoint x: 388, startPoint y: 168, endPoint x: 161, endPoint y: 178, distance: 227.2
click at [161, 178] on div "[PERSON_NAME] Buscar (apellido, dni, cuil, nro traspaso, cuit, obra social) sea…" at bounding box center [784, 352] width 1568 height 704
paste input "35324212"
type input "35324212"
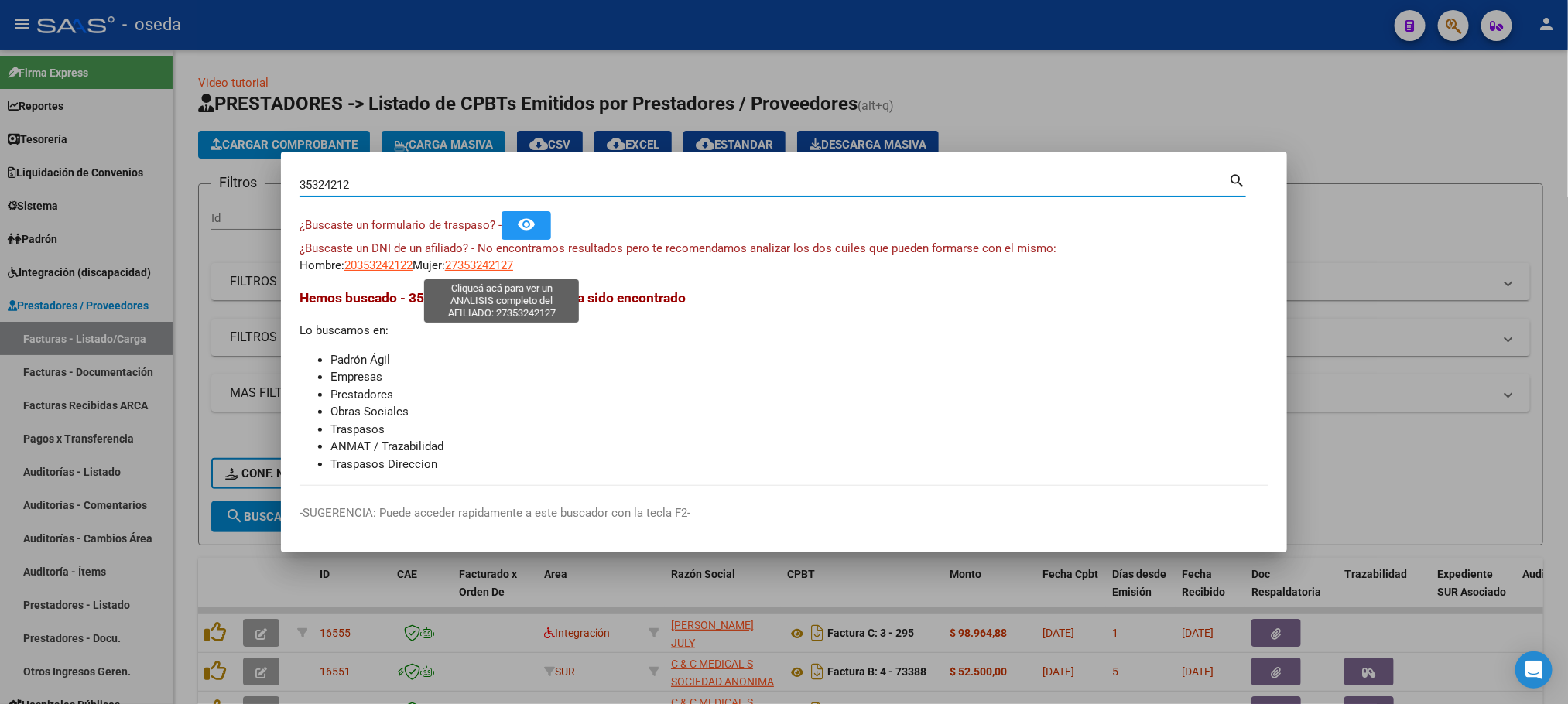
click at [484, 269] on span "27353242127" at bounding box center [479, 265] width 68 height 14
type textarea "27353242127"
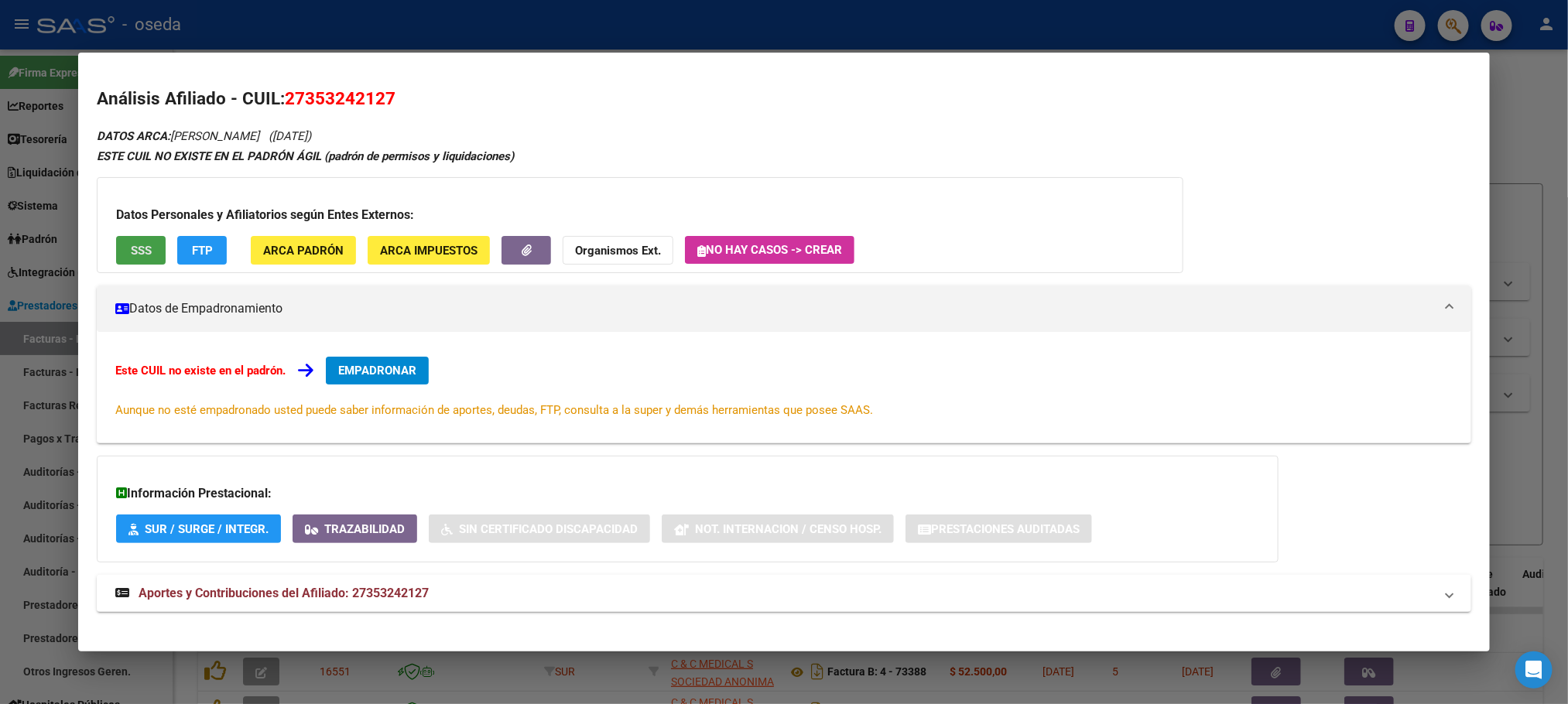
click at [135, 249] on span "SSS" at bounding box center [141, 250] width 21 height 14
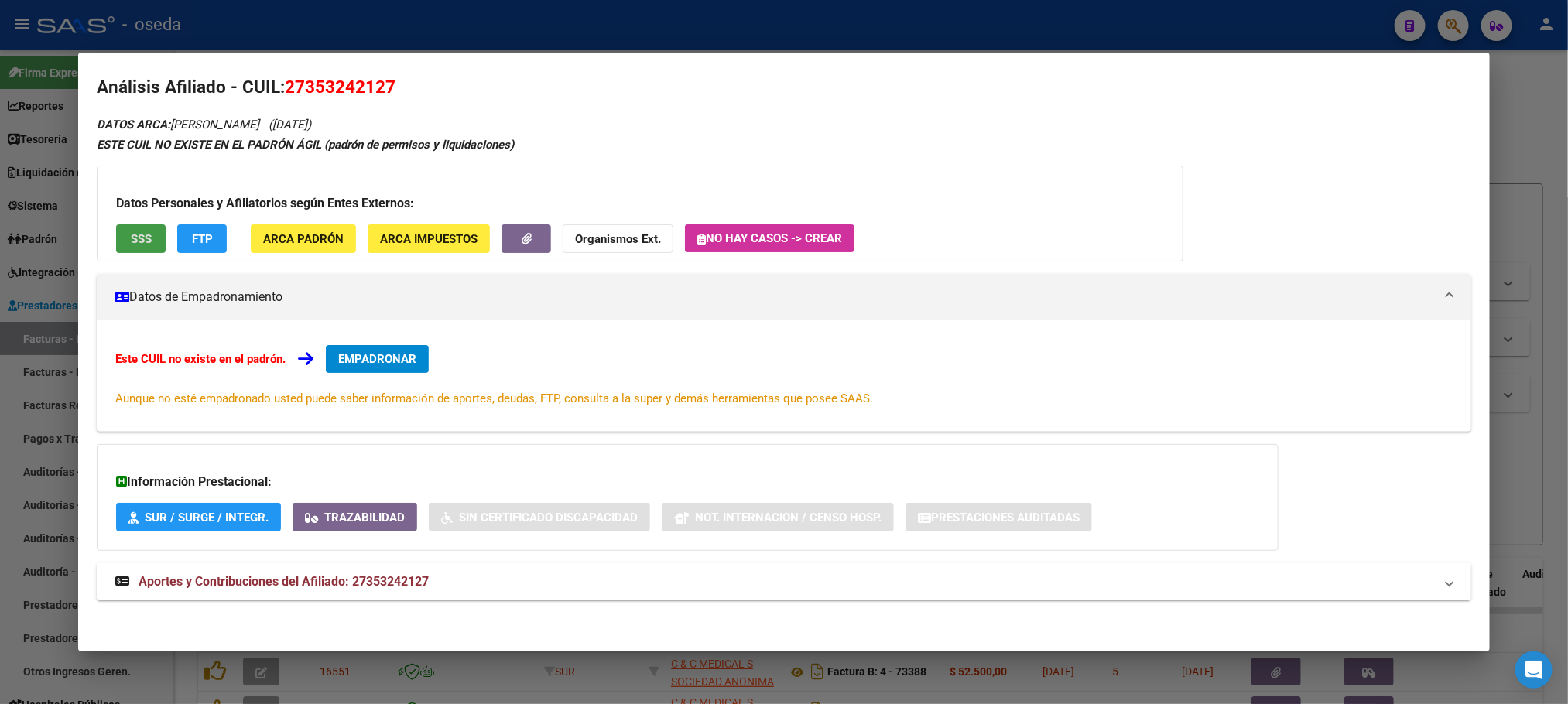
scroll to position [15, 0]
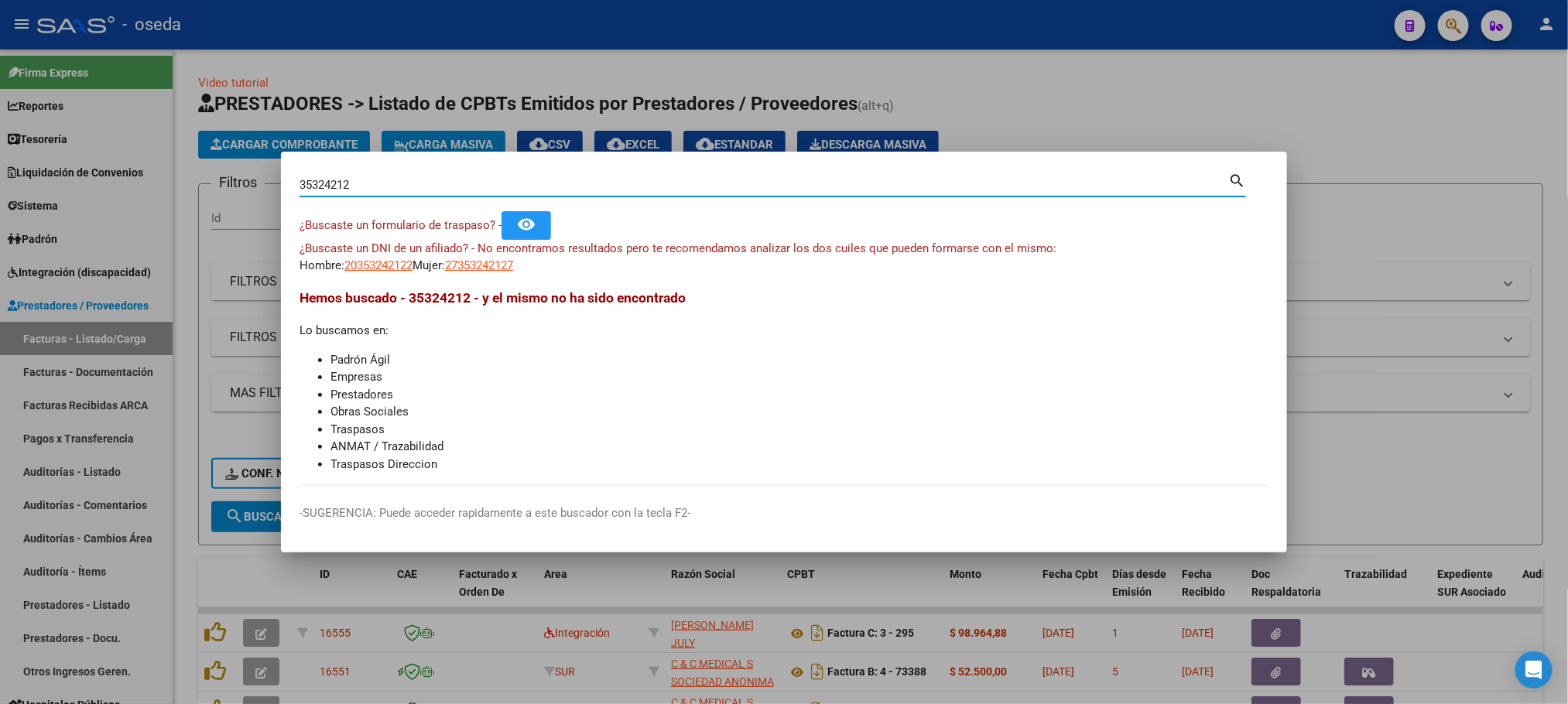
drag, startPoint x: 439, startPoint y: 179, endPoint x: 6, endPoint y: 186, distance: 433.1
click at [33, 179] on div "35324212 Buscar (apellido, dni, cuil, nro traspaso, cuit, obra social) search ¿…" at bounding box center [784, 352] width 1568 height 704
paste input "41663736"
type input "41663736"
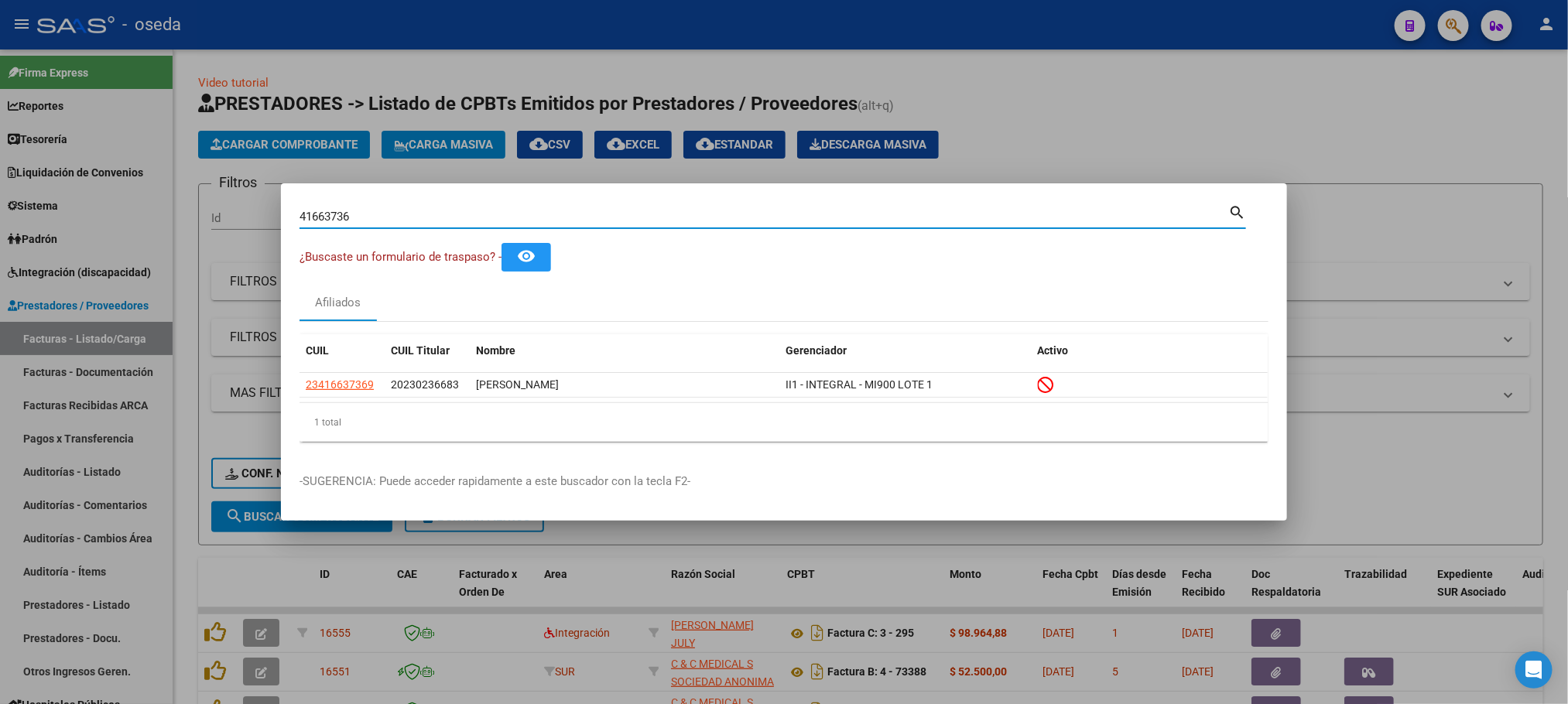
drag, startPoint x: 672, startPoint y: 209, endPoint x: 0, endPoint y: 115, distance: 678.5
click at [0, 115] on div "41663736 Buscar (apellido, dni, cuil, nro traspaso, cuit, obra social) search ¿…" at bounding box center [784, 352] width 1568 height 704
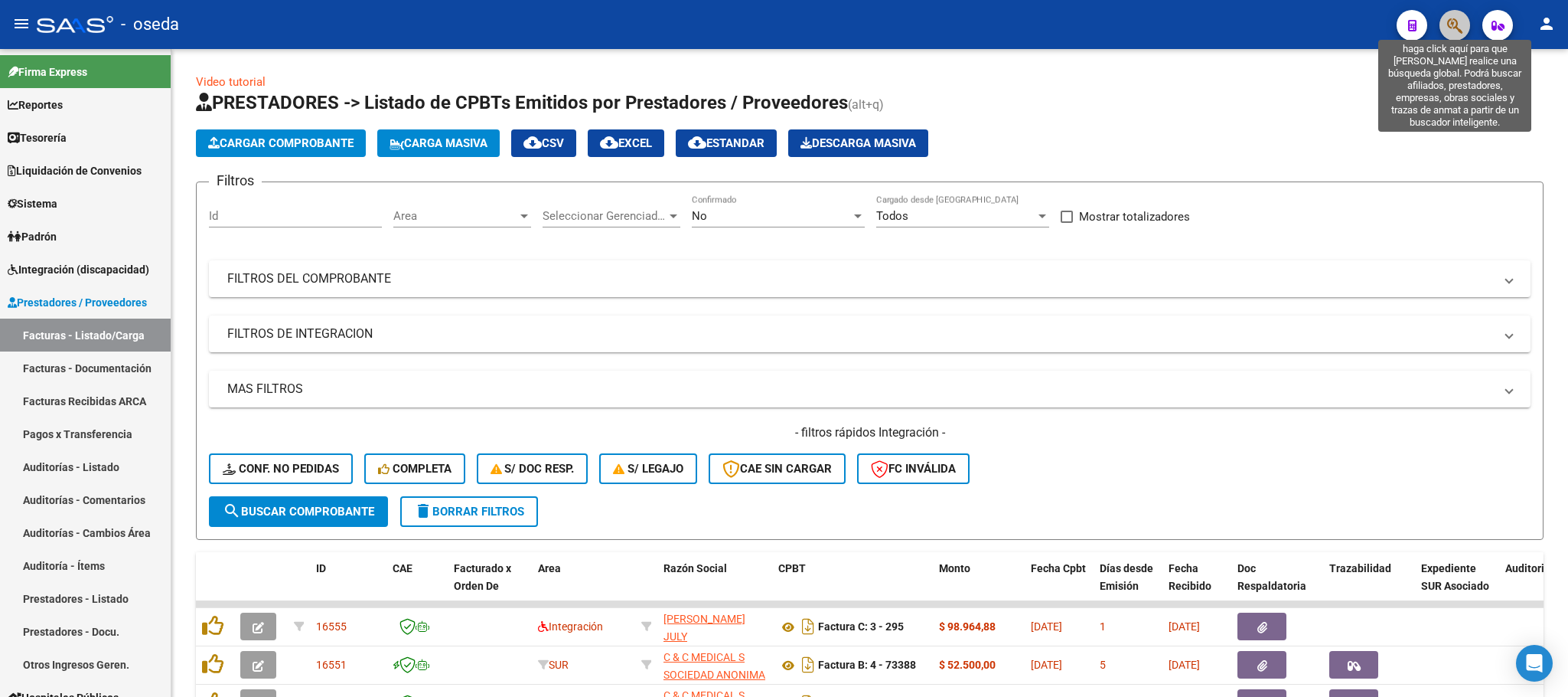
click at [1449, 24] on icon "button" at bounding box center [1455, 26] width 15 height 18
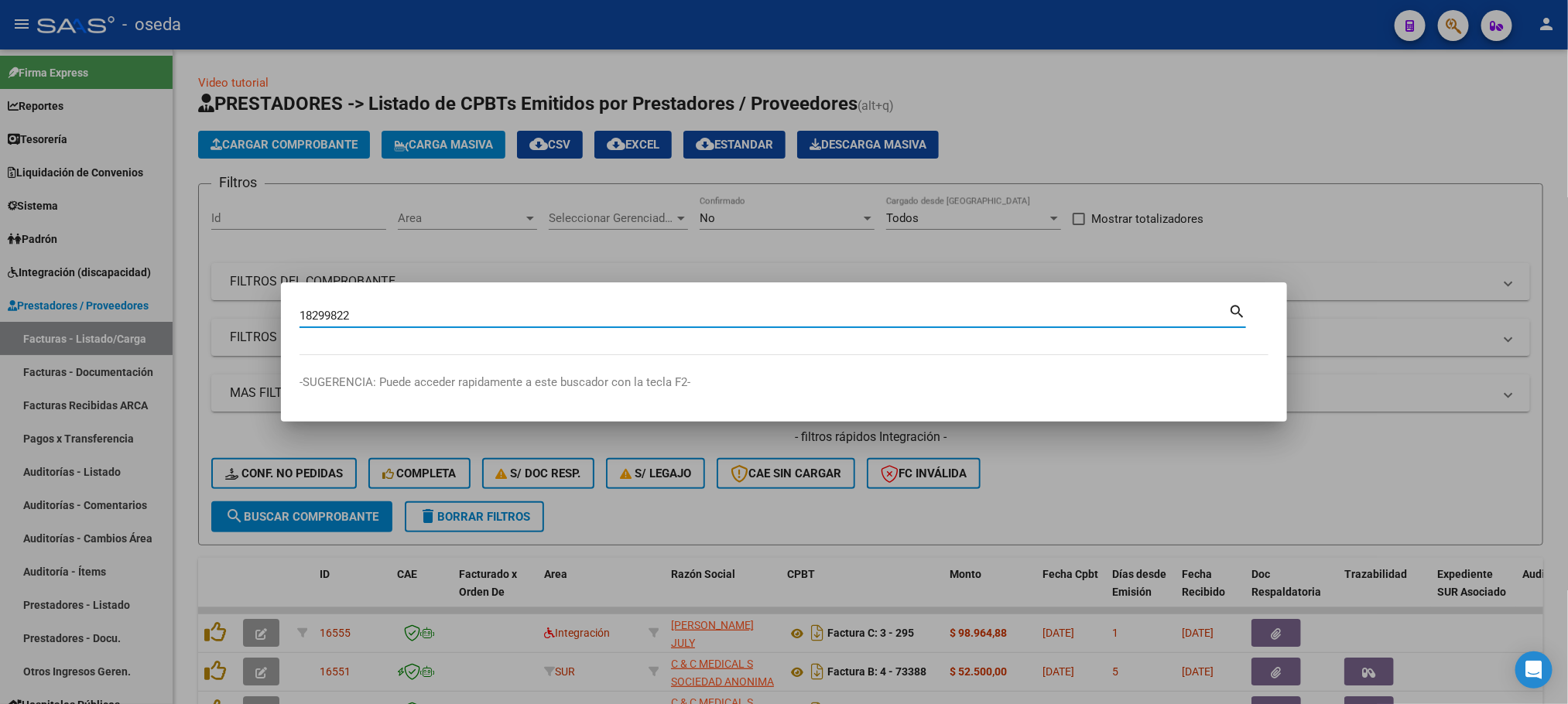
type input "18299822"
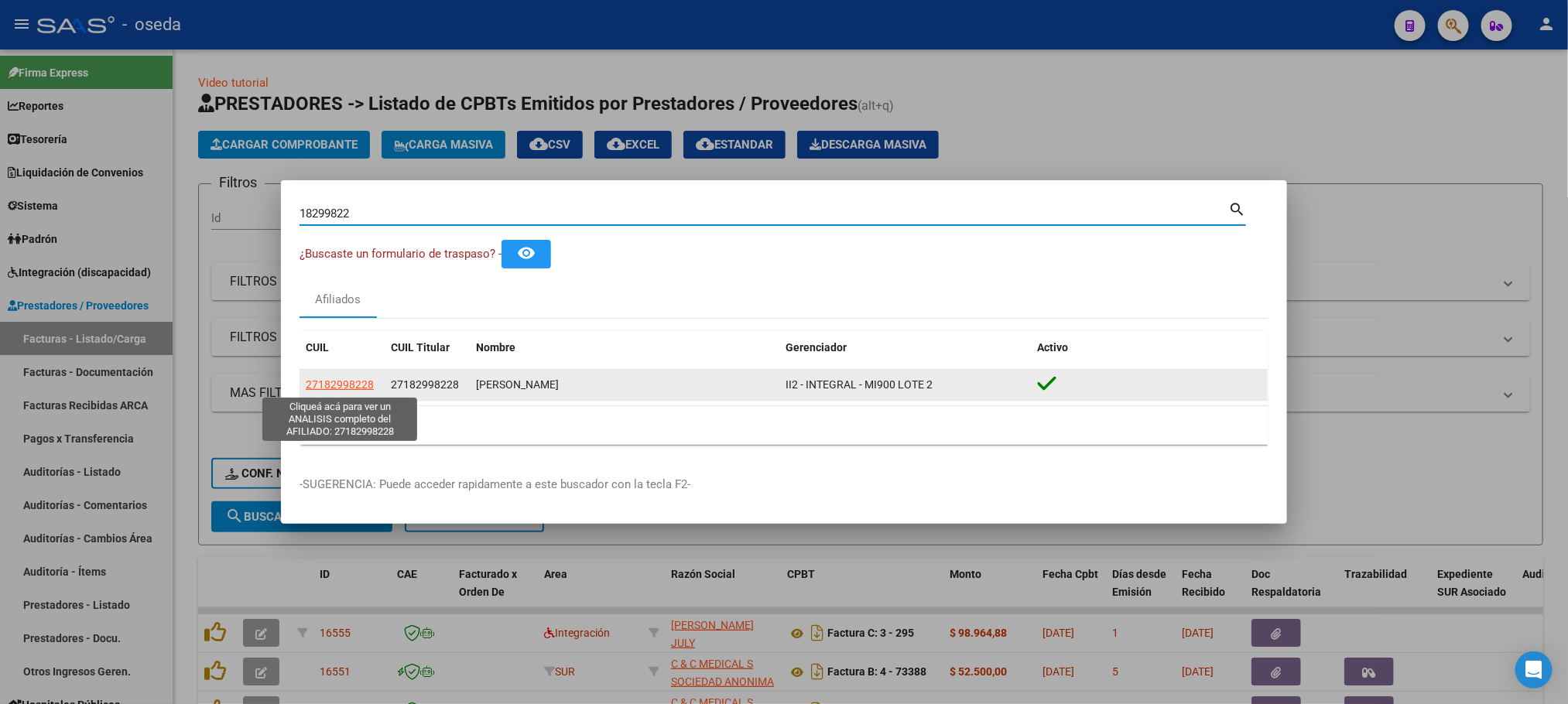
click at [343, 385] on span "27182998228" at bounding box center [339, 384] width 68 height 12
type textarea "27182998228"
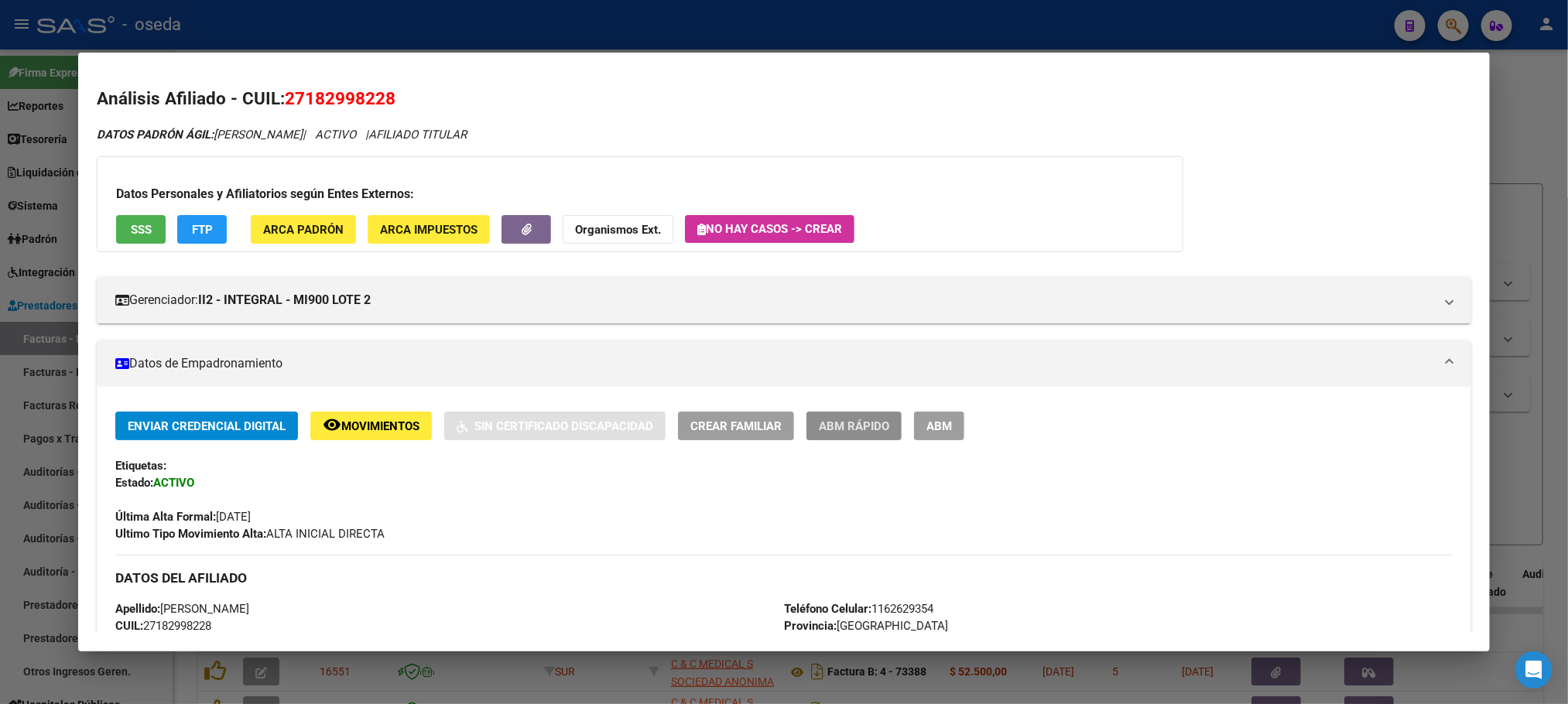
click at [858, 432] on span "ABM Rápido" at bounding box center [854, 425] width 70 height 14
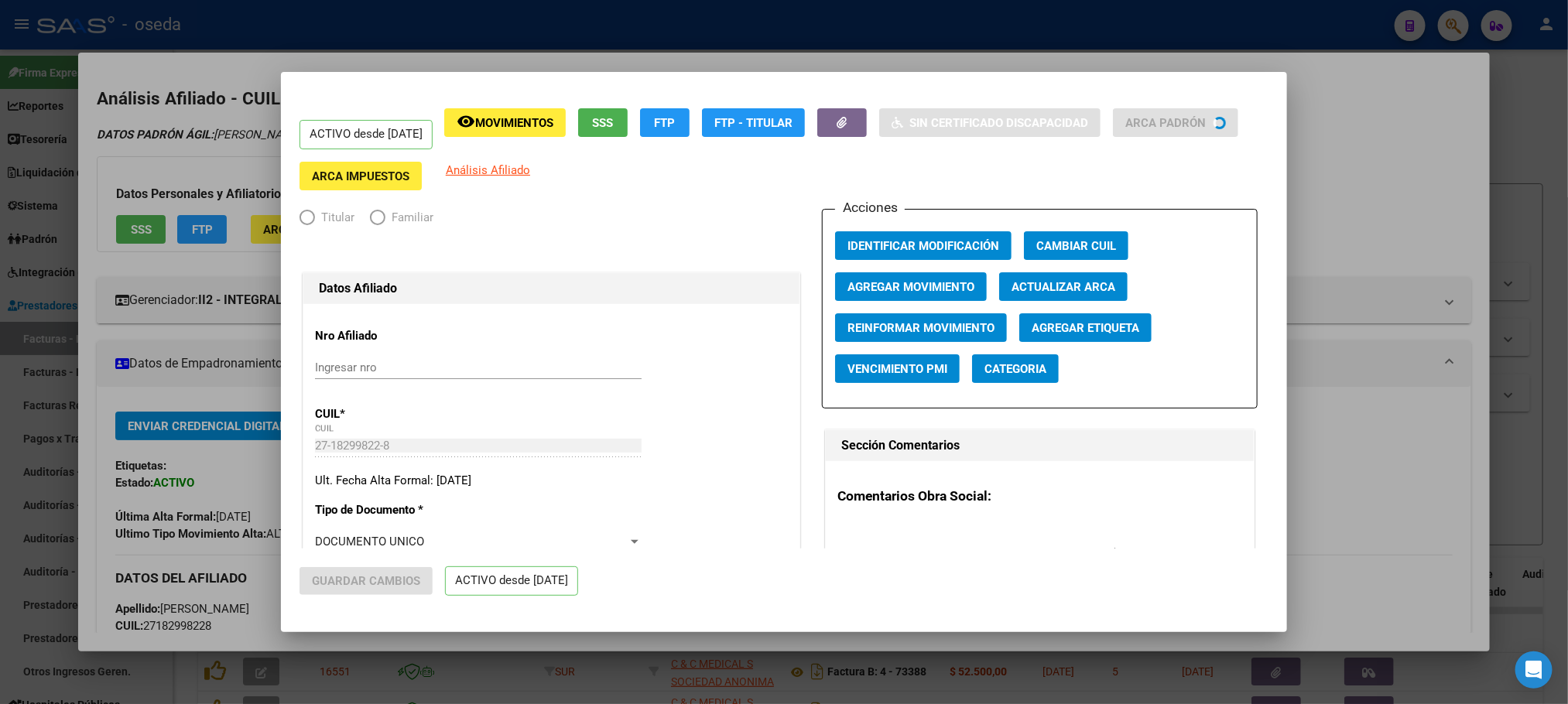
radio input "true"
type input "30-65298062-3"
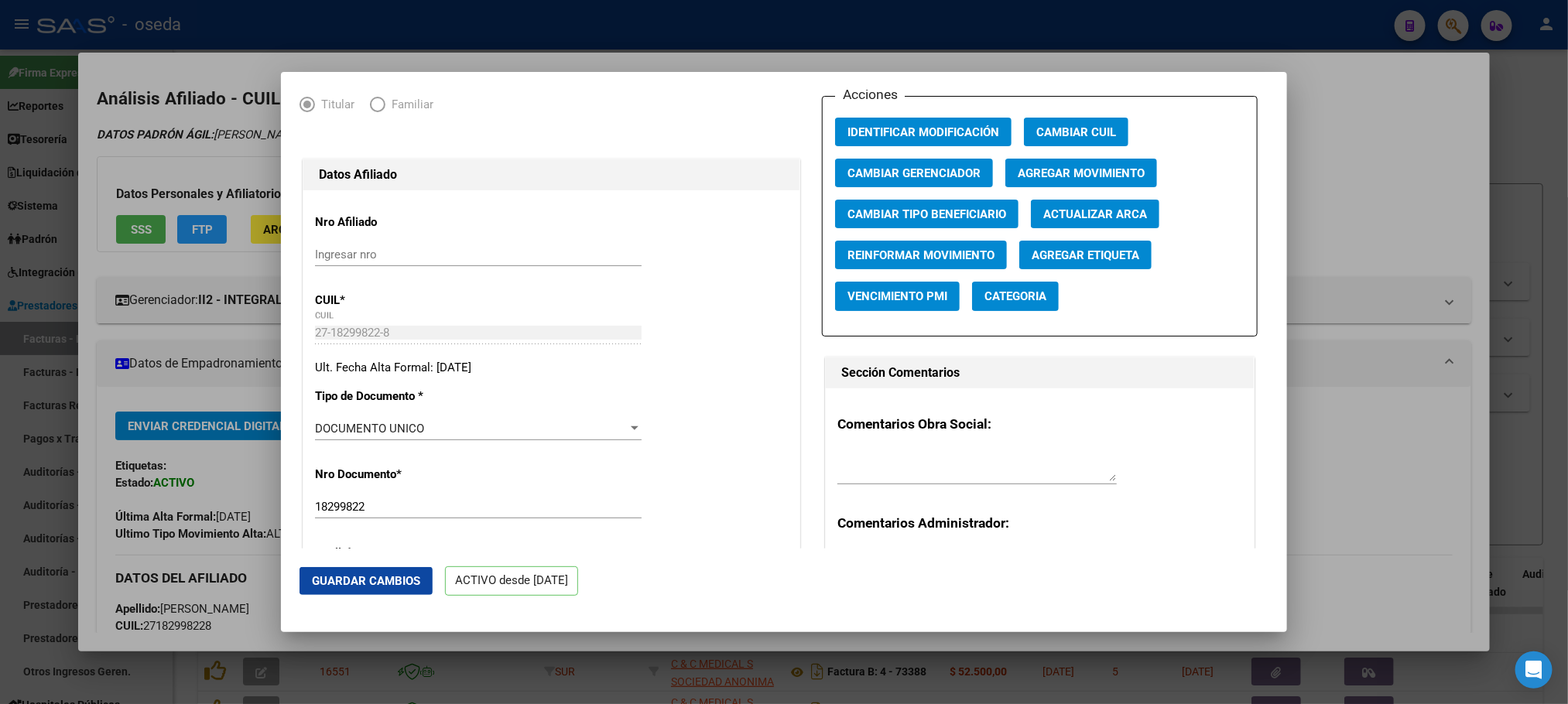
scroll to position [0, 0]
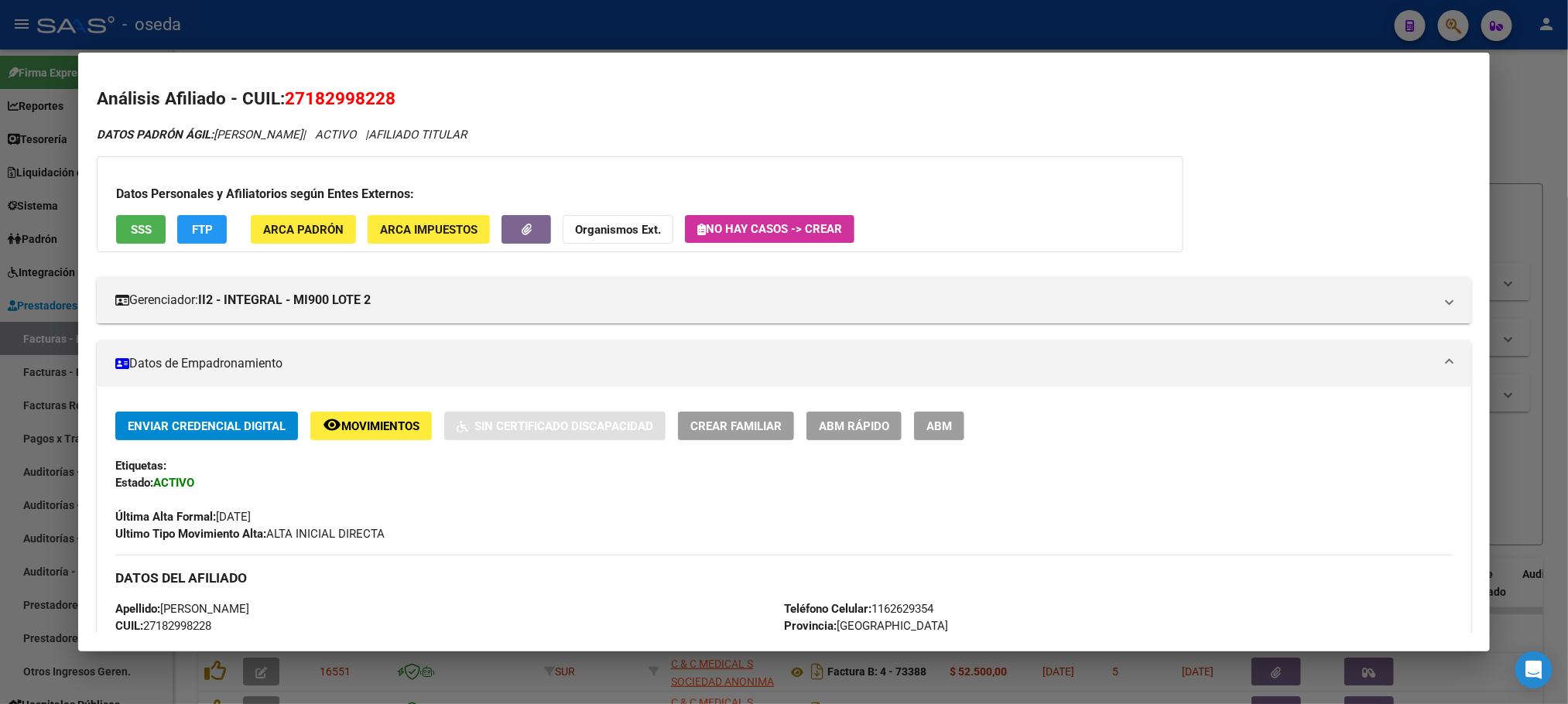
click at [144, 235] on span "SSS" at bounding box center [141, 229] width 21 height 14
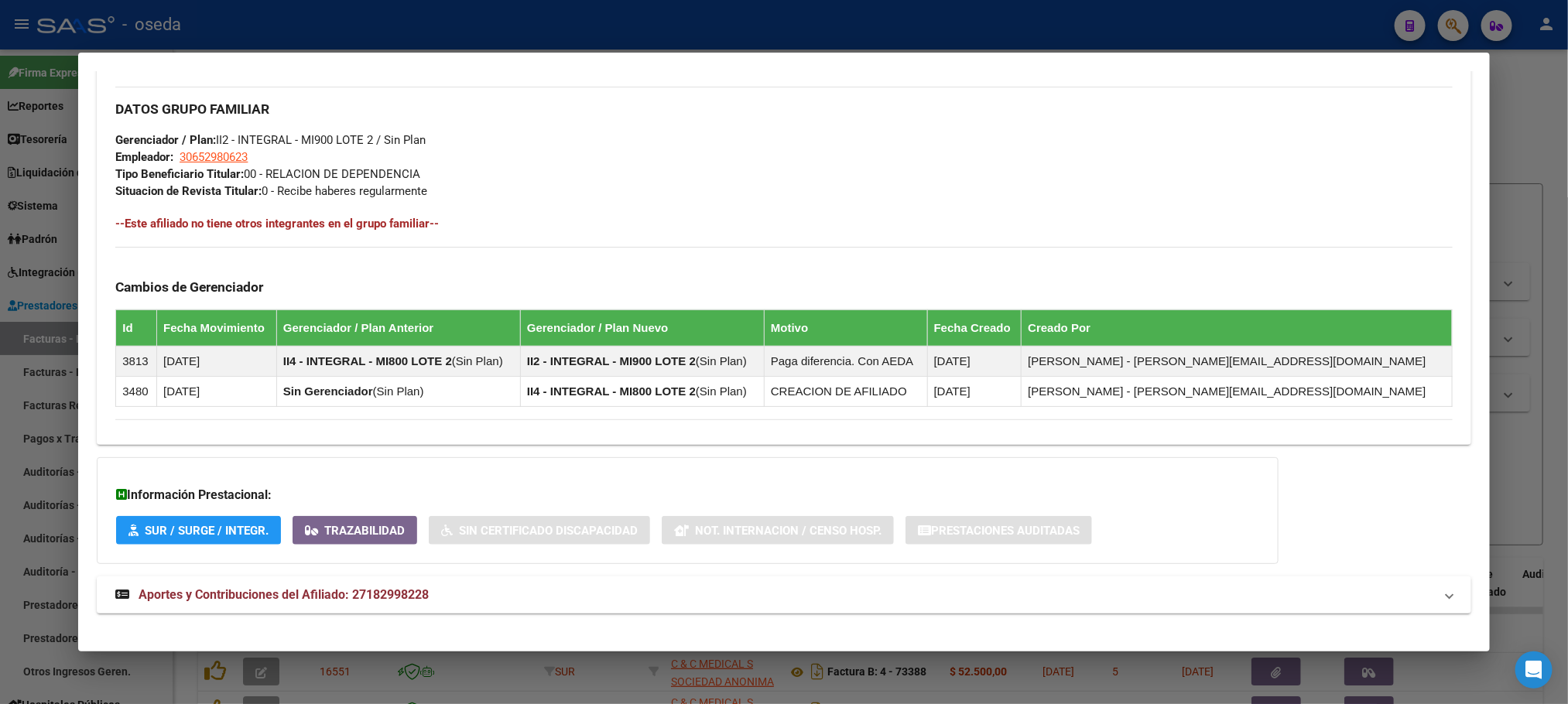
scroll to position [714, 0]
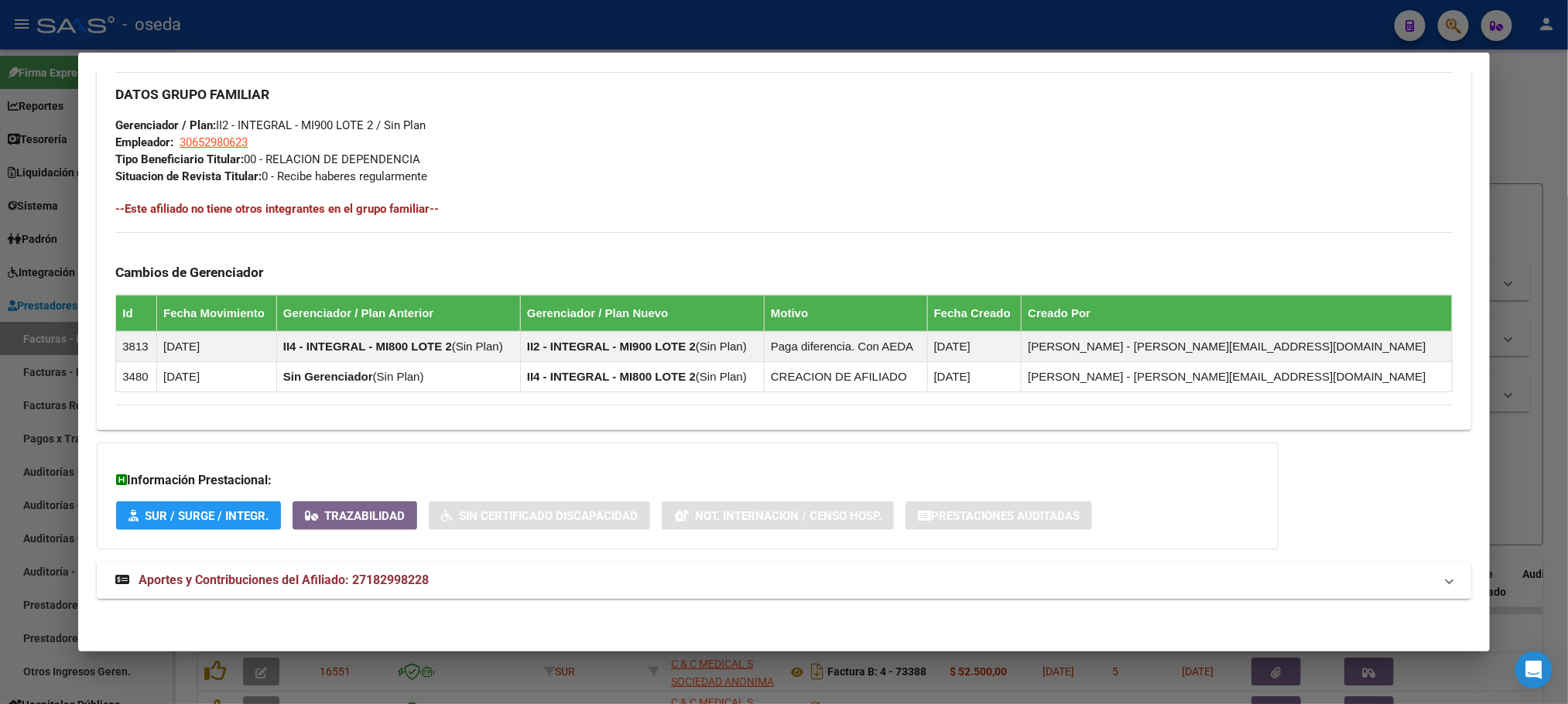
click at [330, 581] on span "Aportes y Contribuciones del Afiliado: 27182998228" at bounding box center [284, 580] width 290 height 15
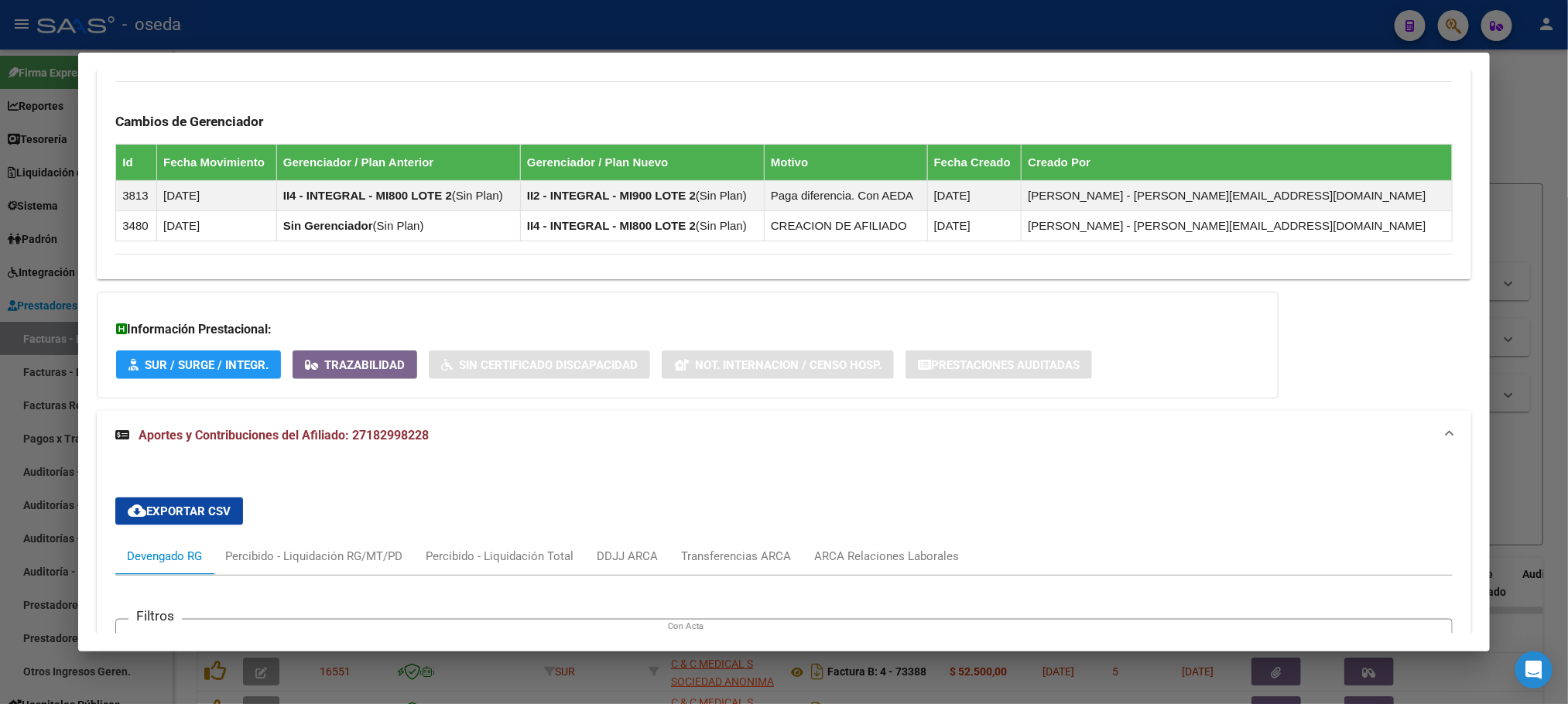
scroll to position [1179, 0]
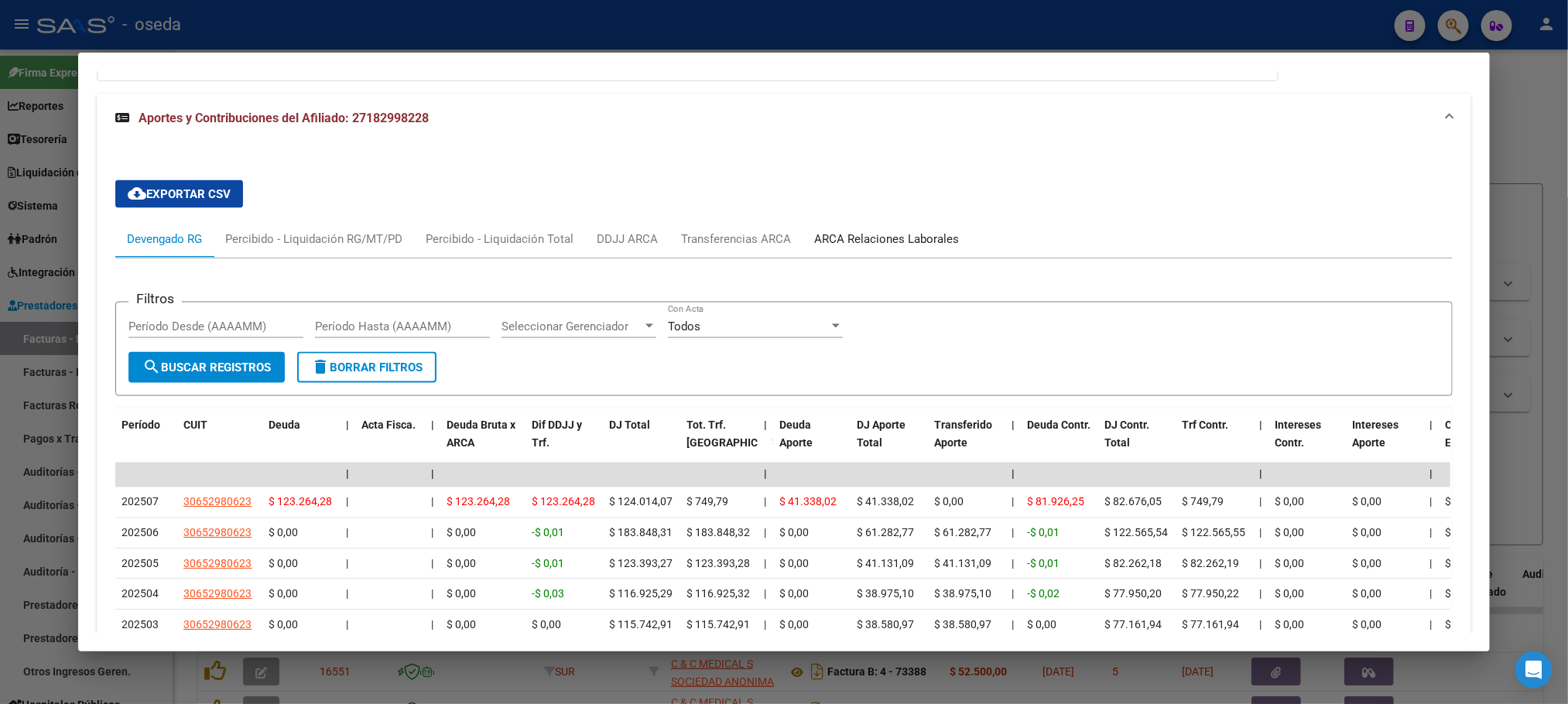
click at [876, 233] on div "ARCA Relaciones Laborales" at bounding box center [886, 239] width 145 height 17
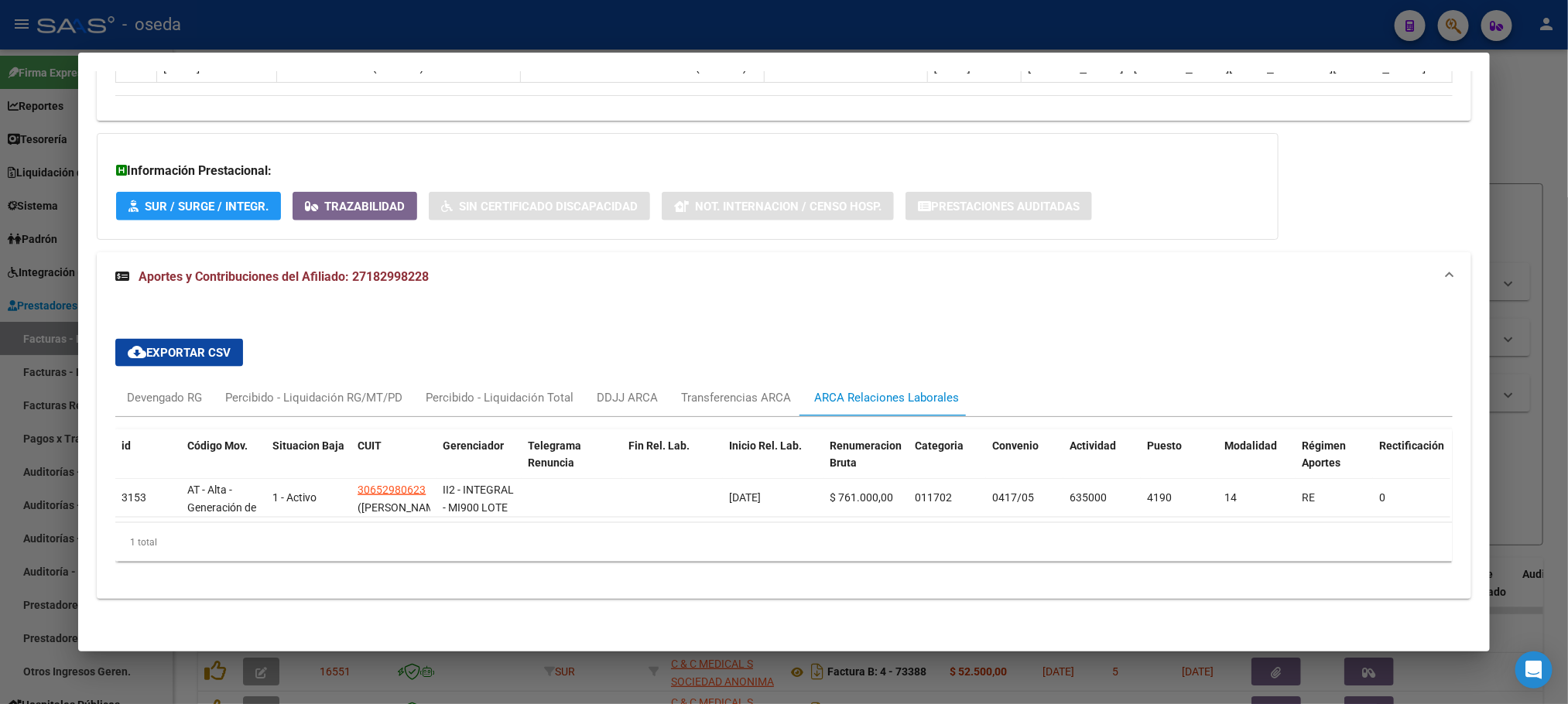
scroll to position [1043, 0]
click at [156, 388] on div "Devengado RG" at bounding box center [165, 398] width 99 height 37
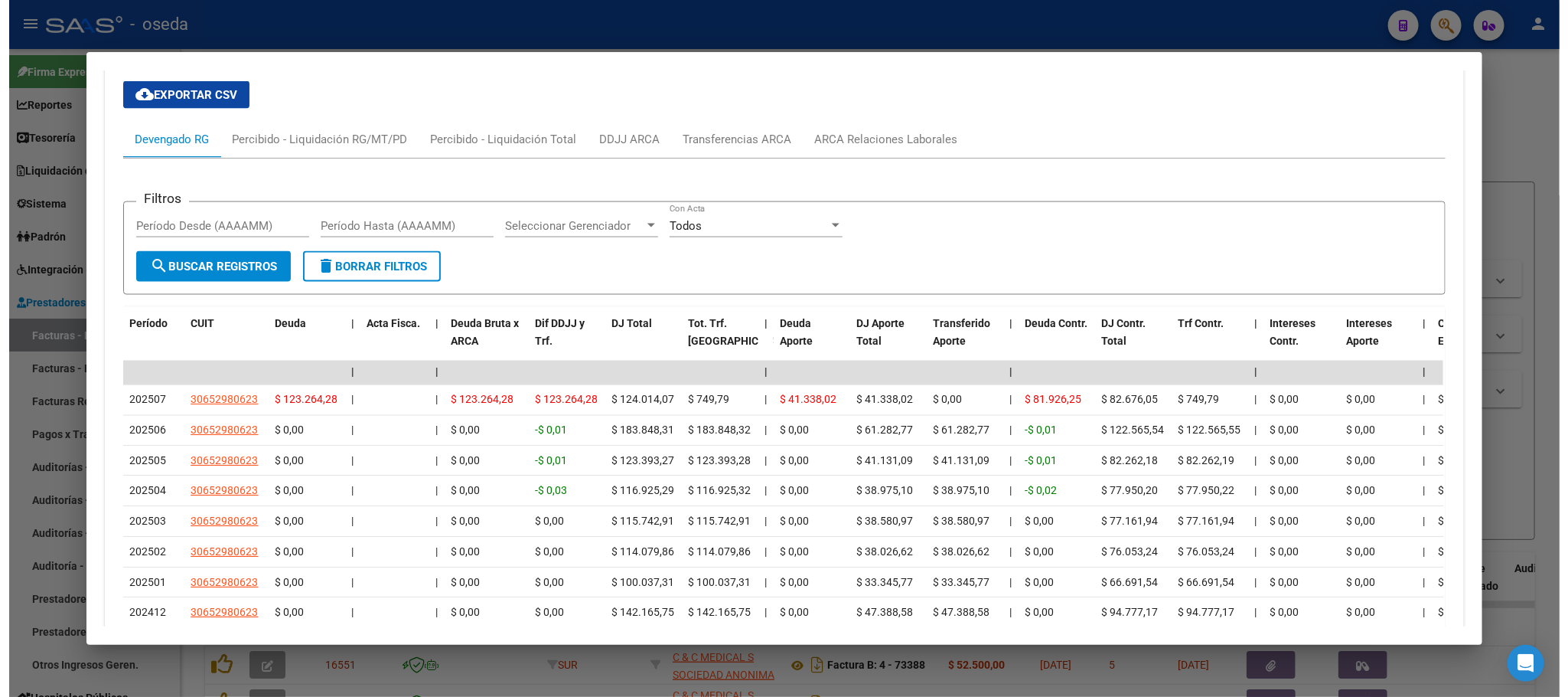
scroll to position [1464, 0]
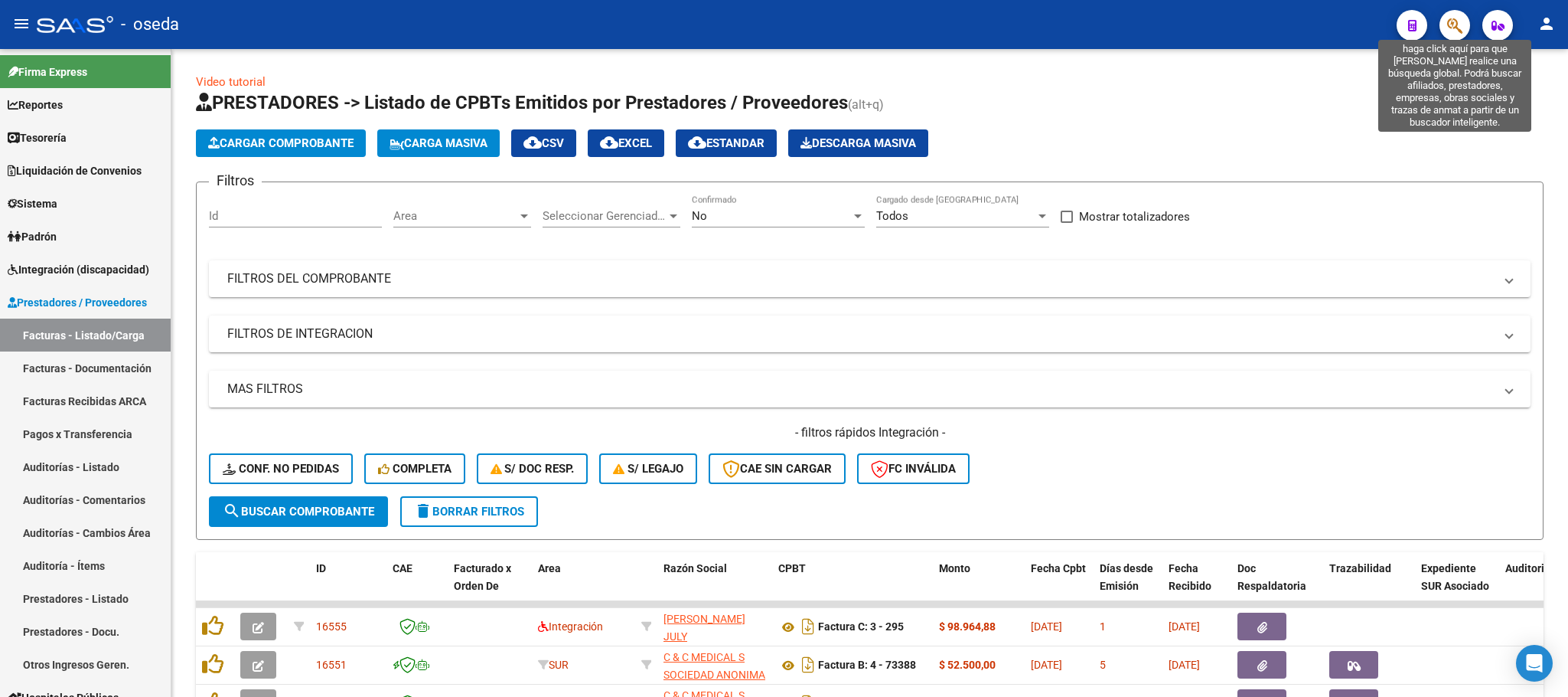
click at [1451, 27] on icon "button" at bounding box center [1455, 26] width 15 height 18
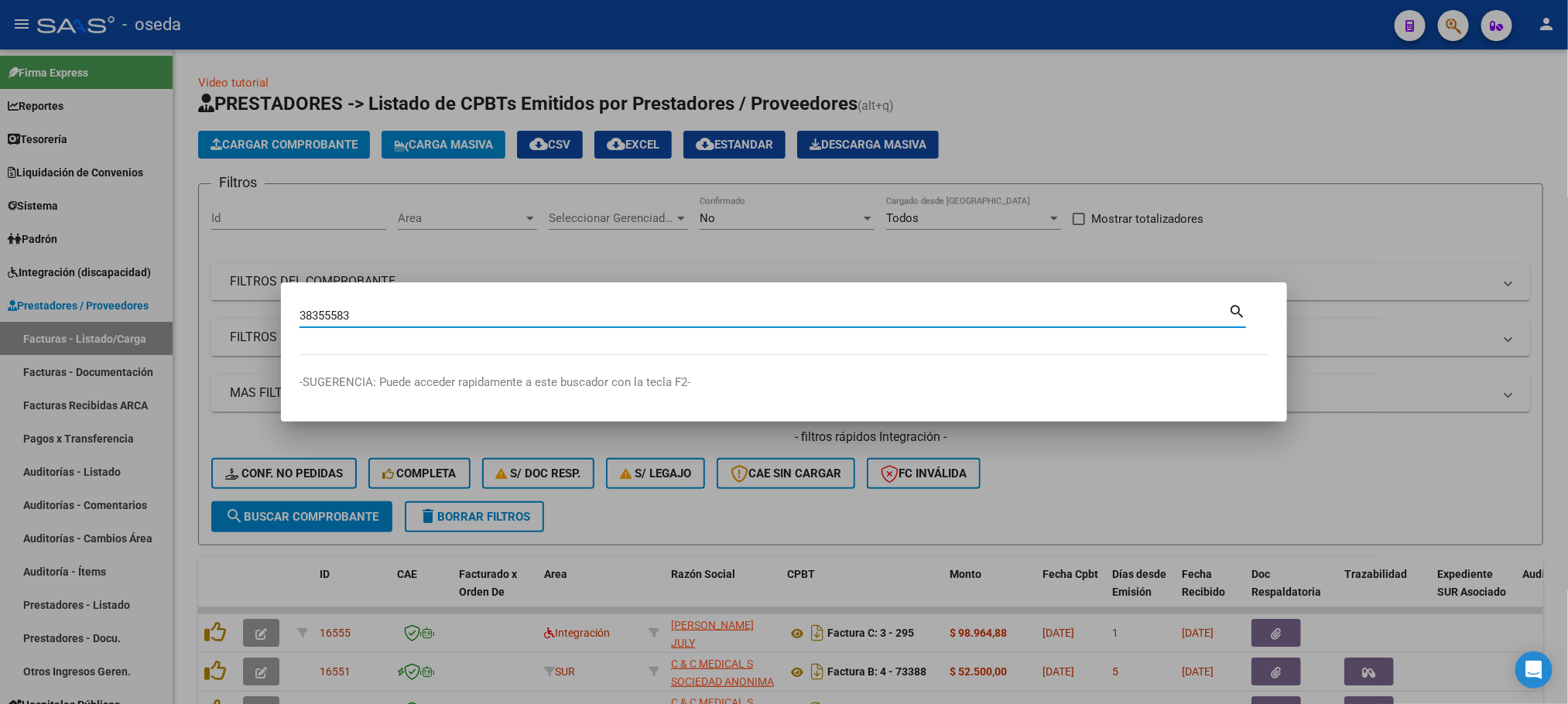
type input "38355583"
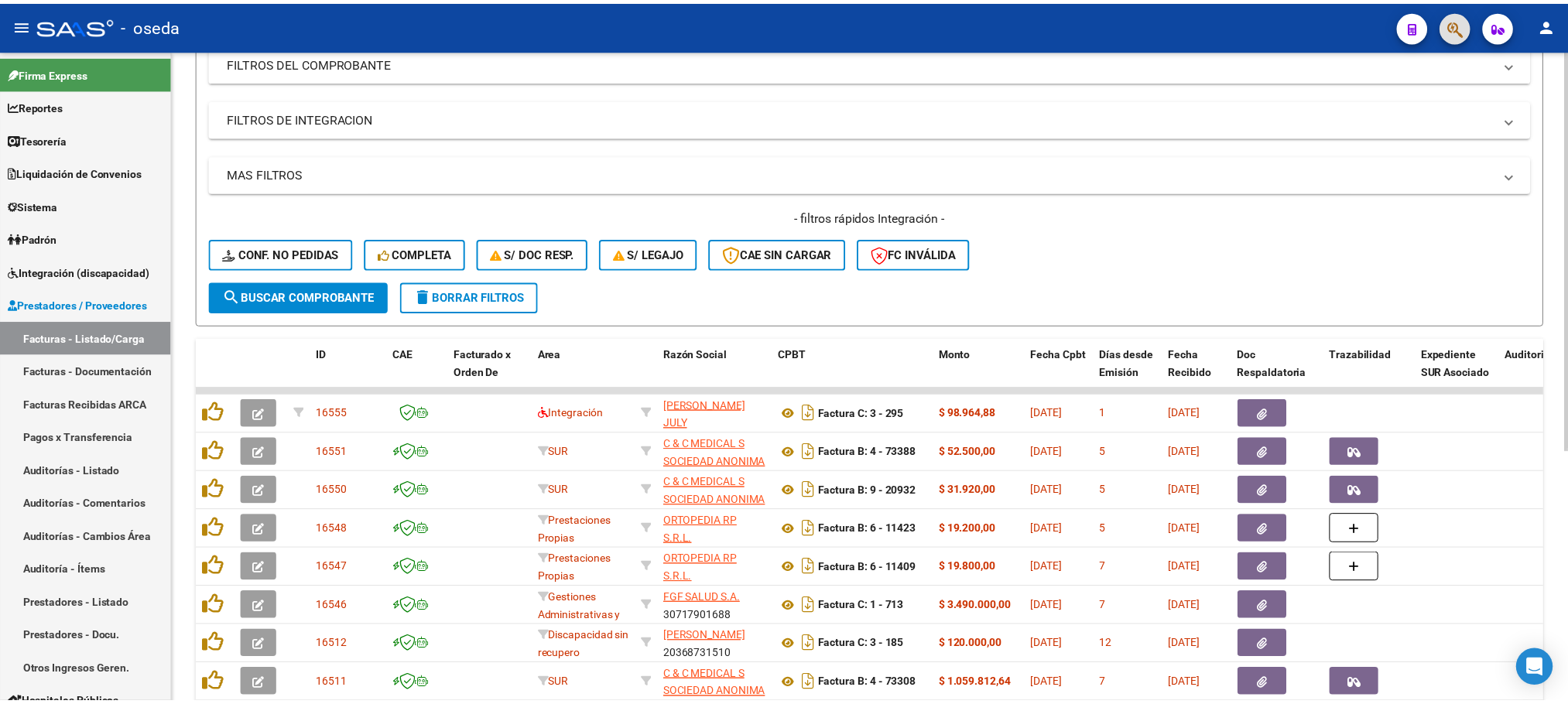
scroll to position [348, 0]
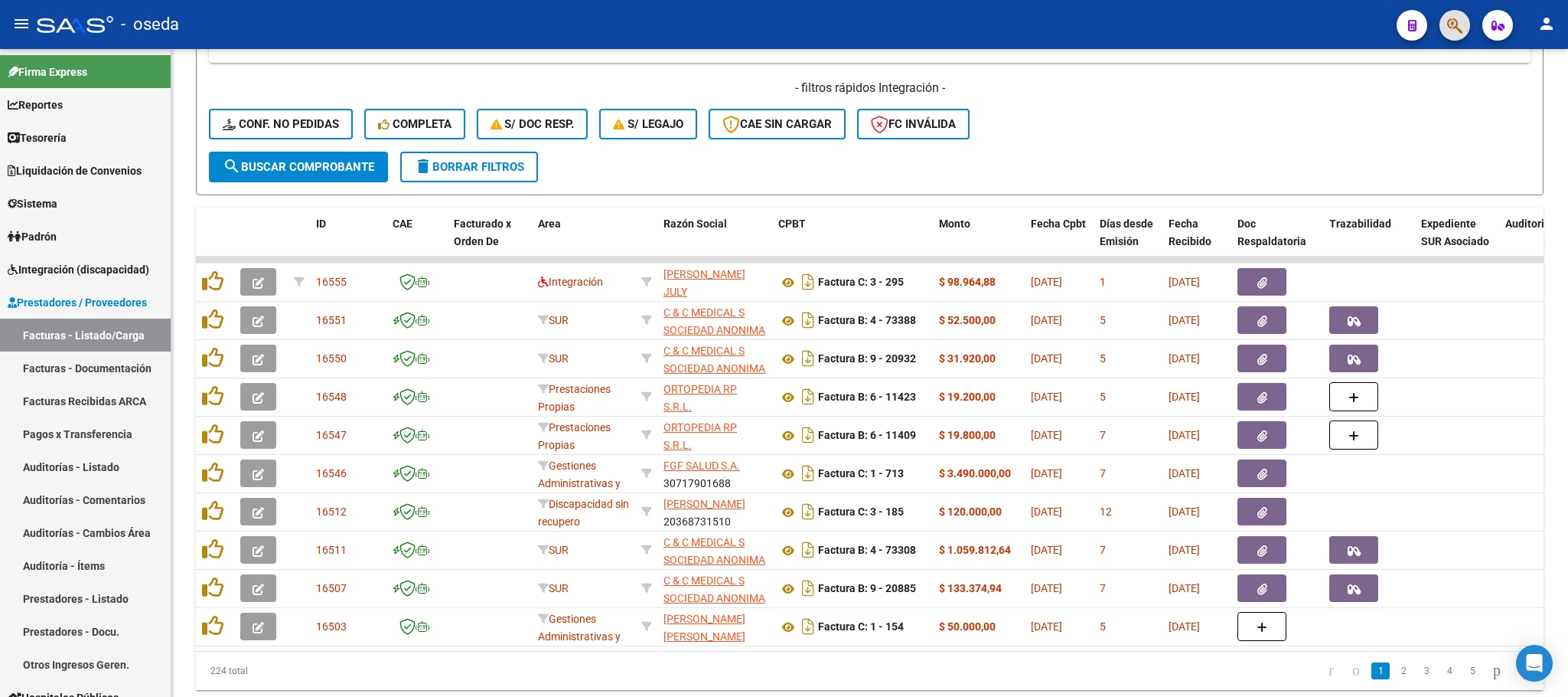
click at [1439, 10] on button "button" at bounding box center [1455, 25] width 30 height 30
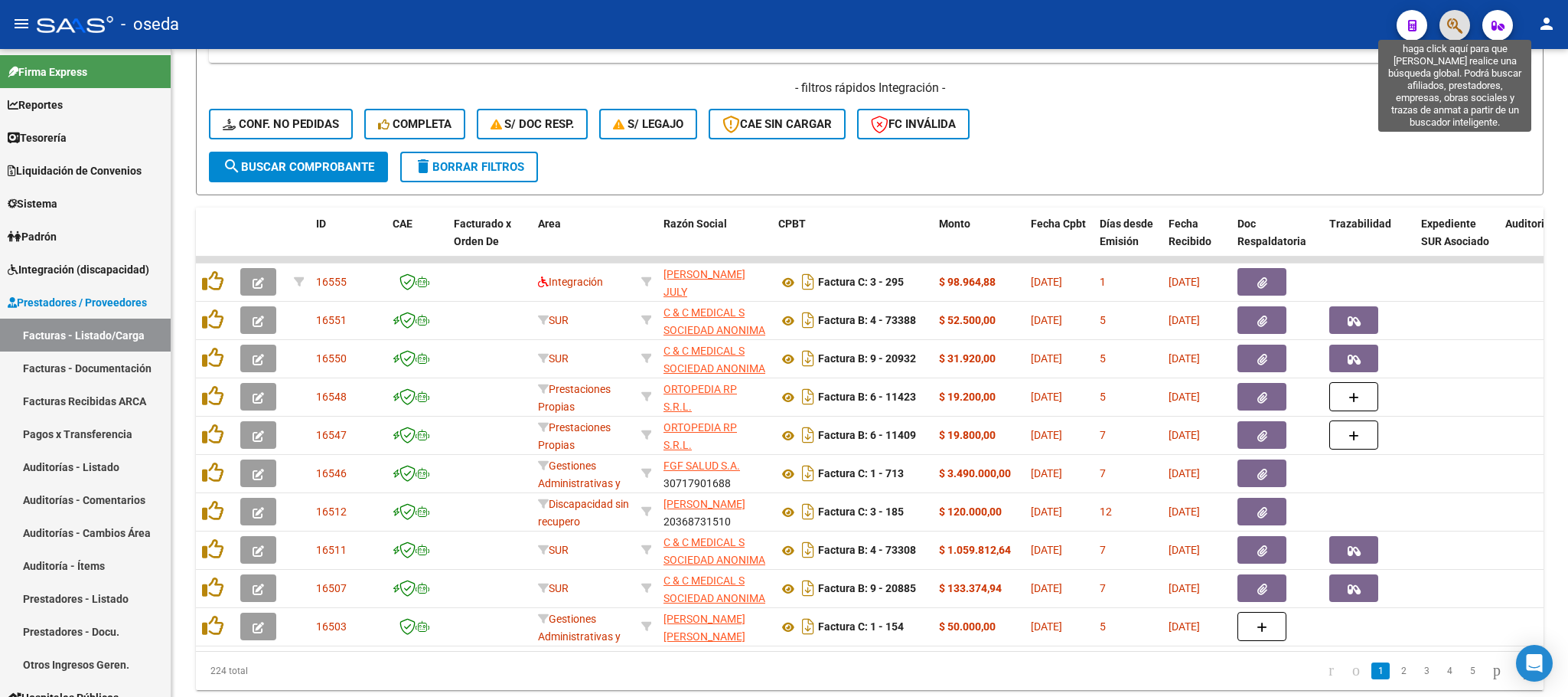
click at [1456, 18] on icon "button" at bounding box center [1455, 26] width 15 height 18
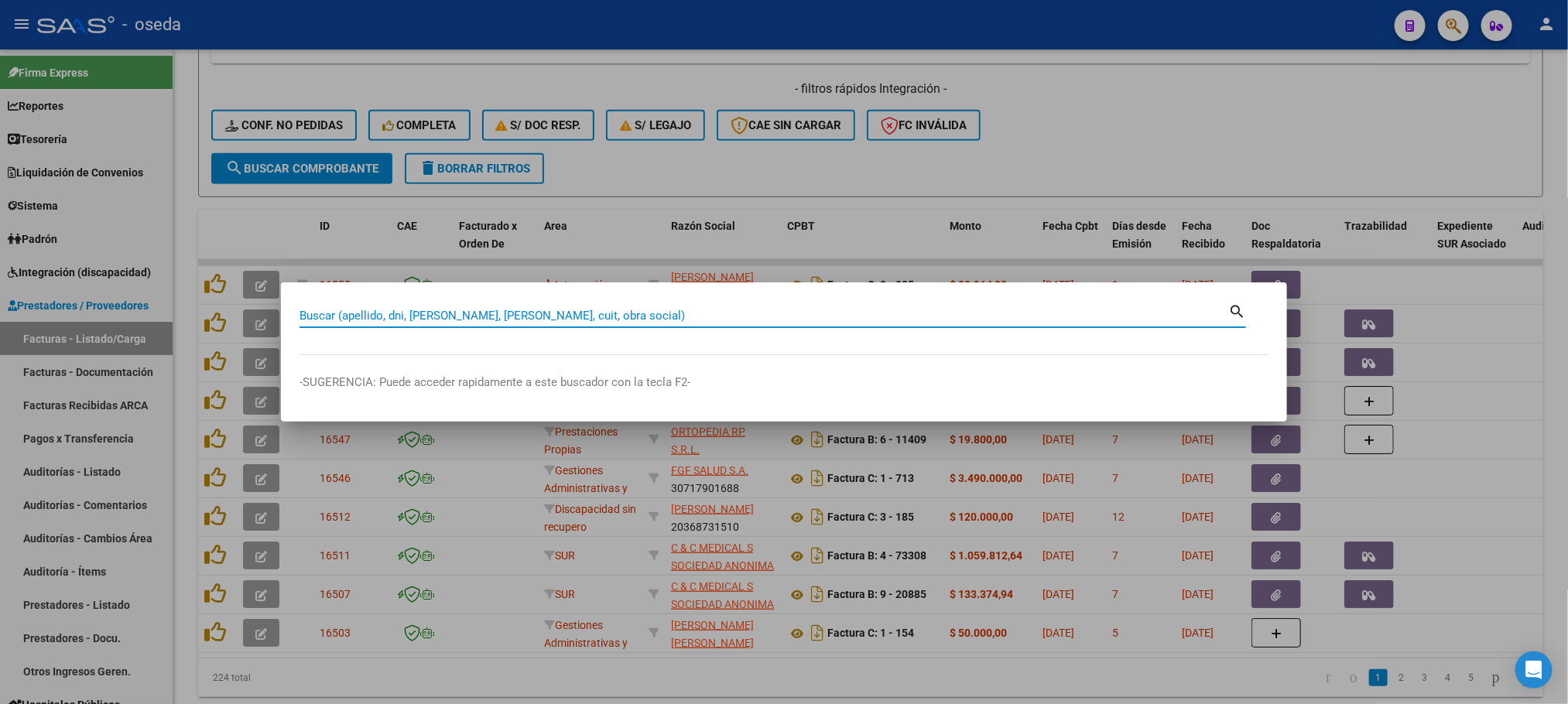
paste input "47650089"
type input "47650089"
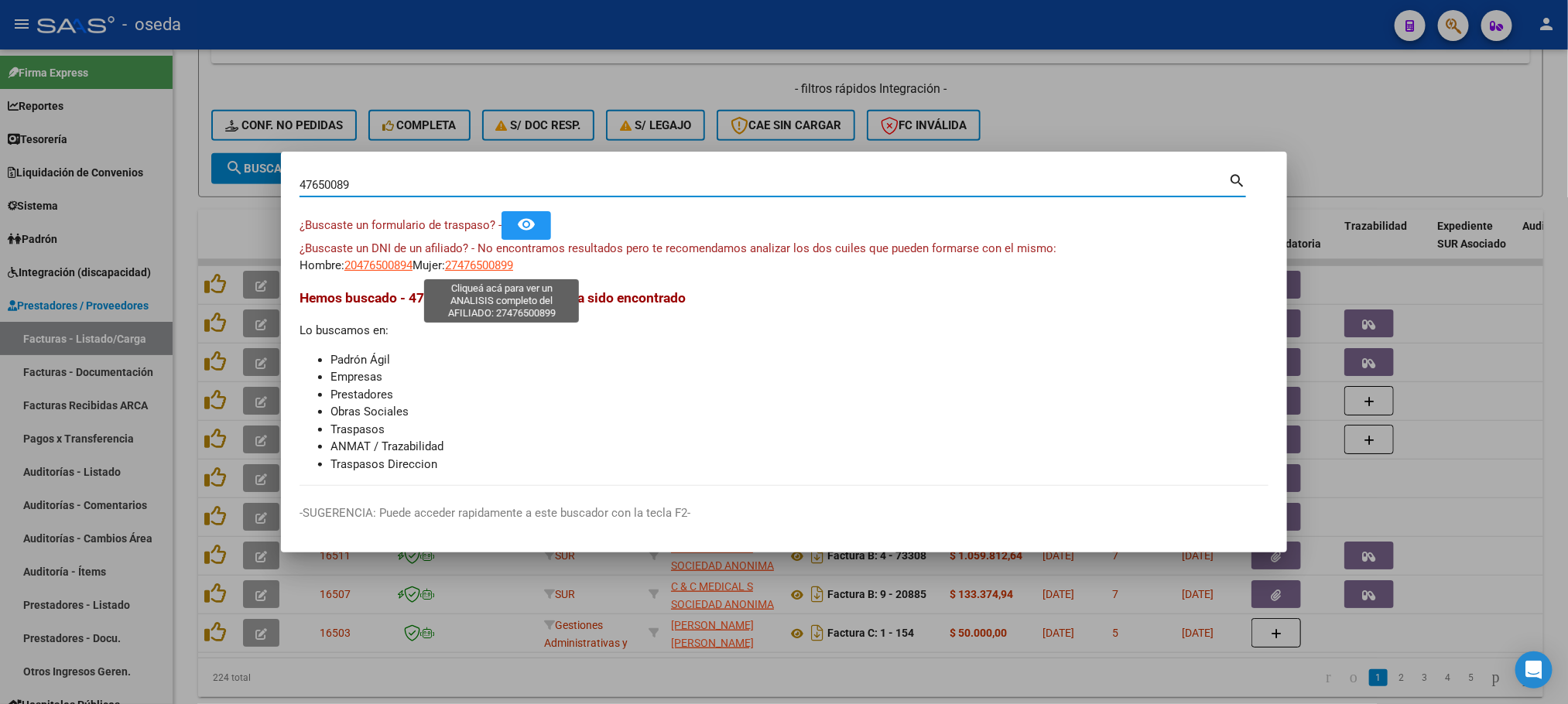
click at [481, 269] on span "27476500899" at bounding box center [479, 265] width 68 height 14
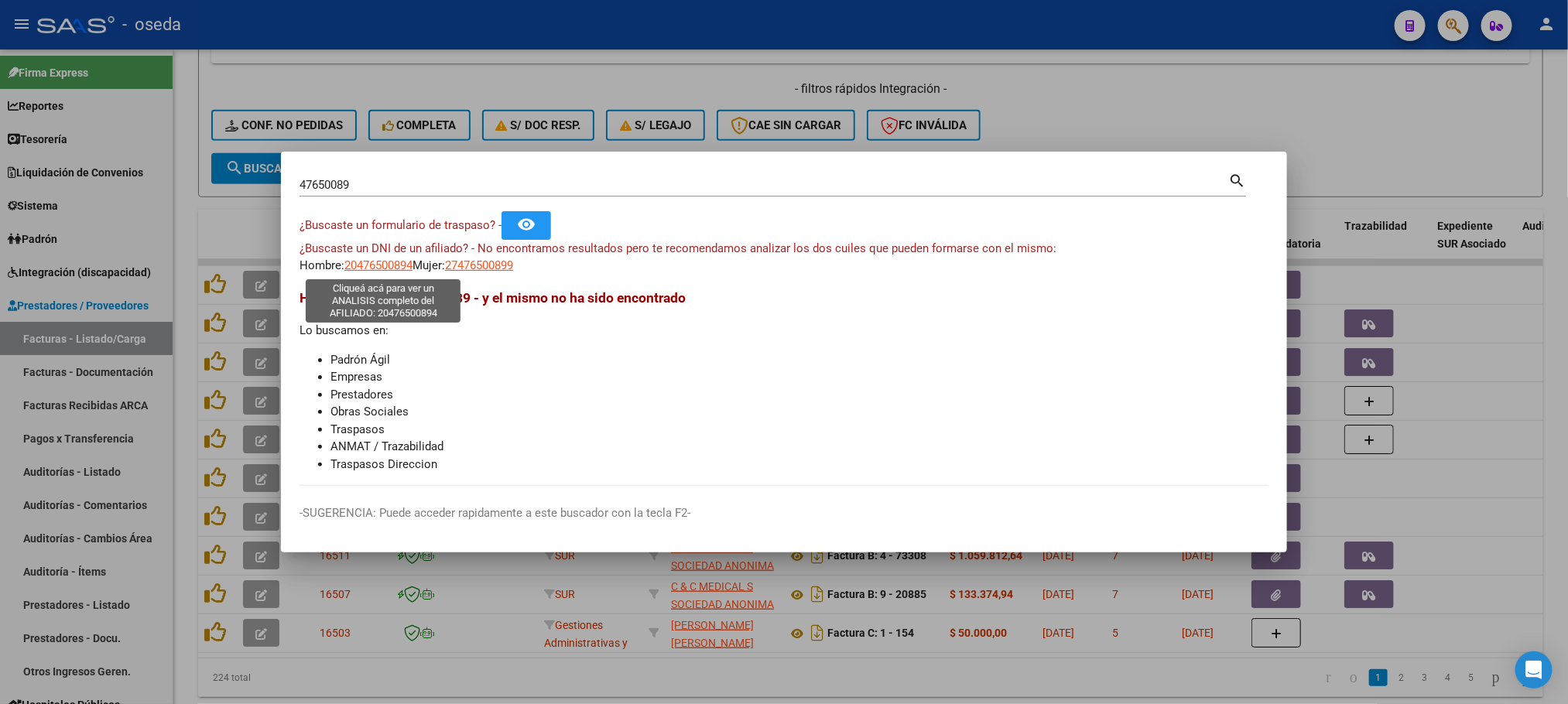
click at [356, 271] on span "20476500894" at bounding box center [378, 265] width 68 height 14
type textarea "20476500894"
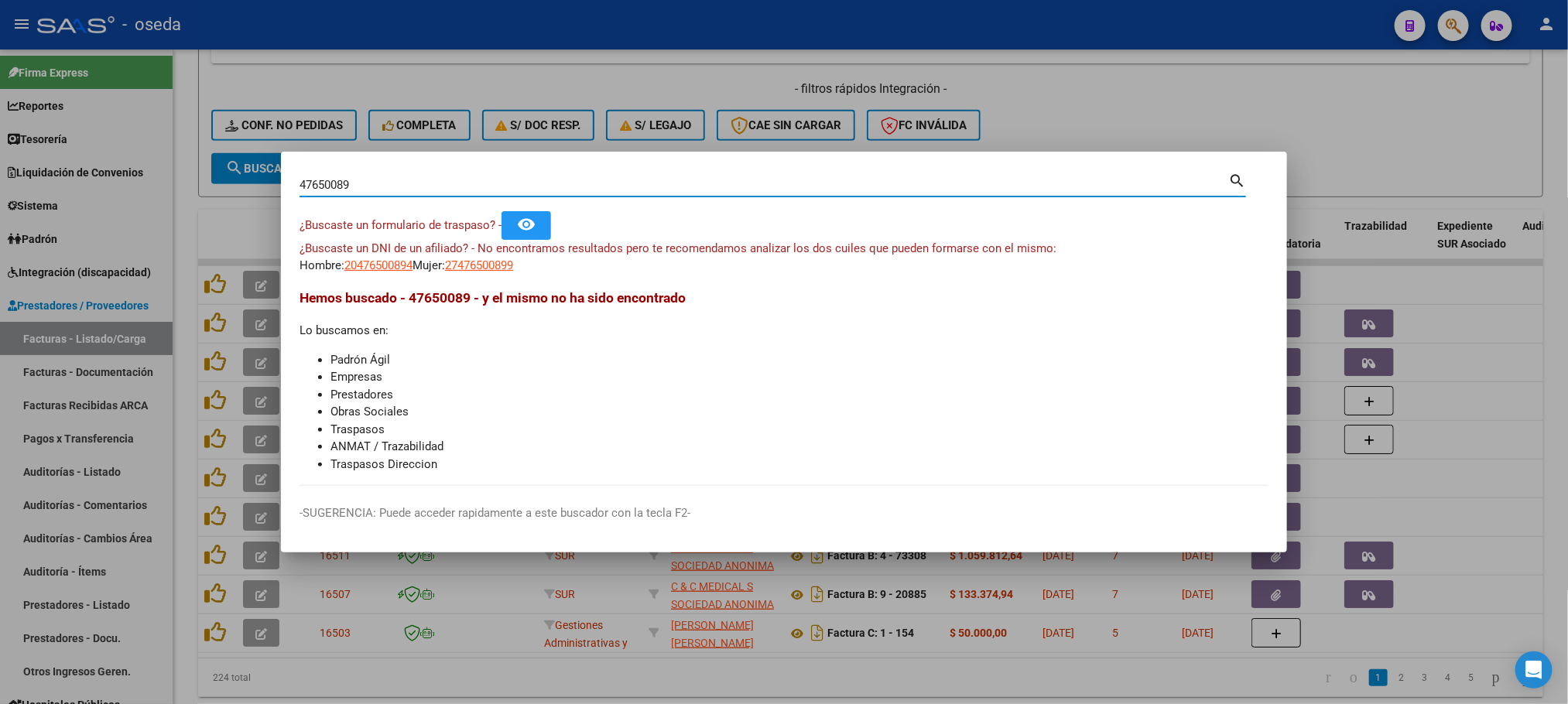
drag, startPoint x: 644, startPoint y: 186, endPoint x: 0, endPoint y: 279, distance: 650.7
click at [0, 276] on div "47650089 Buscar (apellido, dni, cuil, nro traspaso, cuit, obra social) search ¿…" at bounding box center [784, 352] width 1568 height 704
type input "[PERSON_NAME]"
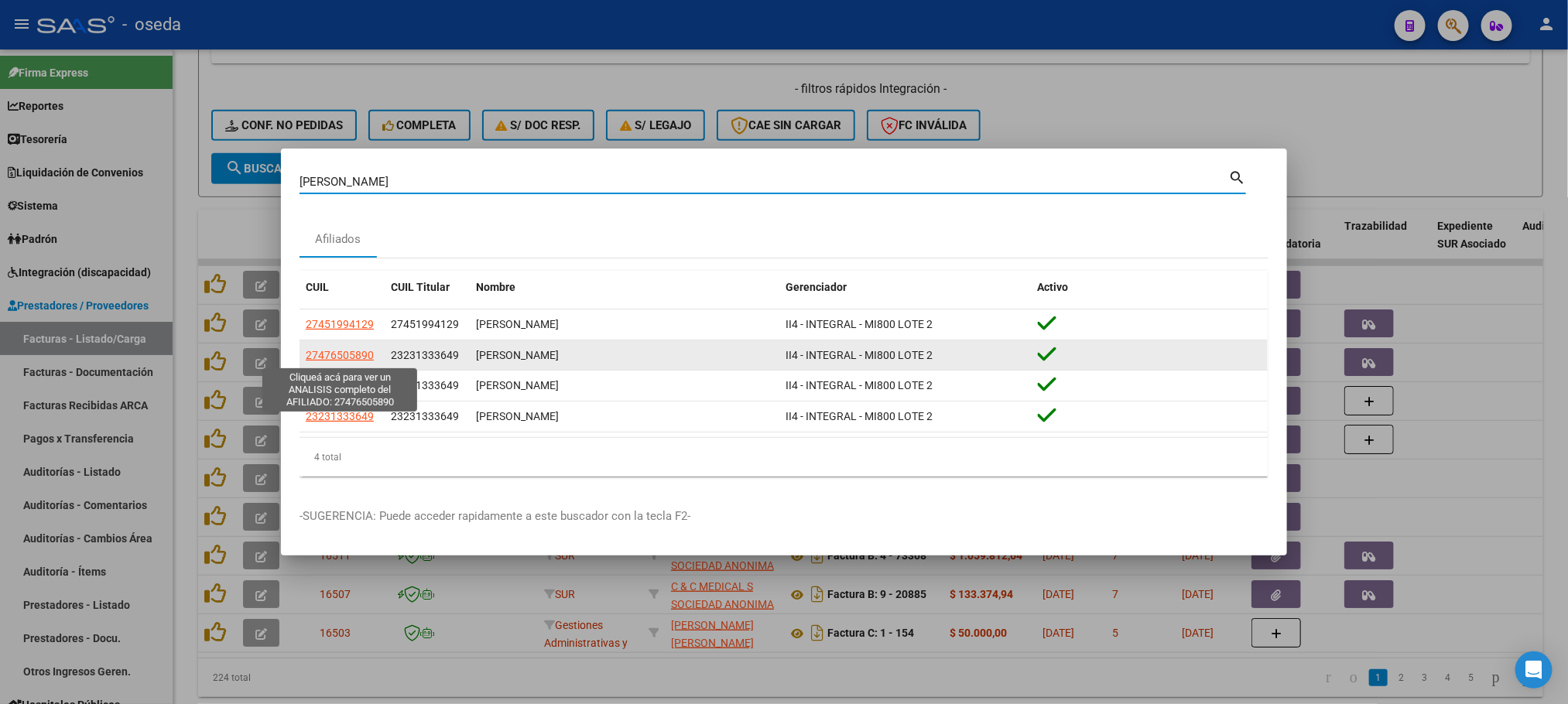
click at [327, 353] on span "27476505890" at bounding box center [339, 354] width 68 height 12
type textarea "27476505890"
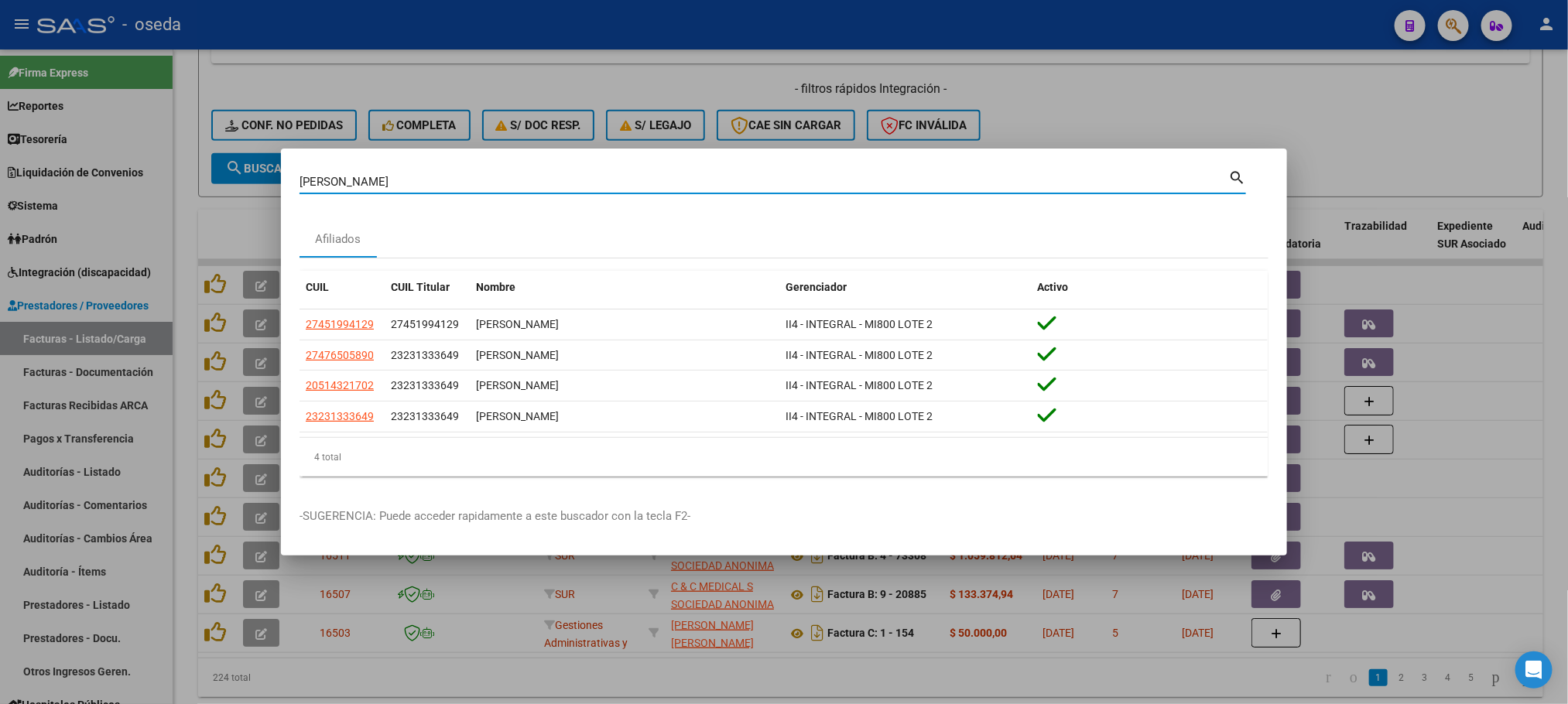
drag, startPoint x: 507, startPoint y: 175, endPoint x: 0, endPoint y: 194, distance: 507.4
click at [0, 194] on div "[PERSON_NAME] Buscar (apellido, dni, cuil, nro traspaso, cuit, obra social) sea…" at bounding box center [784, 352] width 1568 height 704
paste input "38694831"
type input "38694831"
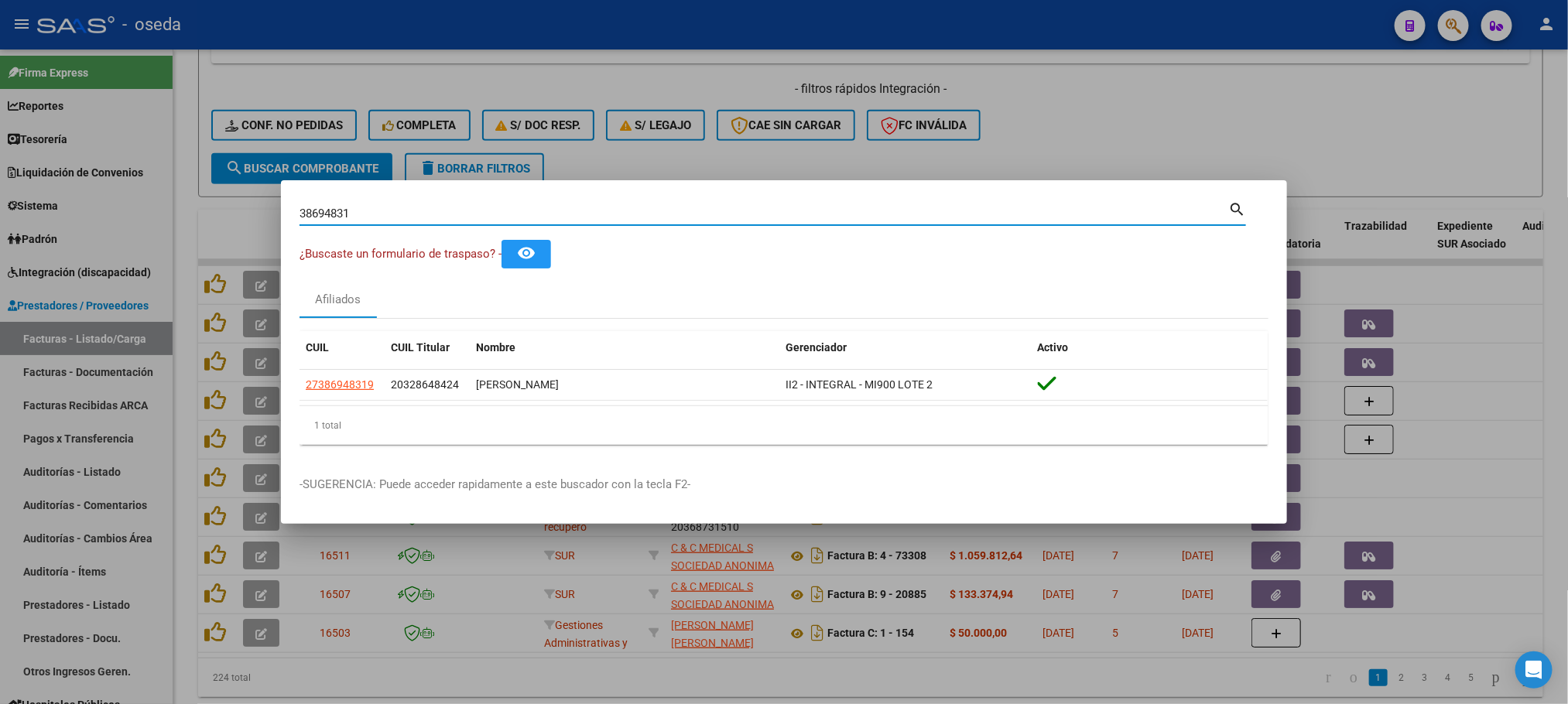
drag, startPoint x: 656, startPoint y: 212, endPoint x: 0, endPoint y: 249, distance: 657.0
click at [0, 244] on div "38694831 Buscar (apellido, dni, cuil, nro traspaso, cuit, obra social) search ¿…" at bounding box center [784, 352] width 1568 height 704
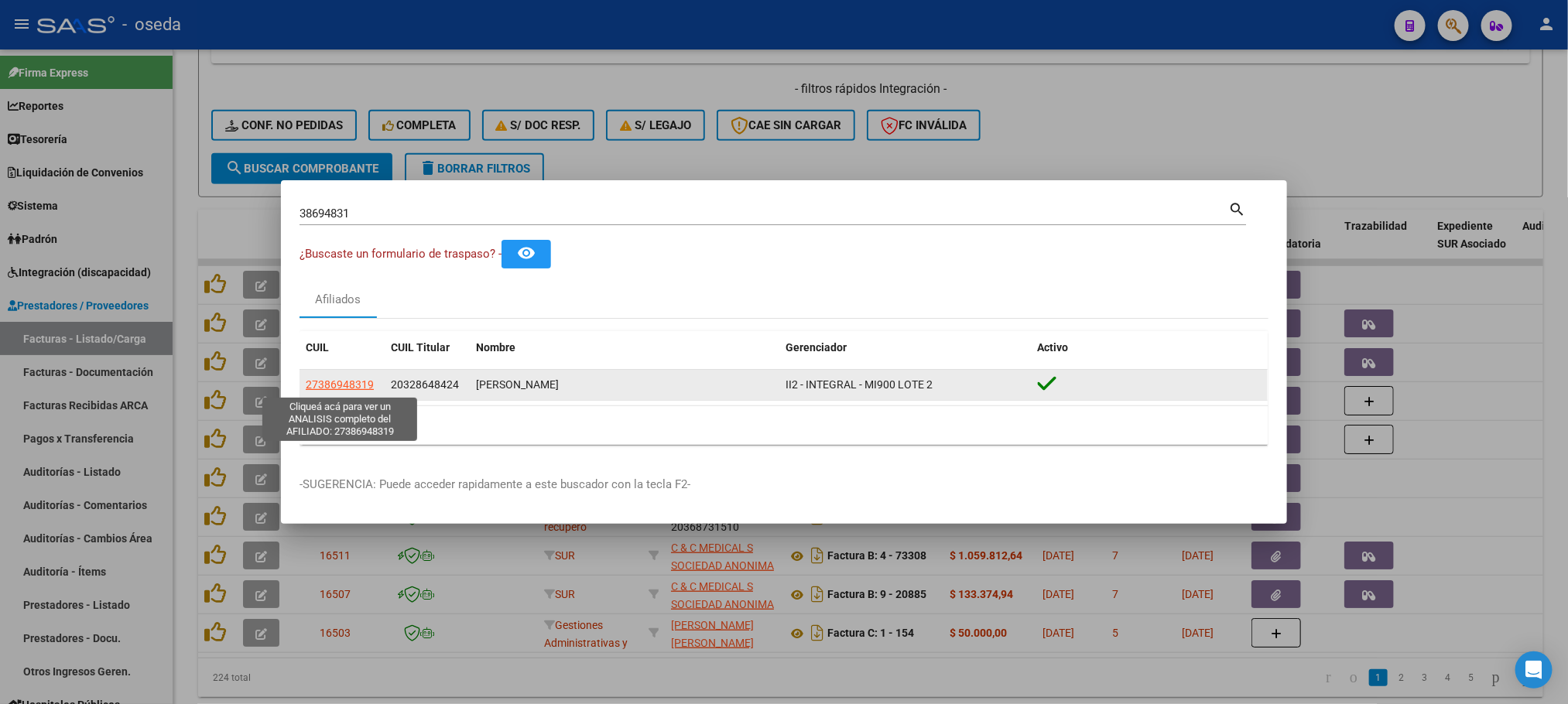
click at [342, 383] on span "27386948319" at bounding box center [339, 384] width 68 height 12
type textarea "27386948319"
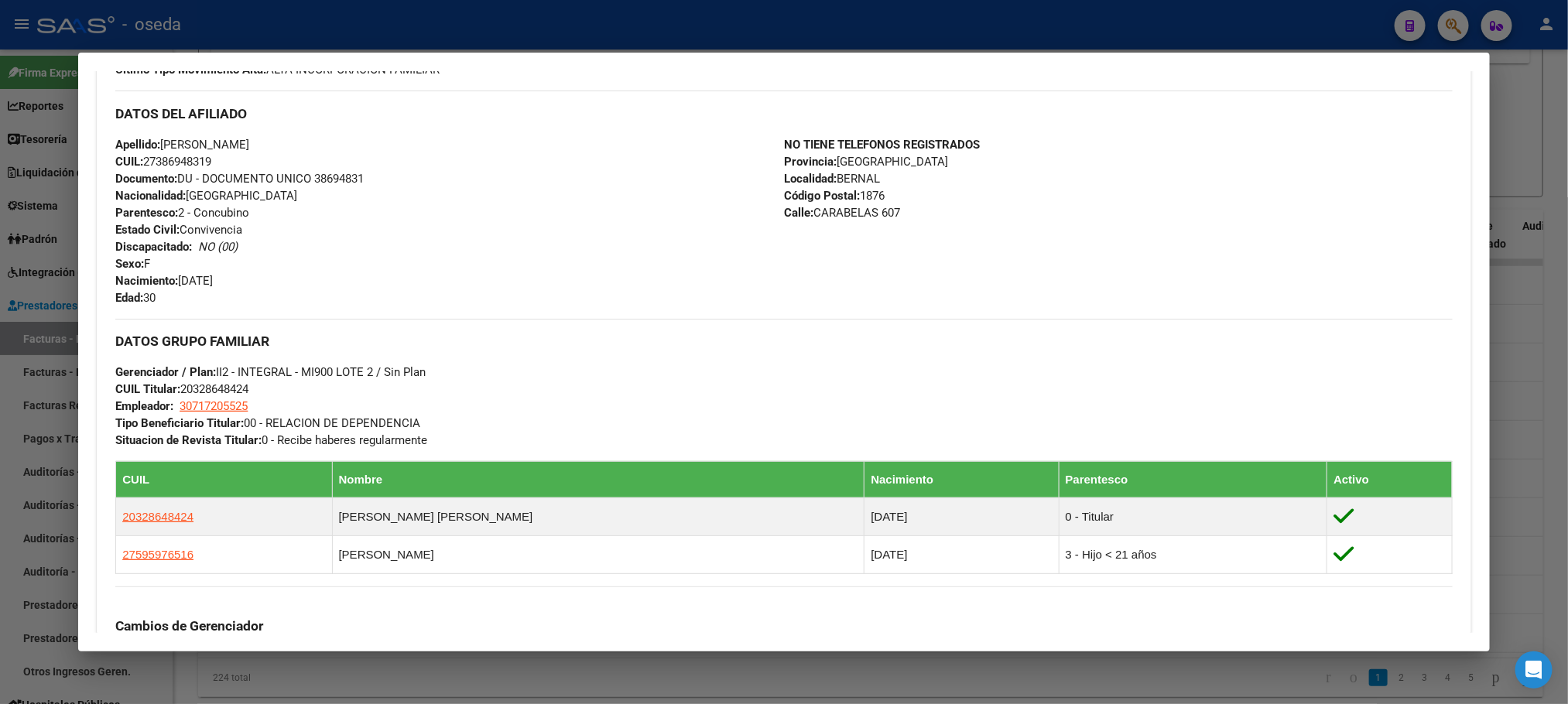
scroll to position [0, 0]
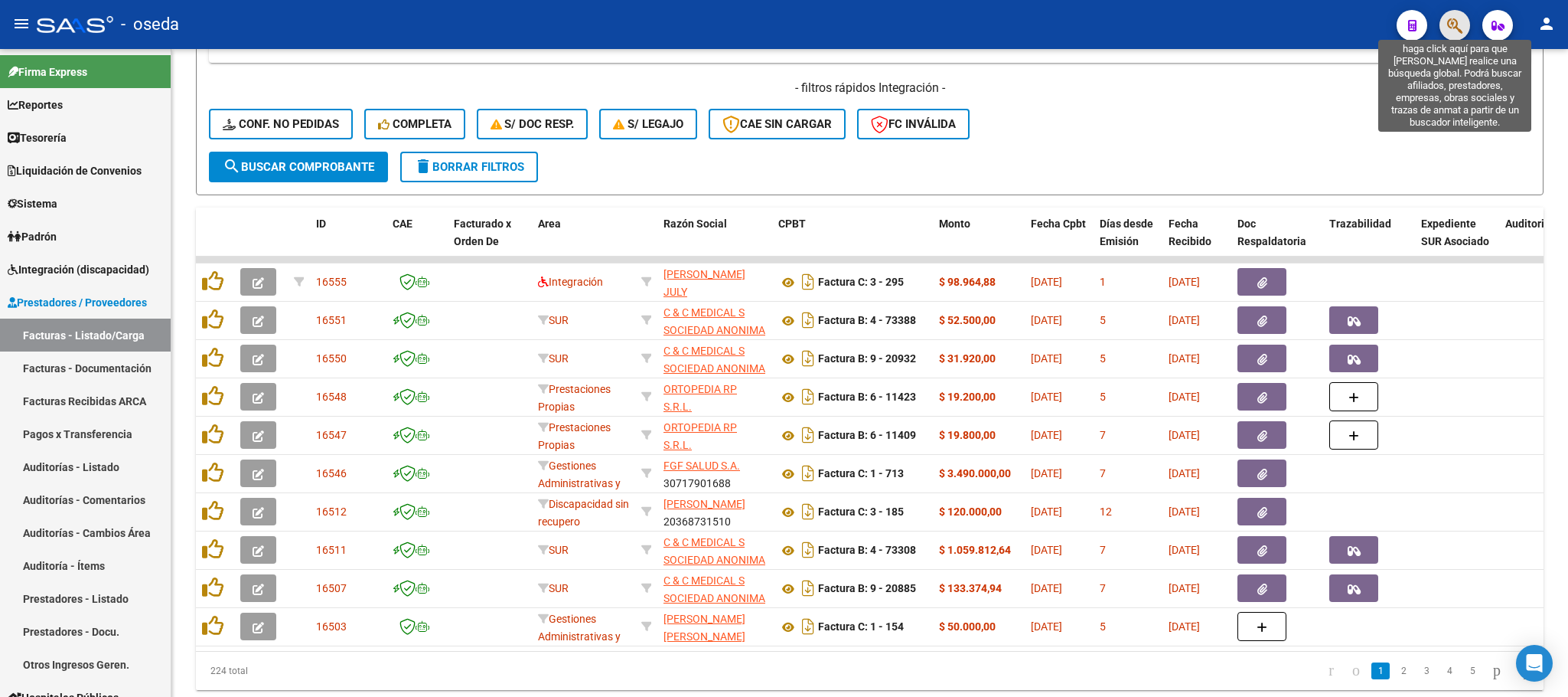
click at [1452, 17] on icon "button" at bounding box center [1455, 26] width 15 height 18
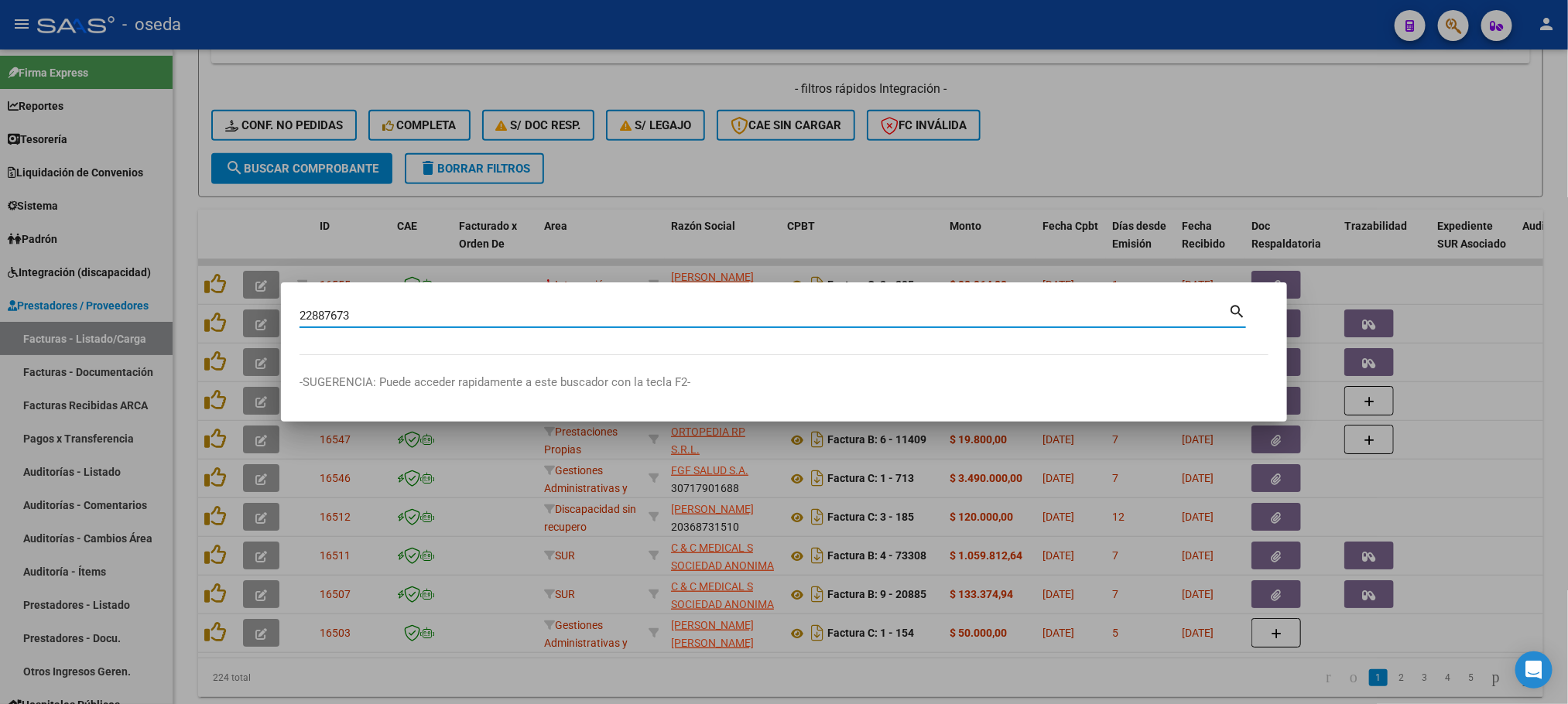
type input "22887673"
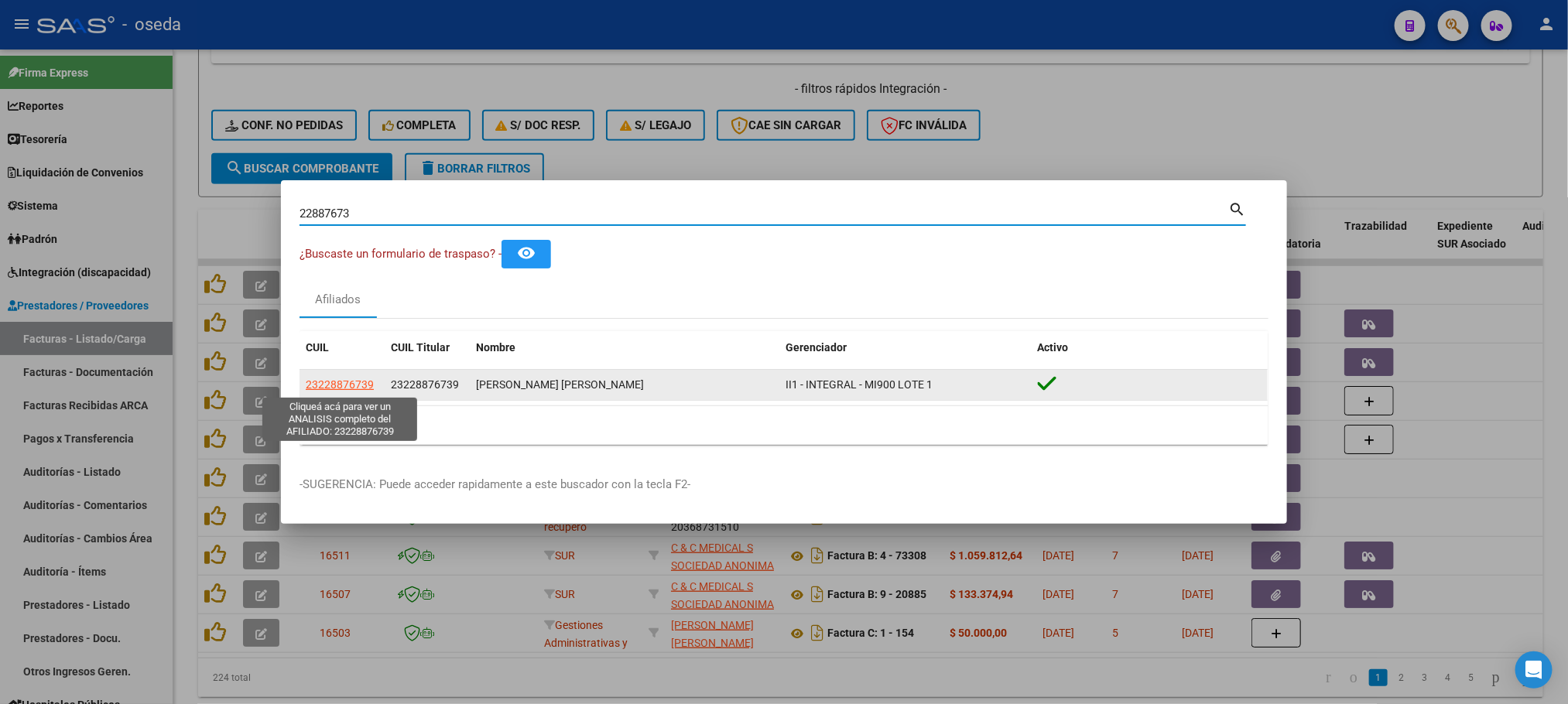
click at [333, 379] on span "23228876739" at bounding box center [339, 384] width 68 height 12
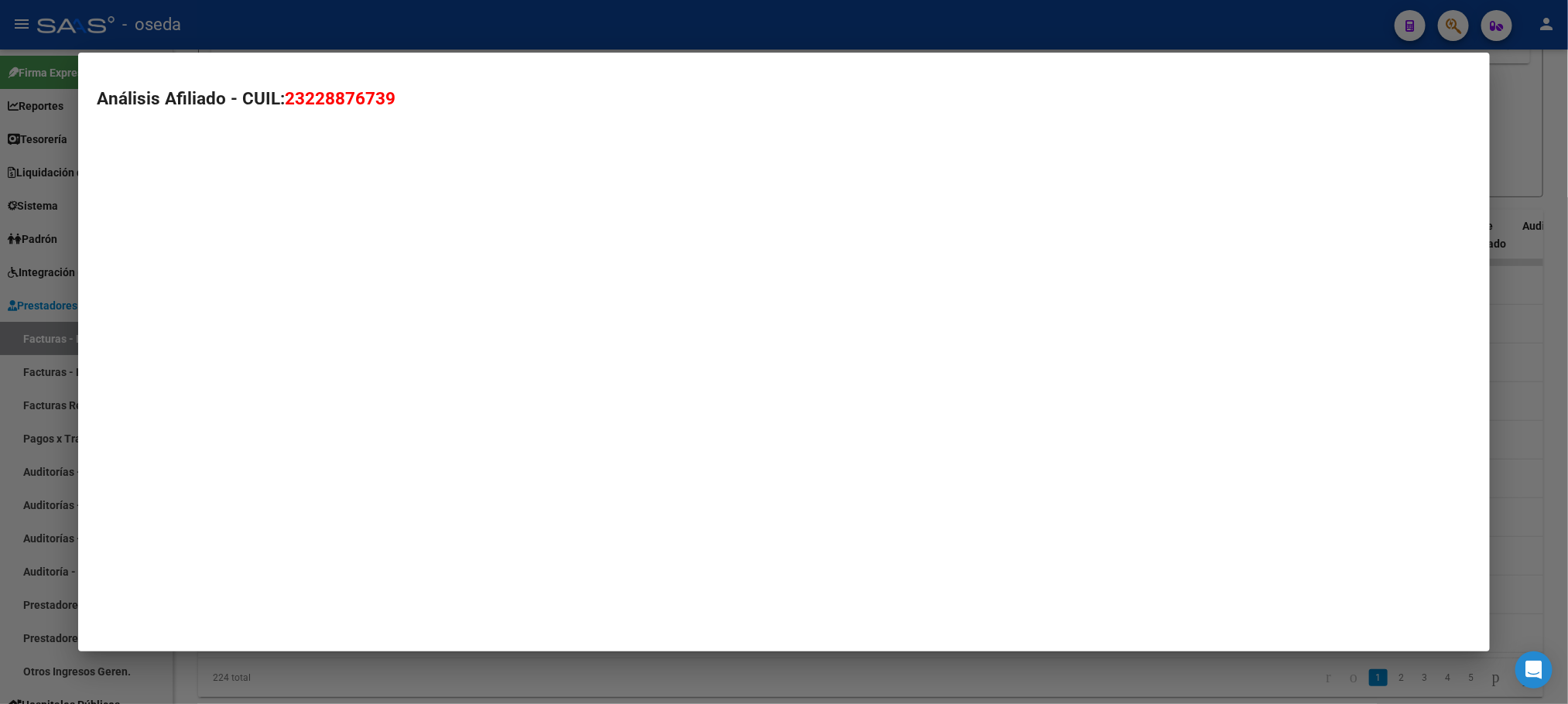
type textarea "23228876739"
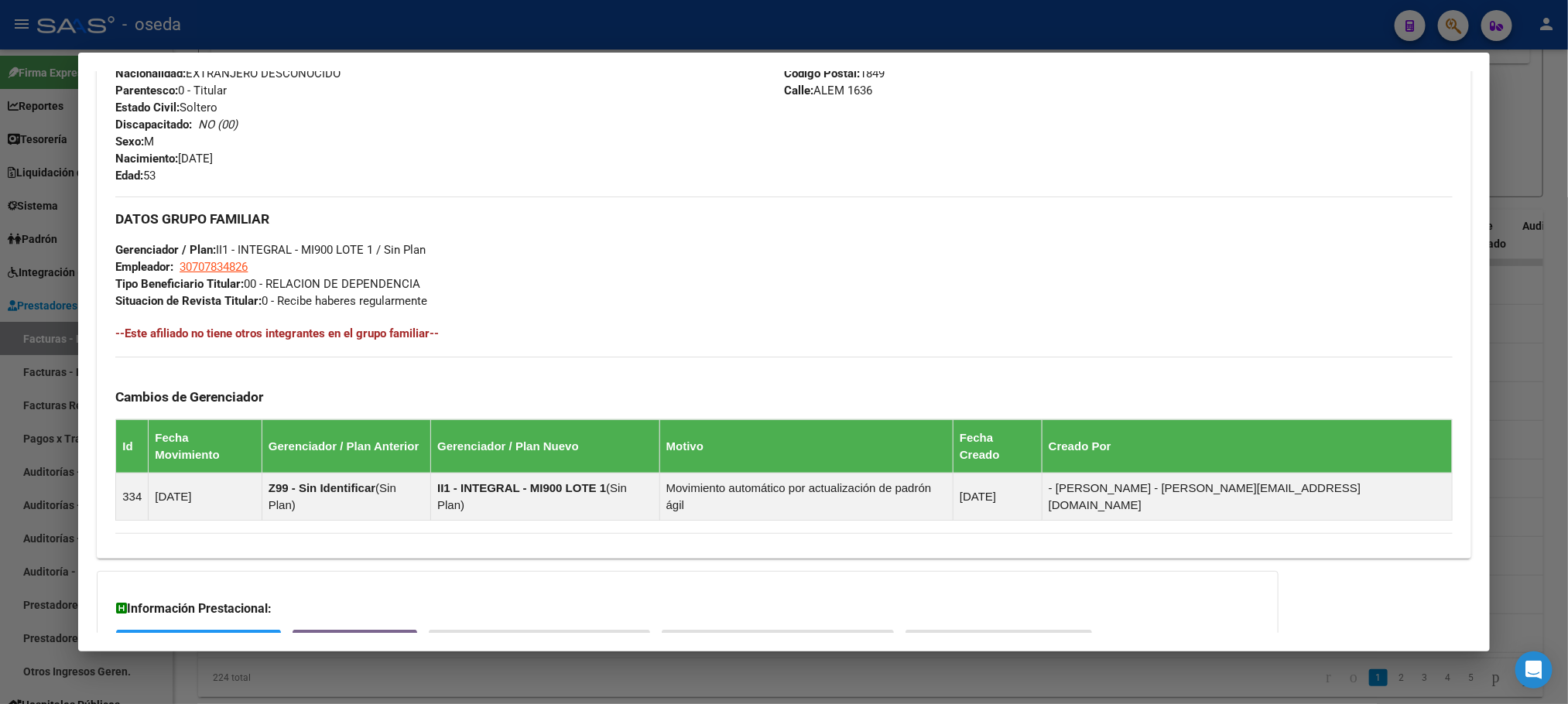
scroll to position [713, 0]
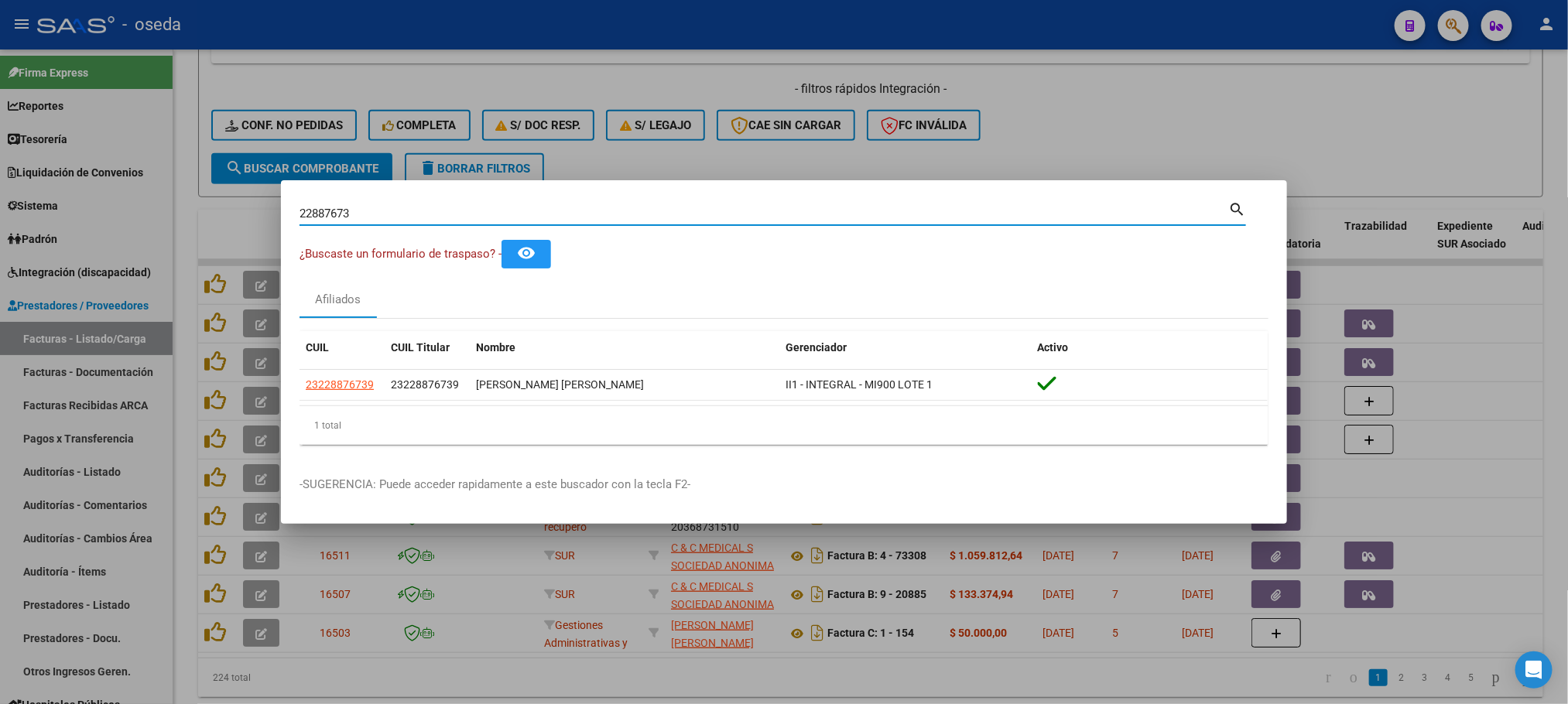
drag, startPoint x: 369, startPoint y: 213, endPoint x: 237, endPoint y: 237, distance: 134.2
click at [244, 232] on div "22887673 Buscar (apellido, dni, cuil, [PERSON_NAME], cuit, obra social) search …" at bounding box center [784, 352] width 1568 height 704
click at [330, 369] on datatable-header "CUIL CUIL Titular Nombre Gerenciador Activo" at bounding box center [784, 350] width 969 height 39
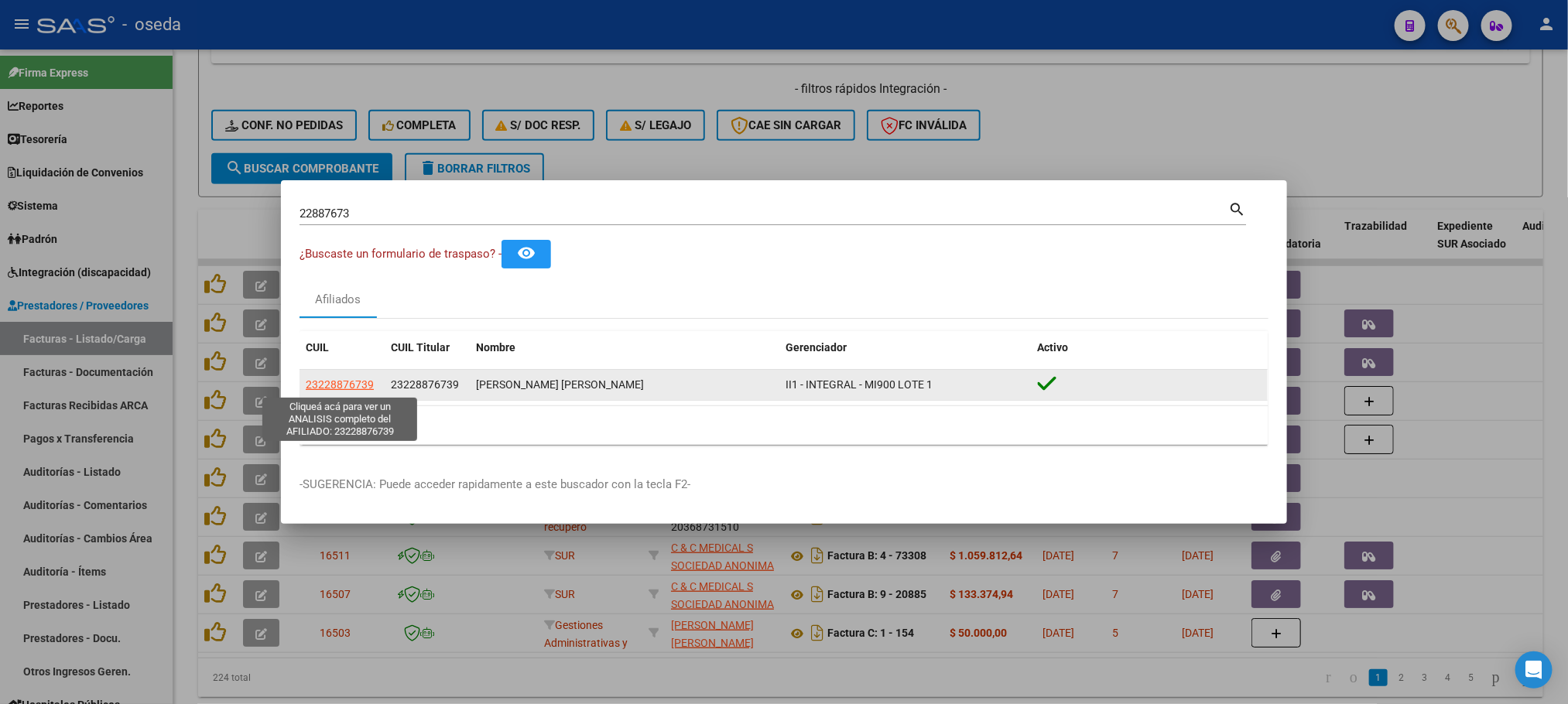
click at [333, 380] on span "23228876739" at bounding box center [339, 384] width 68 height 12
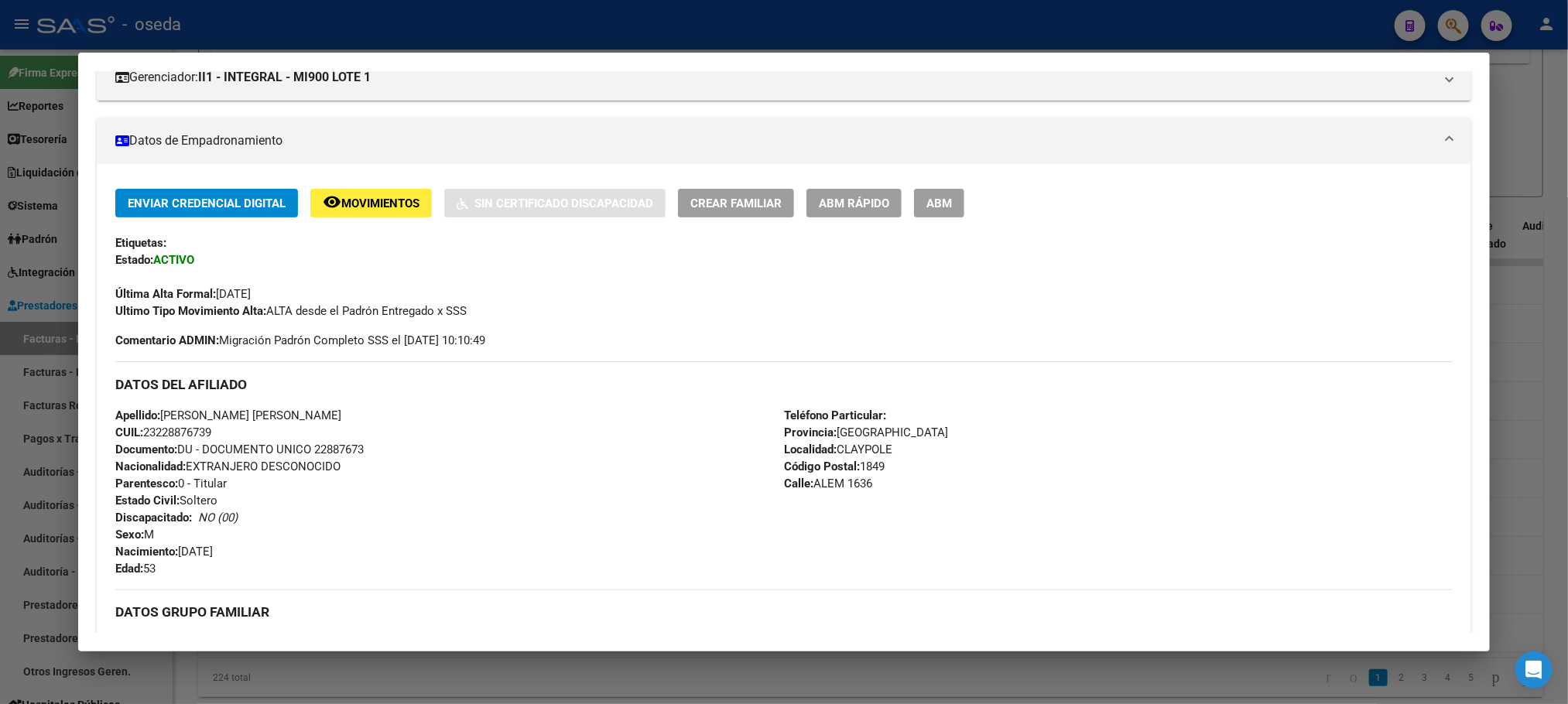
scroll to position [232, 0]
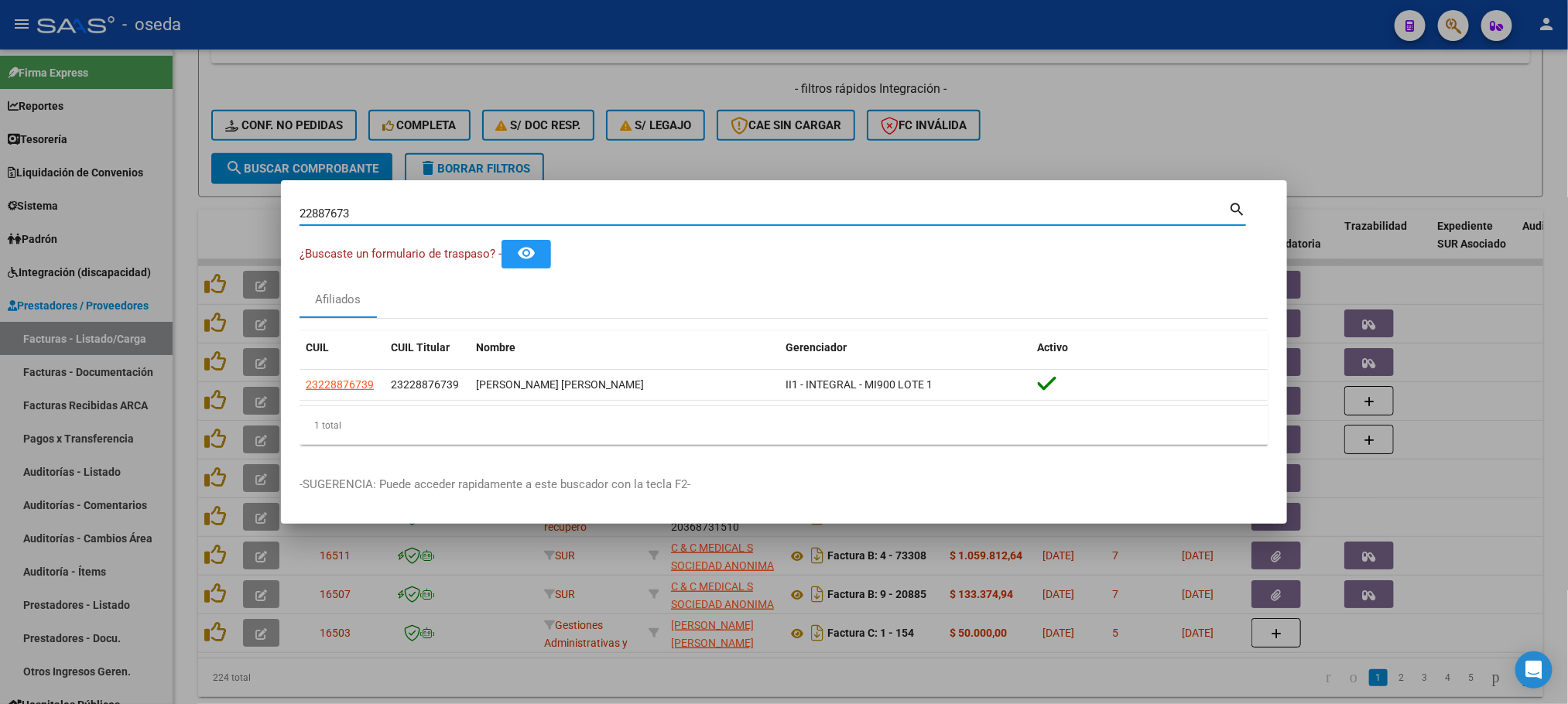
drag, startPoint x: 361, startPoint y: 213, endPoint x: 225, endPoint y: 204, distance: 136.3
click at [225, 204] on div "22887673 Buscar (apellido, dni, cuil, [PERSON_NAME], cuit, obra social) search …" at bounding box center [784, 352] width 1568 height 704
type input "18509508"
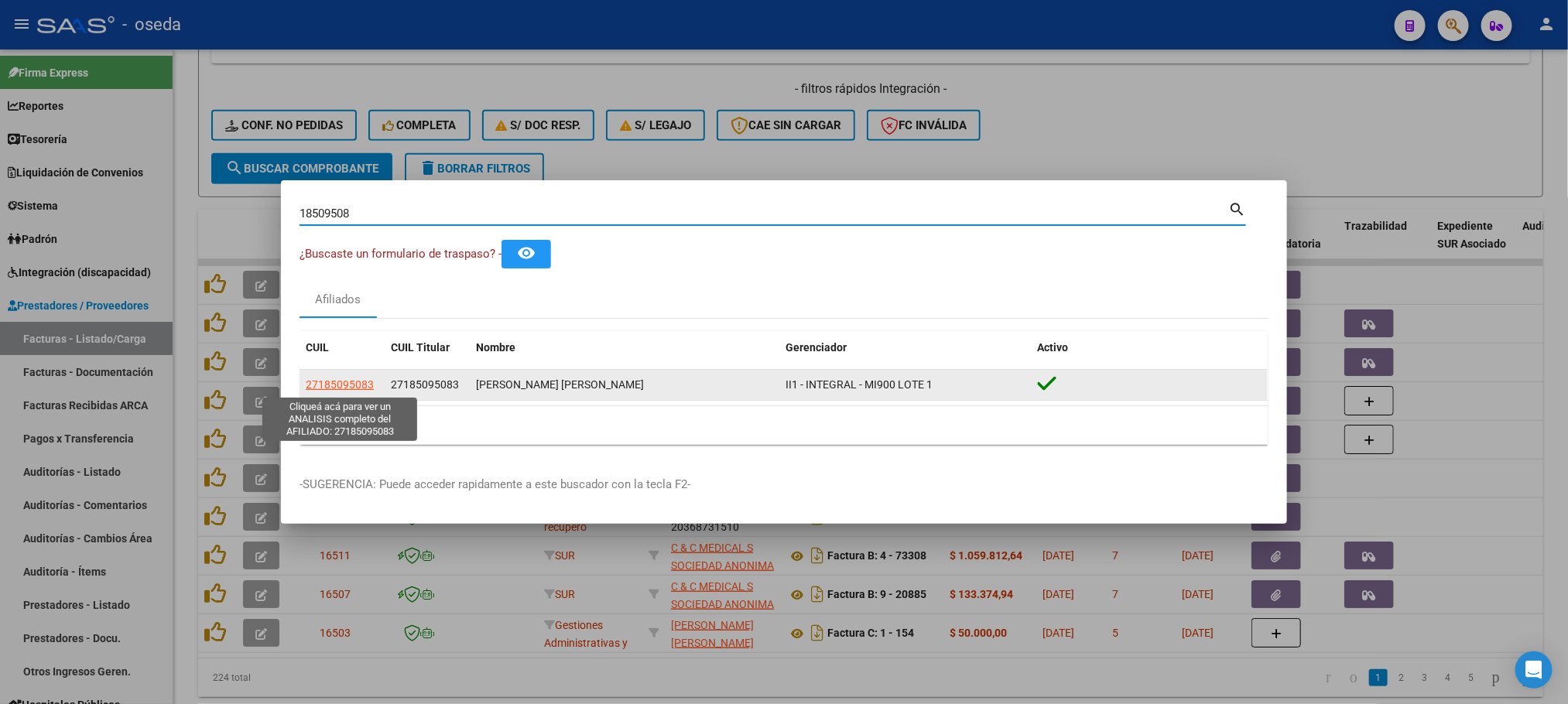
click at [351, 383] on span "27185095083" at bounding box center [339, 384] width 68 height 12
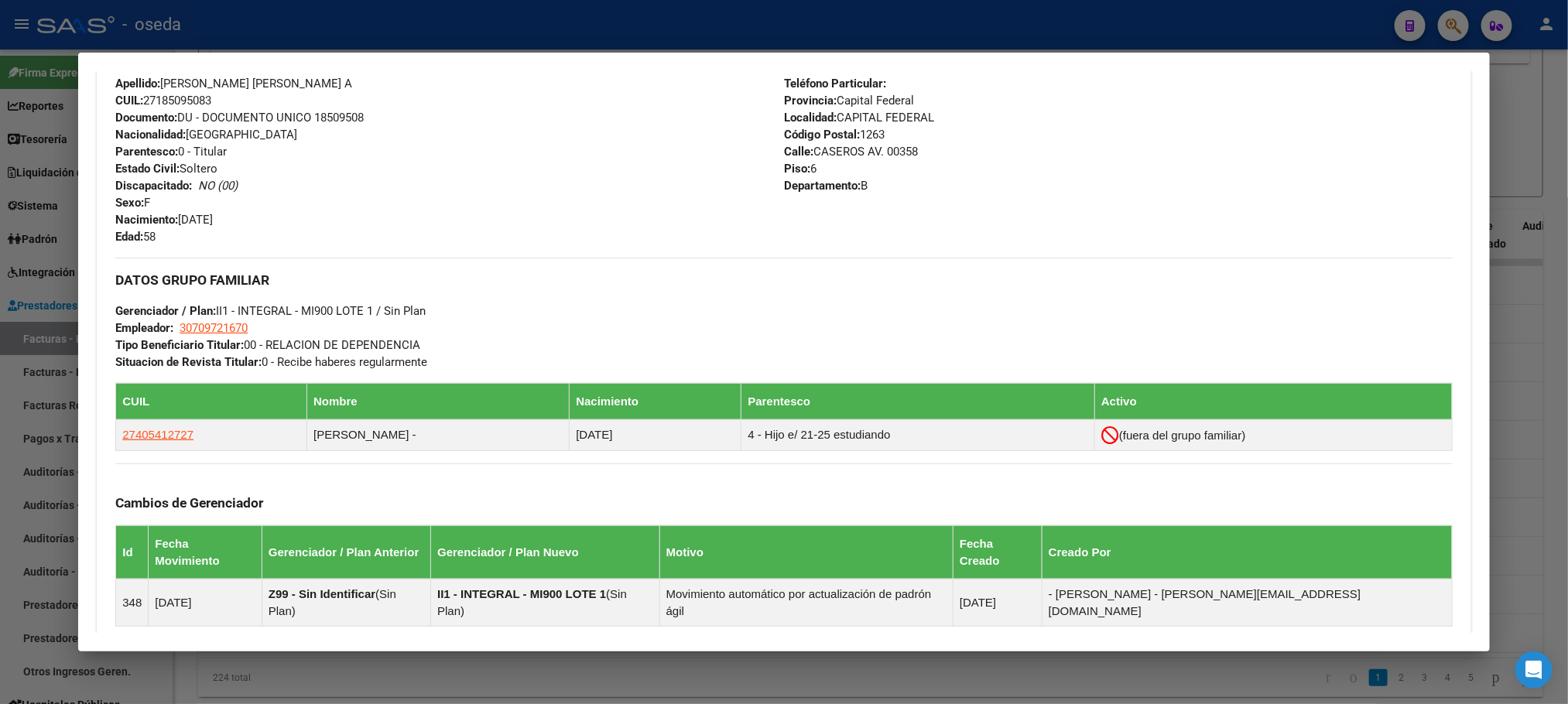
scroll to position [616, 0]
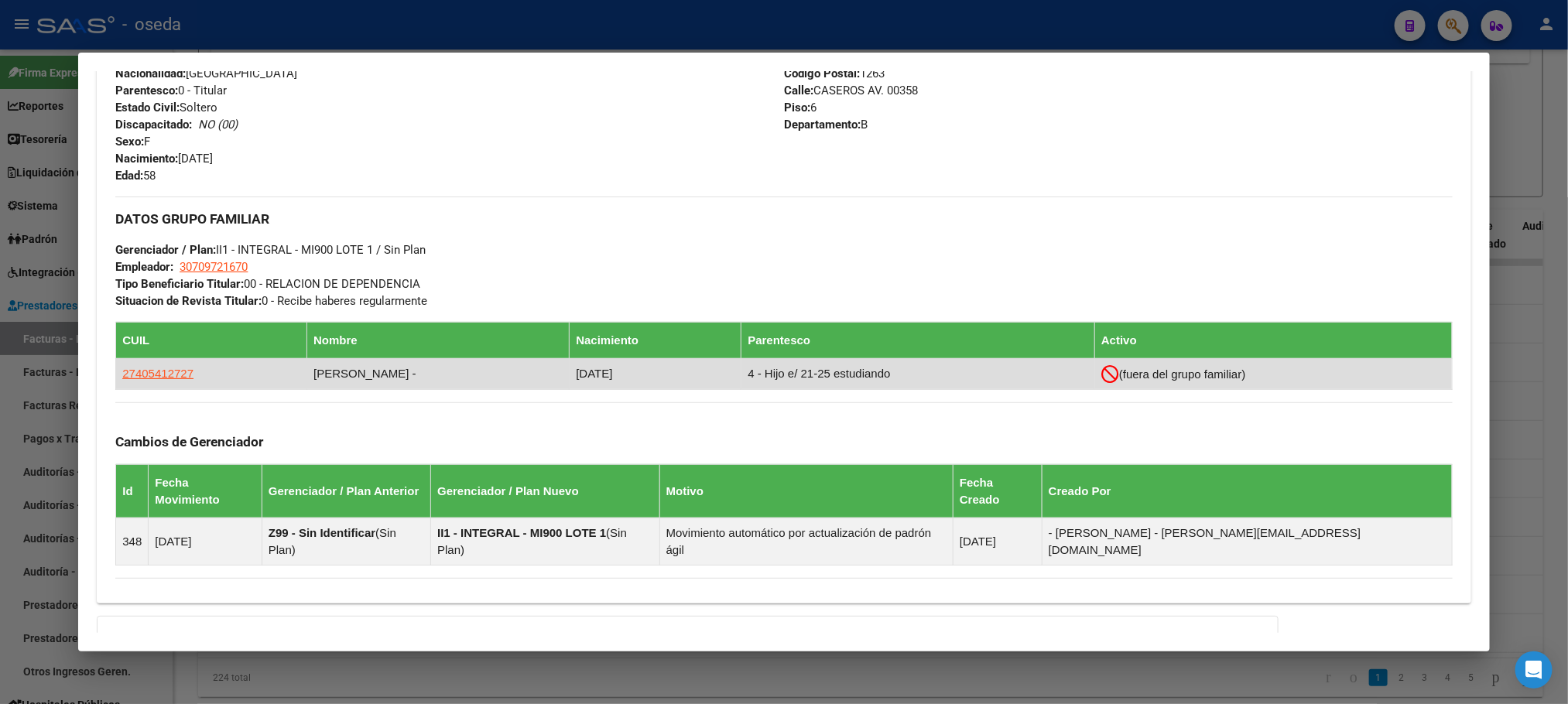
click at [170, 365] on td "27405412727" at bounding box center [212, 374] width 191 height 31
click at [170, 372] on span "27405412727" at bounding box center [158, 373] width 71 height 13
type textarea "27405412727"
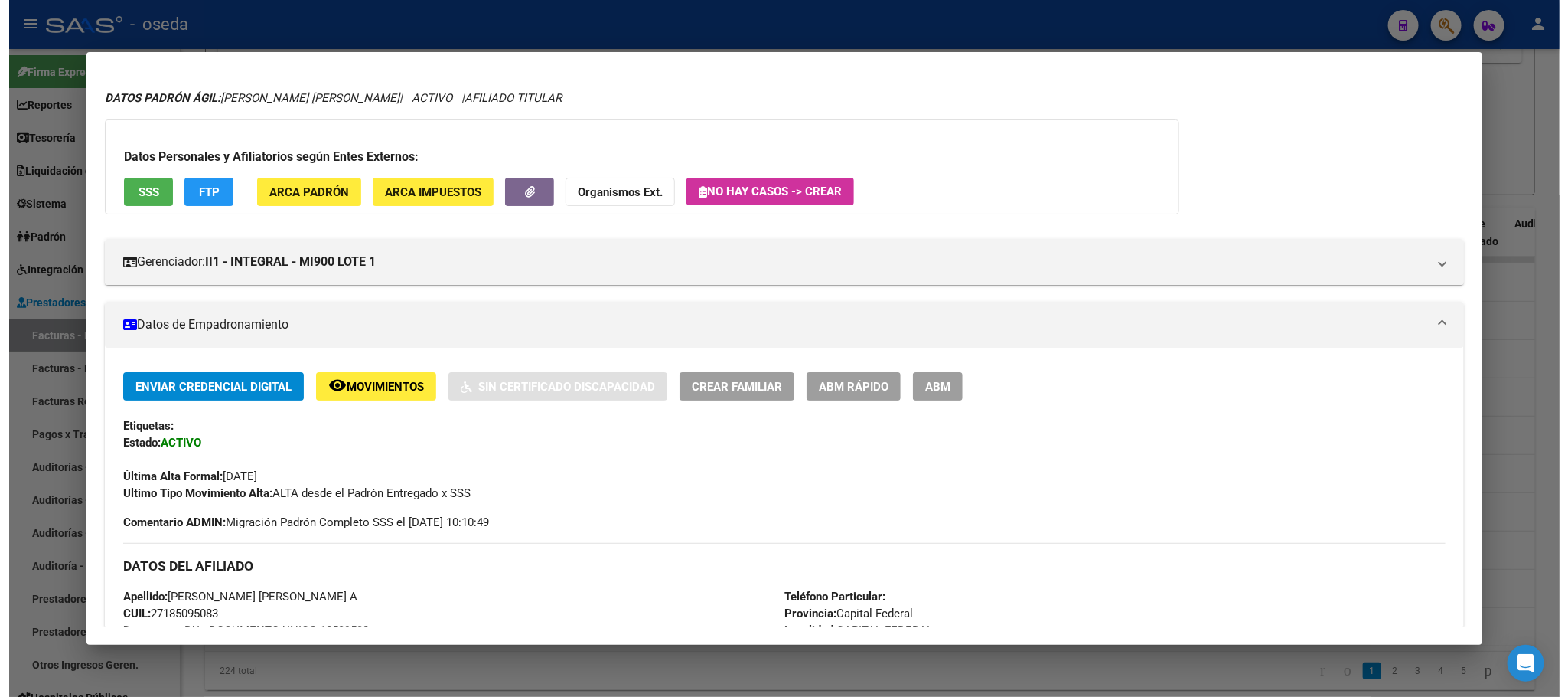
scroll to position [0, 0]
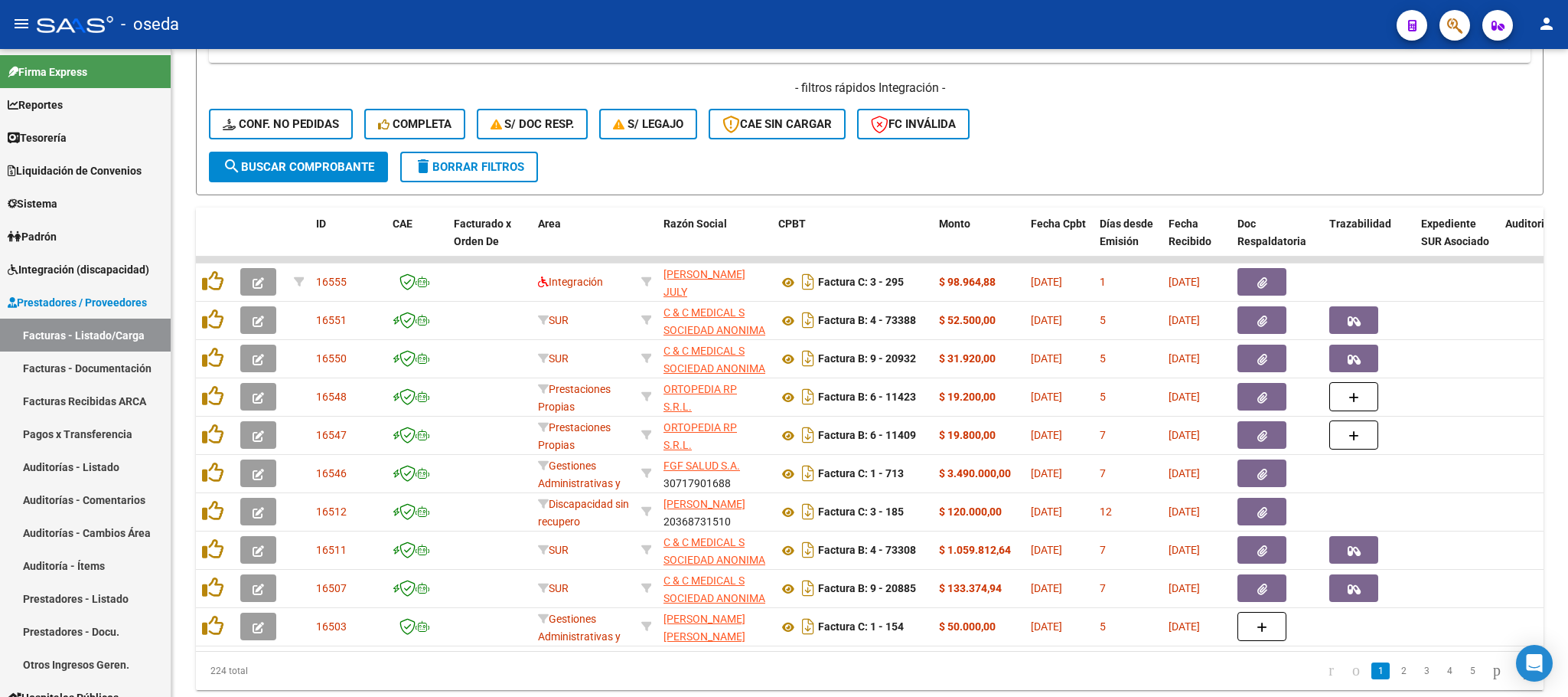
click at [1447, 14] on span "button" at bounding box center [1455, 25] width 15 height 31
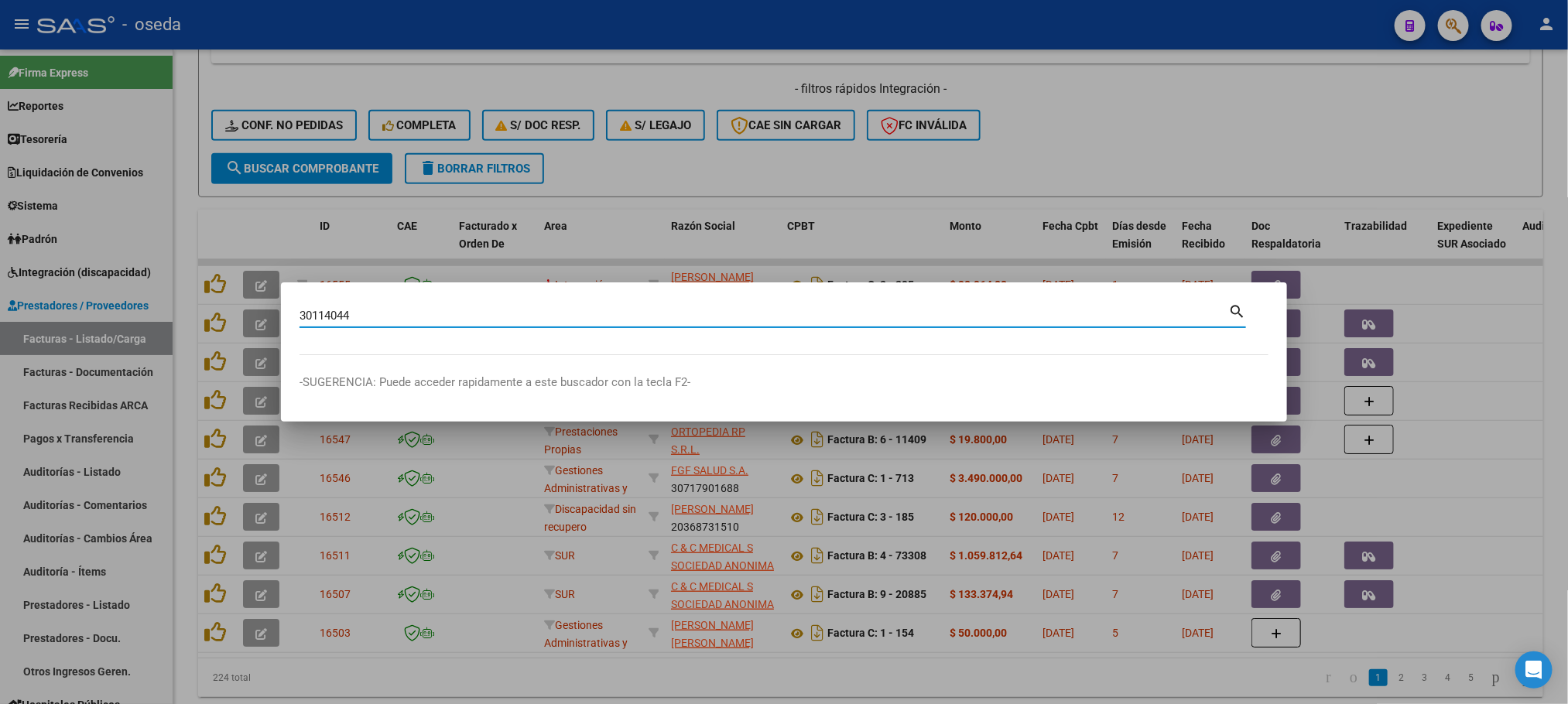
type input "30114044"
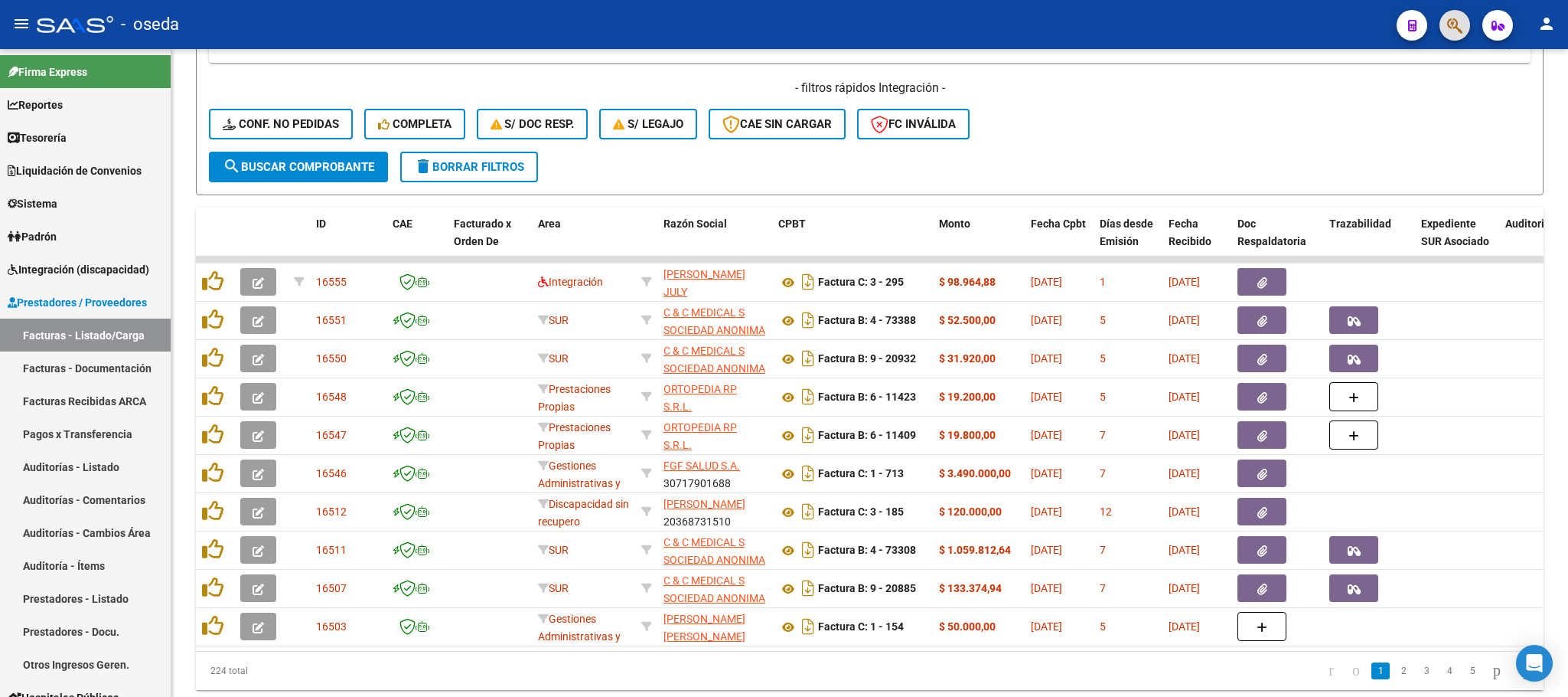
click at [1450, 14] on span "button" at bounding box center [1455, 25] width 15 height 31
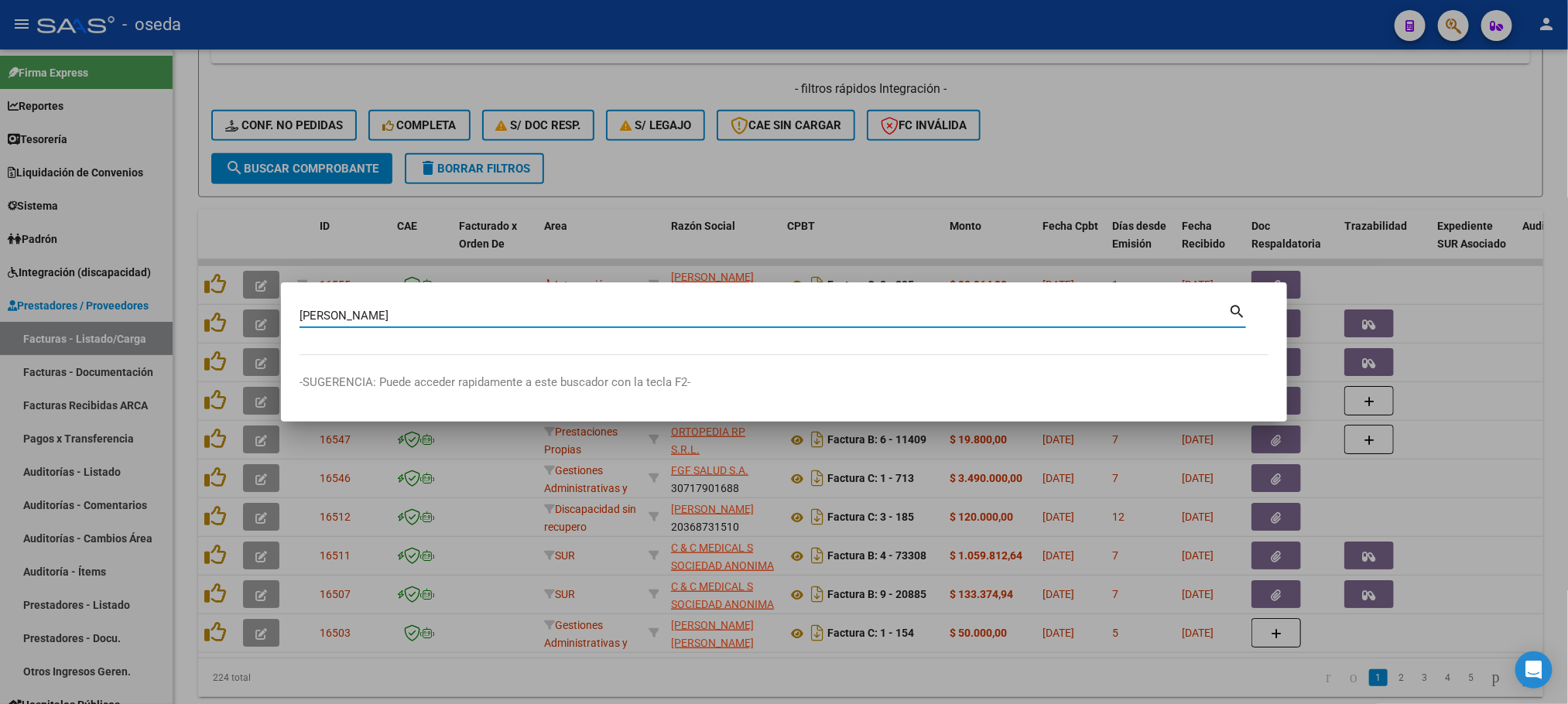
type input "[PERSON_NAME]"
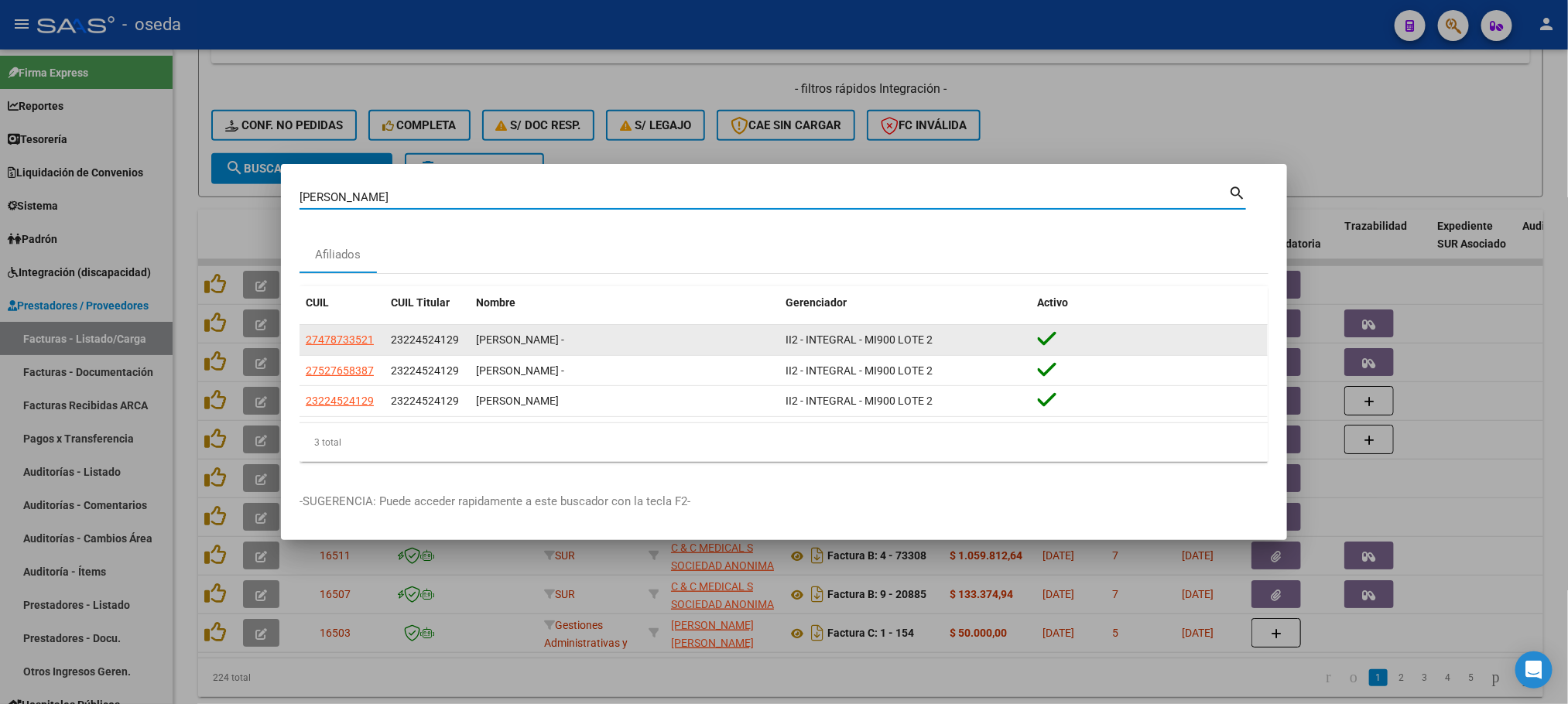
click at [324, 349] on datatable-body-cell "27478733521" at bounding box center [342, 339] width 85 height 30
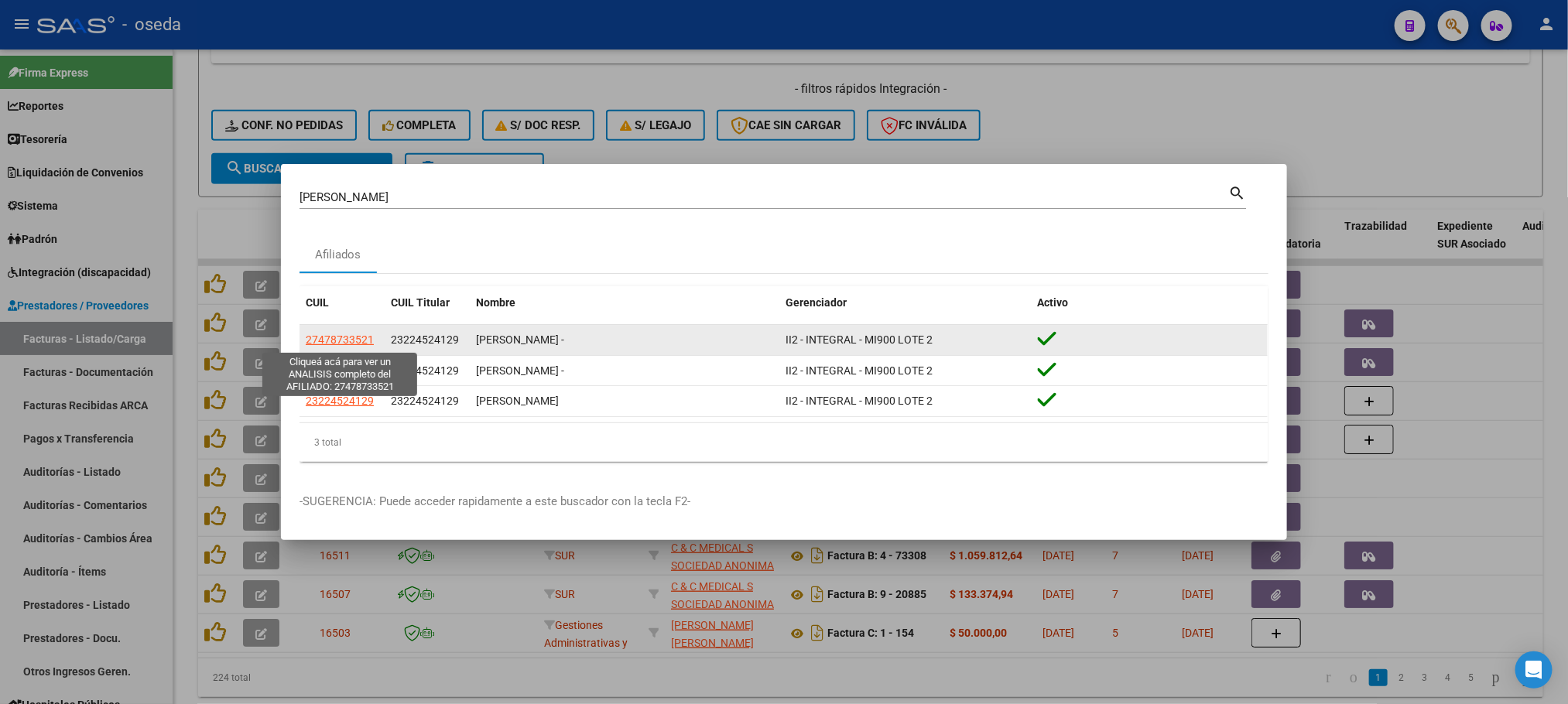
click at [324, 343] on span "27478733521" at bounding box center [339, 339] width 68 height 12
type textarea "27478733521"
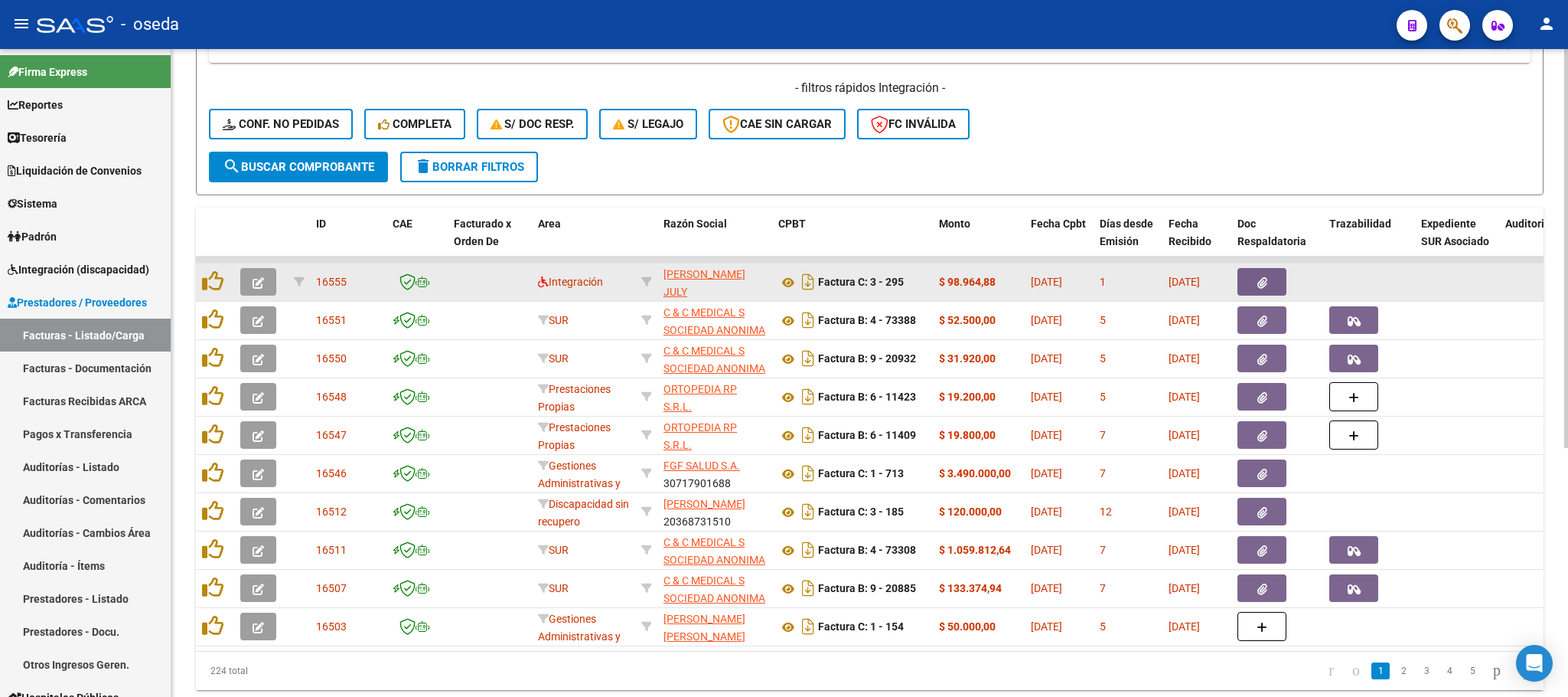
click at [775, 284] on datatable-body-cell "Factura C: 3 - 295" at bounding box center [852, 282] width 161 height 38
click at [790, 284] on icon at bounding box center [788, 282] width 20 height 18
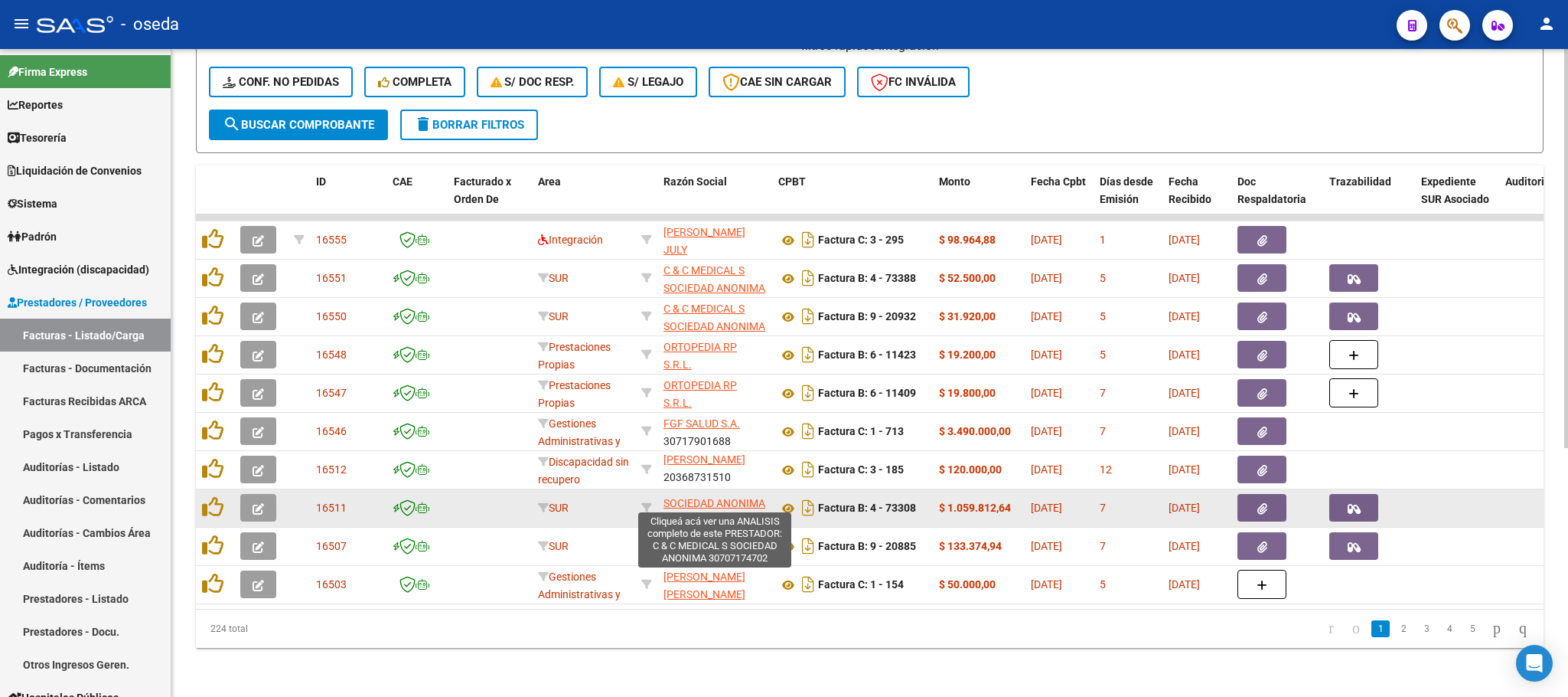
scroll to position [19, 0]
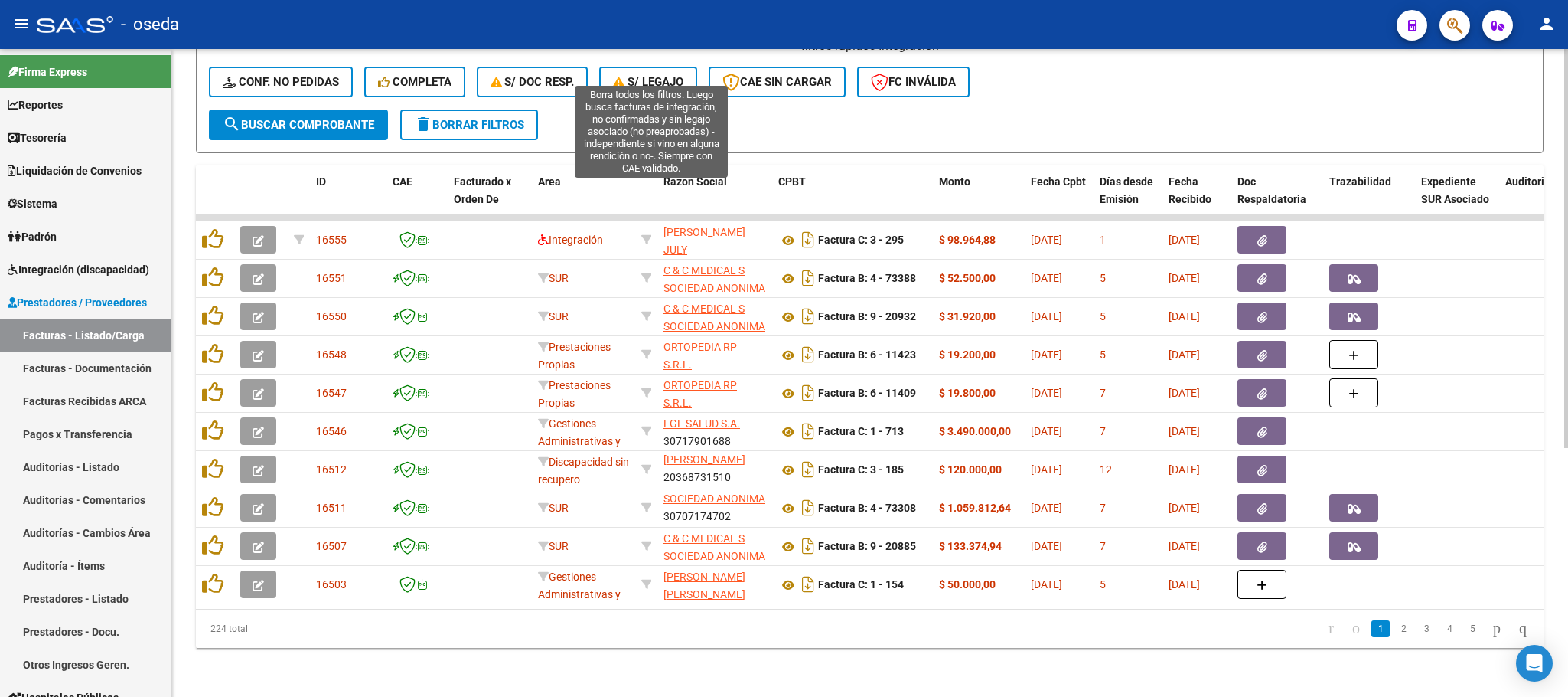
click at [625, 77] on icon "button" at bounding box center [620, 82] width 14 height 11
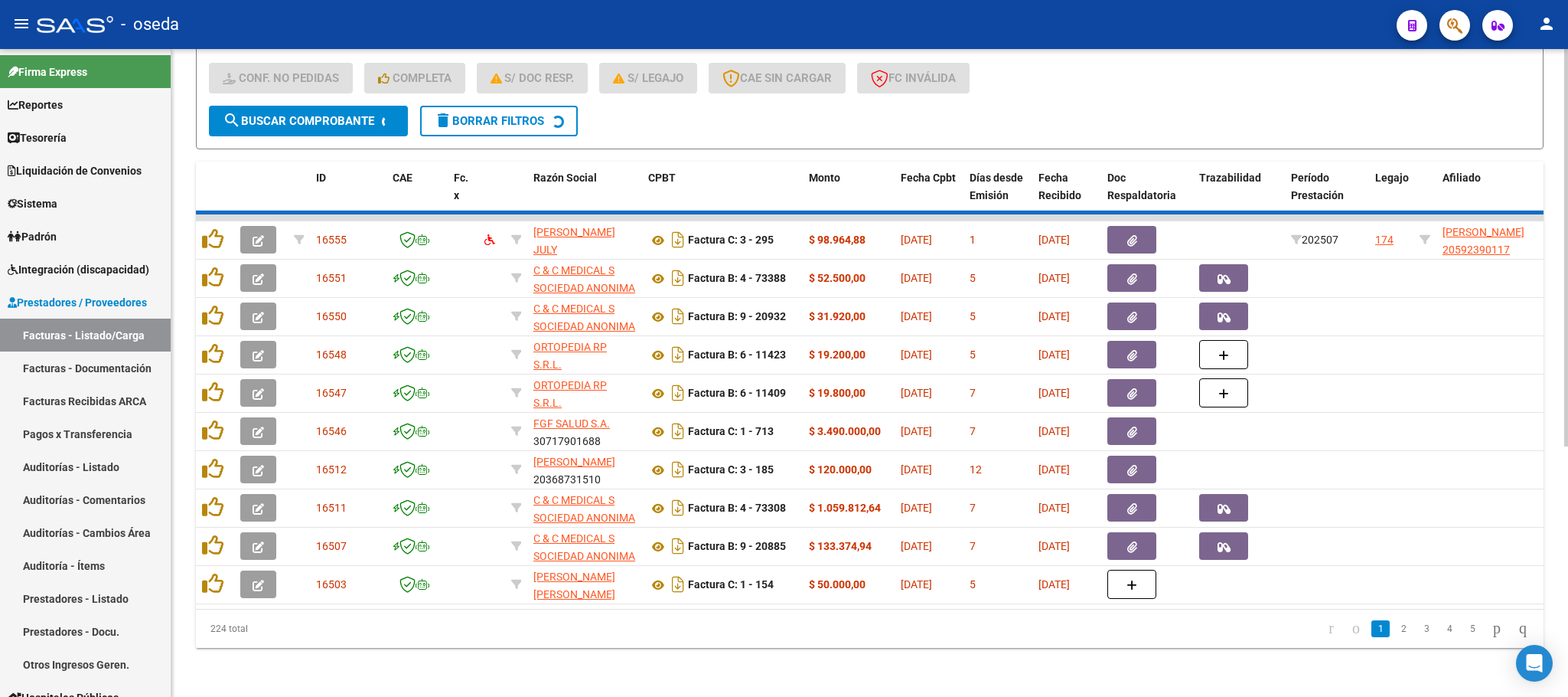
scroll to position [30, 0]
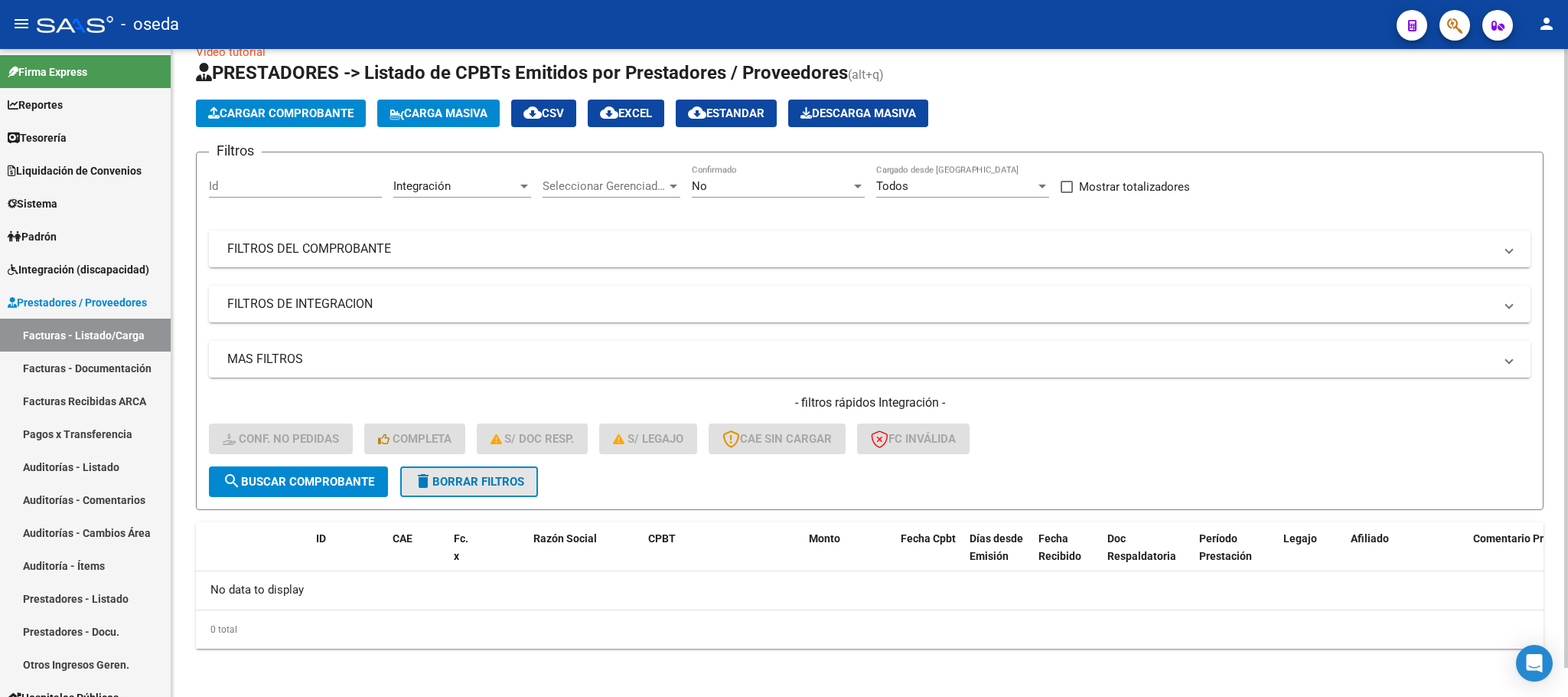
click at [526, 471] on button "delete Borrar Filtros" at bounding box center [469, 482] width 137 height 30
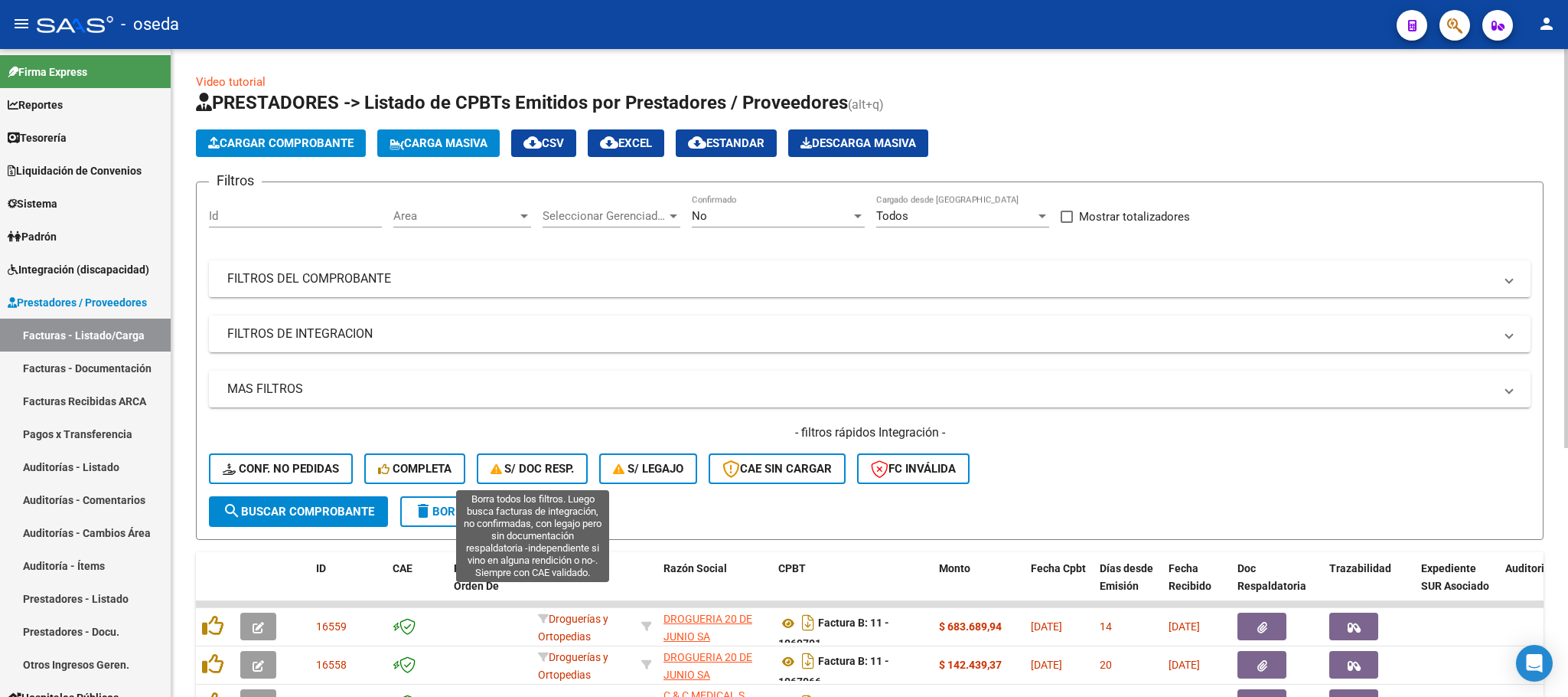
click at [526, 471] on span "S/ Doc Resp." at bounding box center [532, 468] width 84 height 14
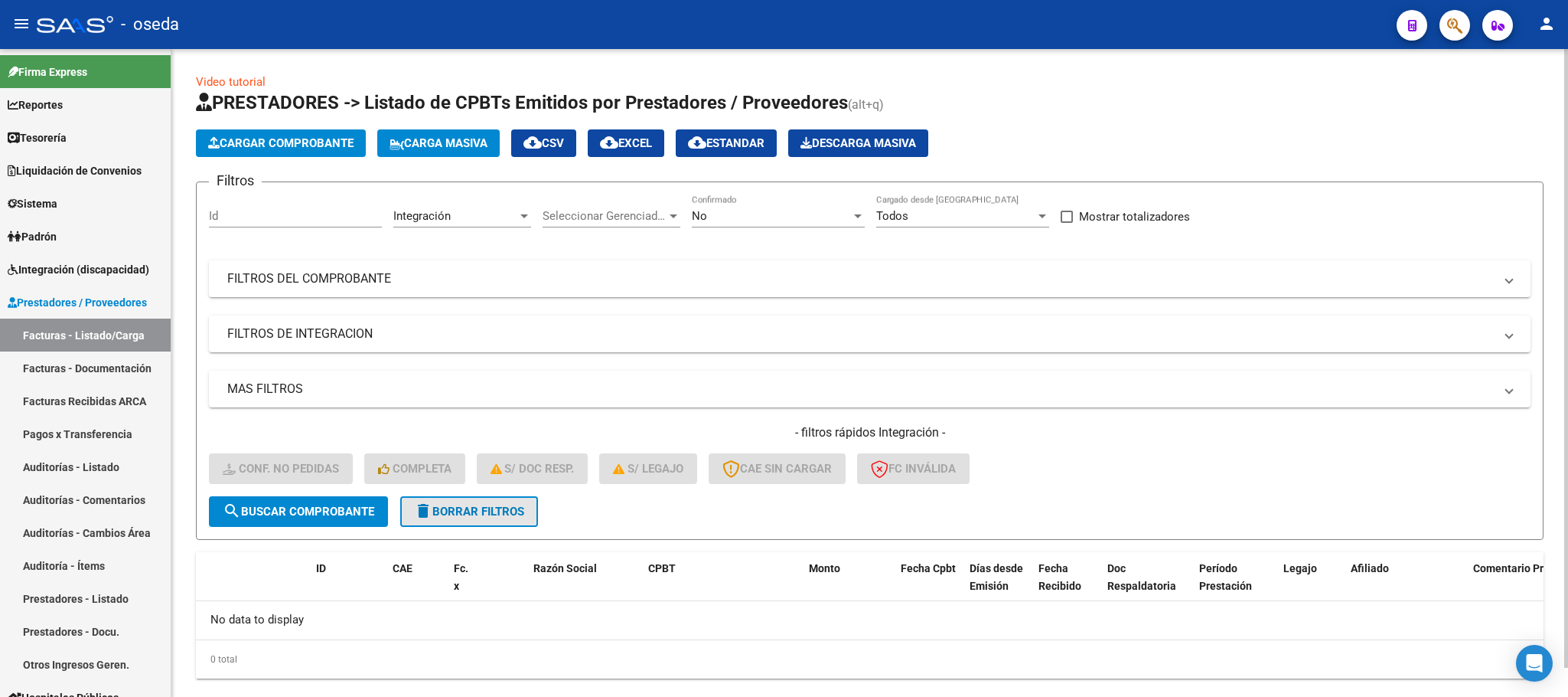
click at [468, 510] on span "delete Borrar Filtros" at bounding box center [469, 511] width 110 height 14
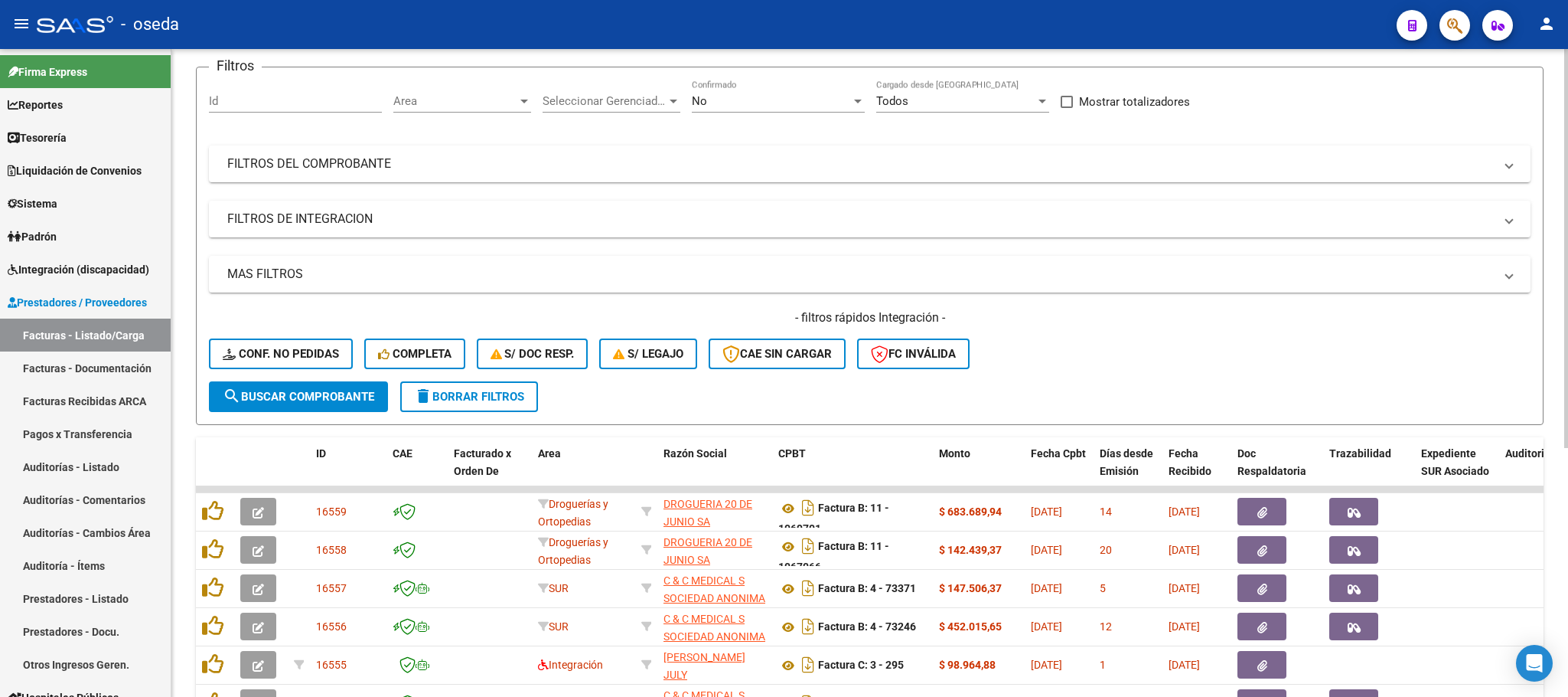
scroll to position [229, 0]
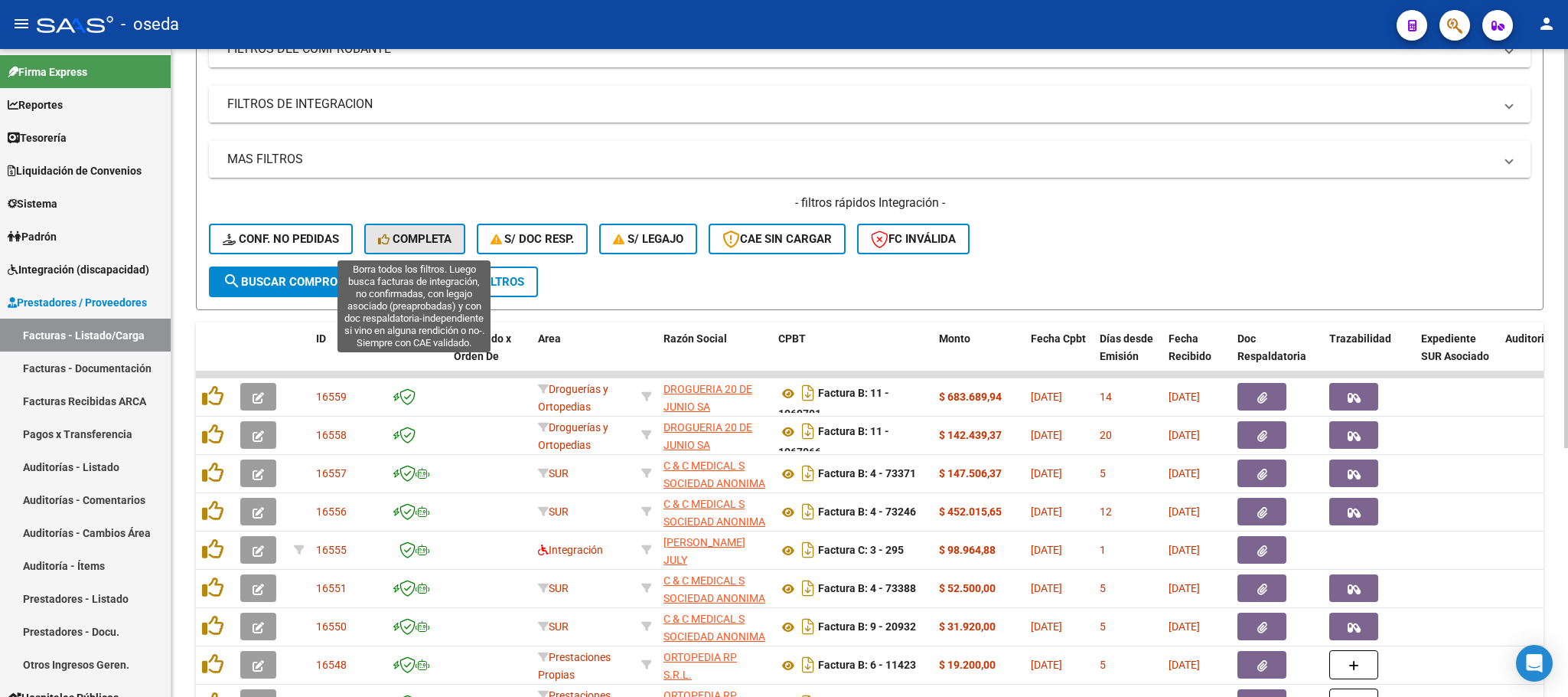
click at [415, 234] on span "Completa" at bounding box center [415, 238] width 73 height 14
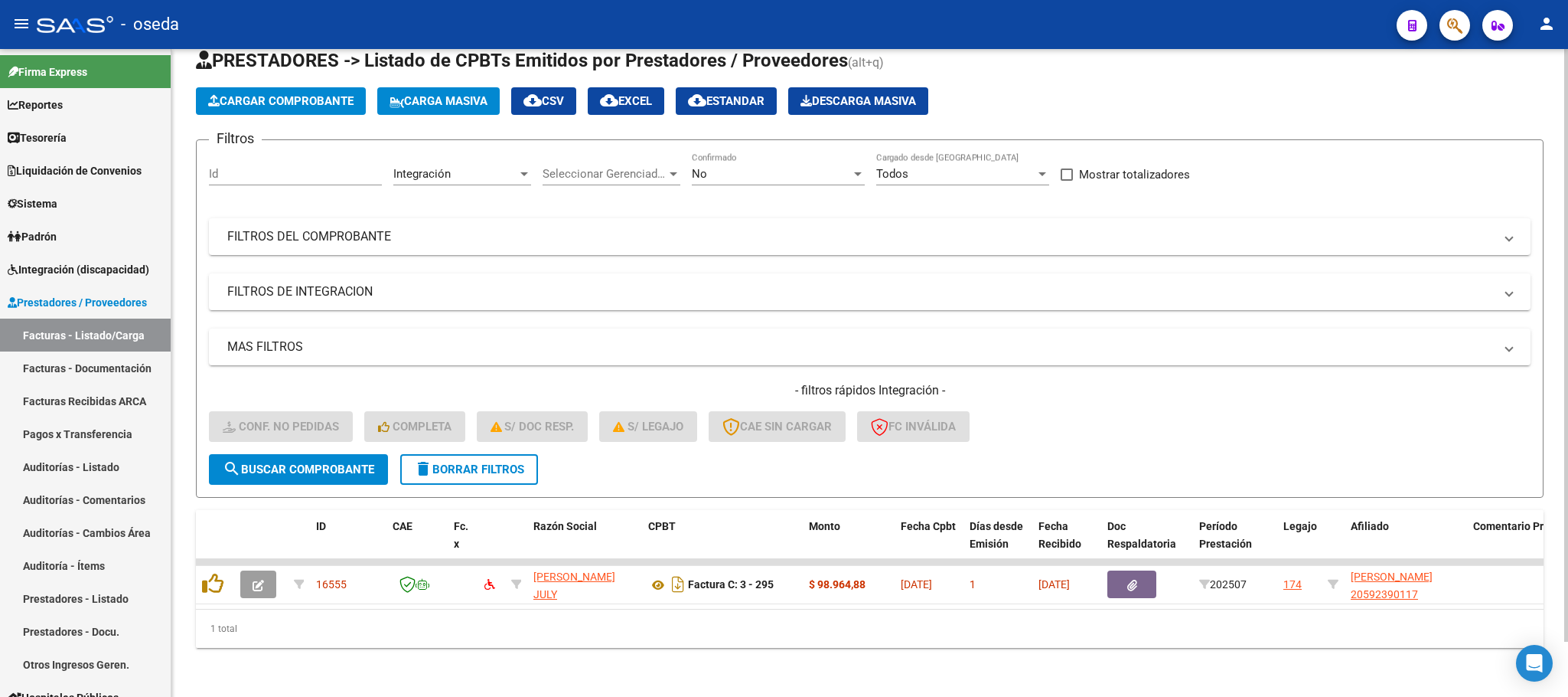
scroll to position [60, 0]
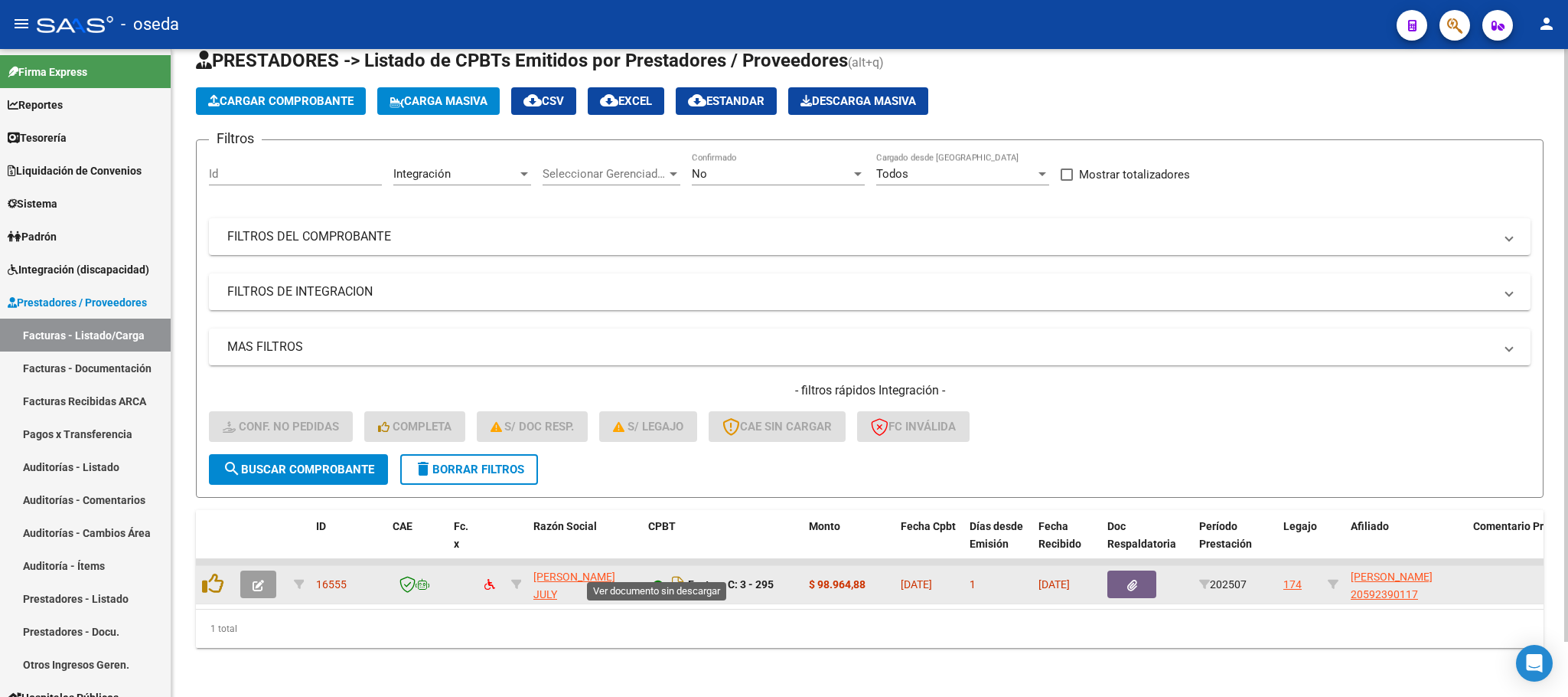
click at [653, 576] on icon at bounding box center [658, 585] width 20 height 18
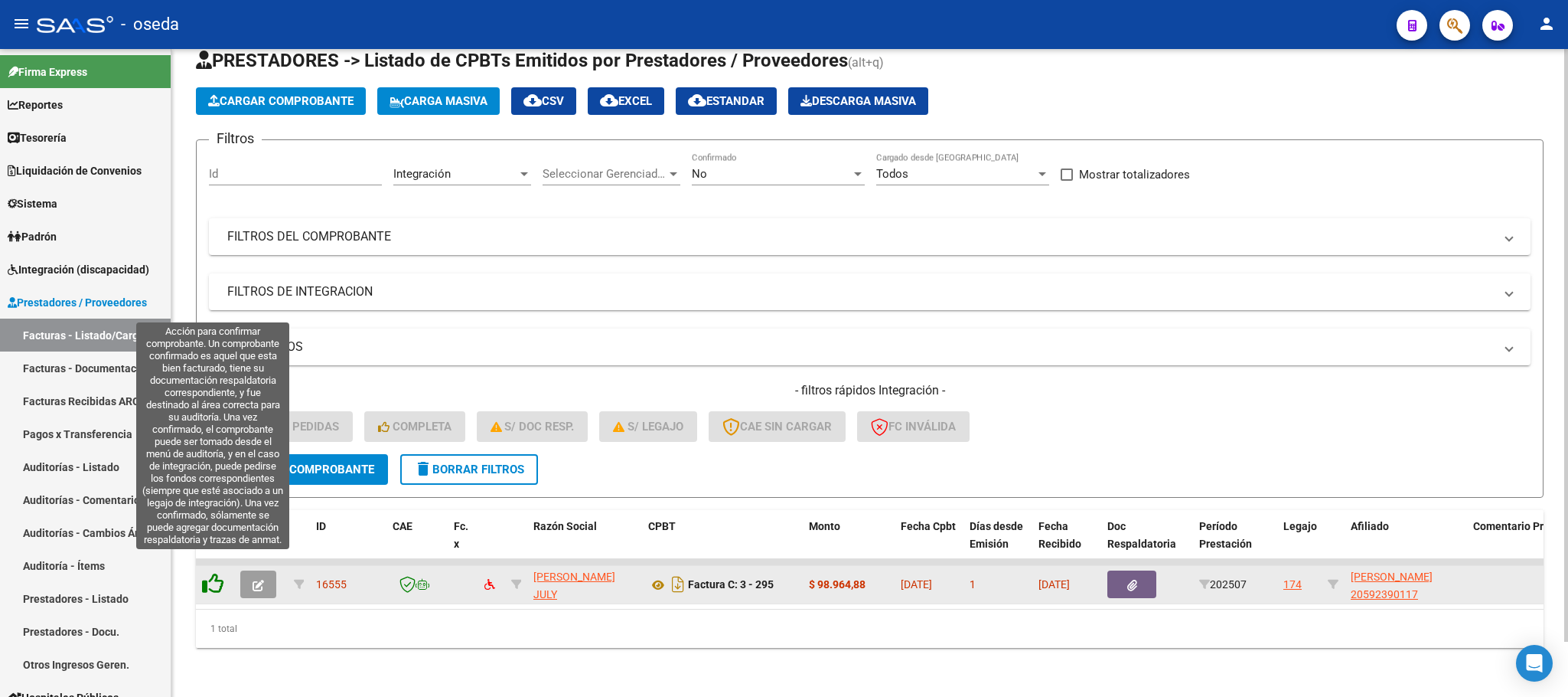
click at [209, 573] on icon at bounding box center [212, 583] width 22 height 22
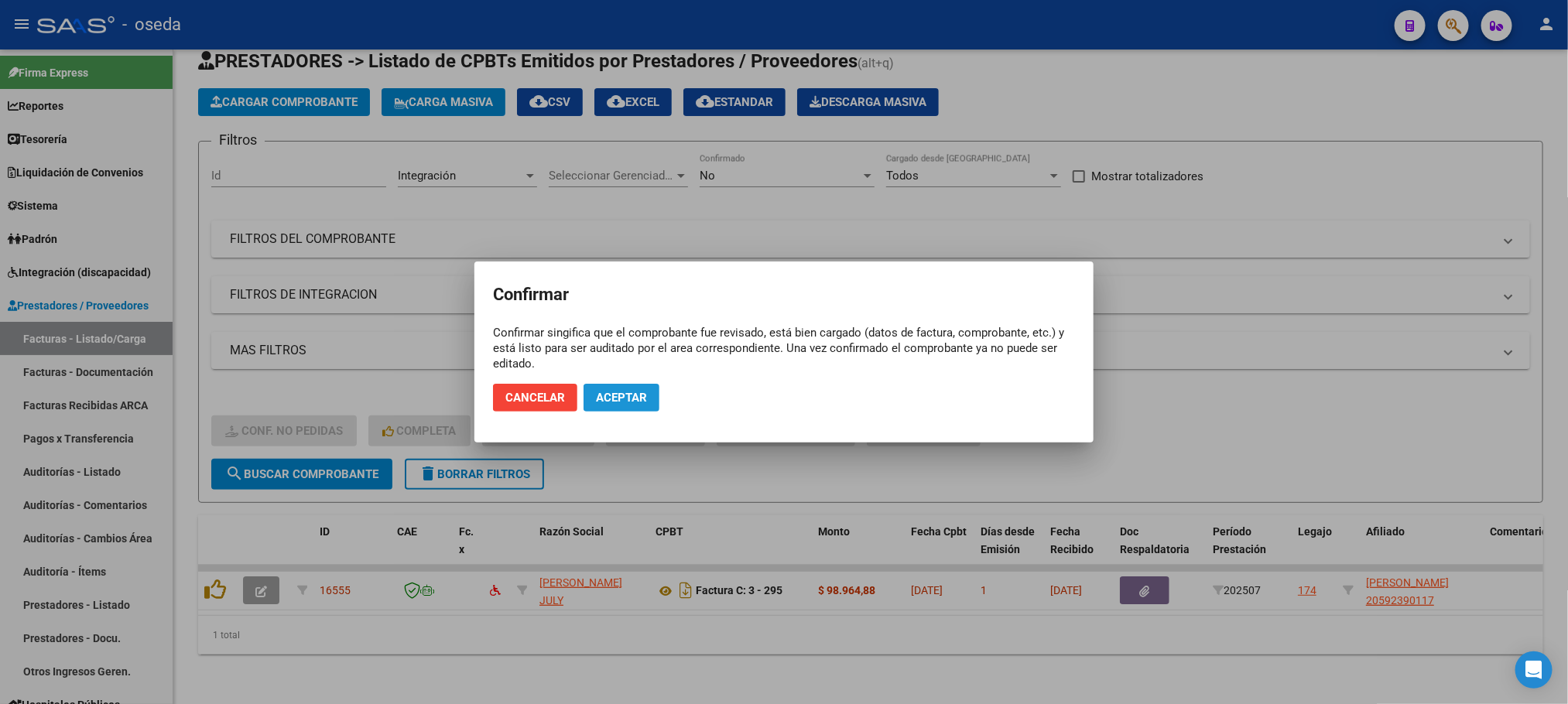
click at [603, 397] on span "Aceptar" at bounding box center [621, 397] width 51 height 14
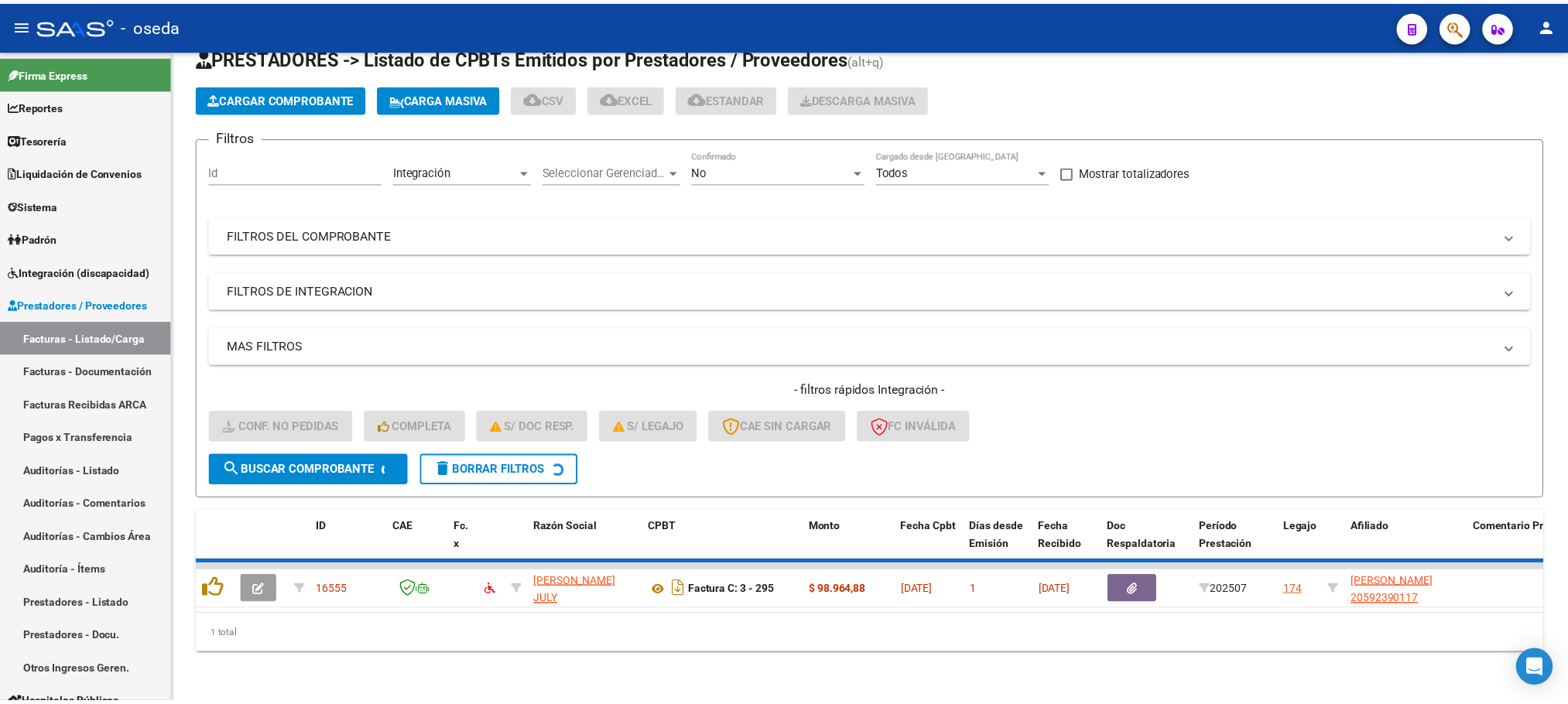
scroll to position [30, 0]
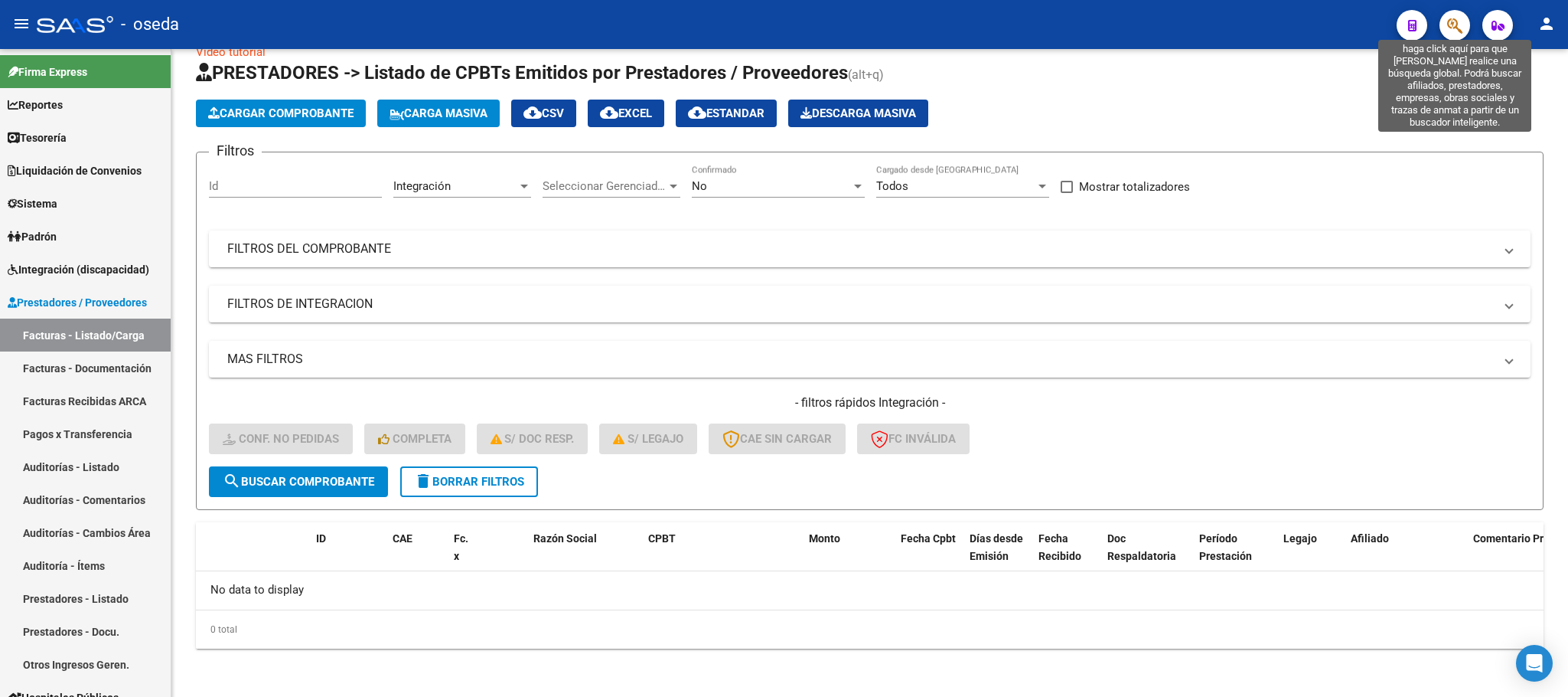
click at [1445, 28] on button "button" at bounding box center [1455, 25] width 30 height 30
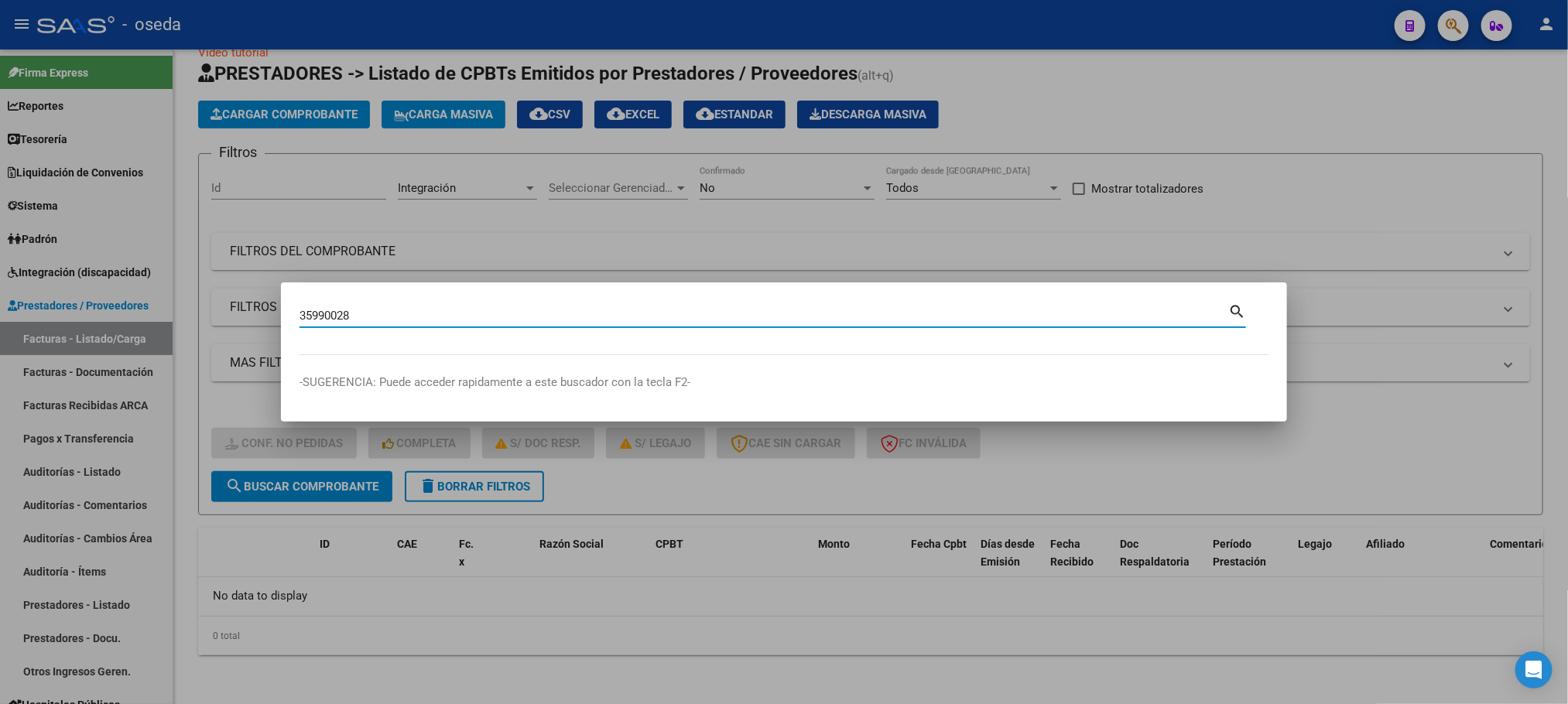
type input "35990028"
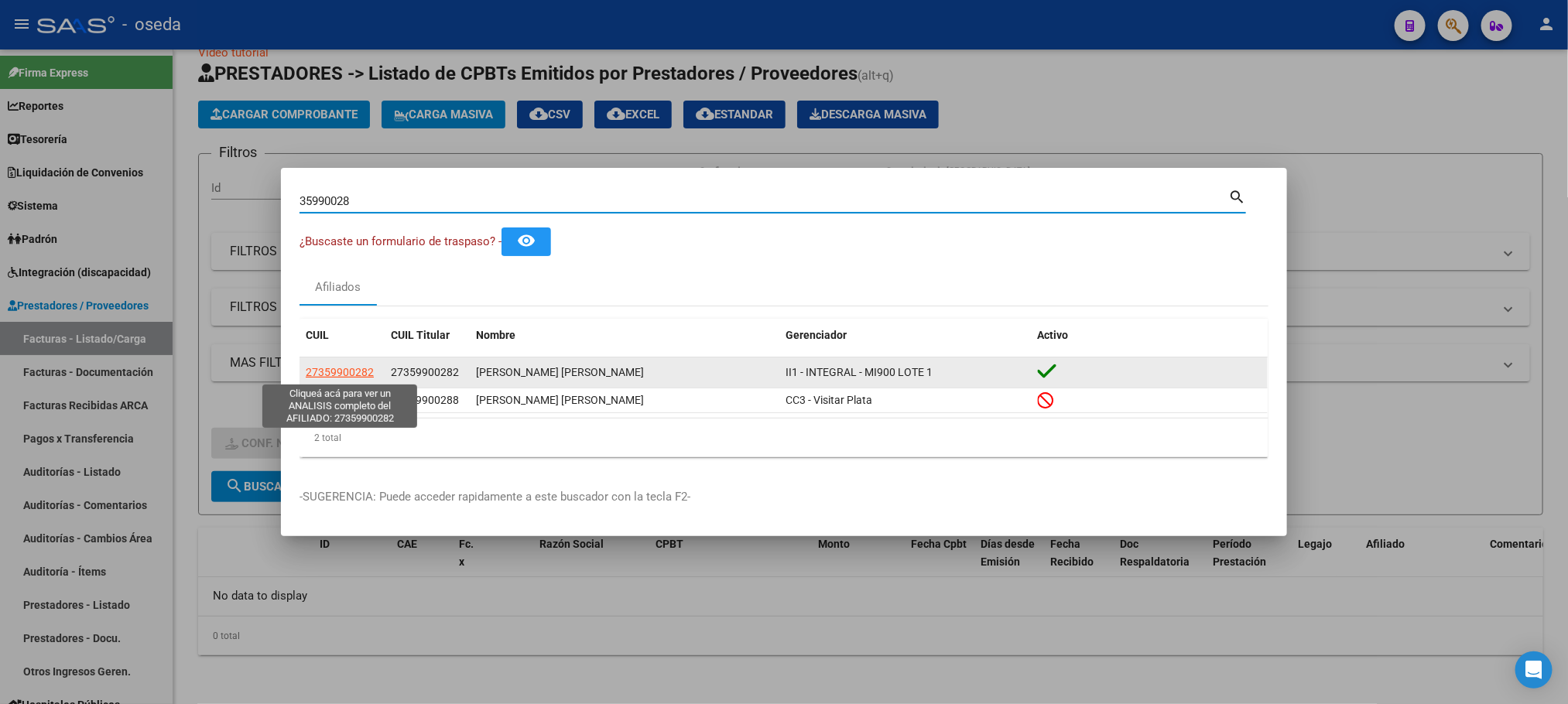
click at [332, 369] on span "27359900282" at bounding box center [339, 371] width 68 height 12
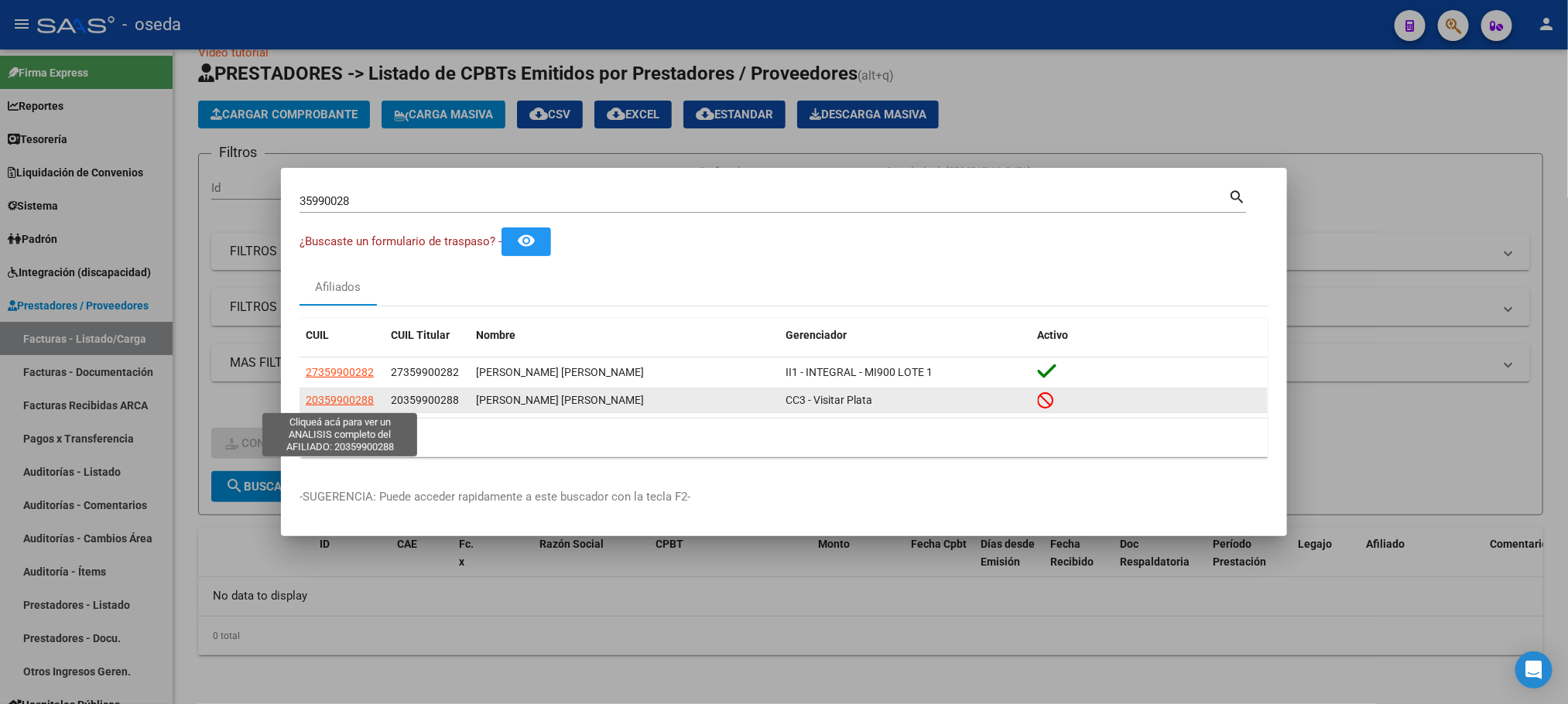
click at [319, 399] on span "20359900288" at bounding box center [339, 400] width 68 height 12
type textarea "20359900288"
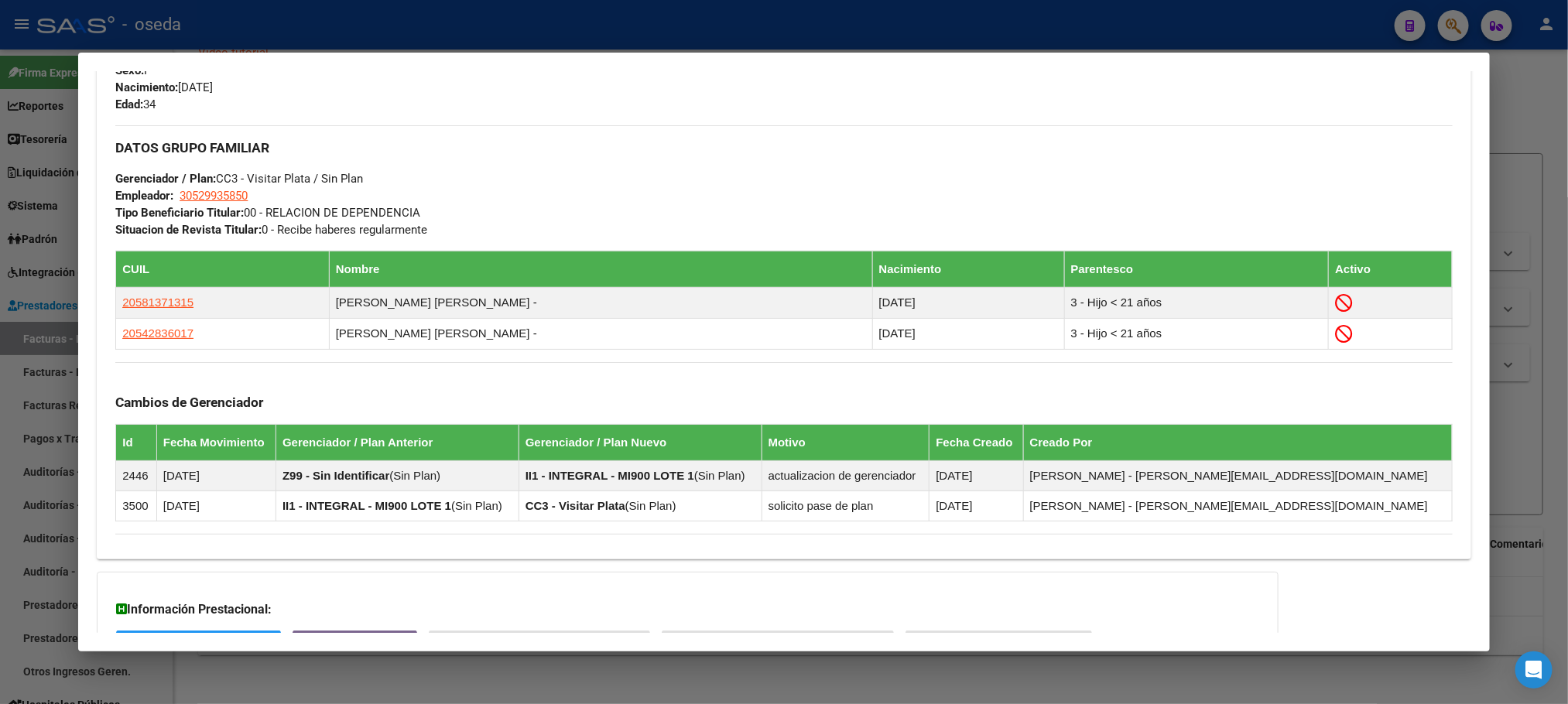
scroll to position [840, 0]
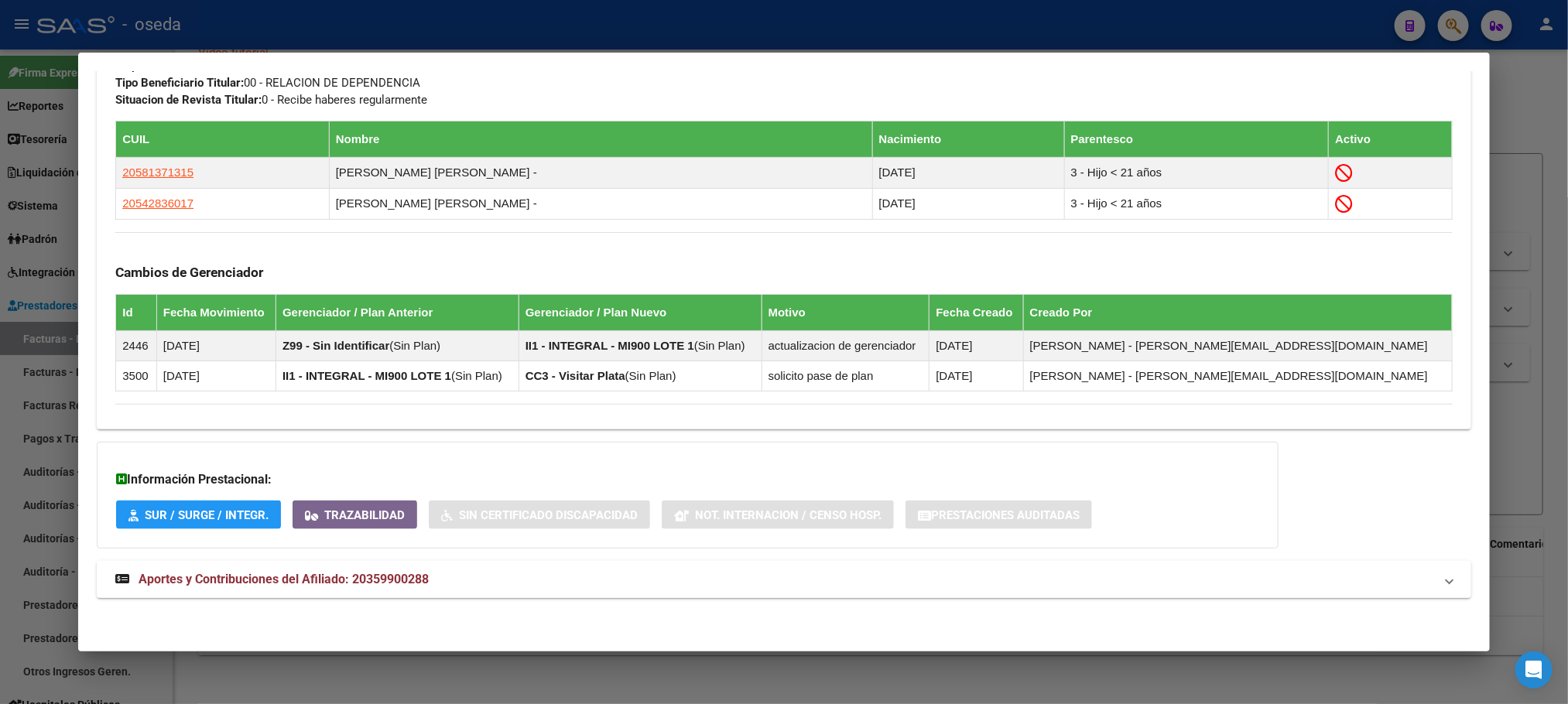
click at [321, 581] on span "Aportes y Contribuciones del Afiliado: 20359900288" at bounding box center [284, 579] width 290 height 15
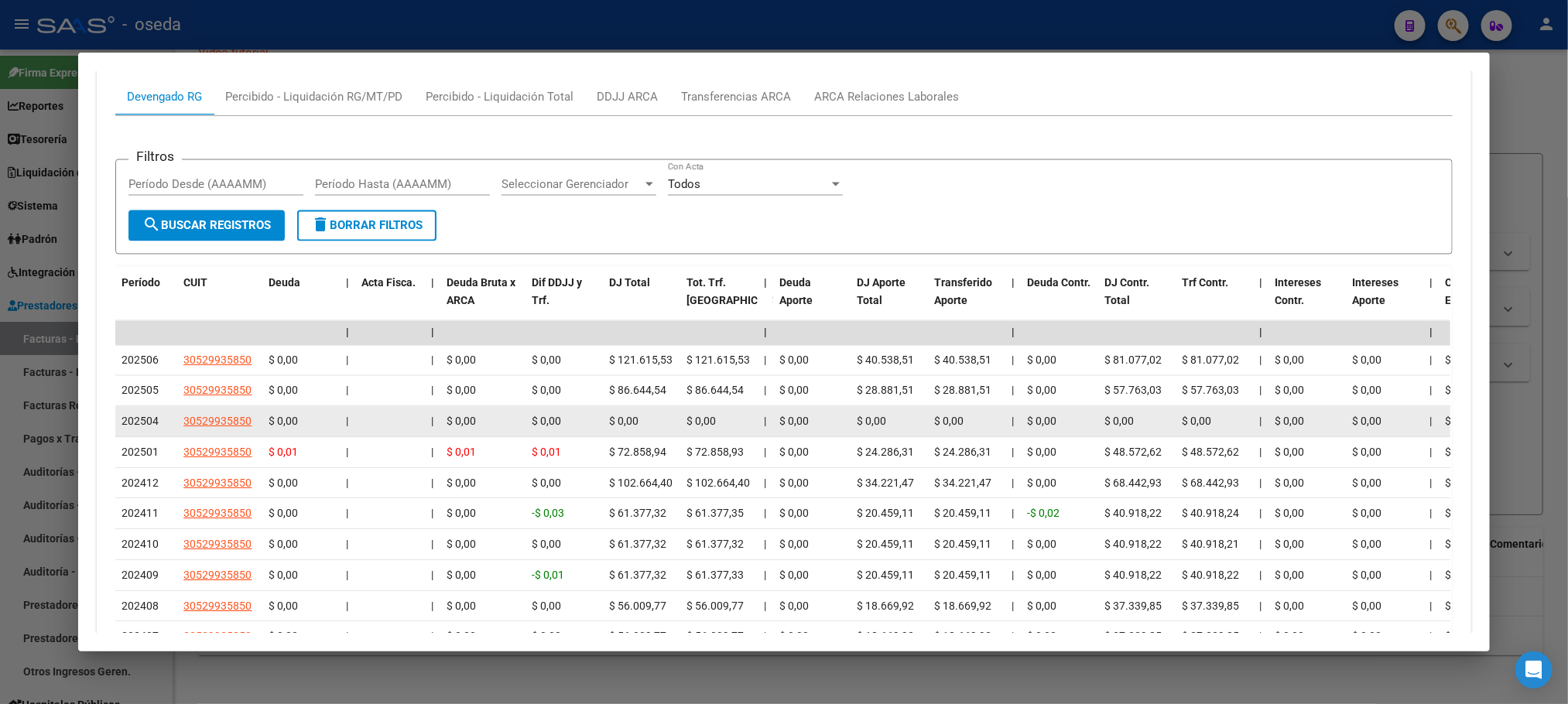
scroll to position [1393, 0]
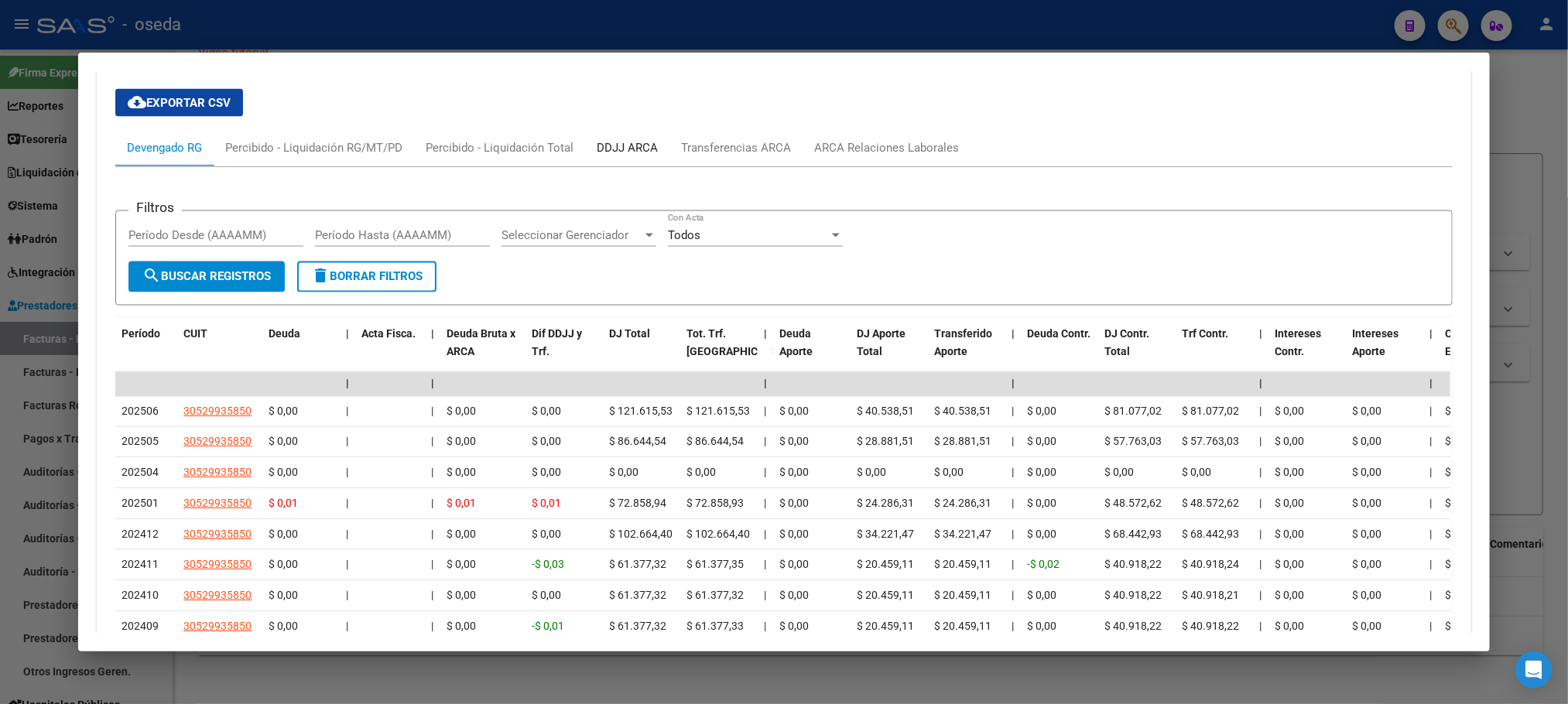
click at [619, 149] on div "DDJJ ARCA" at bounding box center [628, 147] width 61 height 17
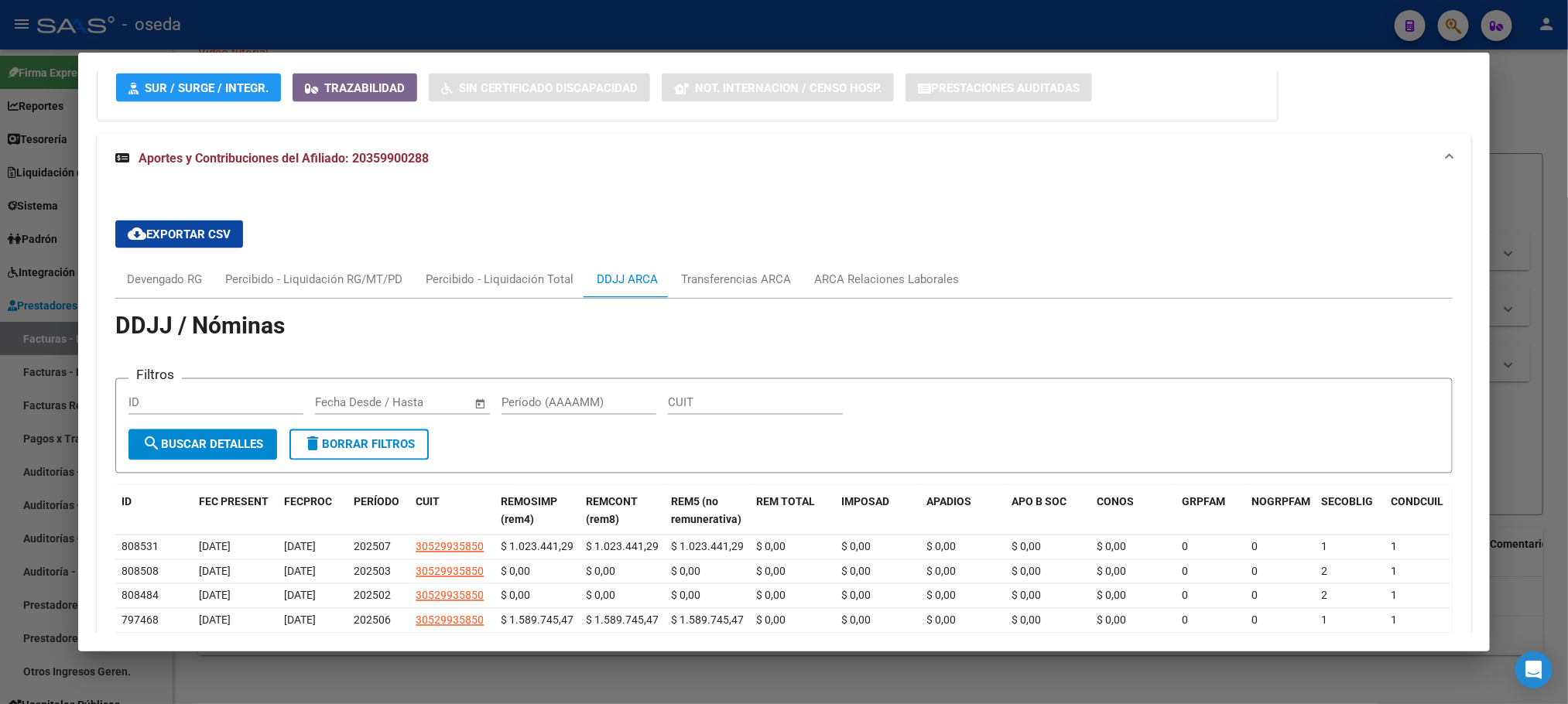
scroll to position [1338, 0]
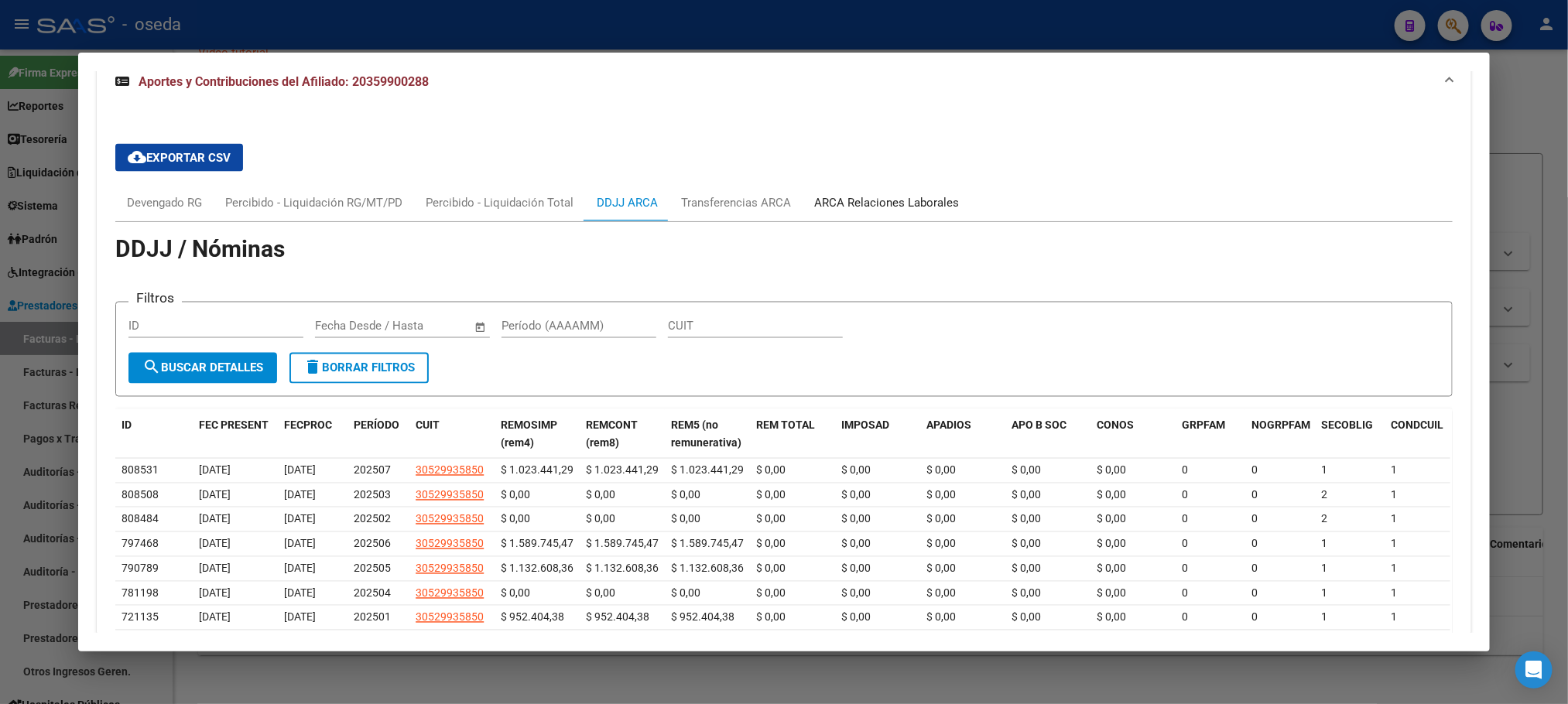
click at [904, 197] on div "ARCA Relaciones Laborales" at bounding box center [887, 203] width 168 height 37
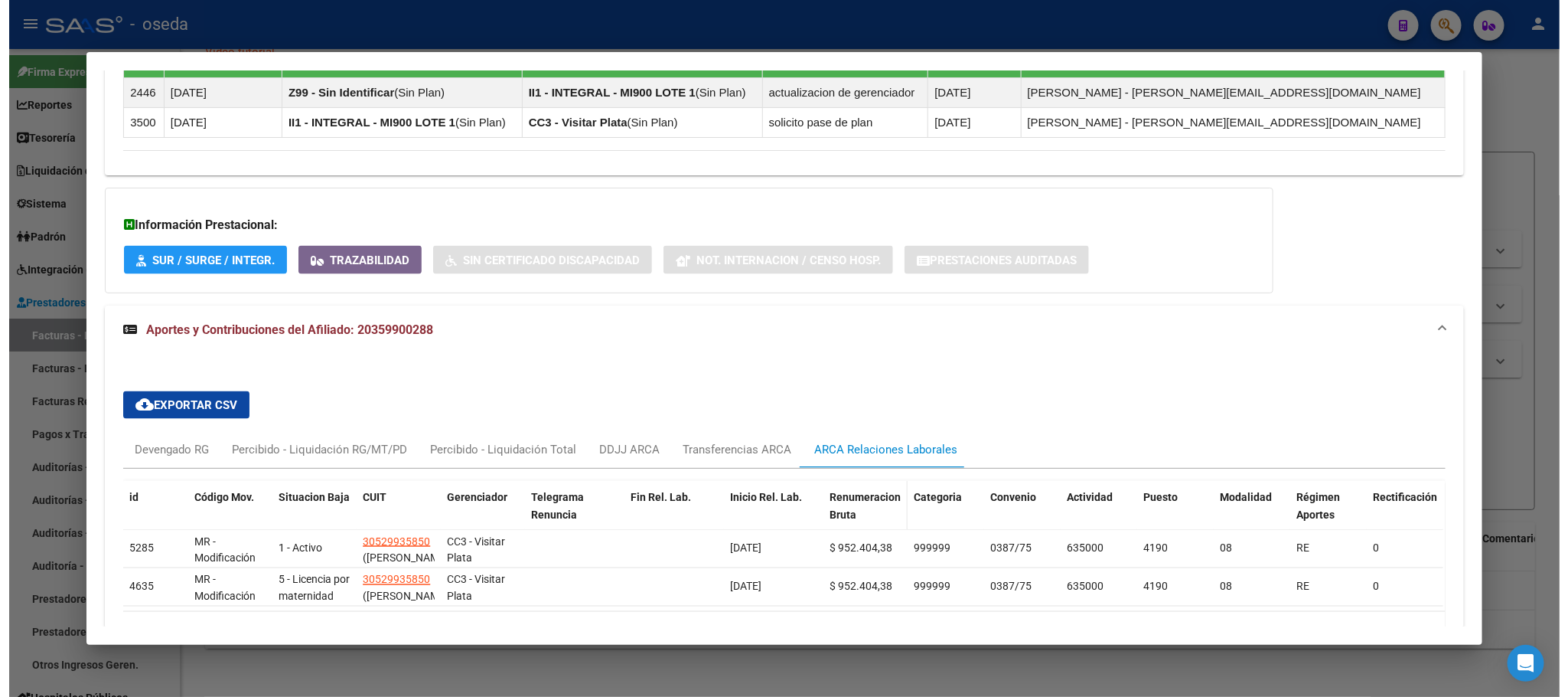
scroll to position [1195, 0]
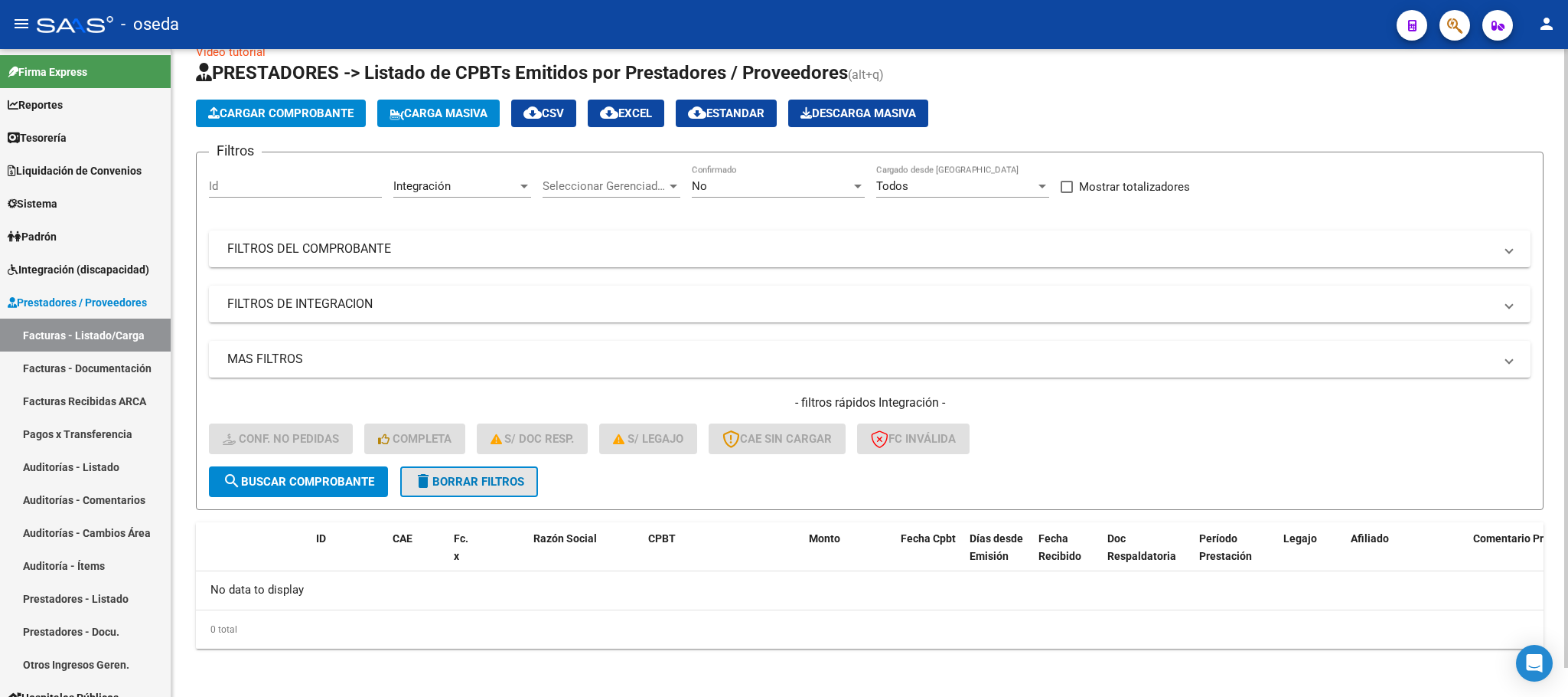
click at [457, 472] on button "delete Borrar Filtros" at bounding box center [469, 482] width 137 height 30
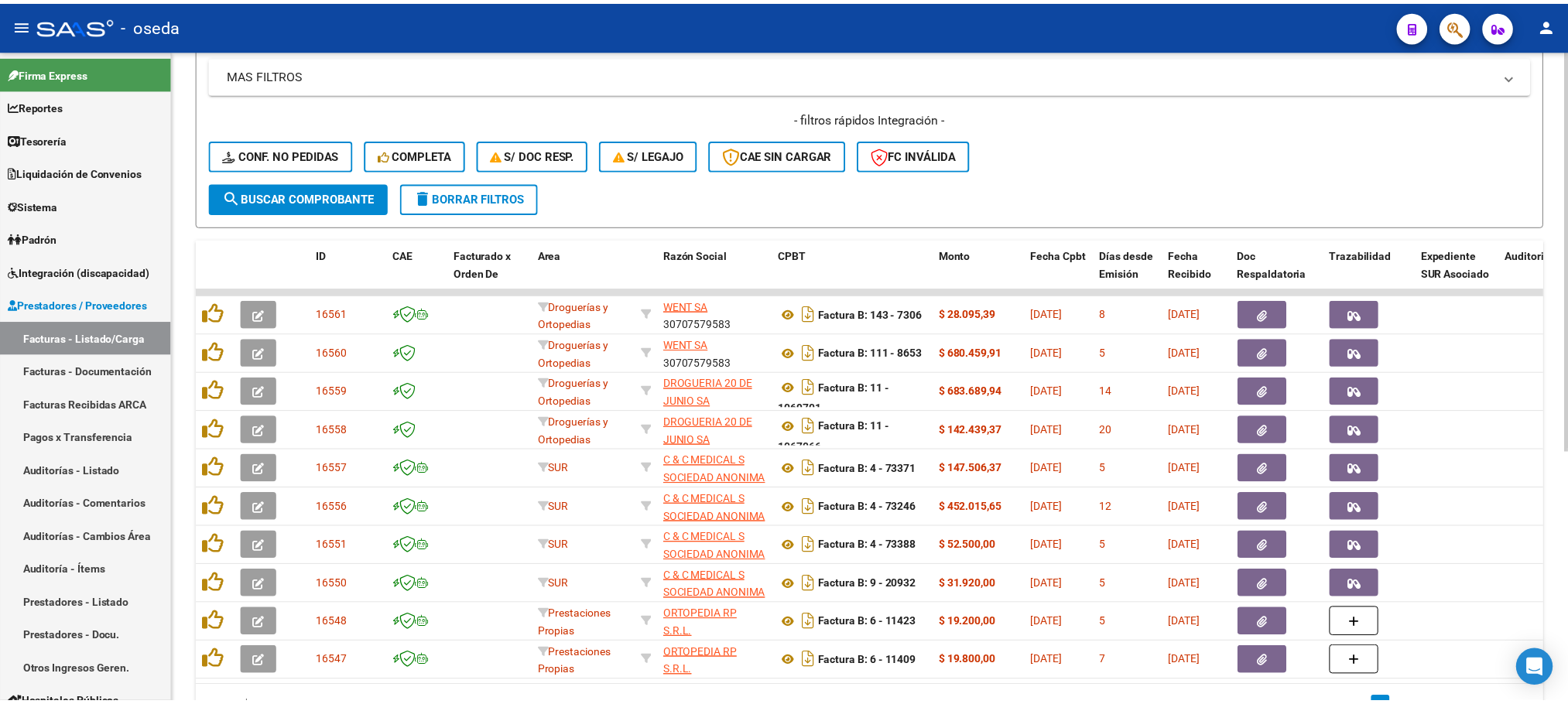
scroll to position [409, 0]
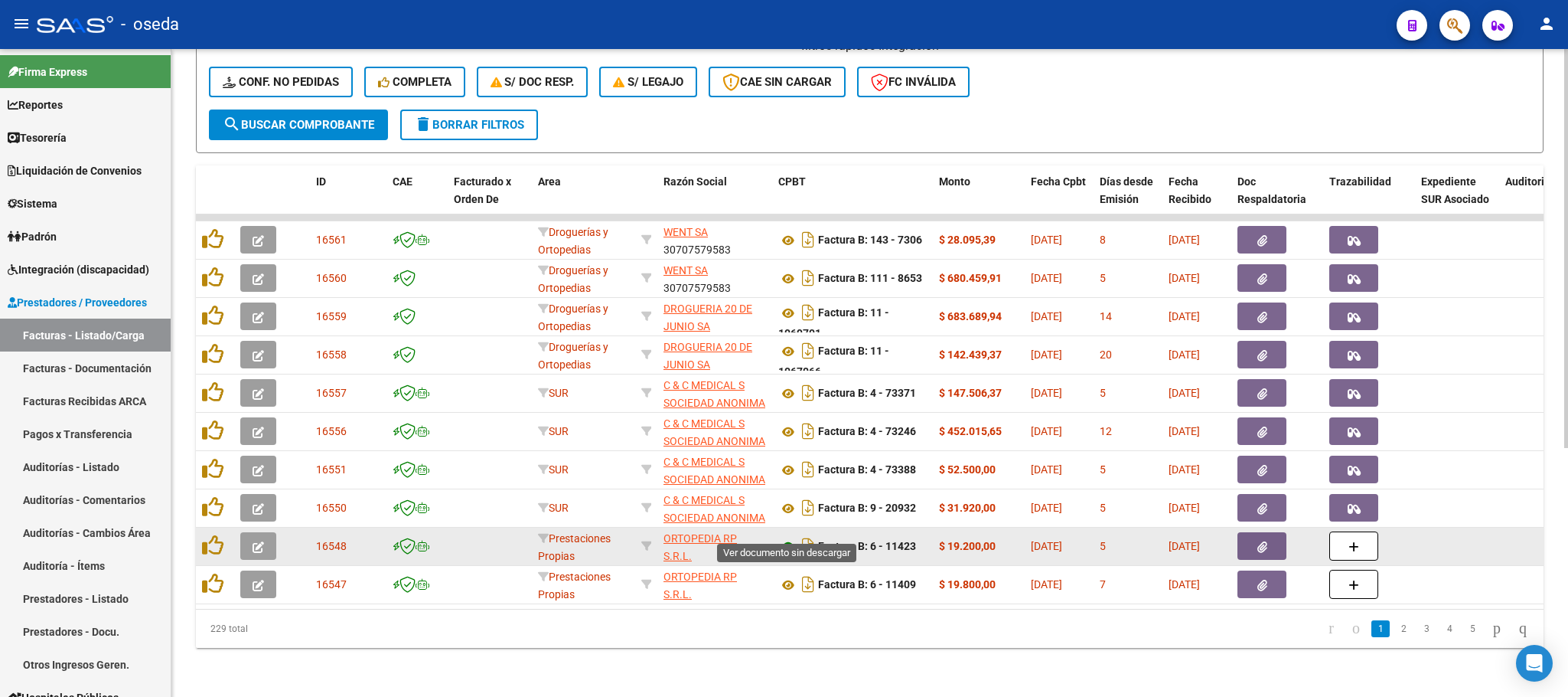
click at [786, 538] on icon at bounding box center [788, 547] width 20 height 18
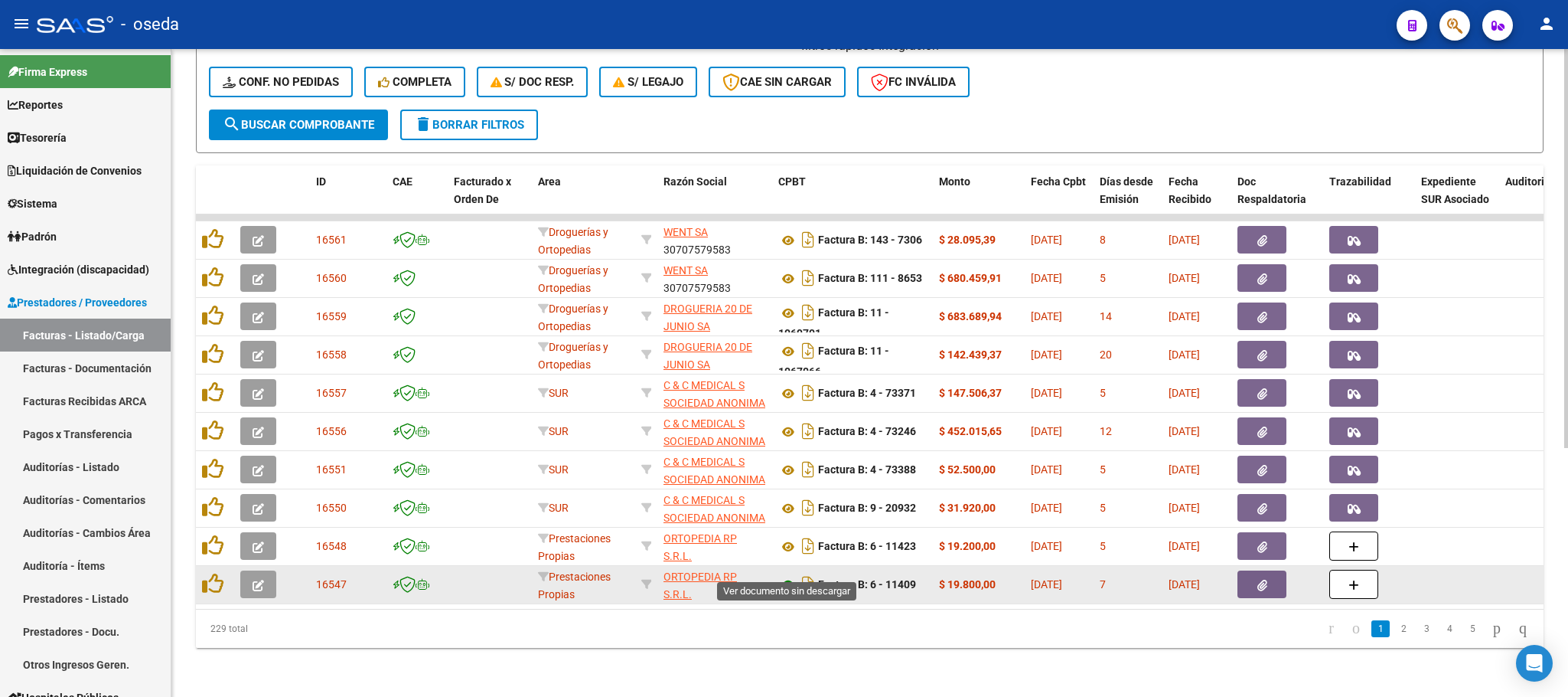
click at [788, 576] on icon at bounding box center [788, 585] width 20 height 18
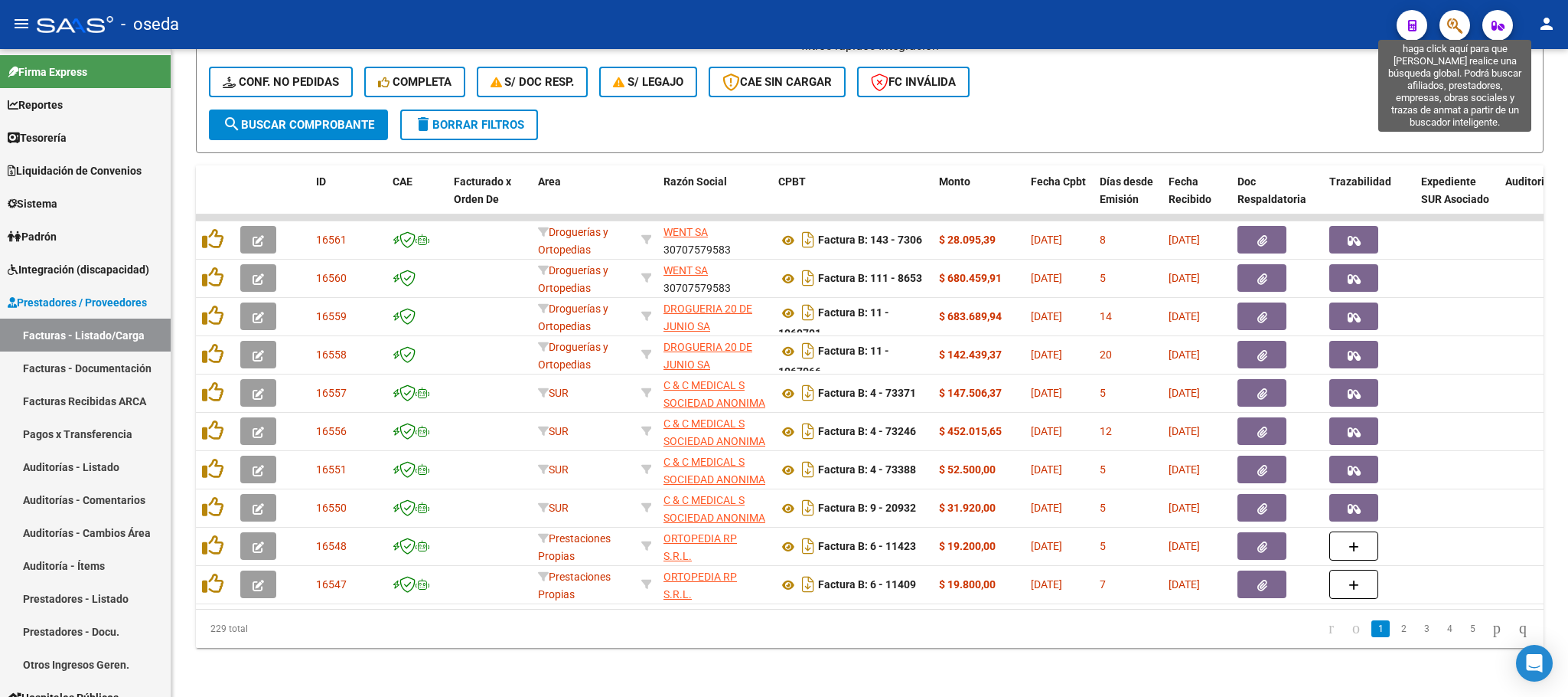
click at [1452, 23] on icon "button" at bounding box center [1455, 26] width 15 height 18
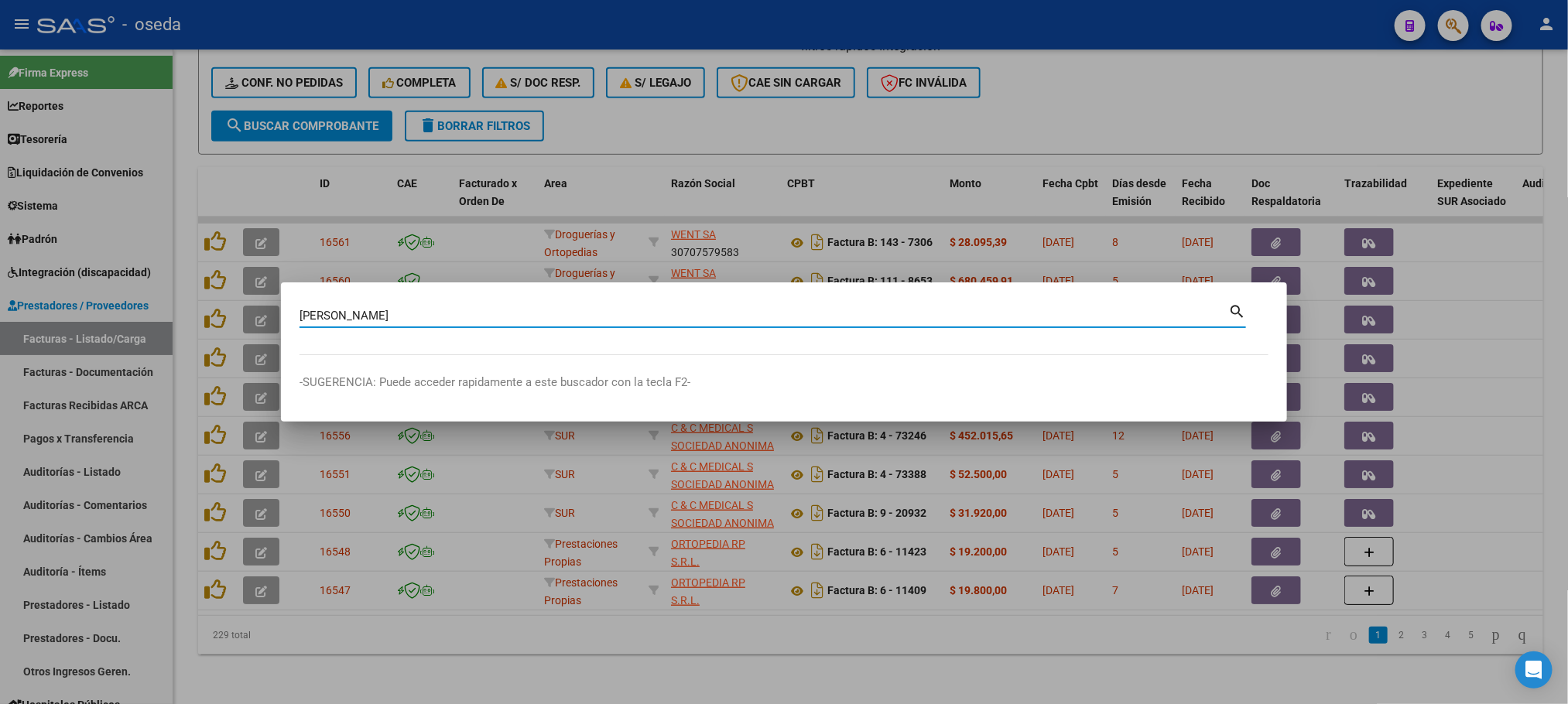
type input "[PERSON_NAME]"
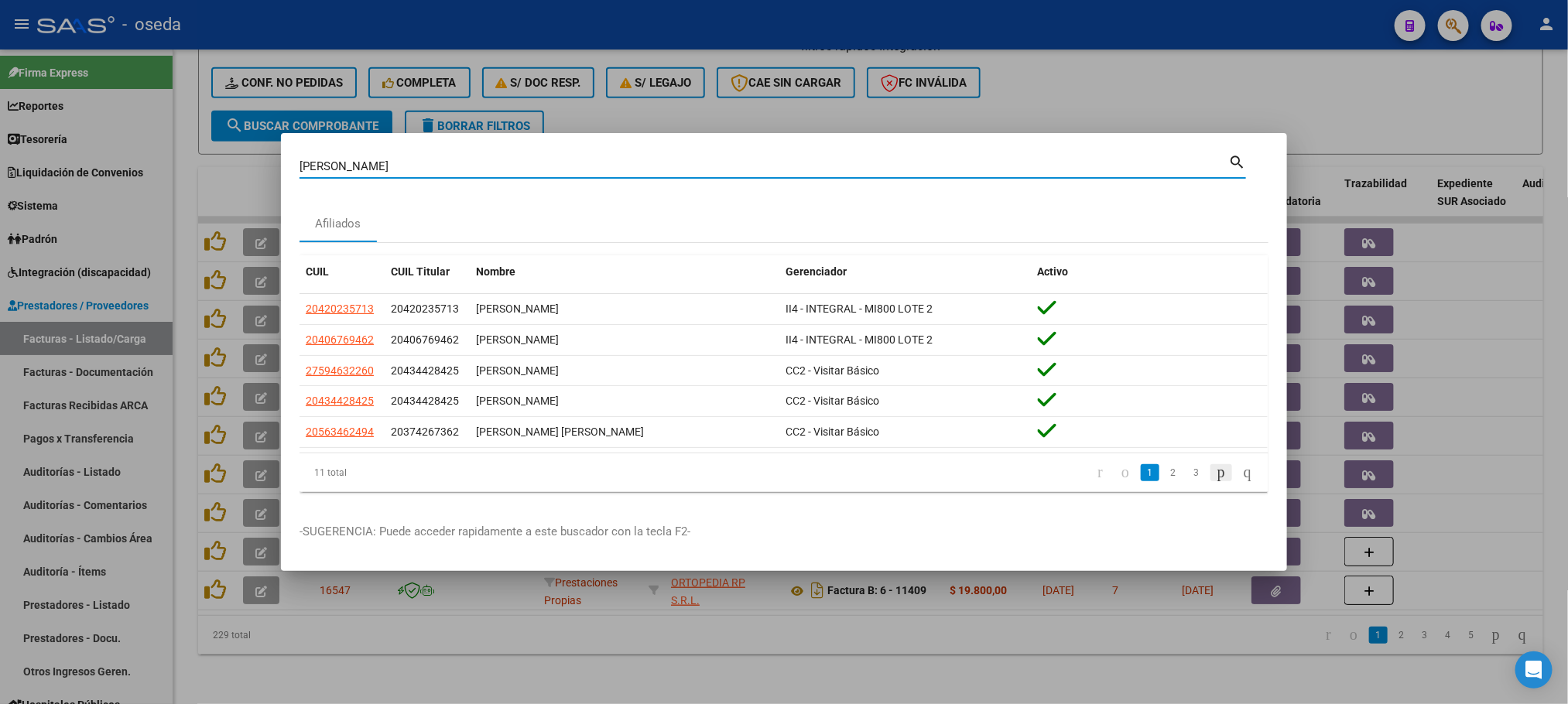
click at [1215, 471] on icon "go to next page" at bounding box center [1221, 471] width 12 height 19
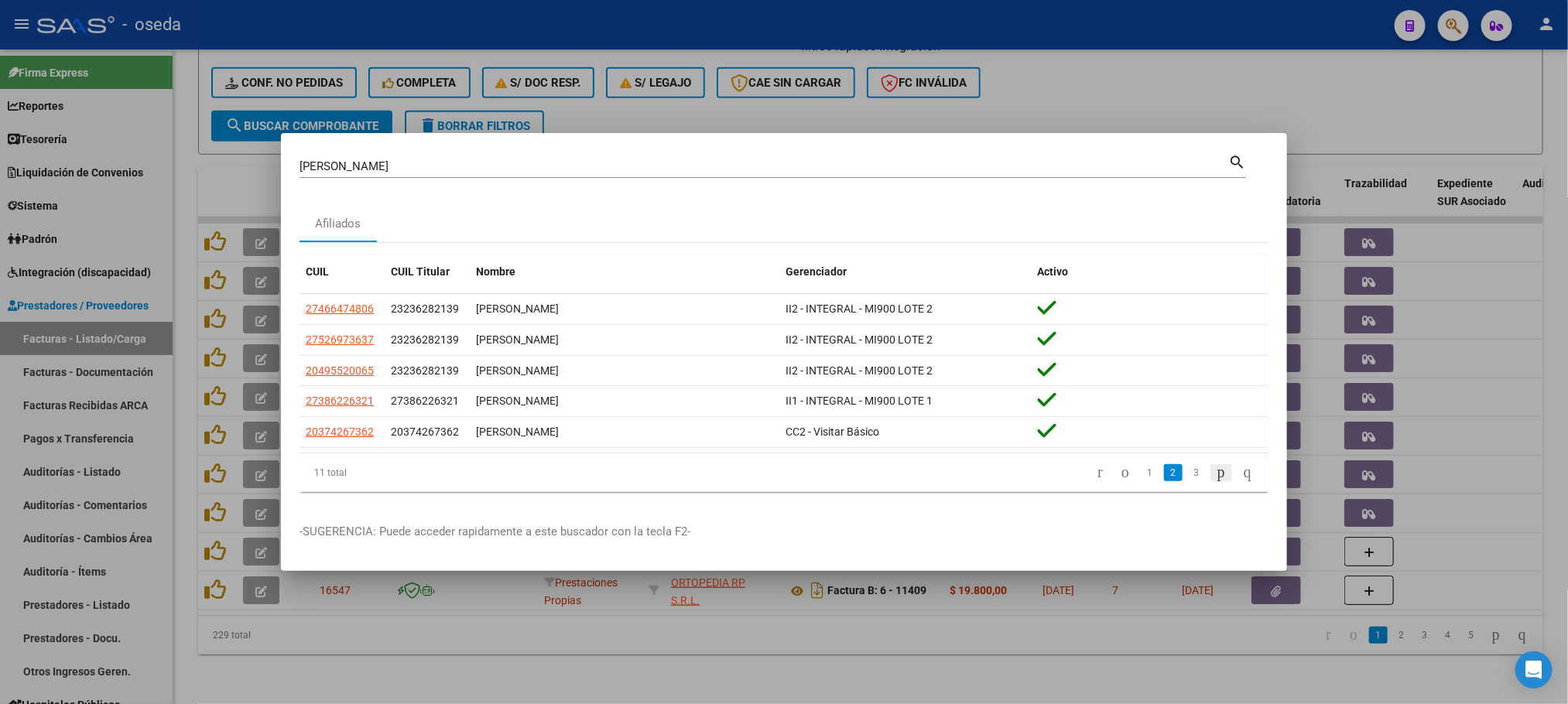
click at [1215, 471] on icon "go to next page" at bounding box center [1221, 471] width 12 height 19
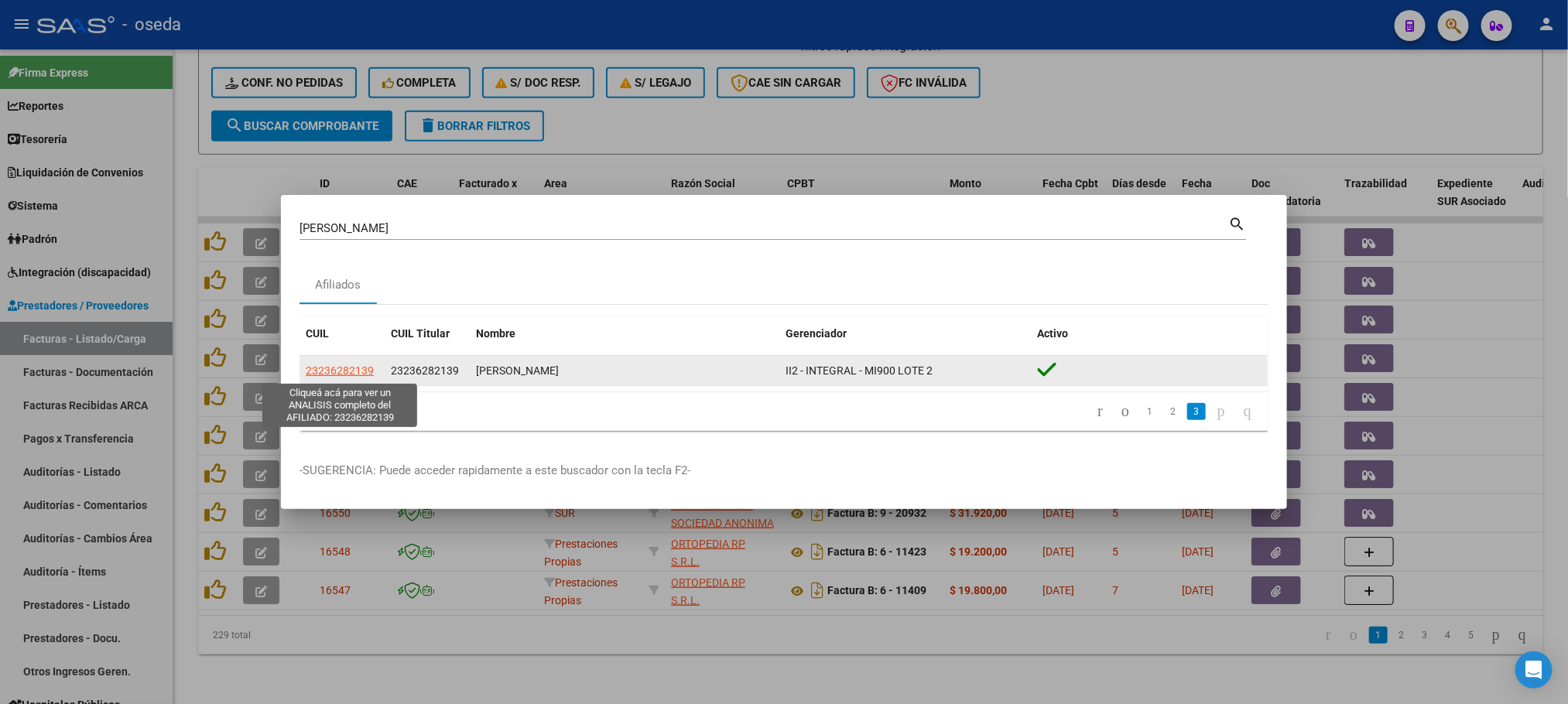
click at [343, 365] on span "23236282139" at bounding box center [339, 370] width 68 height 12
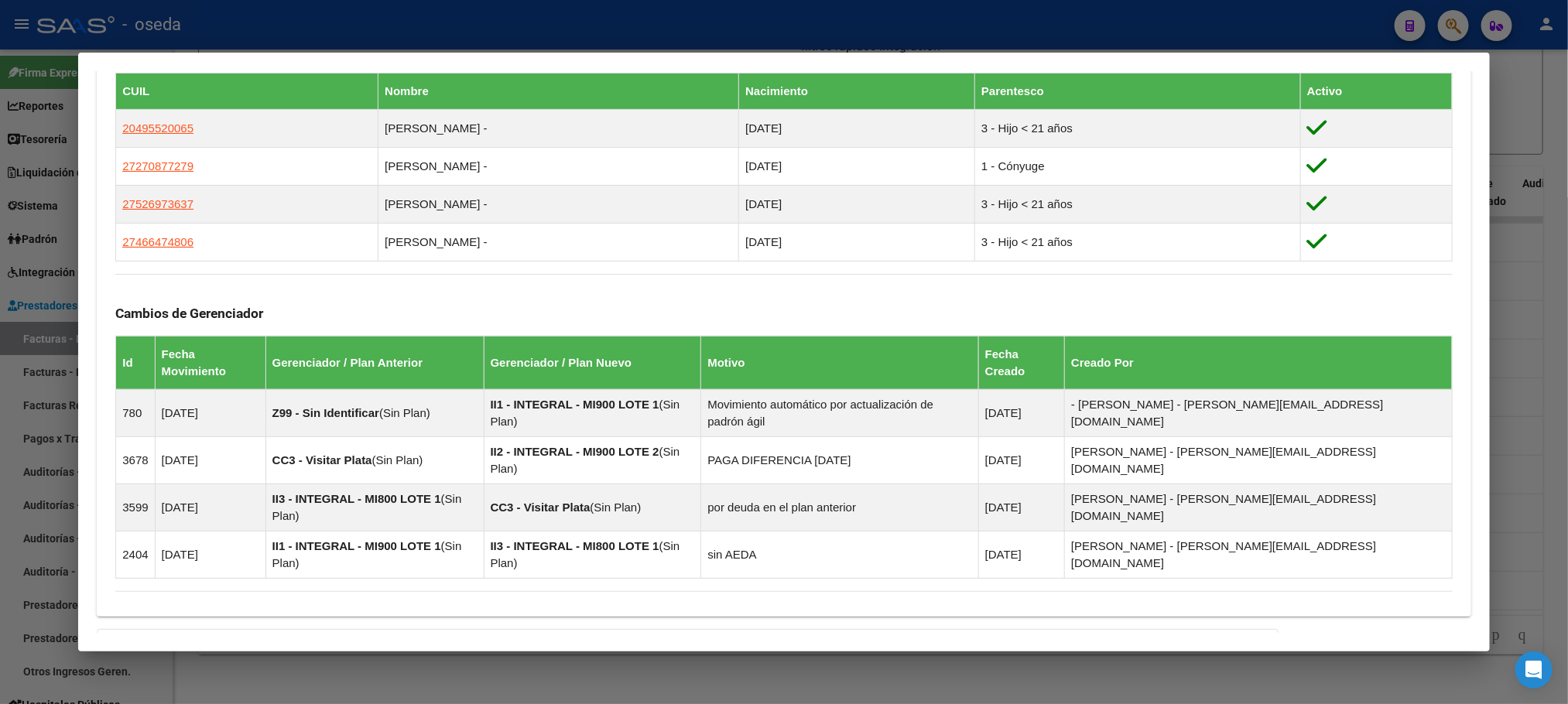
scroll to position [957, 0]
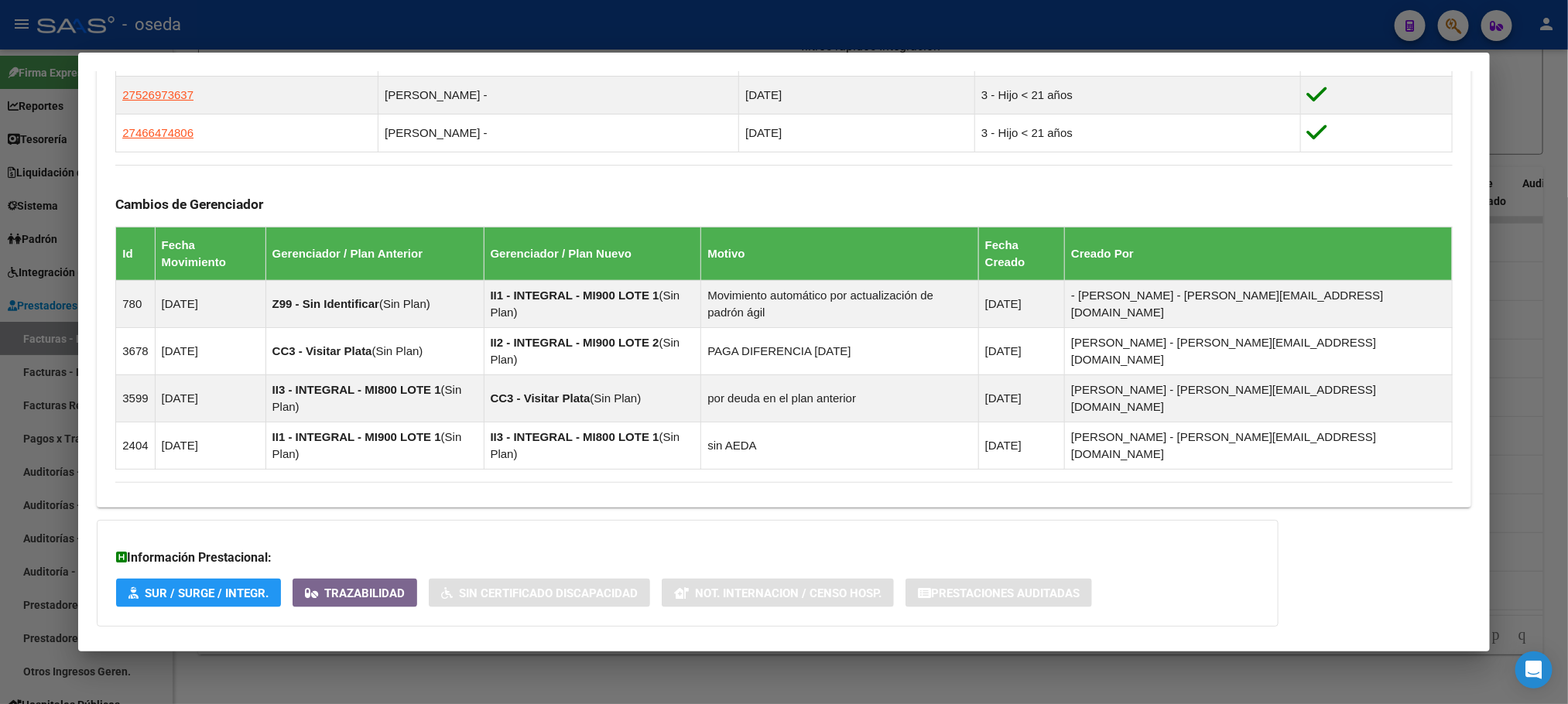
click at [412, 639] on mat-expansion-panel-header "Aportes y Contribuciones del Afiliado: 23236282139" at bounding box center [784, 657] width 1374 height 37
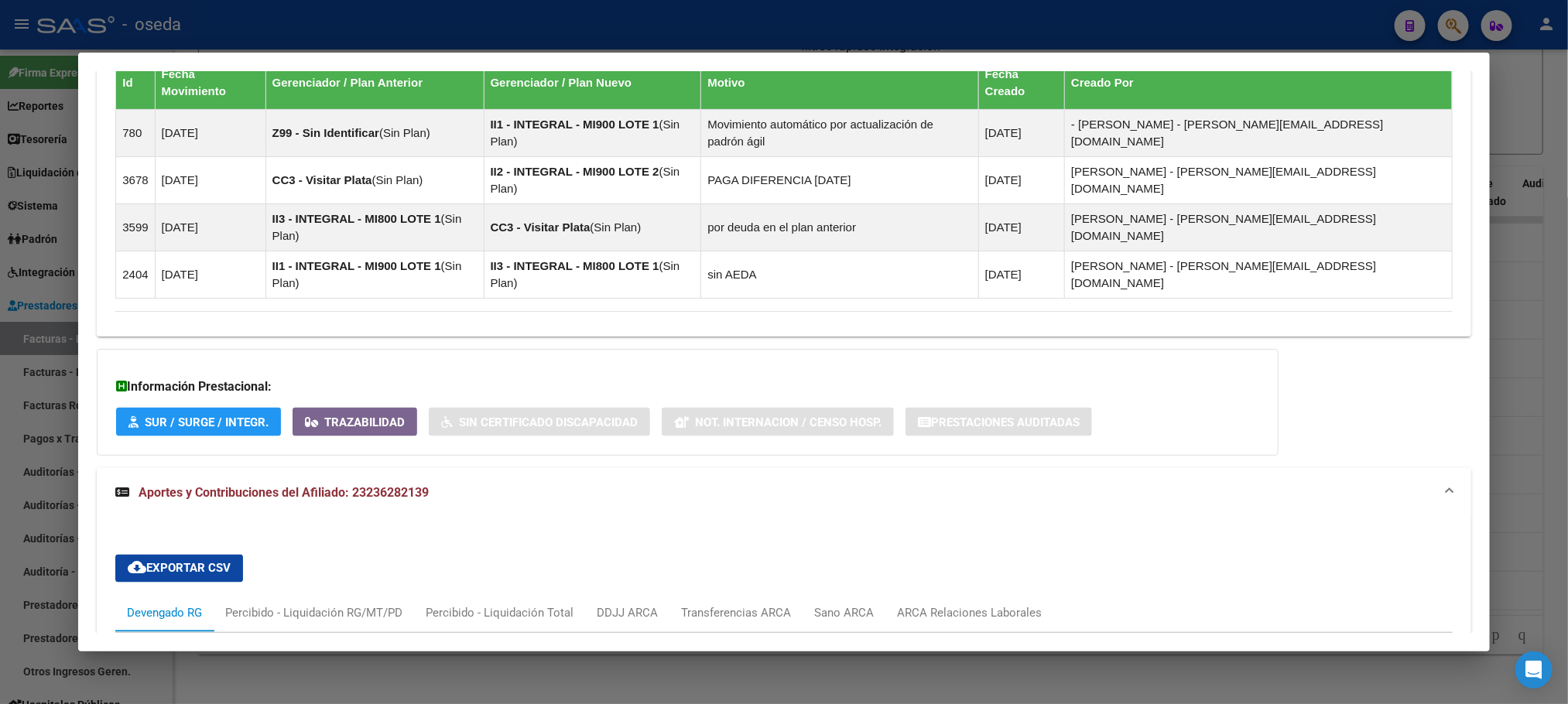
scroll to position [1347, 0]
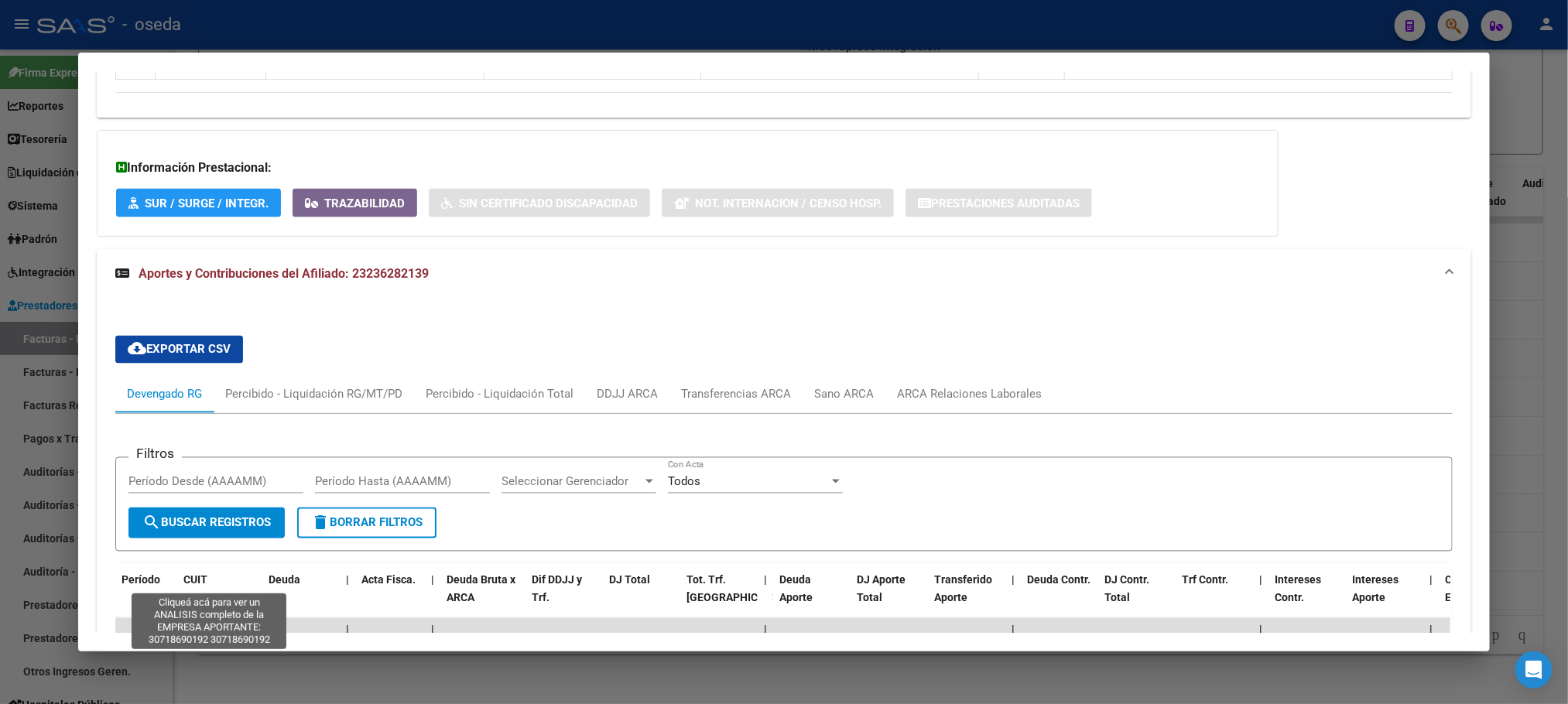
click at [239, 652] on span "30718690192" at bounding box center [217, 657] width 68 height 12
type textarea "30718690192"
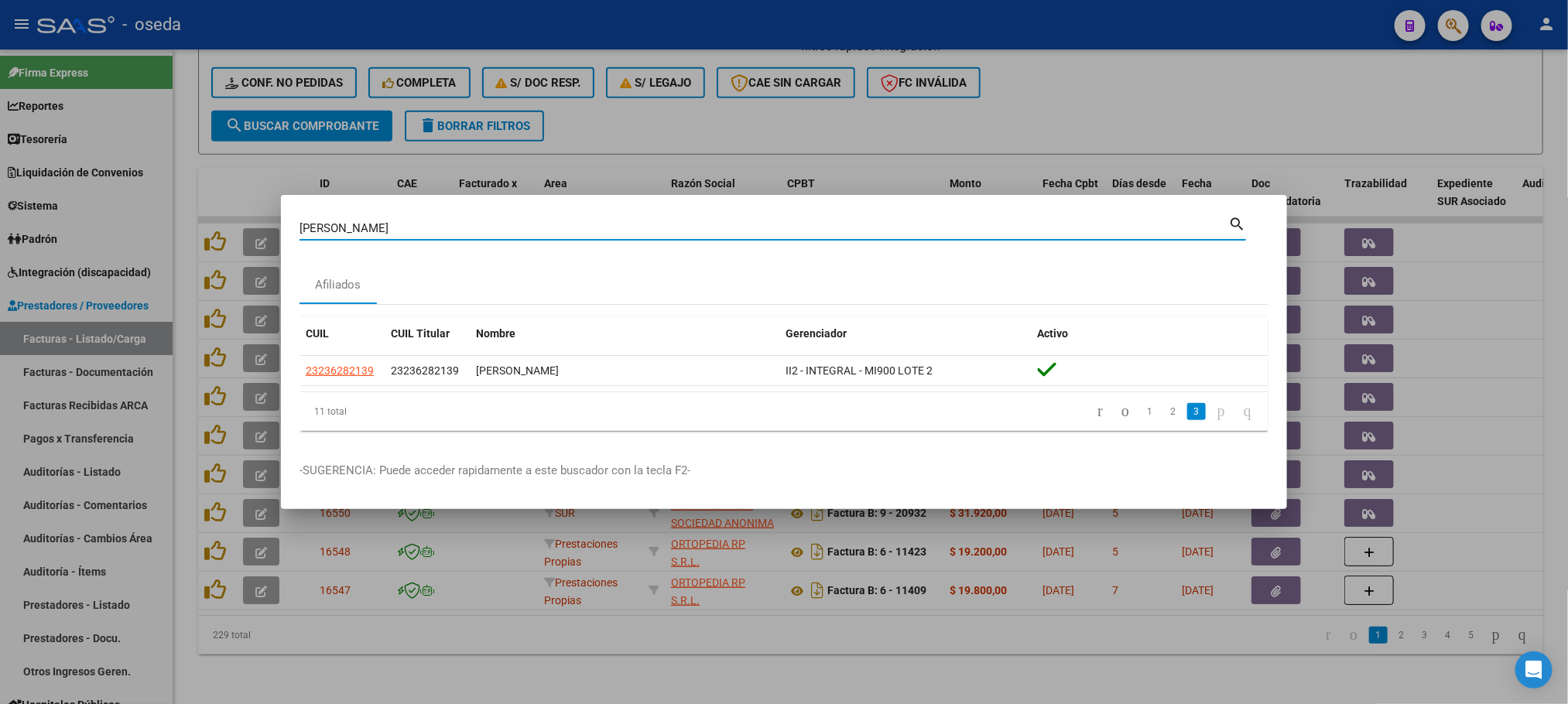
drag, startPoint x: 383, startPoint y: 230, endPoint x: 0, endPoint y: 255, distance: 383.8
click at [0, 255] on div "[PERSON_NAME] Buscar (apellido, dni, cuil, nro traspaso, cuit, obra social) sea…" at bounding box center [784, 352] width 1568 height 704
type input "[PERSON_NAME]"
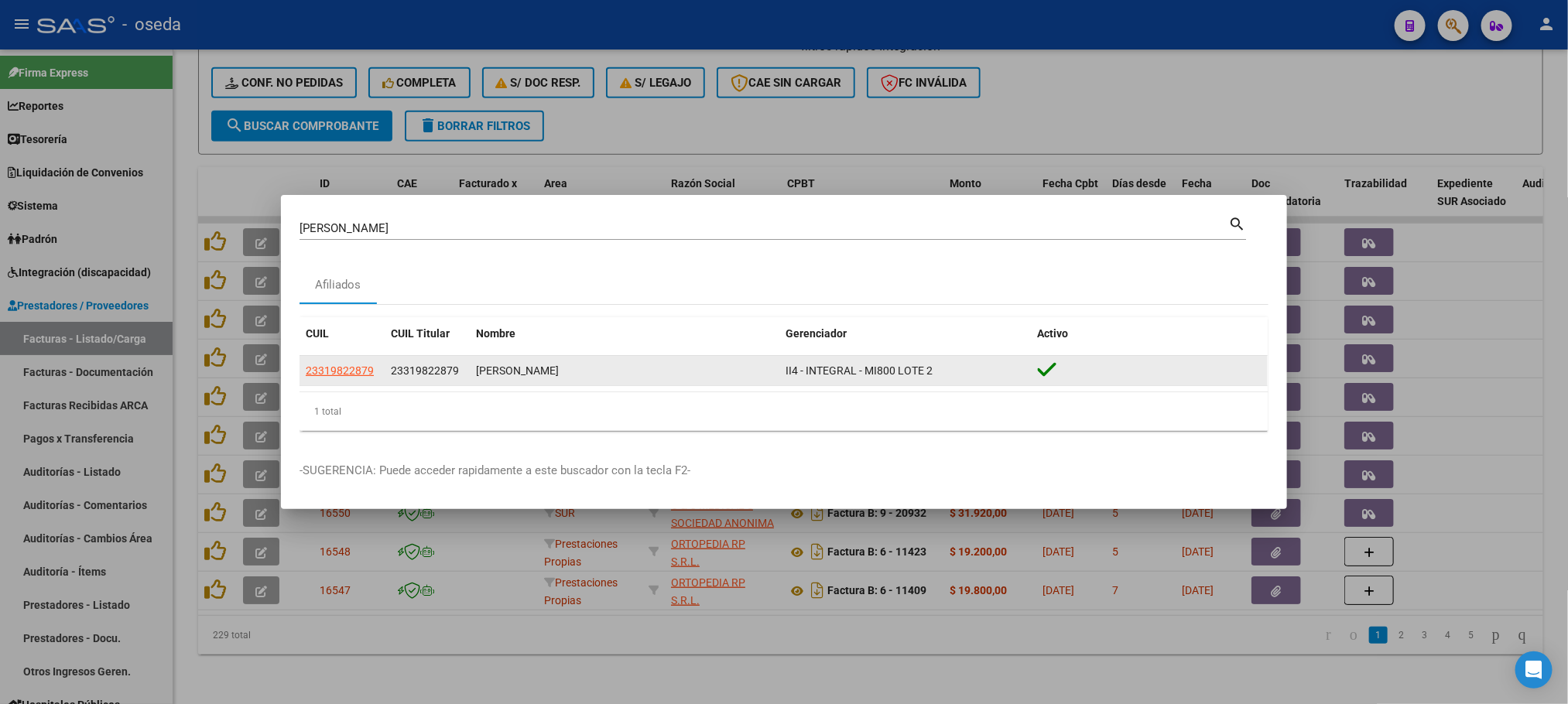
drag, startPoint x: 335, startPoint y: 353, endPoint x: 343, endPoint y: 367, distance: 16.1
click at [335, 358] on div "CUIL CUIL Titular Nombre Gerenciador Activo 23319822879 23319822879 [PERSON_NAM…" at bounding box center [784, 374] width 969 height 114
click at [343, 367] on span "23319822879" at bounding box center [339, 370] width 68 height 12
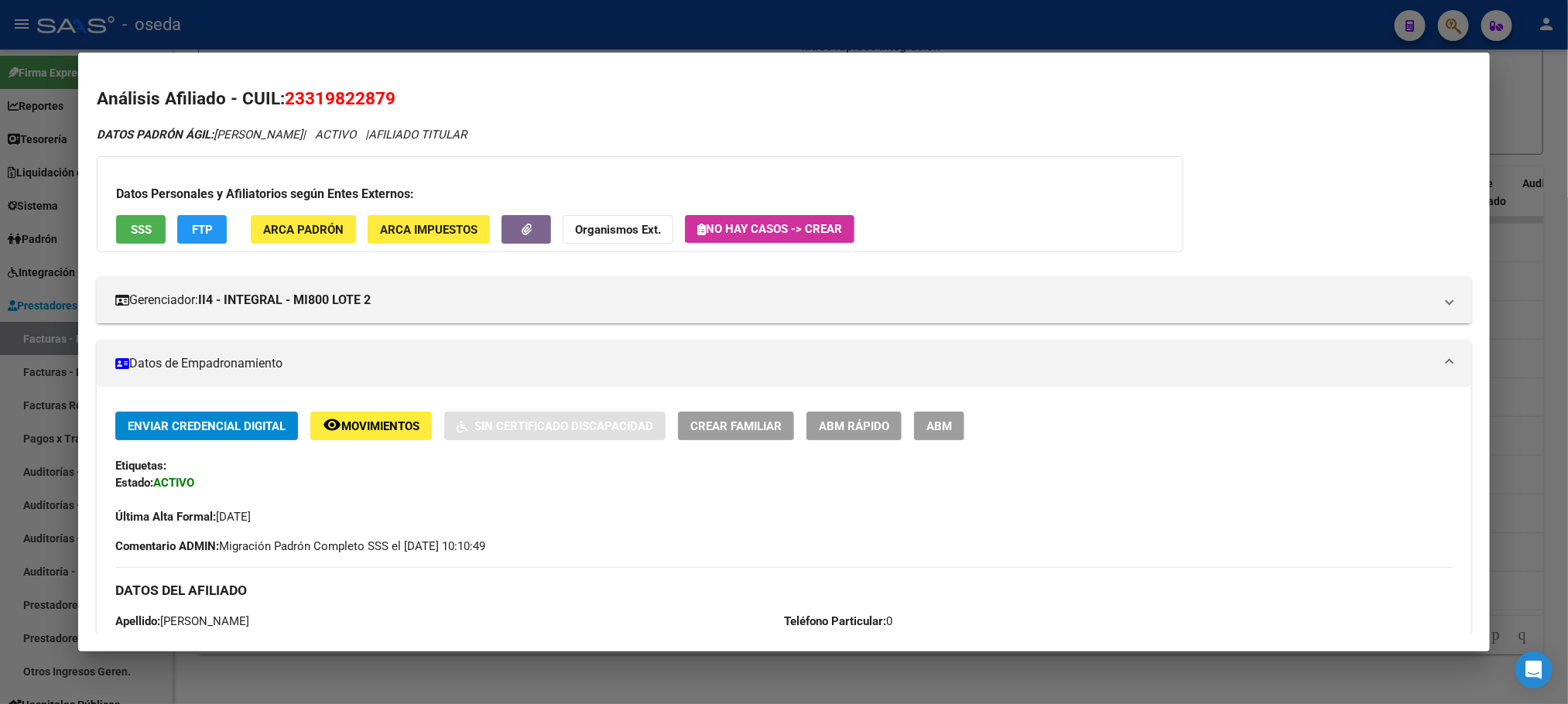
scroll to position [116, 0]
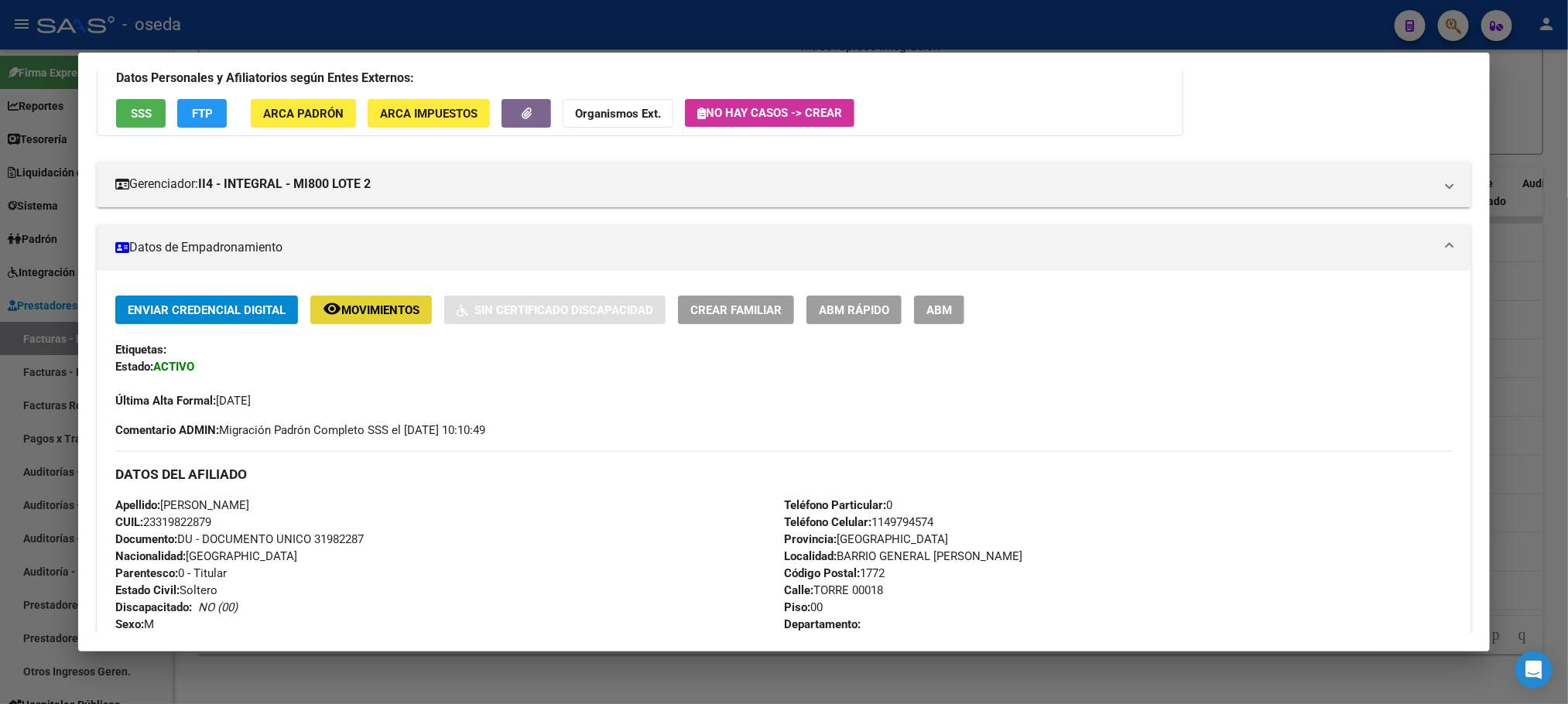
click at [396, 321] on button "remove_red_eye Movimientos" at bounding box center [371, 309] width 121 height 28
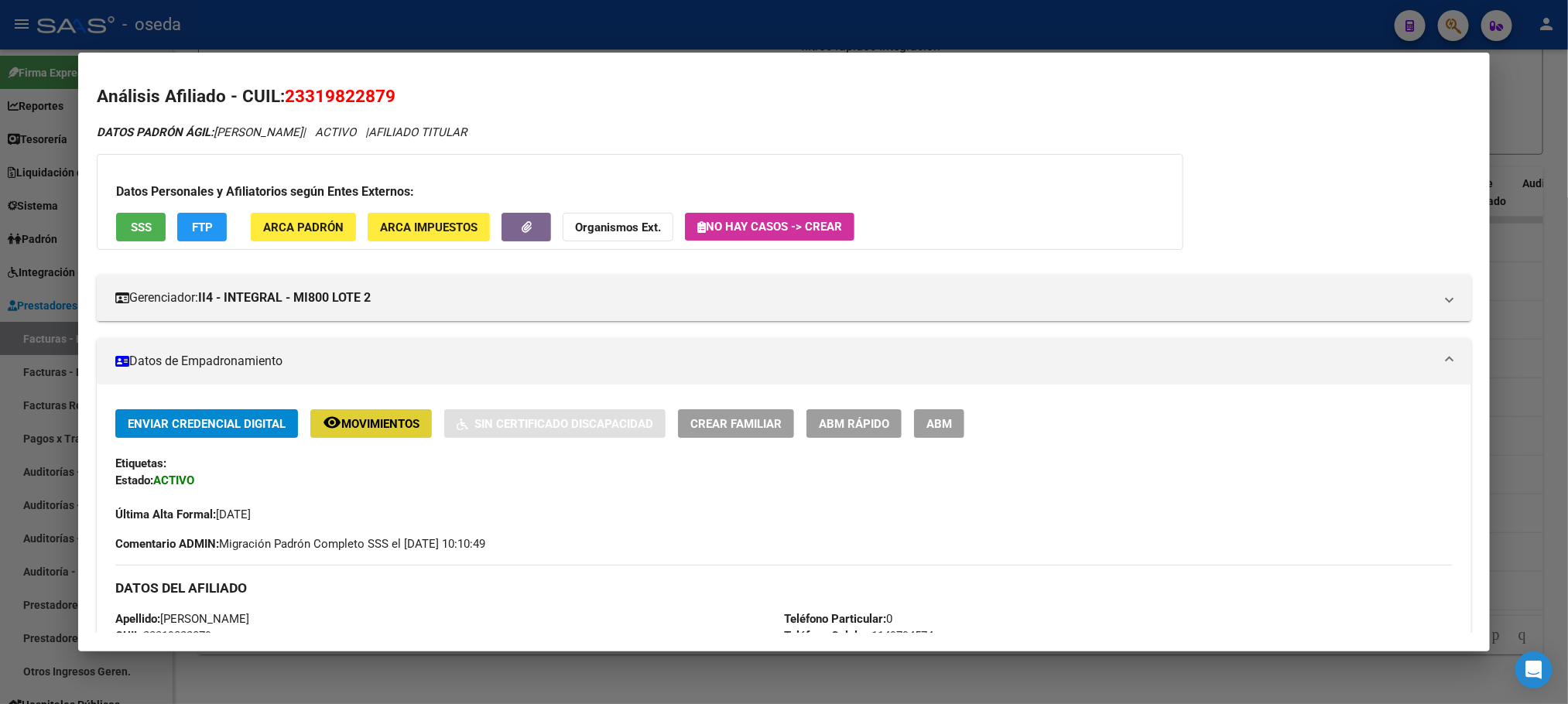
scroll to position [0, 0]
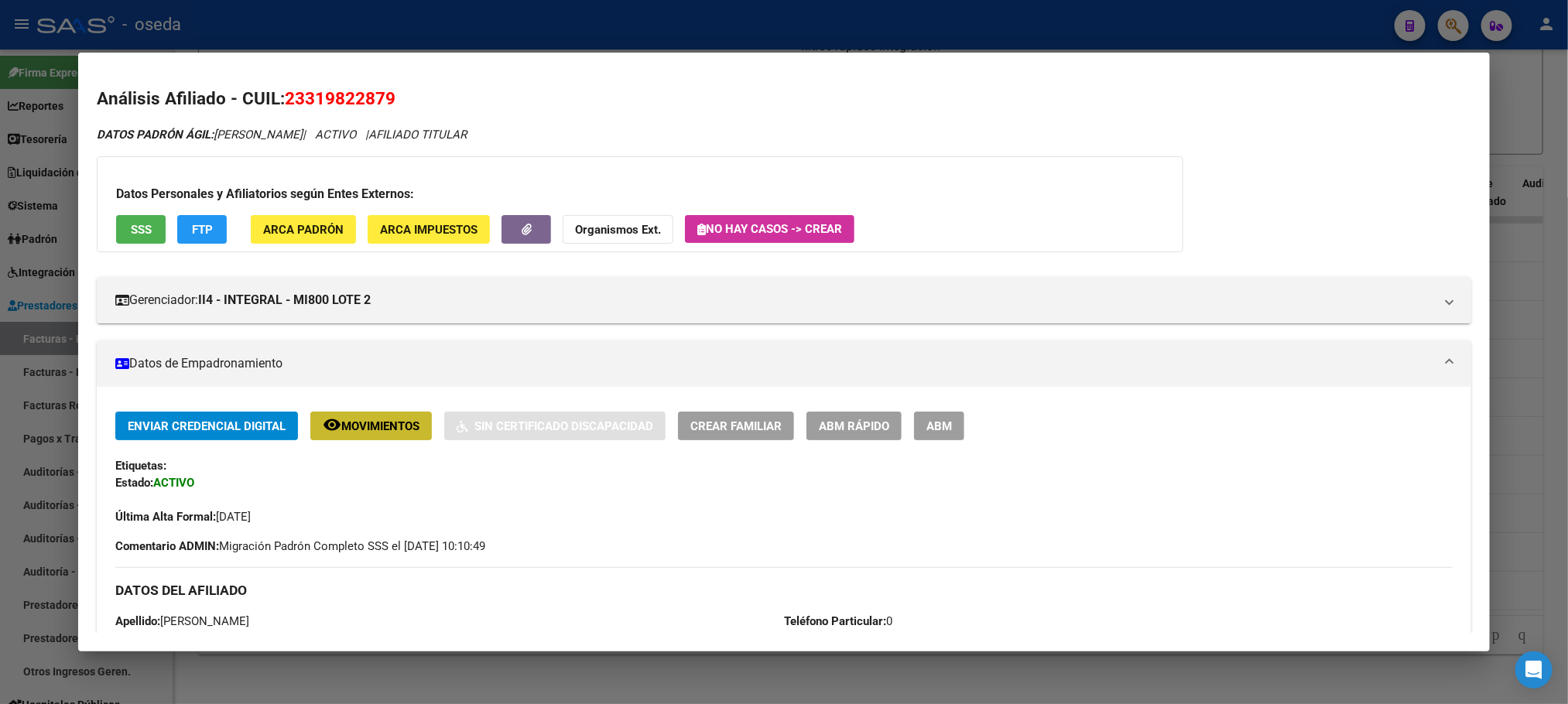
click at [375, 423] on span "Movimientos" at bounding box center [380, 425] width 78 height 14
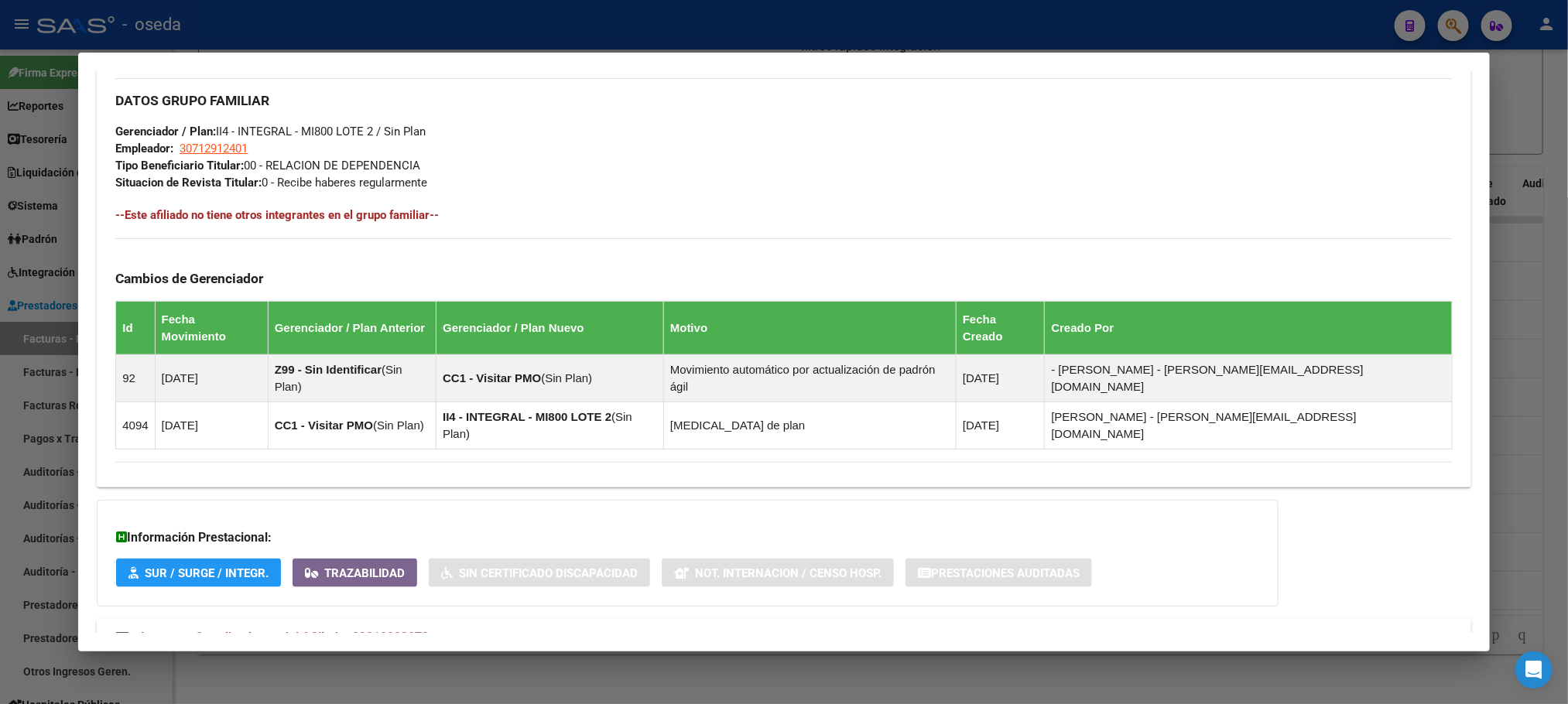
scroll to position [727, 0]
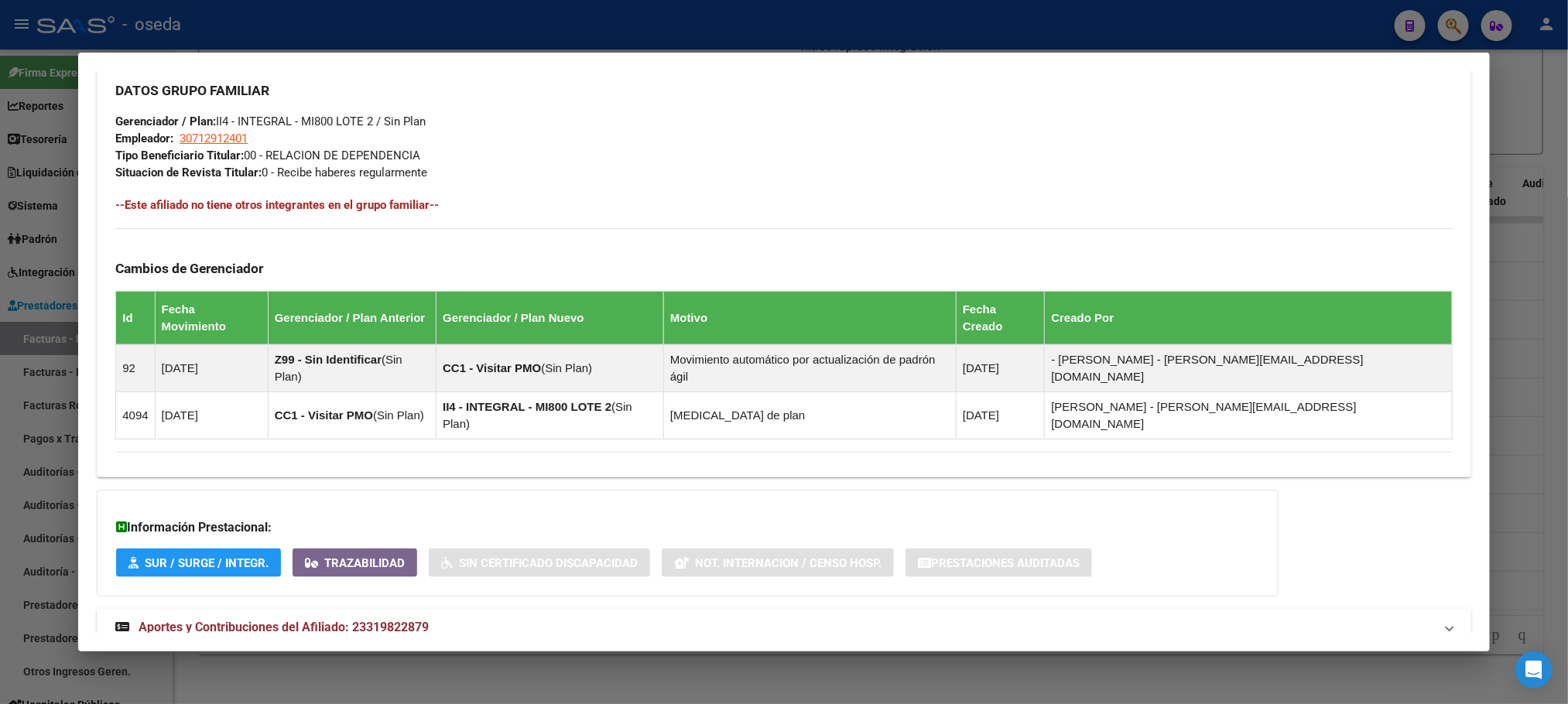
click at [351, 618] on strong "Aportes y Contribuciones del Afiliado: 23319822879" at bounding box center [272, 627] width 313 height 19
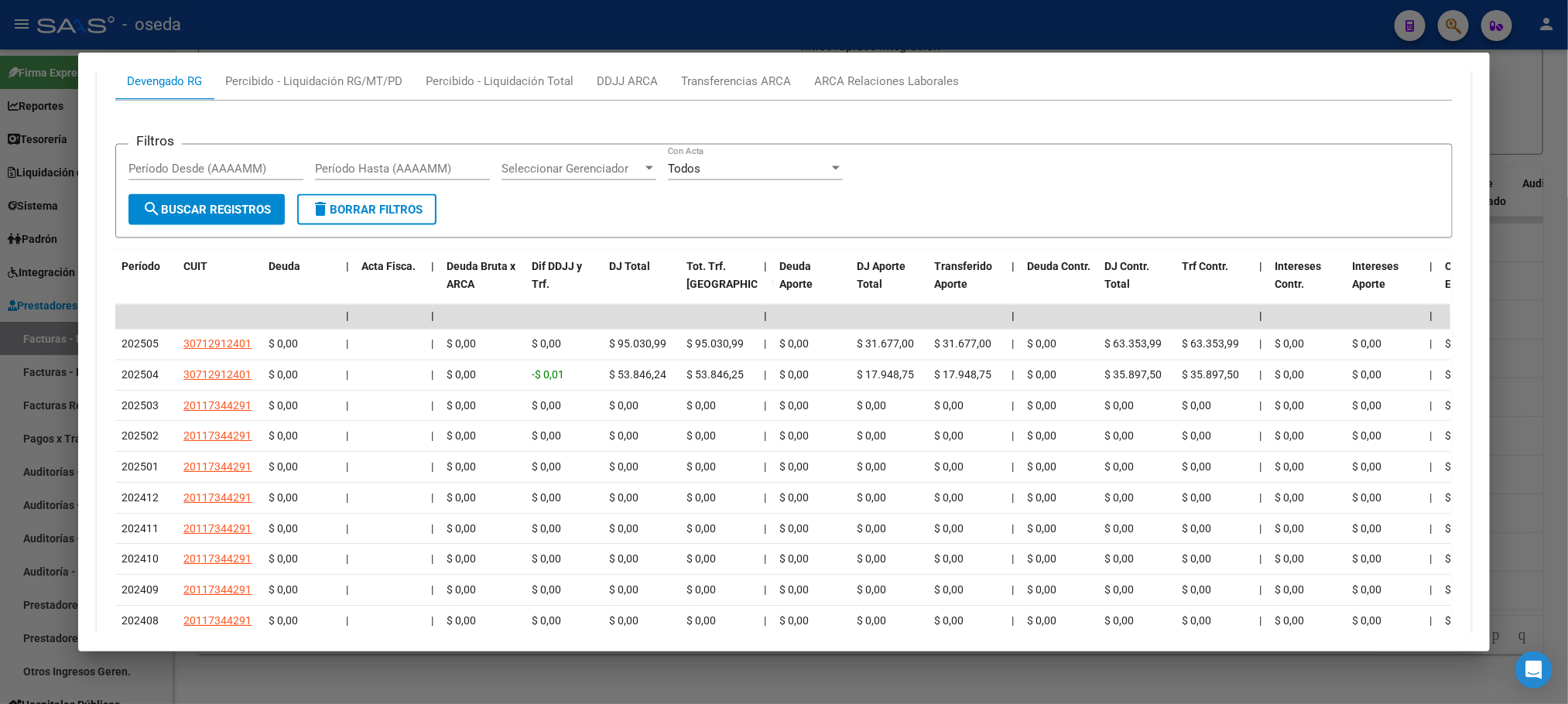
scroll to position [1492, 0]
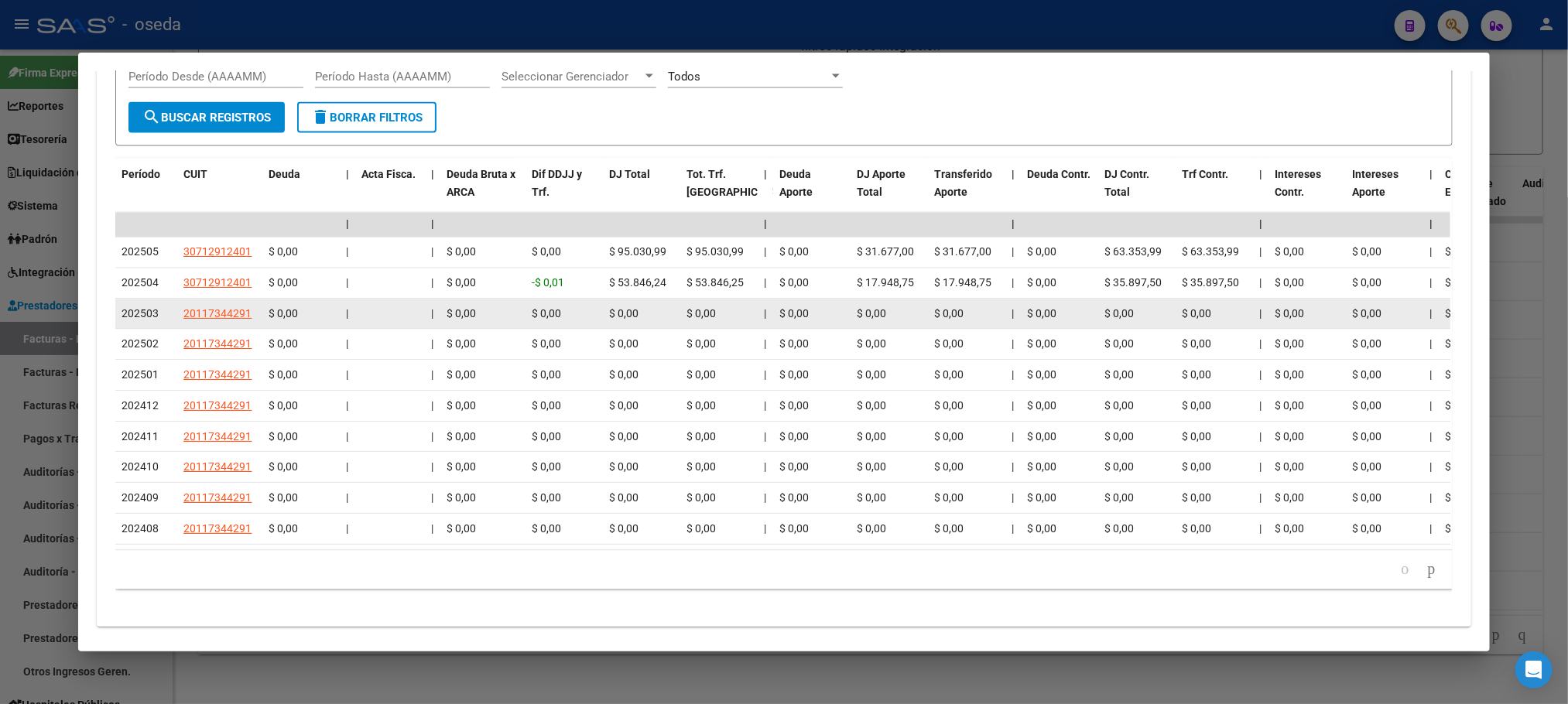
drag, startPoint x: 625, startPoint y: 263, endPoint x: 504, endPoint y: 276, distance: 121.7
drag, startPoint x: 414, startPoint y: 266, endPoint x: 494, endPoint y: 267, distance: 80.0
click at [224, 308] on span "20117344291" at bounding box center [217, 313] width 68 height 12
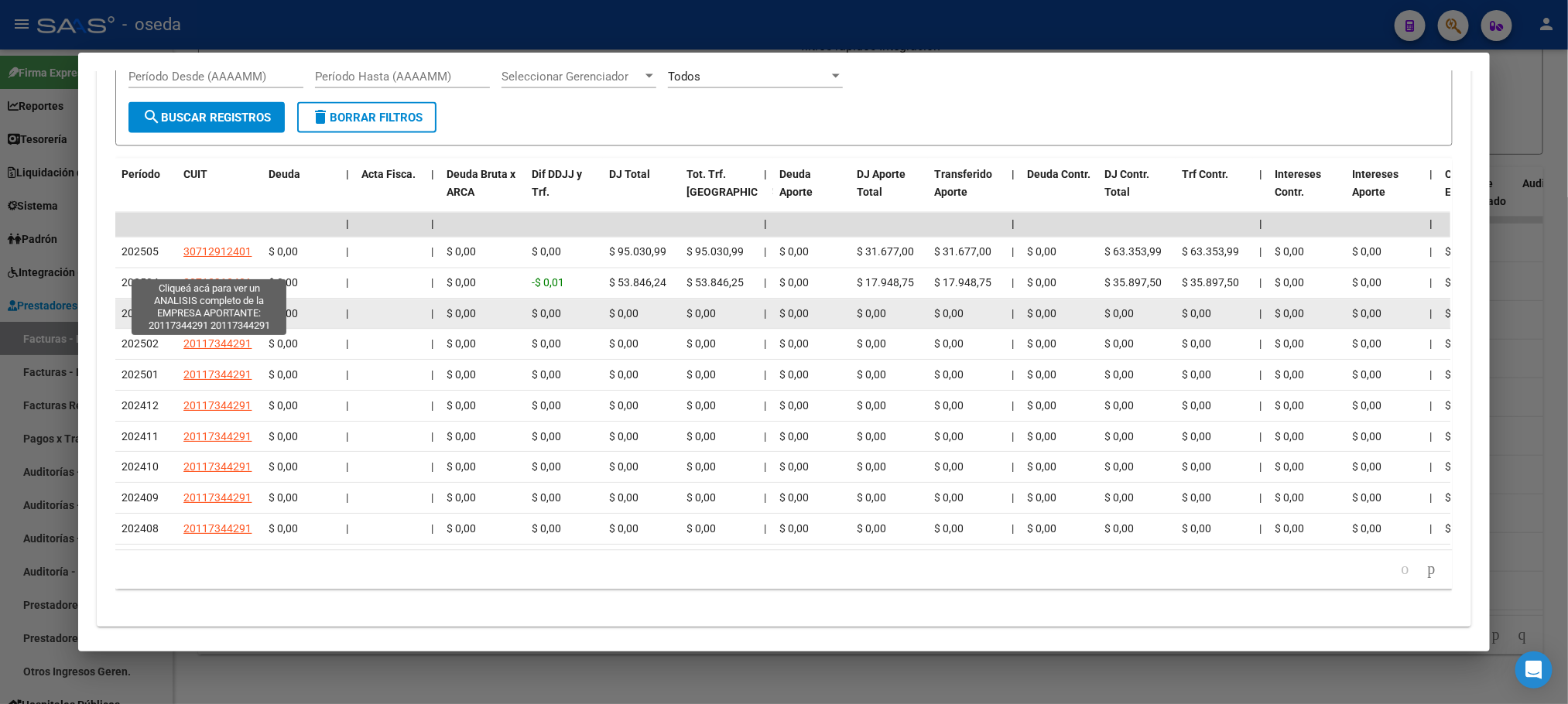
type textarea "20117344291"
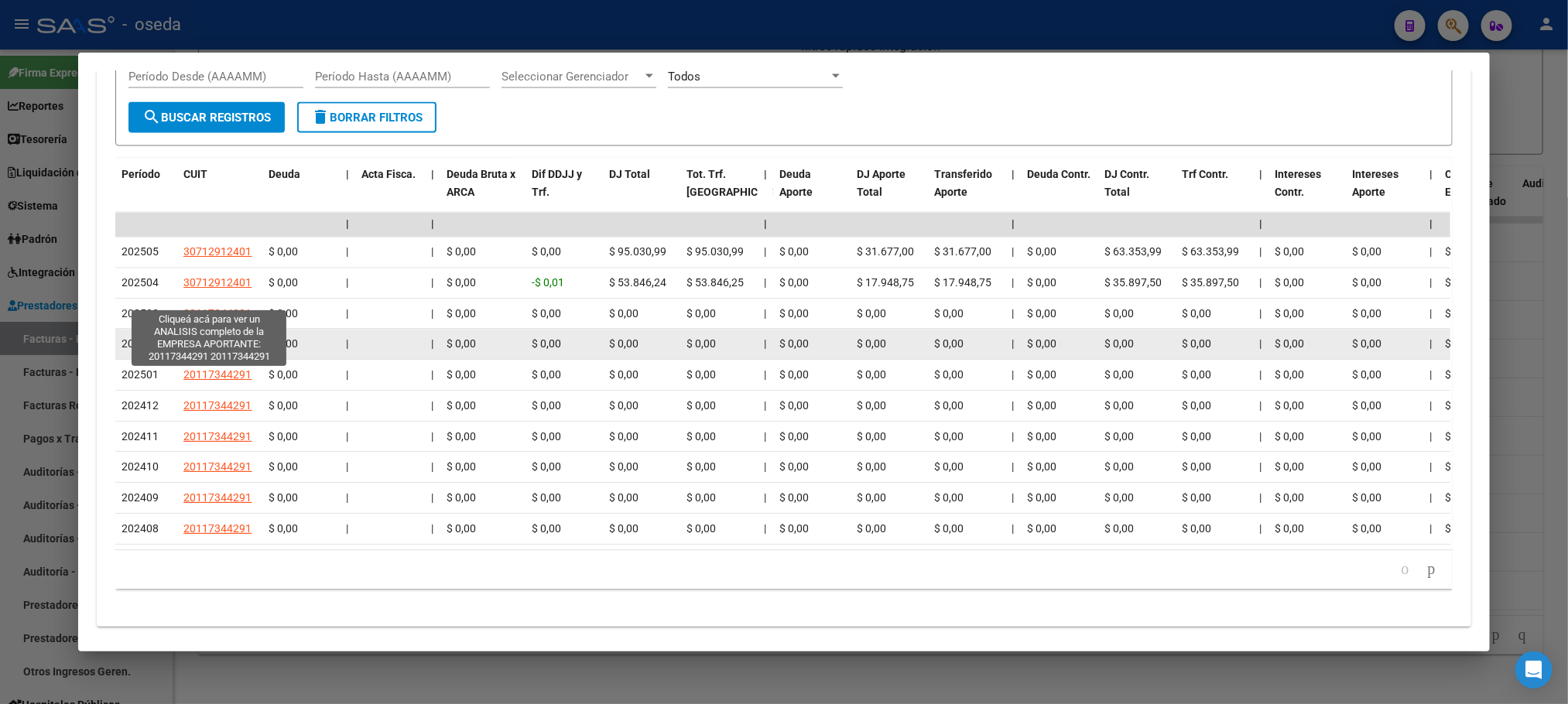
click at [212, 338] on span "20117344291" at bounding box center [217, 344] width 68 height 12
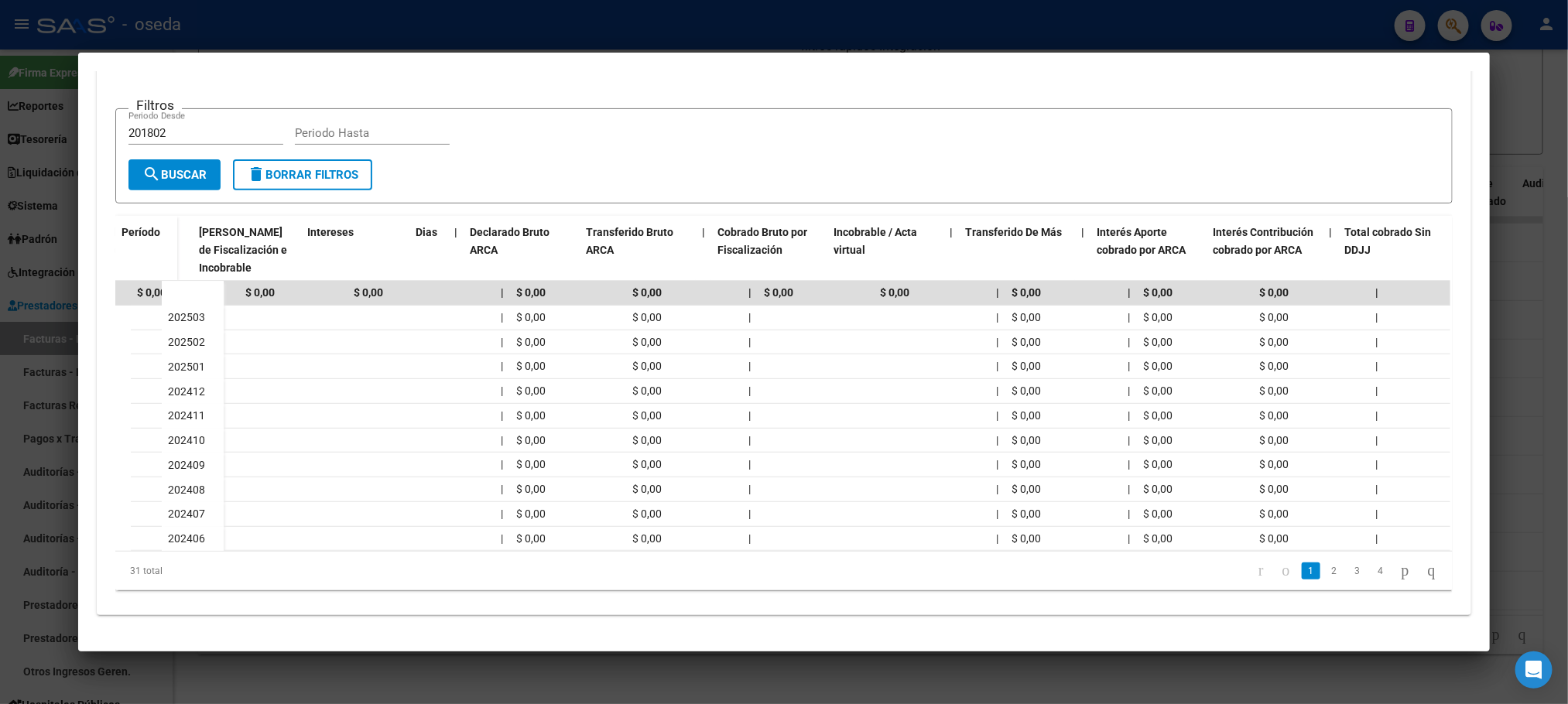
scroll to position [0, 93]
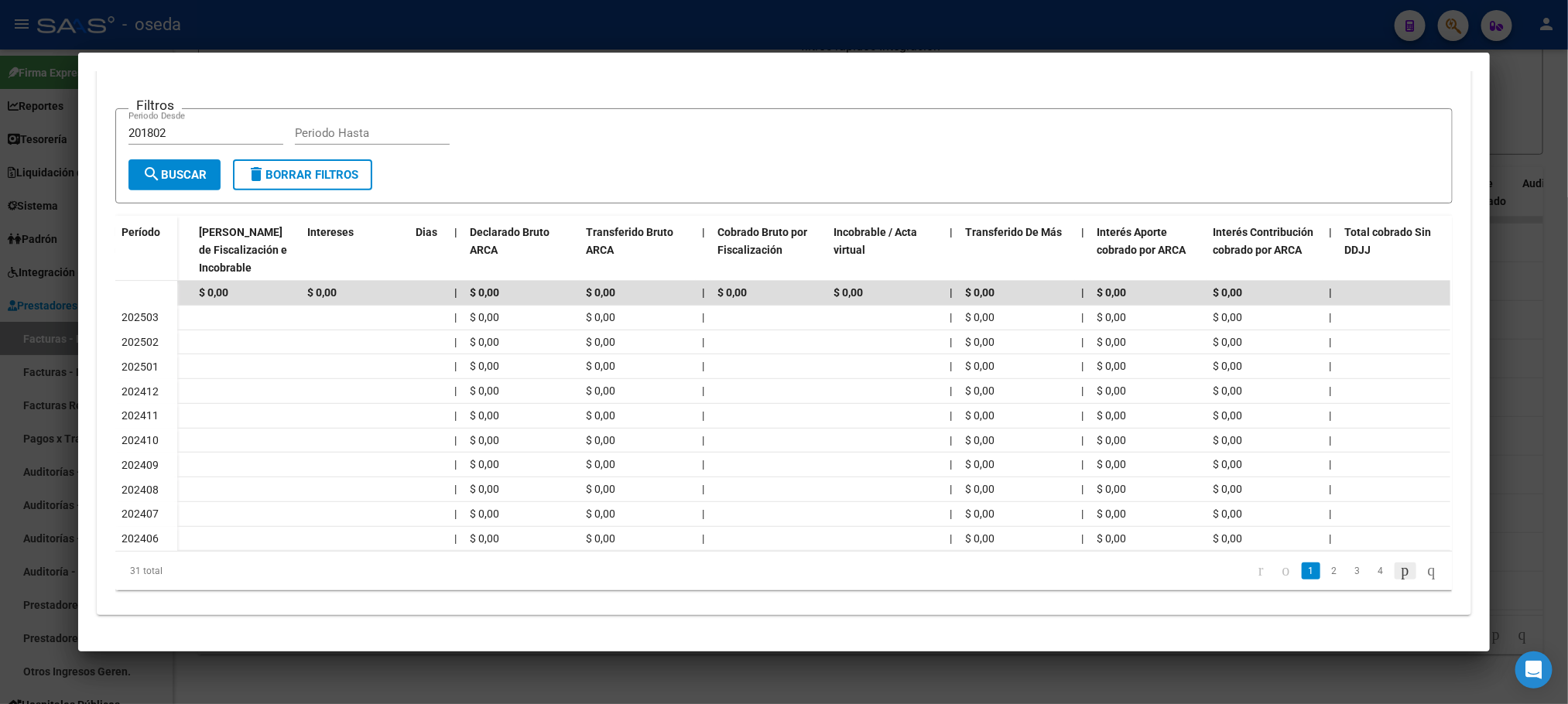
click at [1399, 579] on icon "go to next page" at bounding box center [1405, 570] width 12 height 19
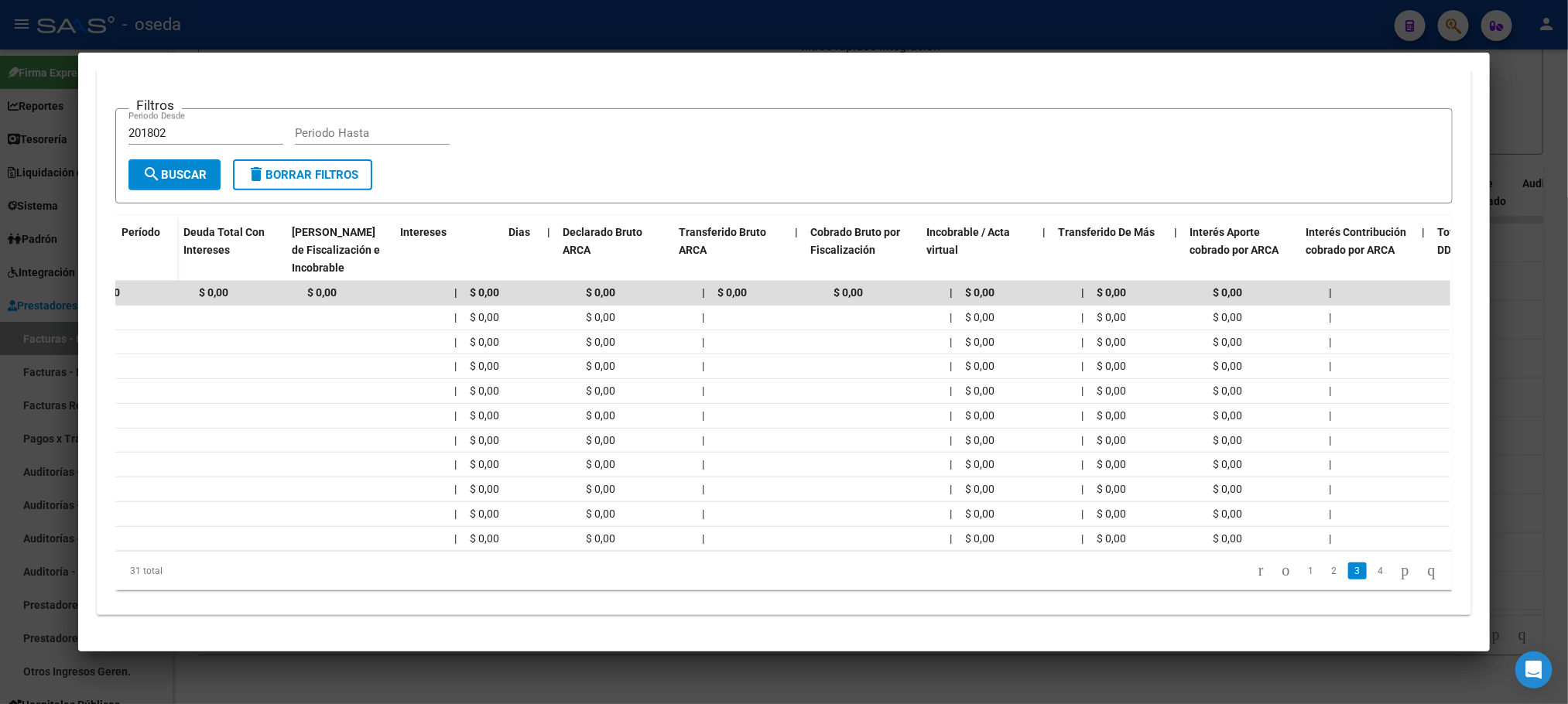
scroll to position [0, 0]
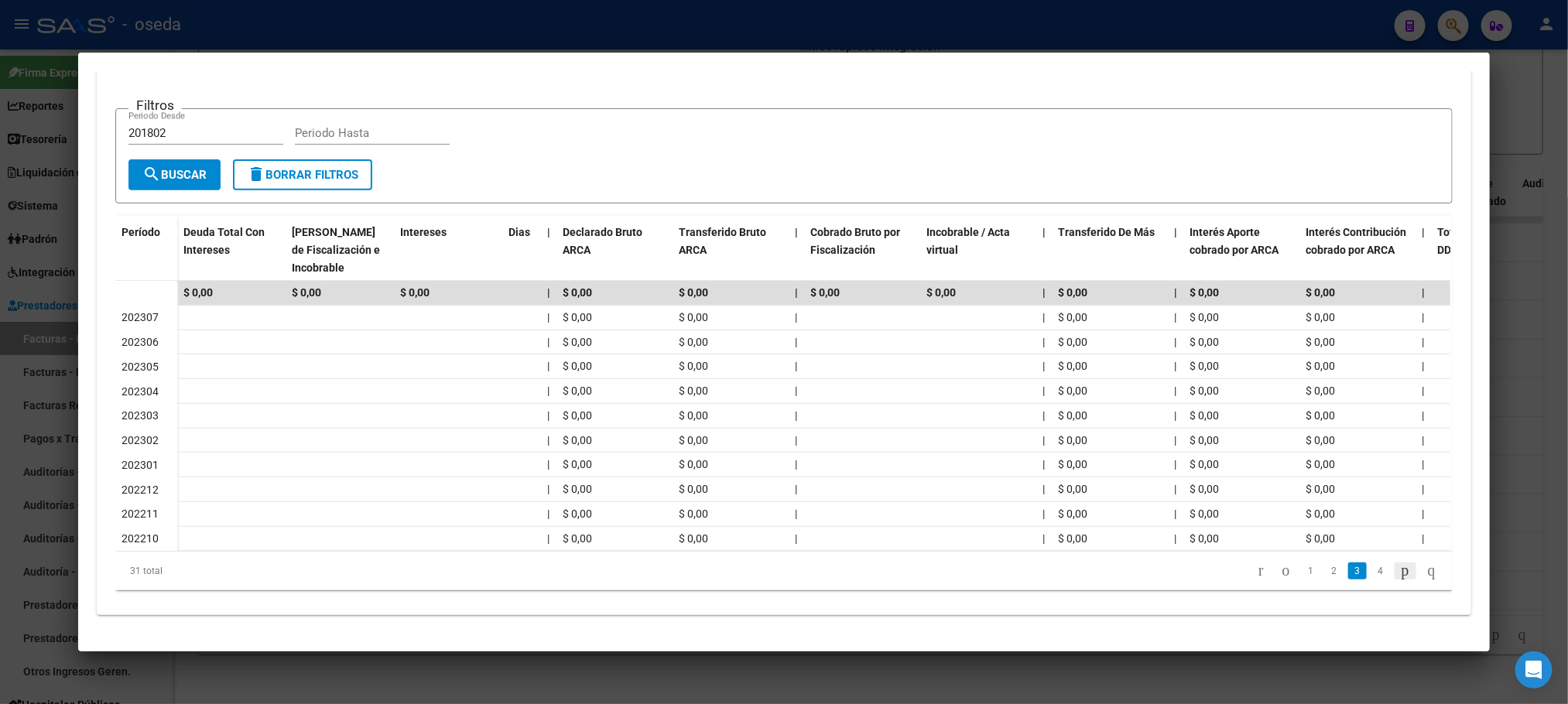
click at [1399, 564] on icon "go to next page" at bounding box center [1405, 570] width 12 height 19
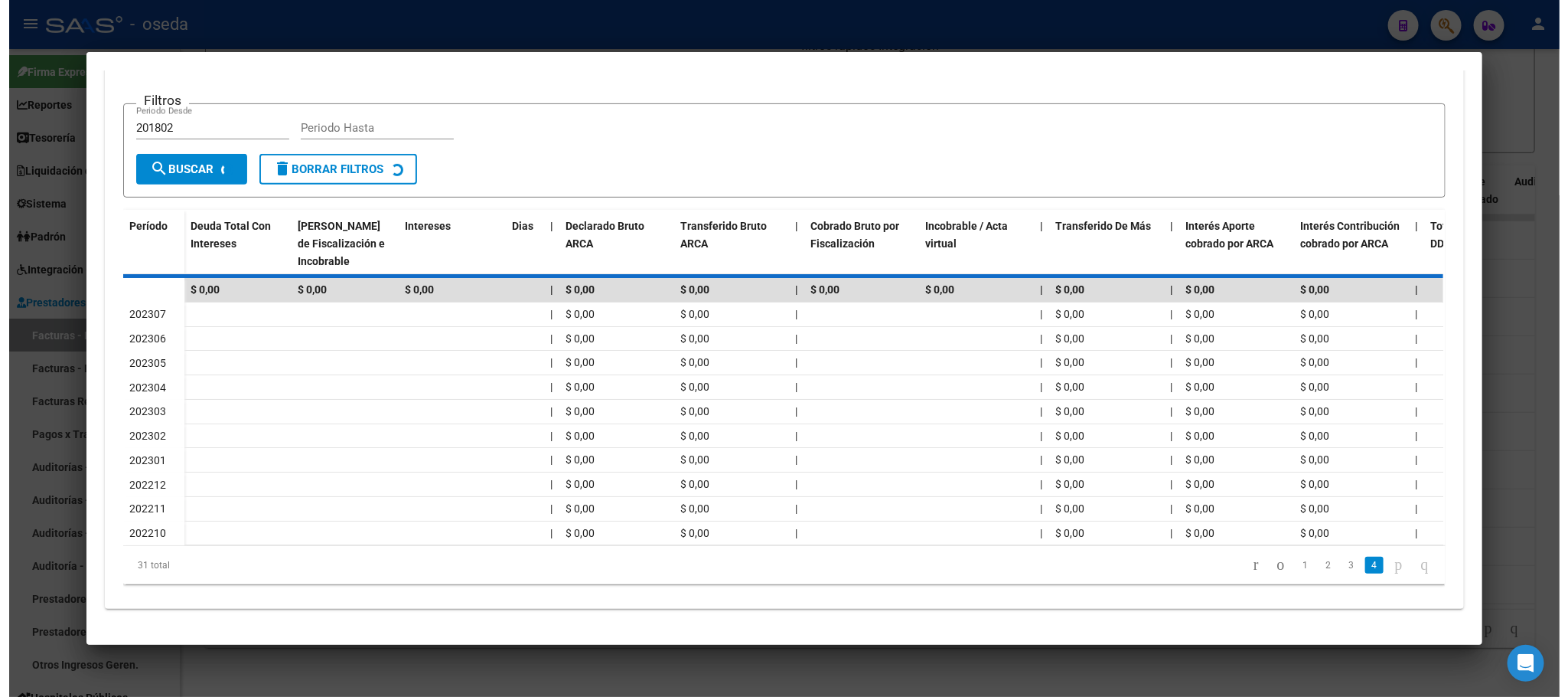
scroll to position [94, 0]
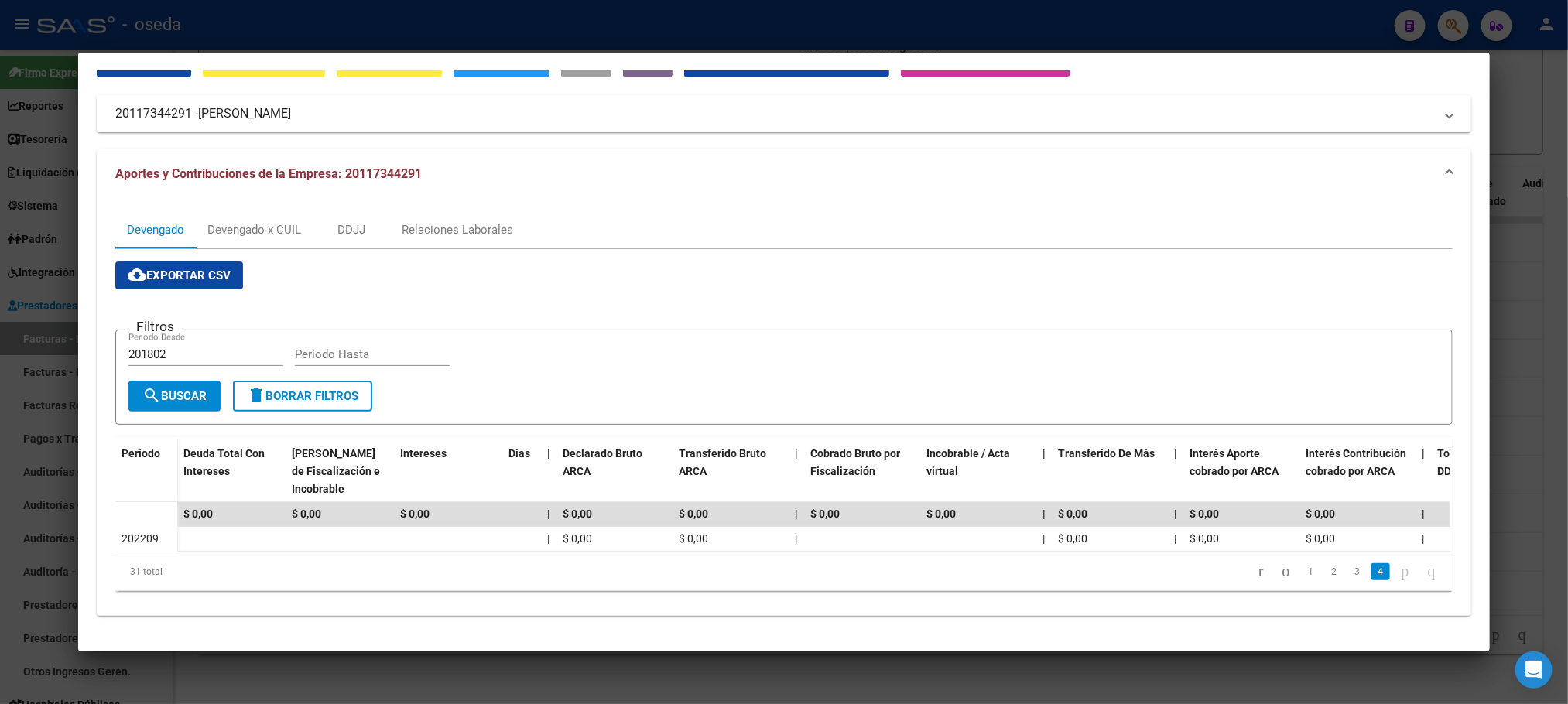
click at [1399, 564] on icon "go to next page" at bounding box center [1405, 571] width 12 height 19
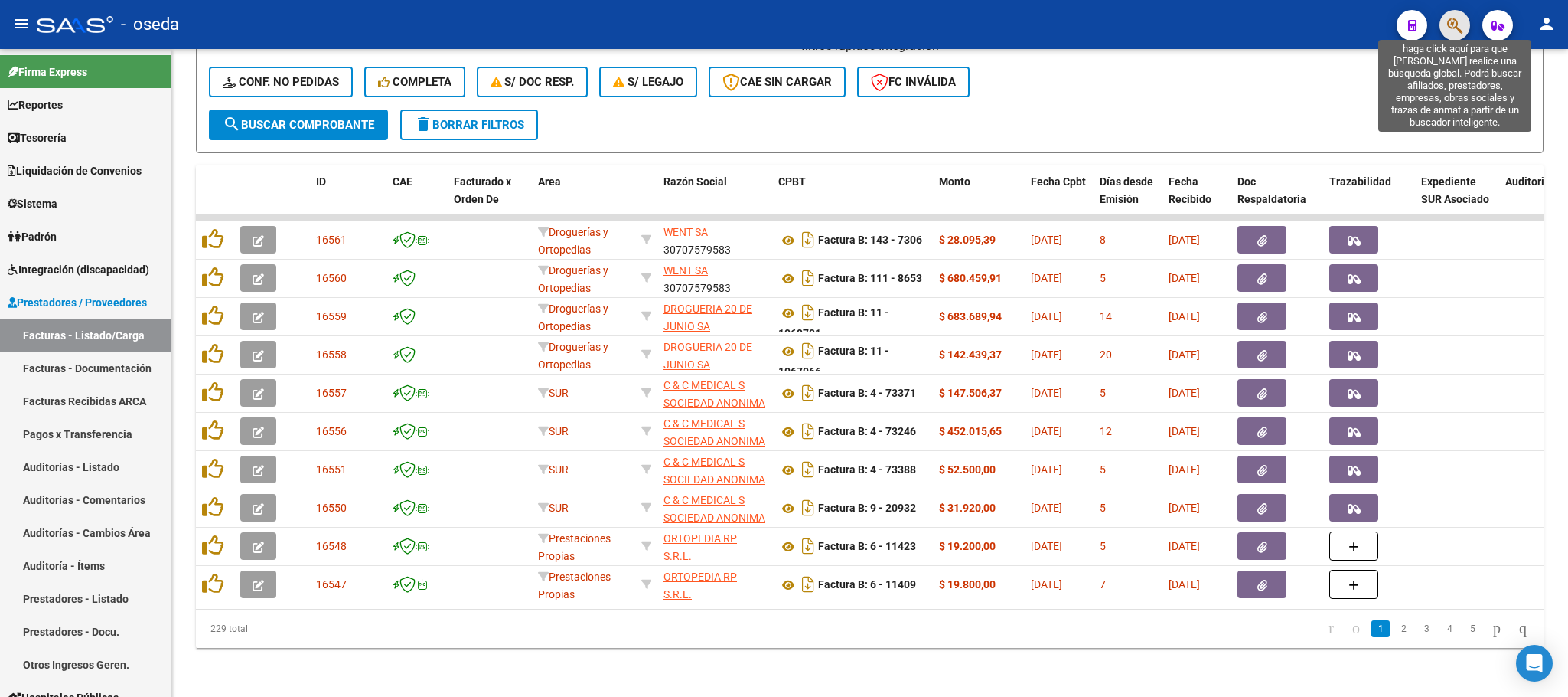
click at [1454, 28] on icon "button" at bounding box center [1455, 26] width 15 height 18
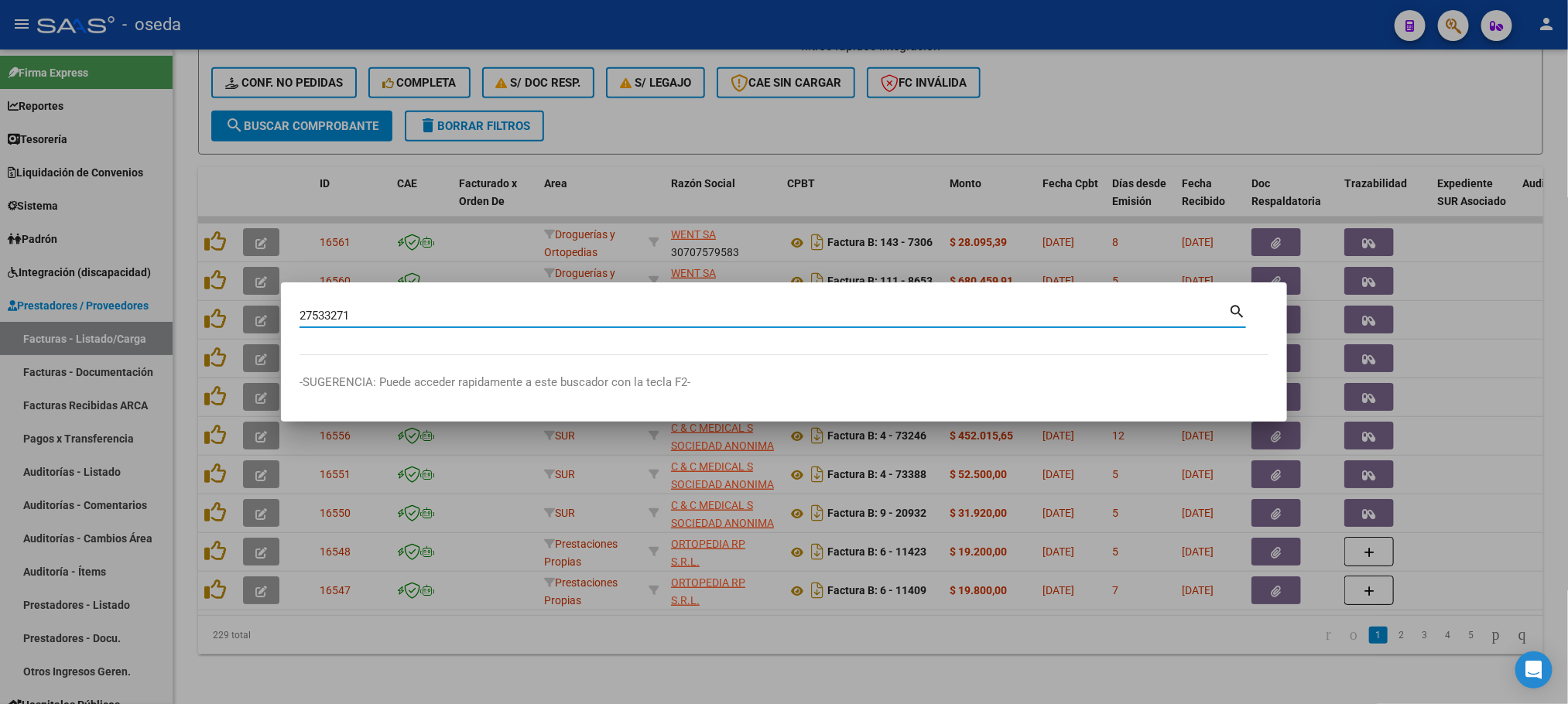
type input "27533271"
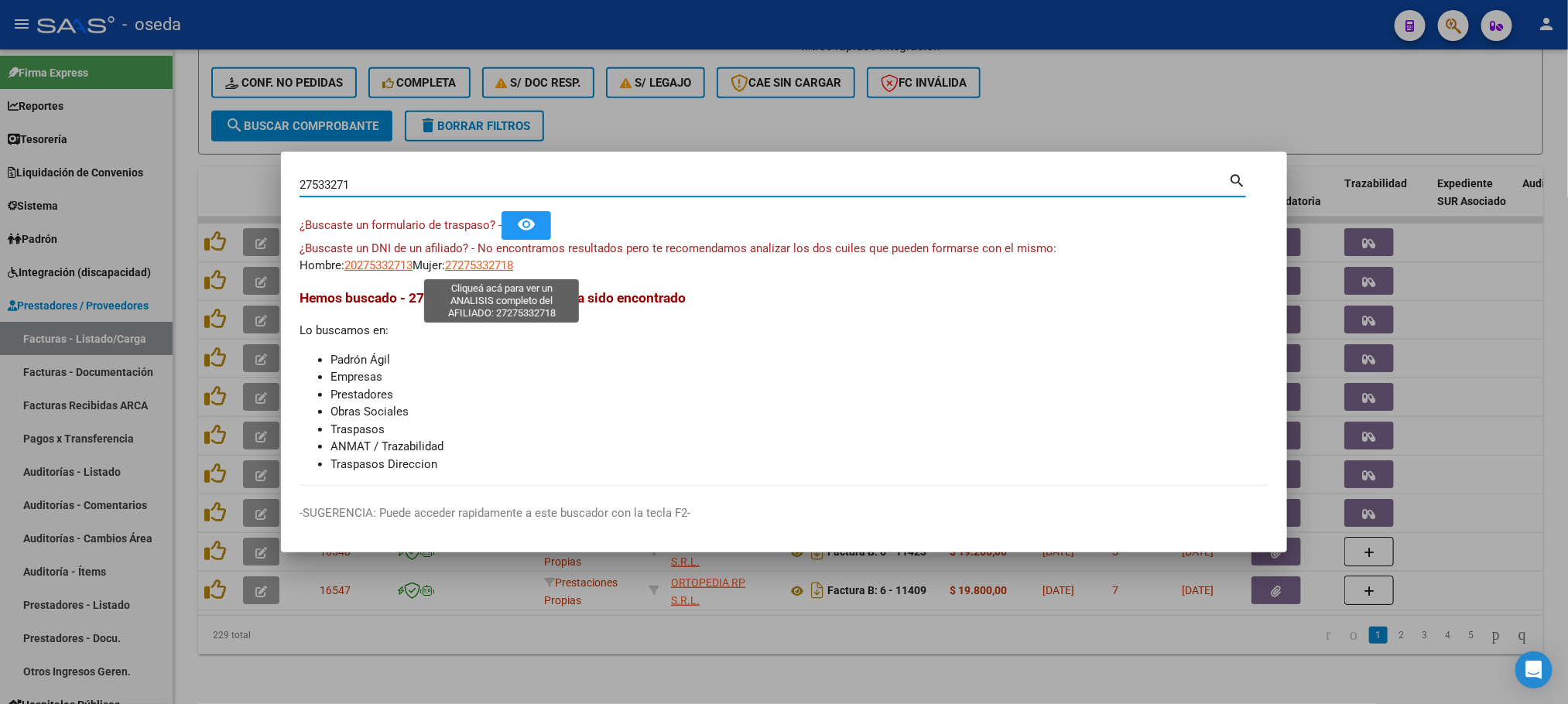
click at [489, 262] on span "27275332718" at bounding box center [479, 265] width 68 height 14
type textarea "27275332718"
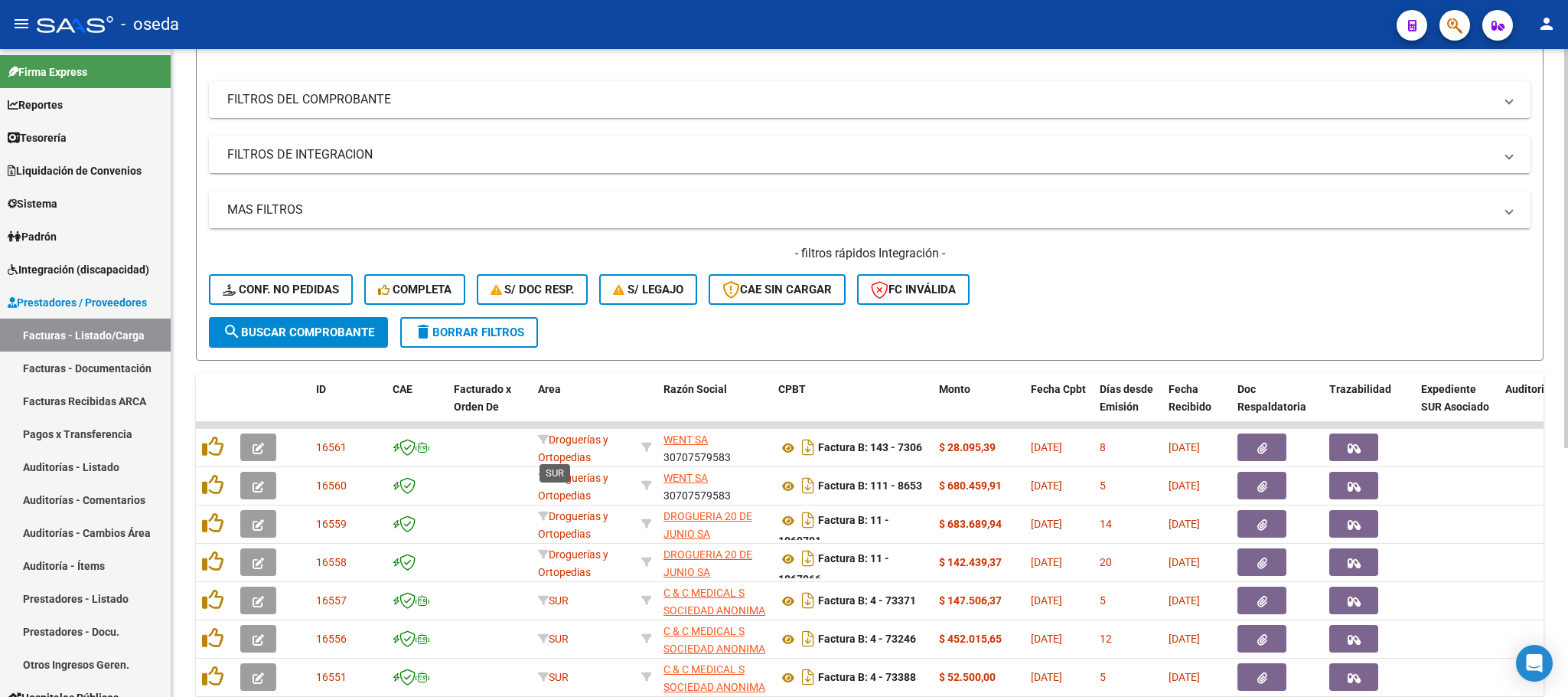
scroll to position [404, 0]
